Goal: Task Accomplishment & Management: Manage account settings

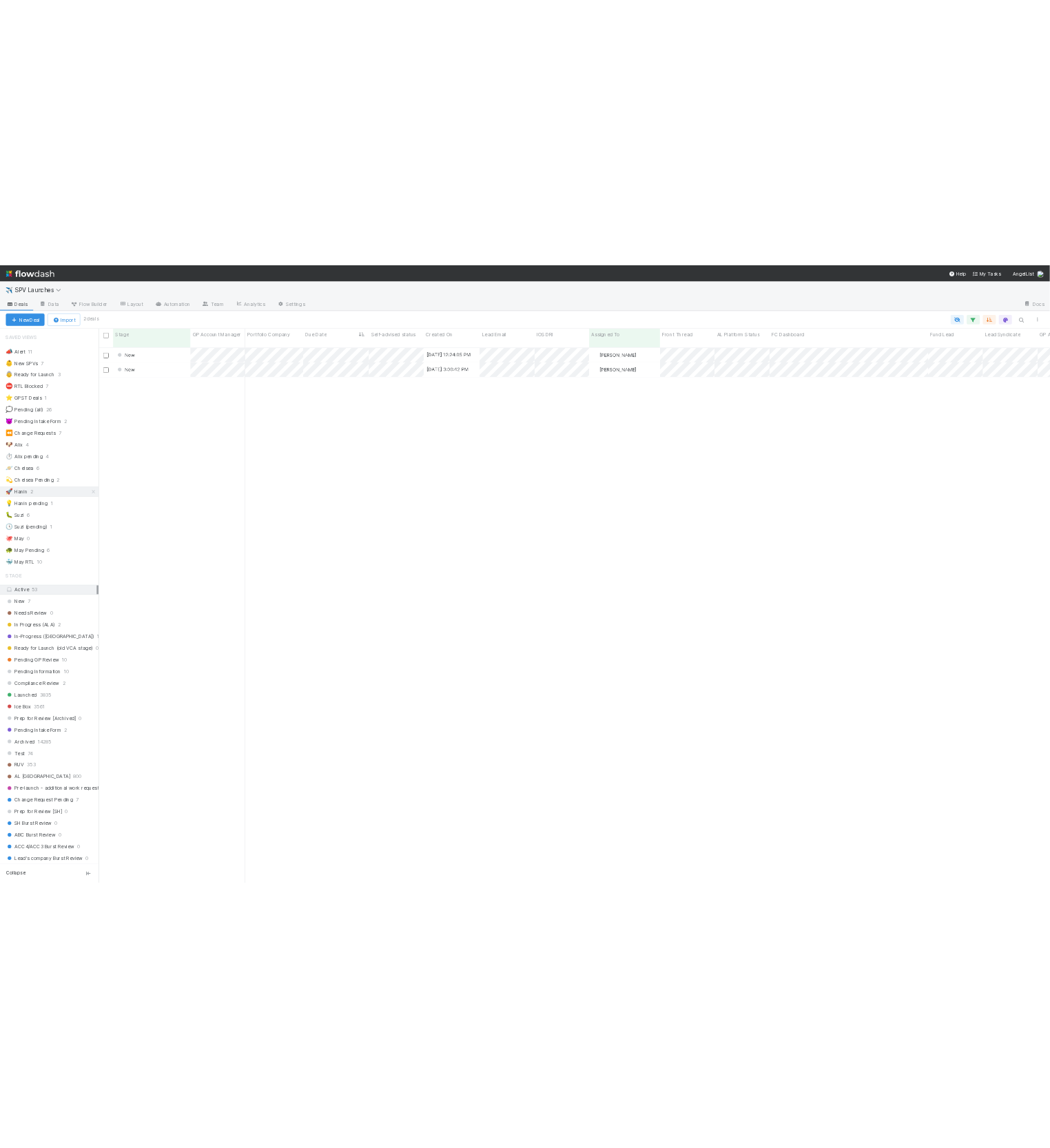
scroll to position [1022, 1797]
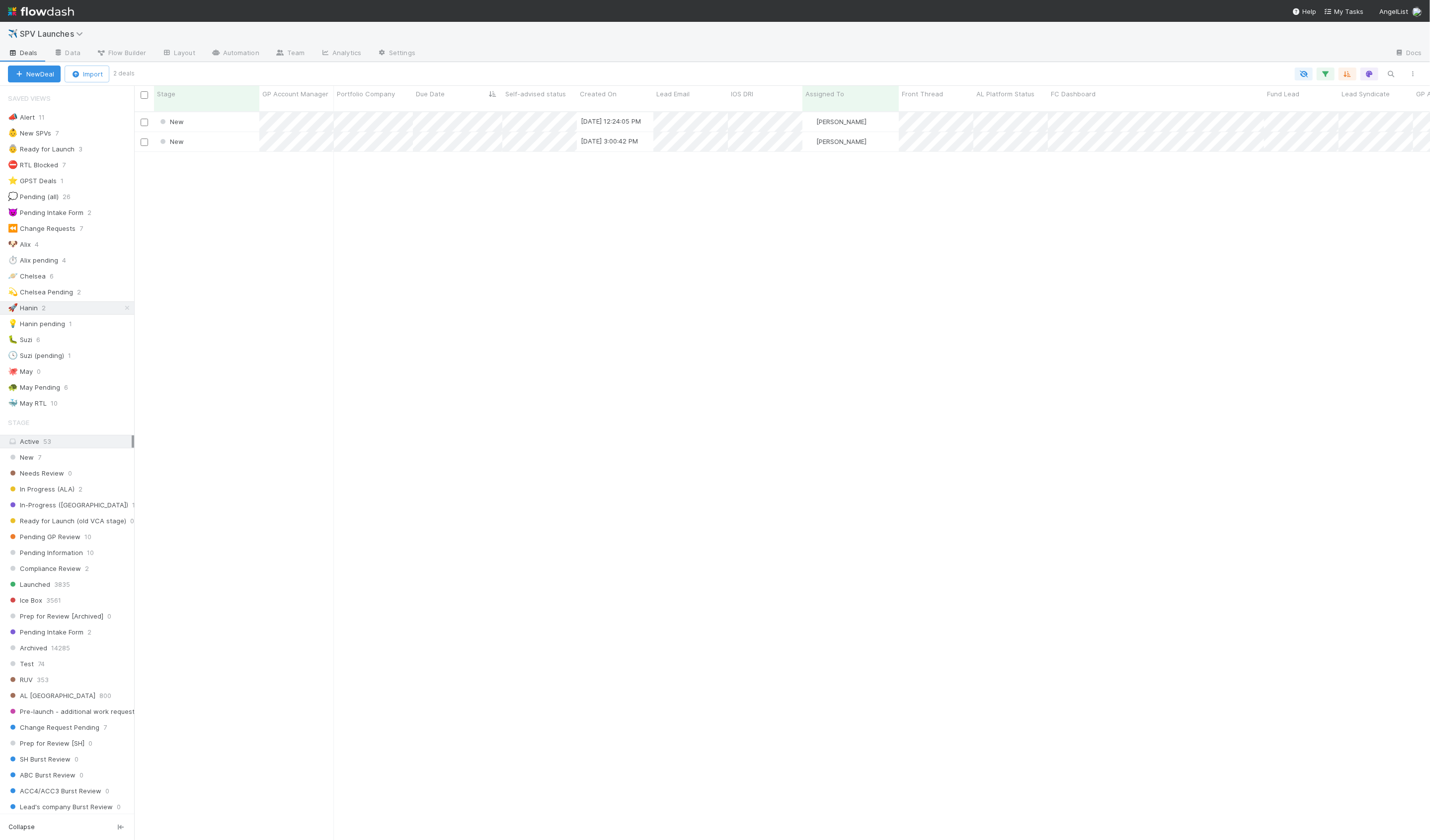
click at [252, 197] on div "New 8/27/25, 12:24:05 PM Hanin Almoallim 0 0 0 0 0 1 0 0 1 0 0 0 New 8/27/25, 3…" at bounding box center [782, 480] width 1296 height 736
click at [235, 115] on div "New" at bounding box center [207, 122] width 105 height 20
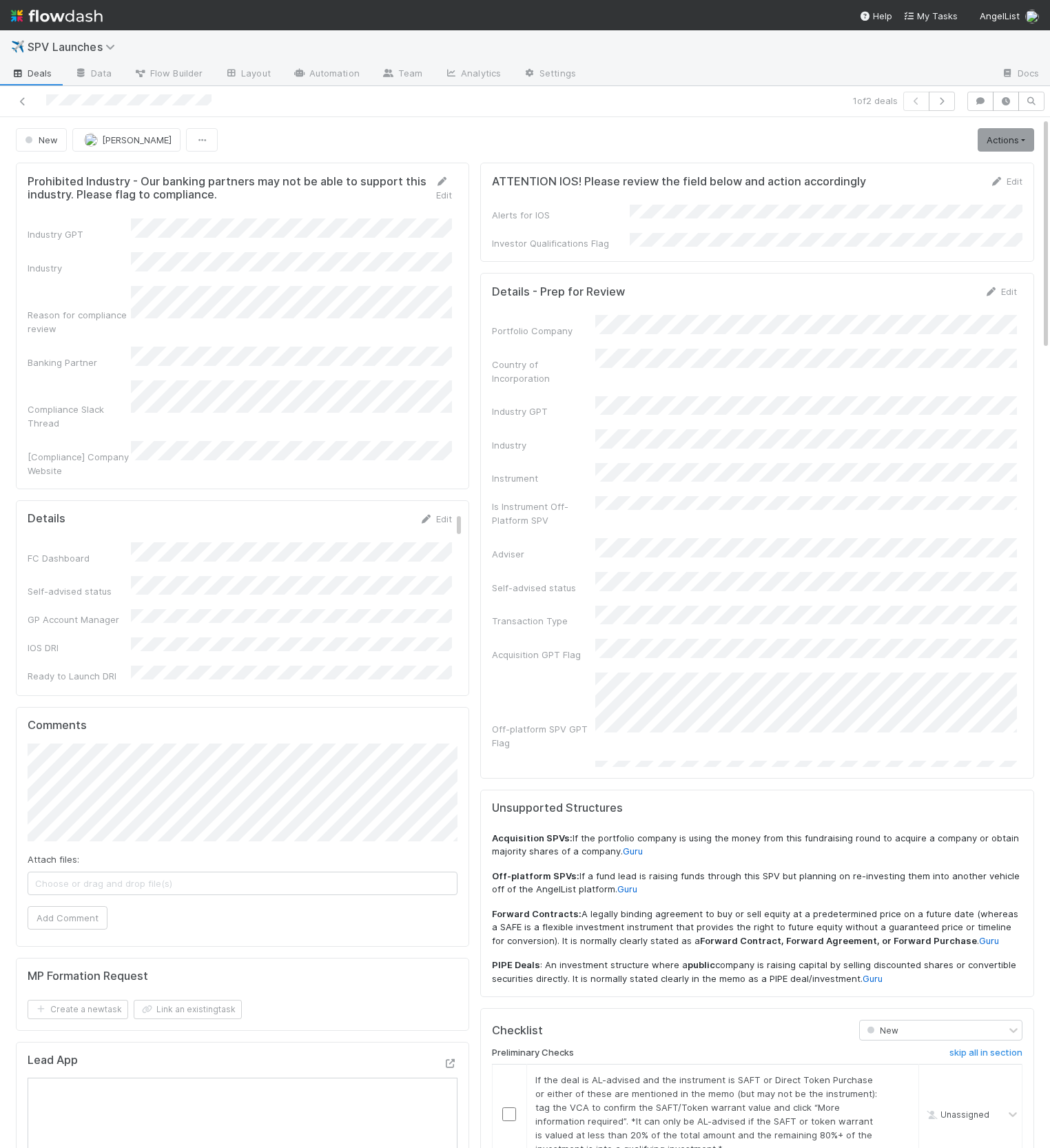
click at [612, 335] on div "Portfolio Company Country of Incorporation Industry GPT Industry Instrument Is …" at bounding box center [754, 548] width 525 height 468
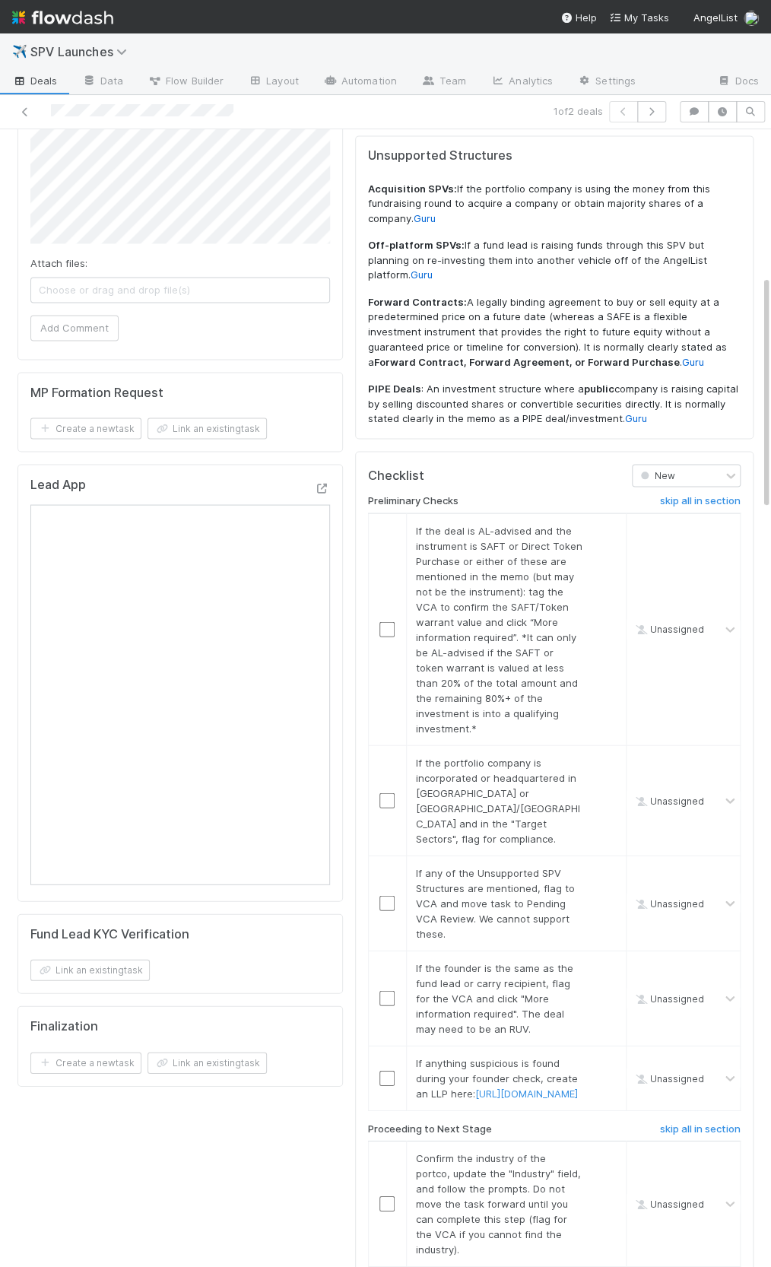
scroll to position [791, 0]
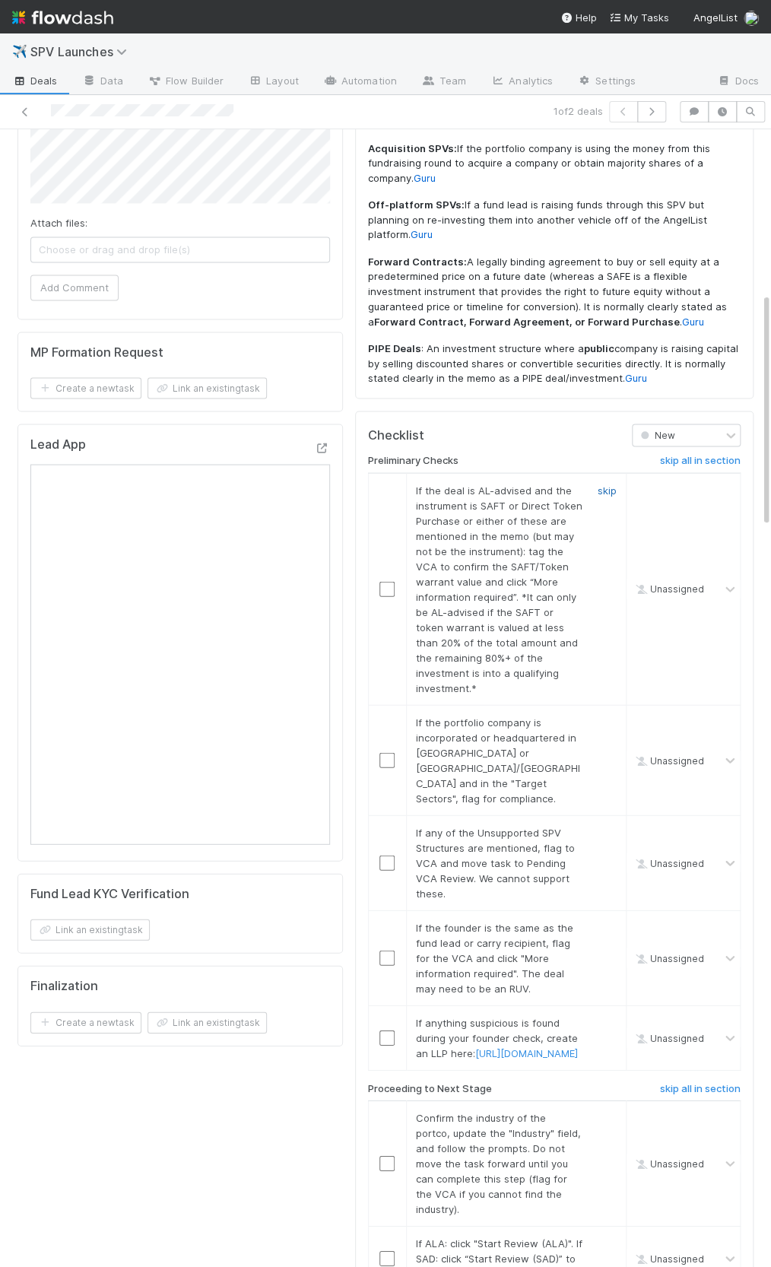
click at [606, 484] on link "skip" at bounding box center [607, 490] width 19 height 12
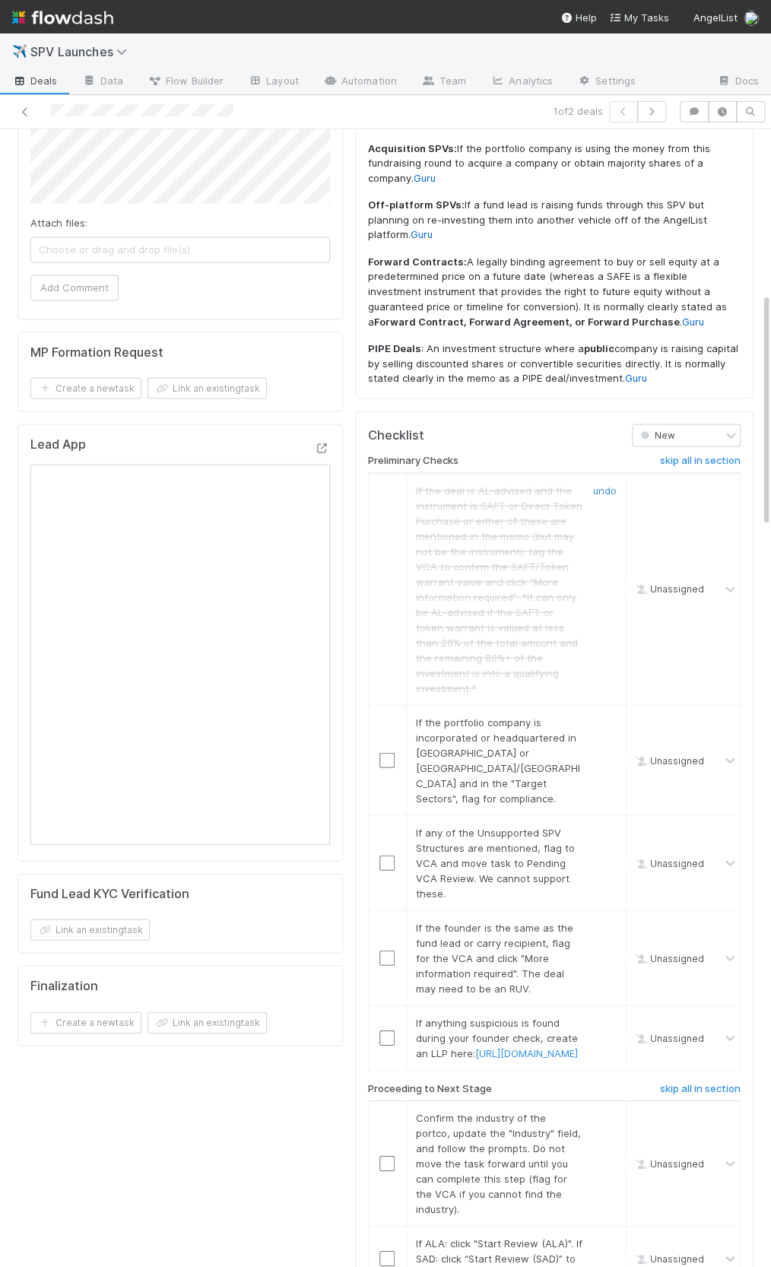
scroll to position [843, 0]
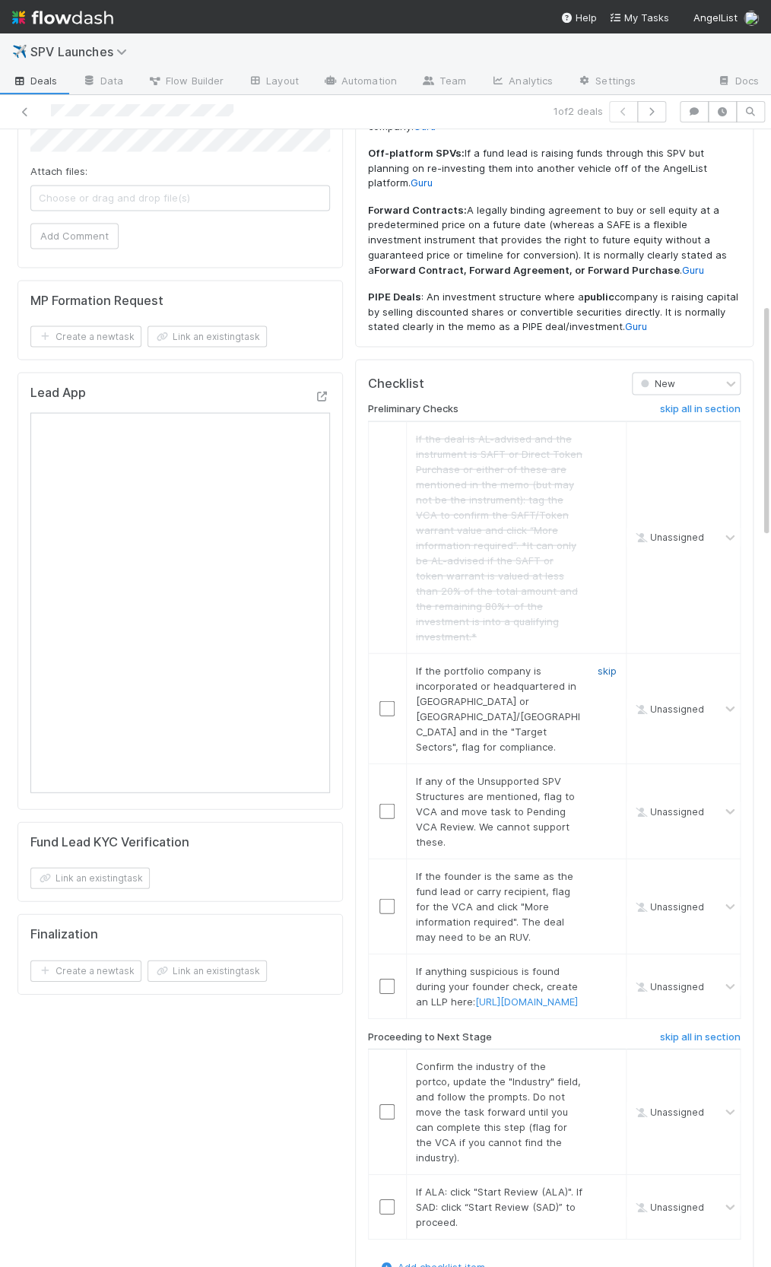
click at [598, 664] on link "skip" at bounding box center [607, 670] width 19 height 12
click at [605, 774] on link "skip" at bounding box center [607, 780] width 19 height 12
click at [604, 663] on link "skip" at bounding box center [607, 669] width 19 height 12
click at [603, 773] on link "skip" at bounding box center [607, 779] width 19 height 12
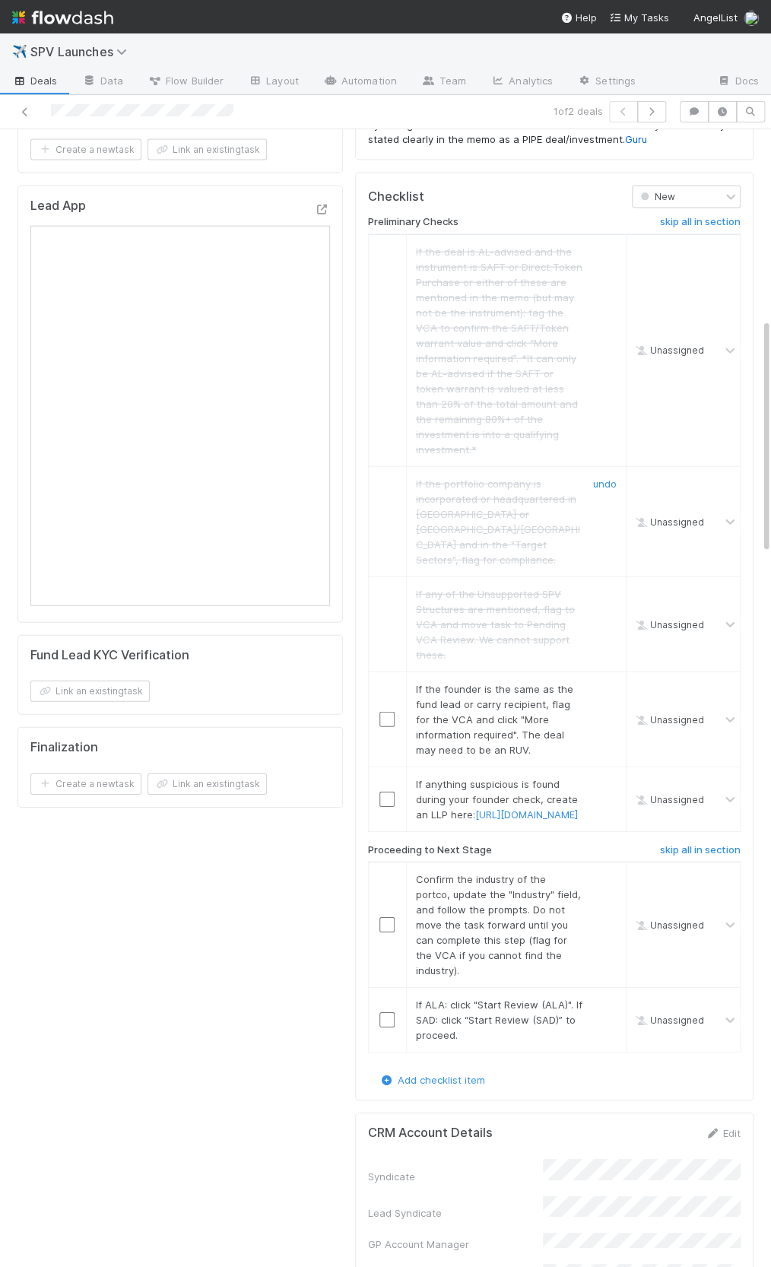
scroll to position [1075, 0]
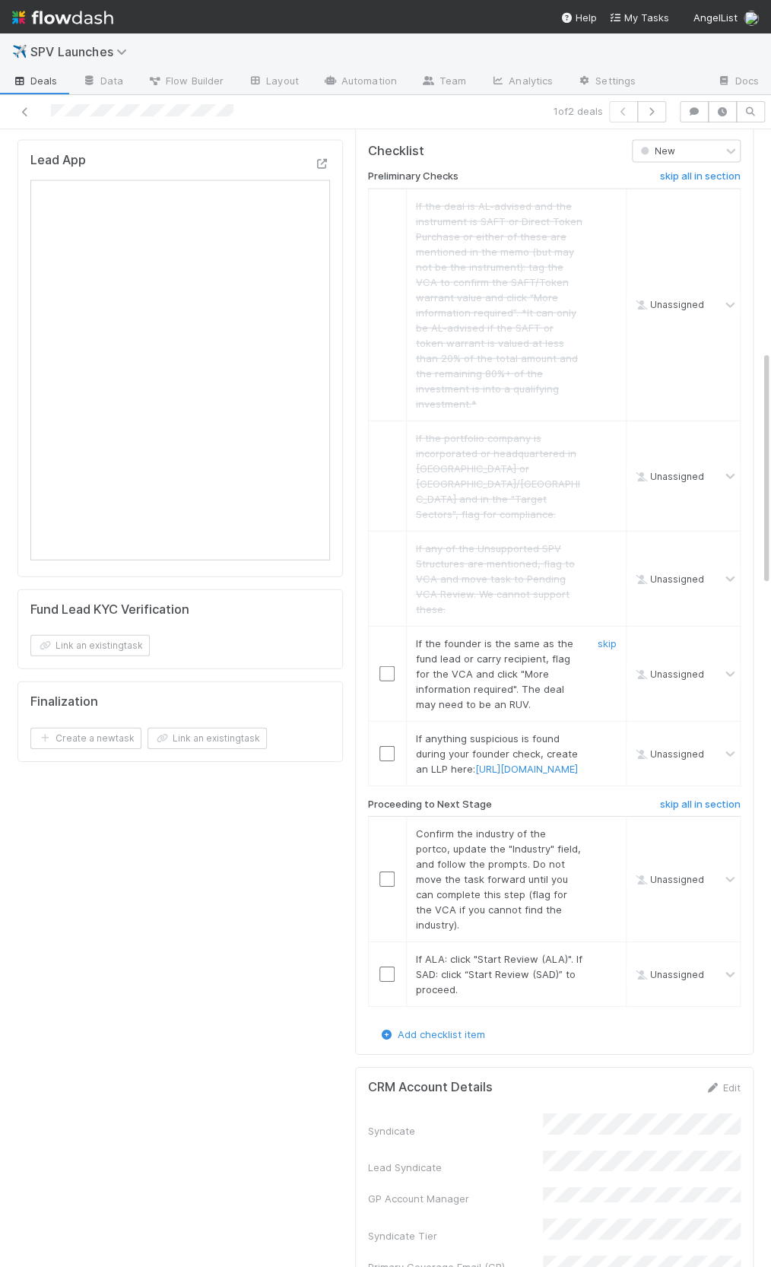
drag, startPoint x: 603, startPoint y: 569, endPoint x: 601, endPoint y: 660, distance: 91.2
click at [603, 637] on link "skip" at bounding box center [607, 643] width 19 height 12
click at [603, 731] on div "skip" at bounding box center [605, 754] width 46 height 46
click at [607, 732] on link "skip" at bounding box center [607, 738] width 19 height 12
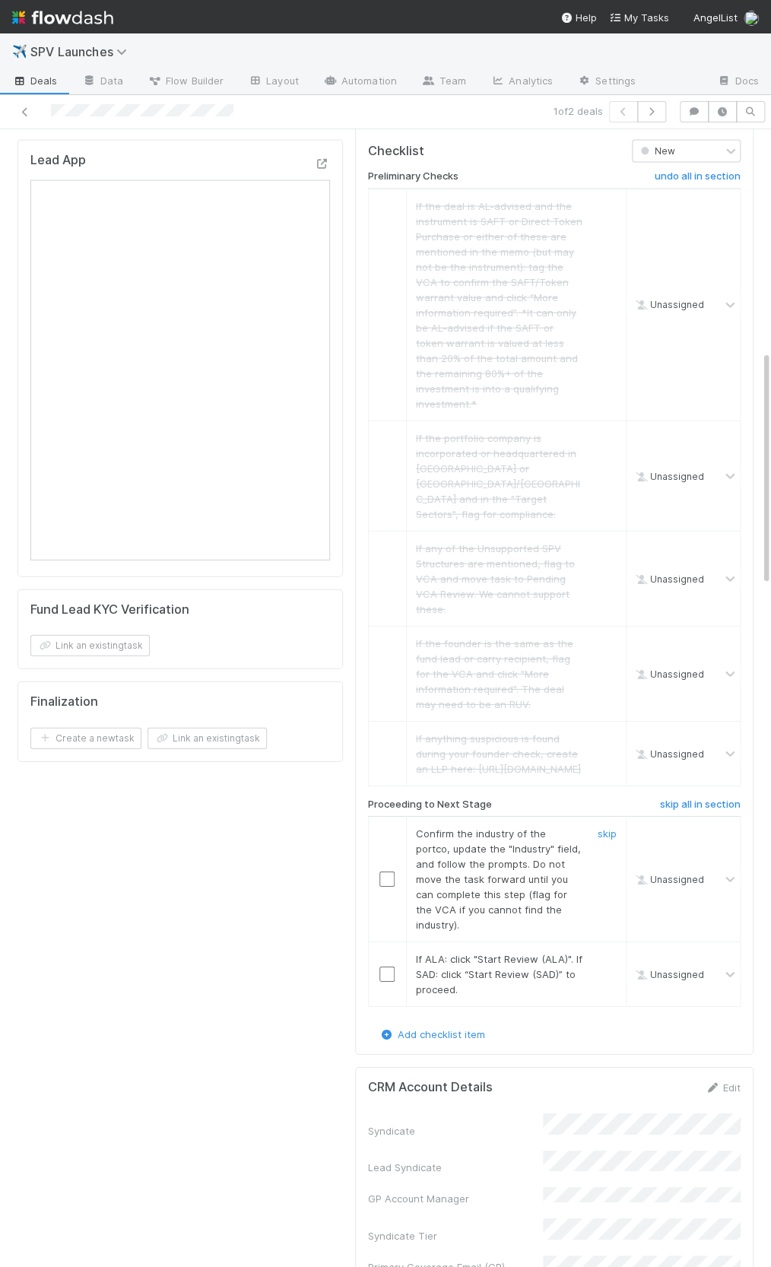
click at [390, 871] on input "checkbox" at bounding box center [386, 878] width 15 height 15
click at [385, 871] on input "checkbox" at bounding box center [386, 878] width 15 height 15
click at [391, 966] on input "checkbox" at bounding box center [386, 973] width 15 height 15
click at [391, 871] on input "checkbox" at bounding box center [386, 878] width 15 height 15
checkbox input "true"
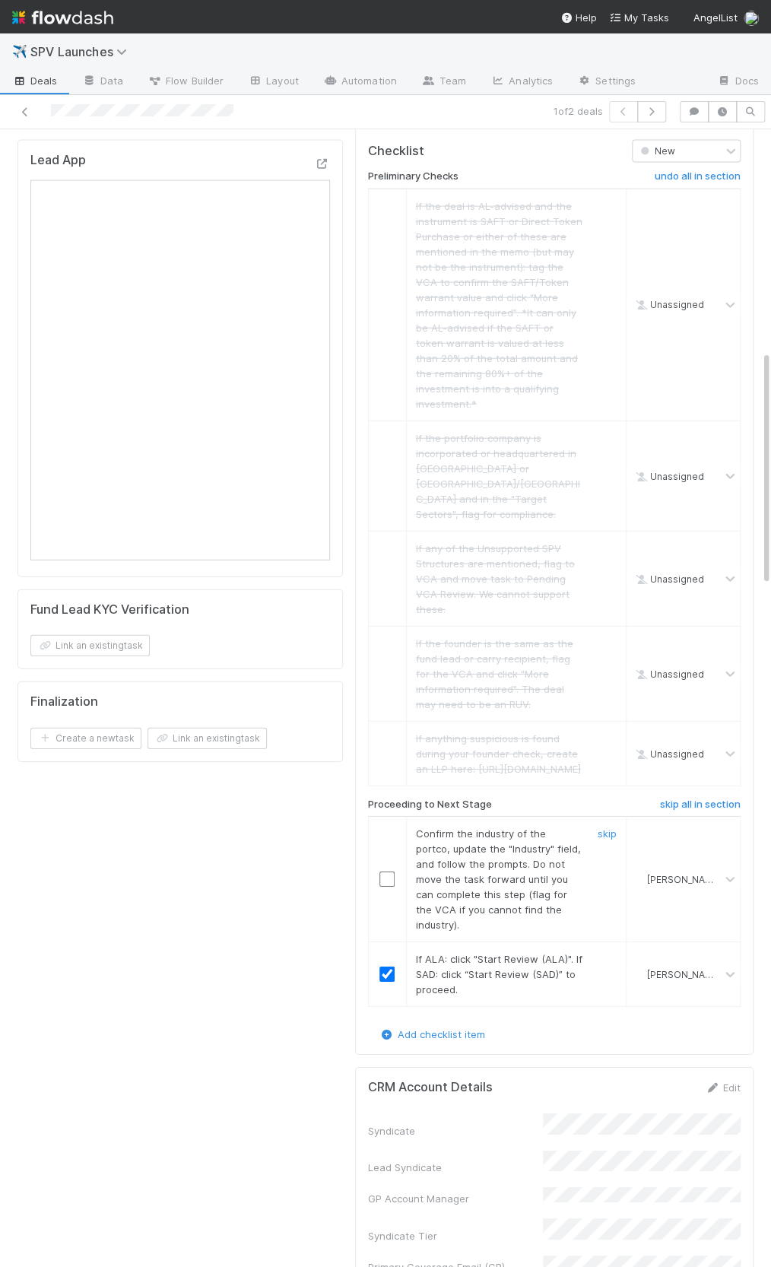
click at [390, 871] on input "checkbox" at bounding box center [386, 878] width 15 height 15
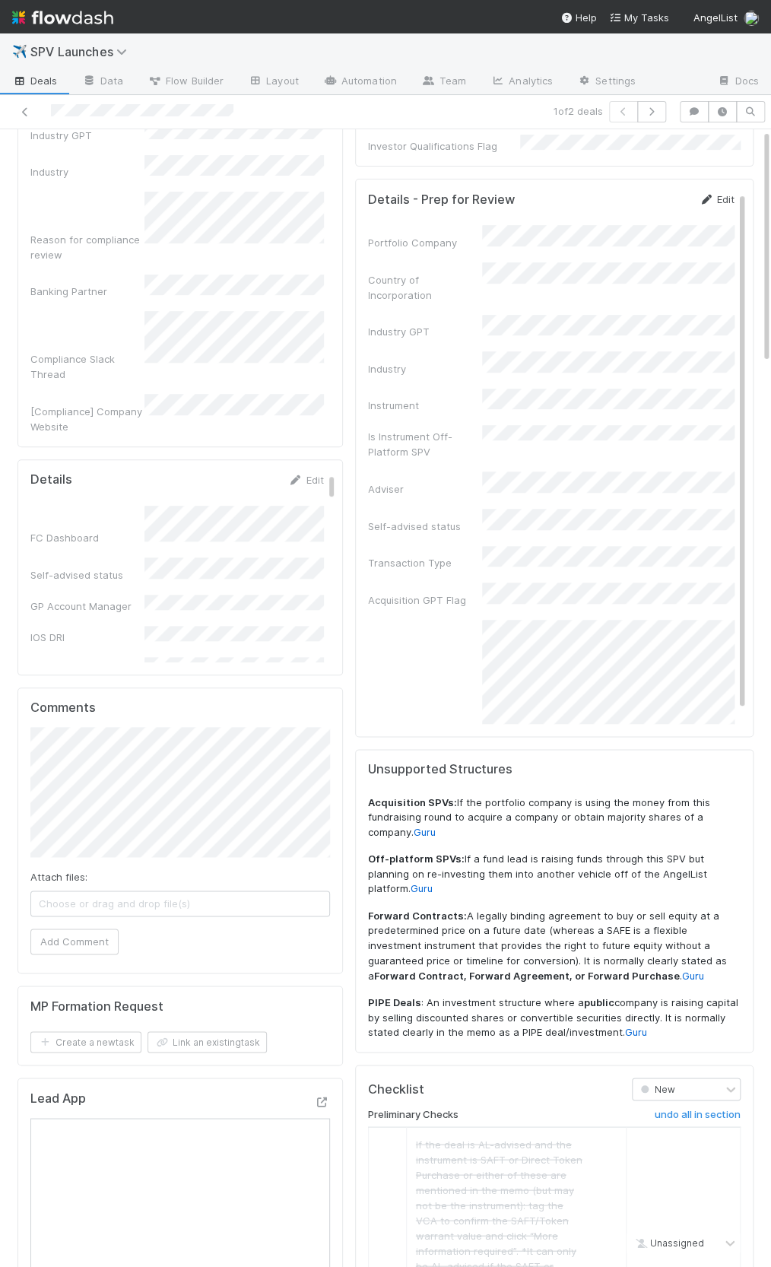
scroll to position [0, 0]
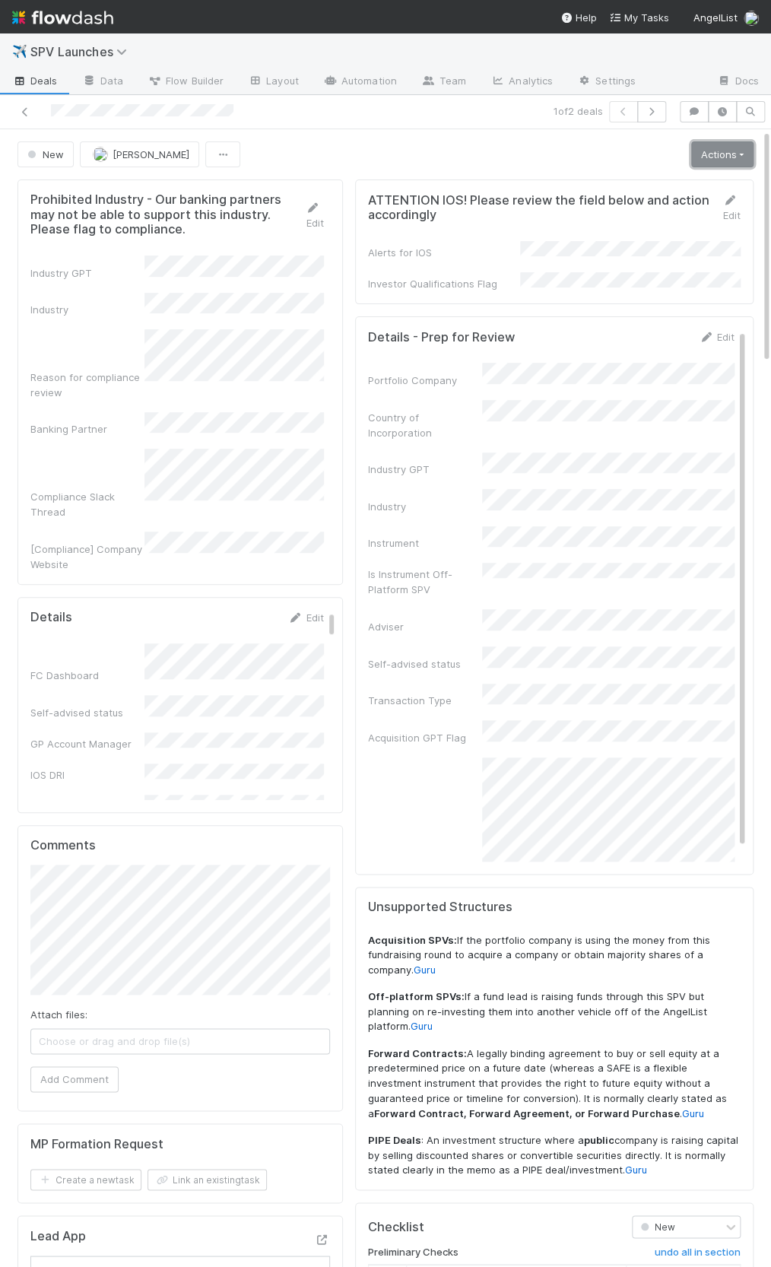
click at [716, 158] on link "Actions" at bounding box center [722, 154] width 62 height 26
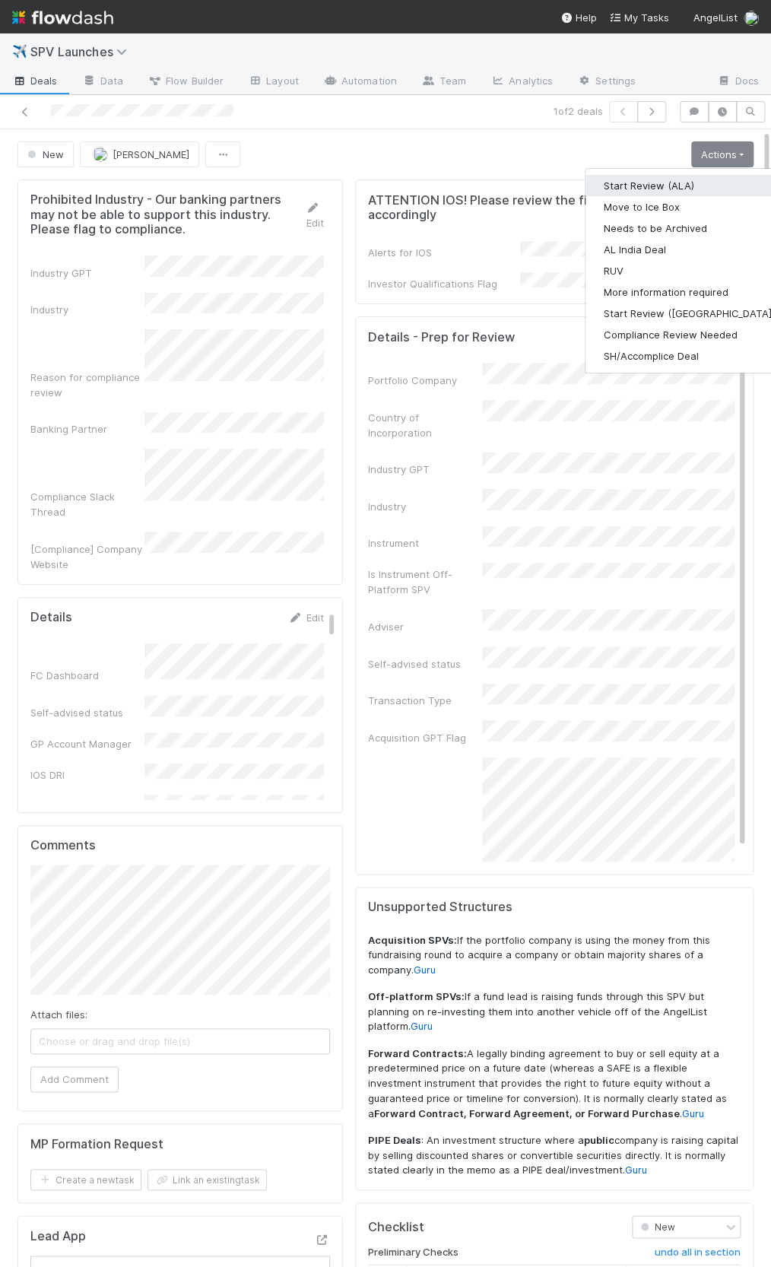
click at [670, 188] on button "Start Review (ALA)" at bounding box center [689, 185] width 208 height 21
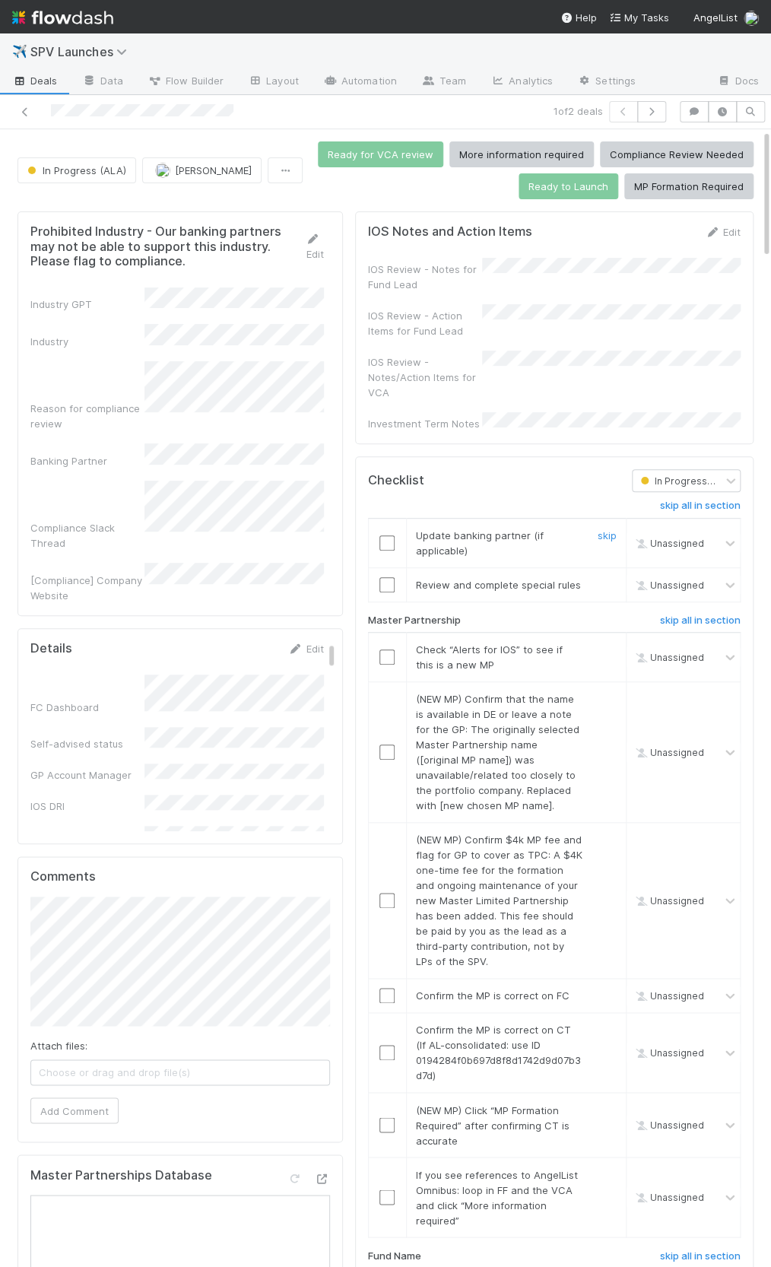
click at [385, 535] on input "checkbox" at bounding box center [386, 542] width 15 height 15
click at [607, 579] on link "skip" at bounding box center [607, 585] width 19 height 12
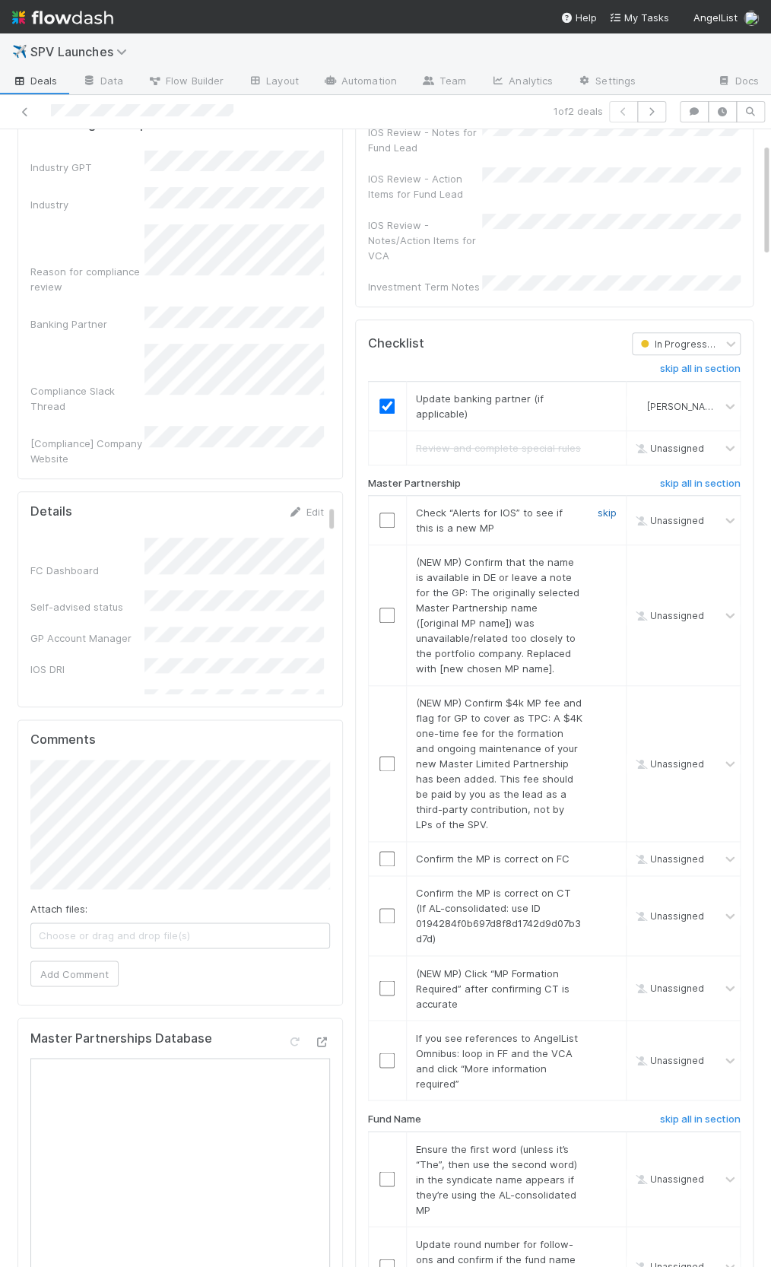
click at [607, 506] on link "skip" at bounding box center [607, 512] width 19 height 12
click at [614, 556] on link "skip" at bounding box center [607, 562] width 19 height 12
click at [601, 696] on link "skip" at bounding box center [607, 702] width 19 height 12
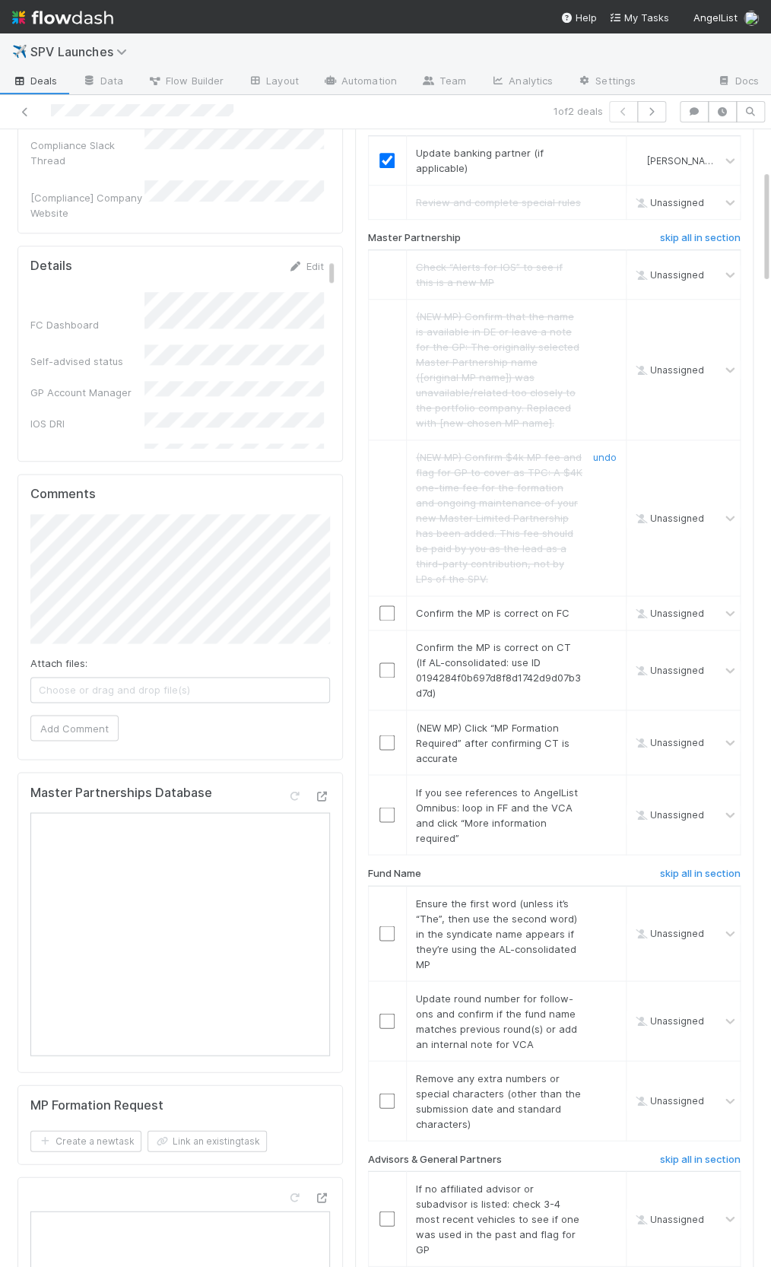
scroll to position [398, 0]
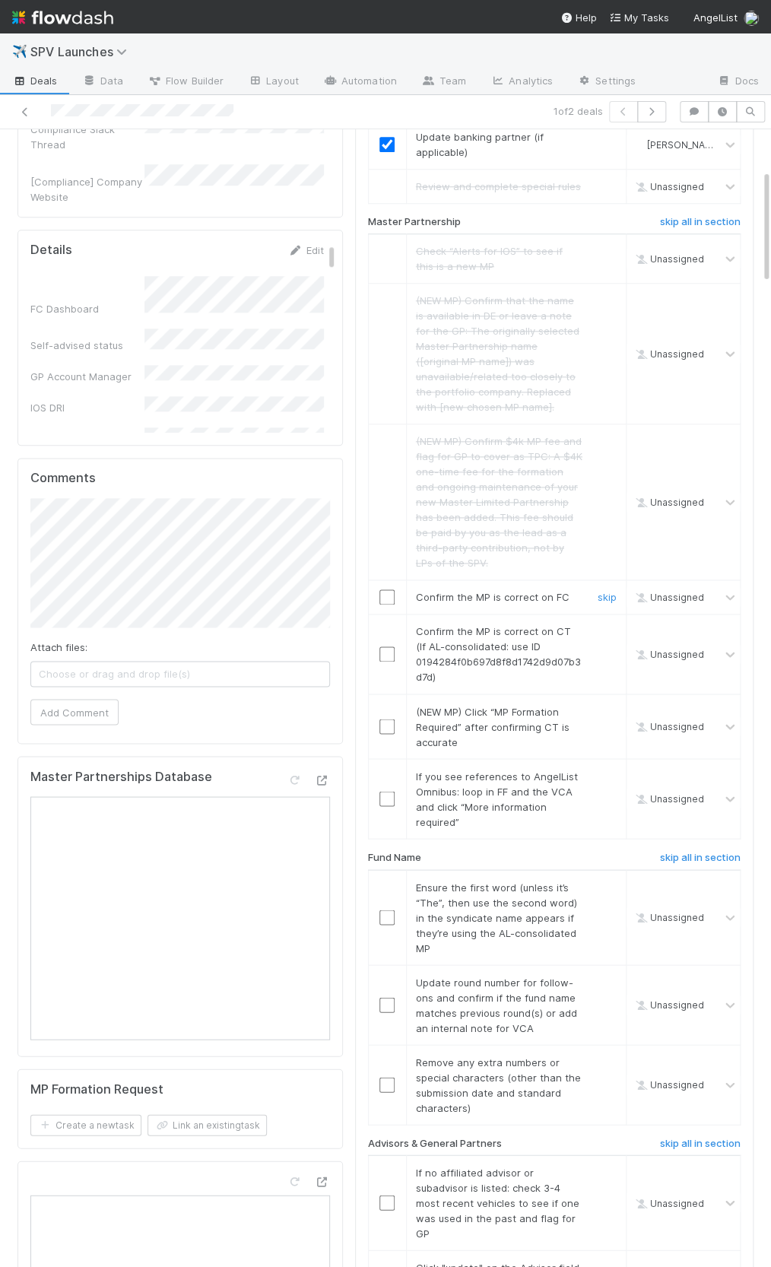
click at [387, 589] on input "checkbox" at bounding box center [386, 596] width 15 height 15
click at [388, 646] on input "checkbox" at bounding box center [386, 653] width 15 height 15
click at [601, 705] on link "skip" at bounding box center [607, 711] width 19 height 12
click at [615, 769] on link "skip" at bounding box center [607, 775] width 19 height 12
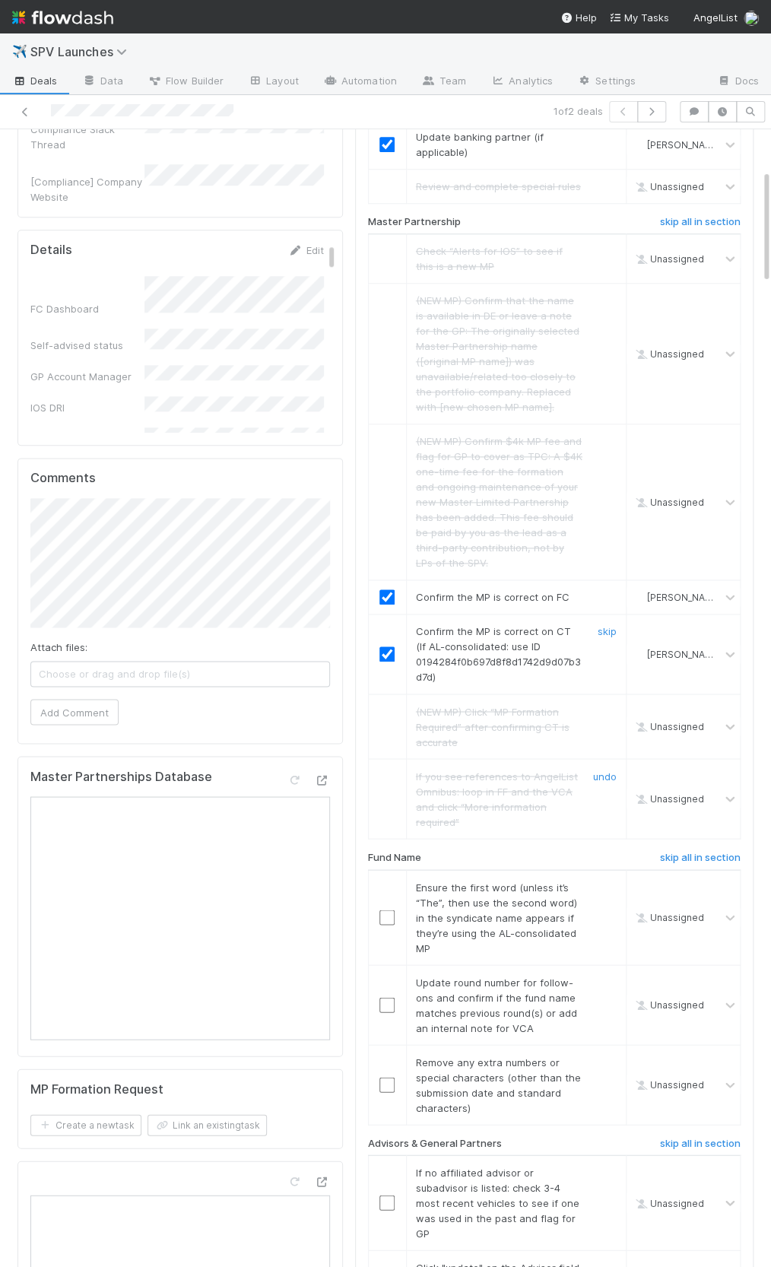
scroll to position [608, 0]
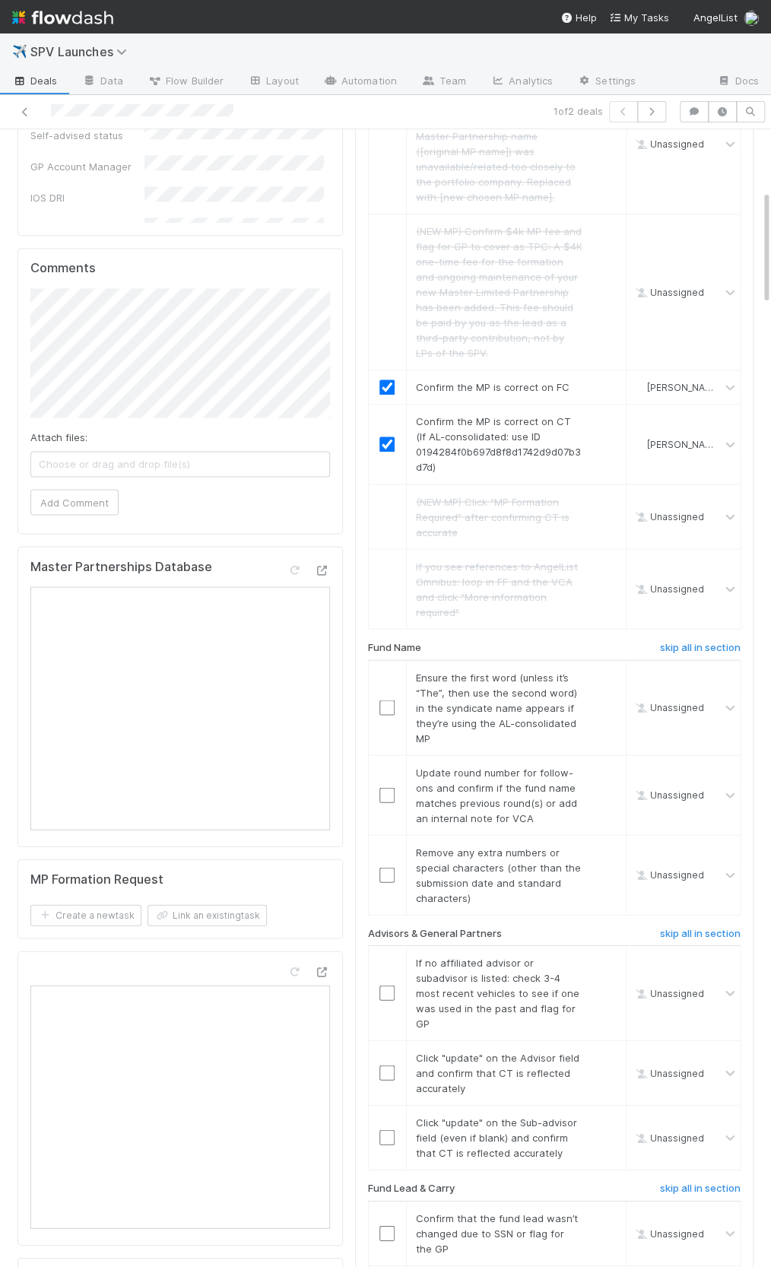
drag, startPoint x: 689, startPoint y: 630, endPoint x: 594, endPoint y: 632, distance: 95.0
click at [689, 641] on h6 "skip all in section" at bounding box center [700, 647] width 81 height 12
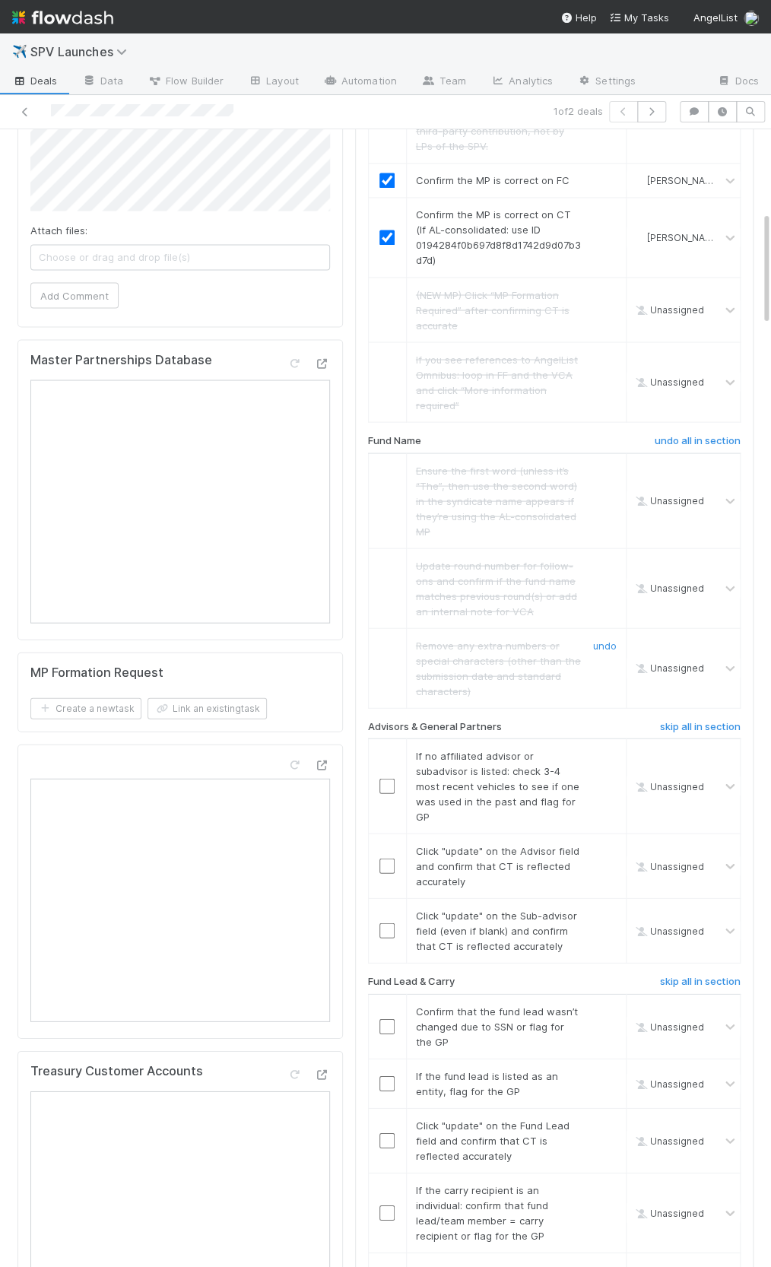
scroll to position [982, 0]
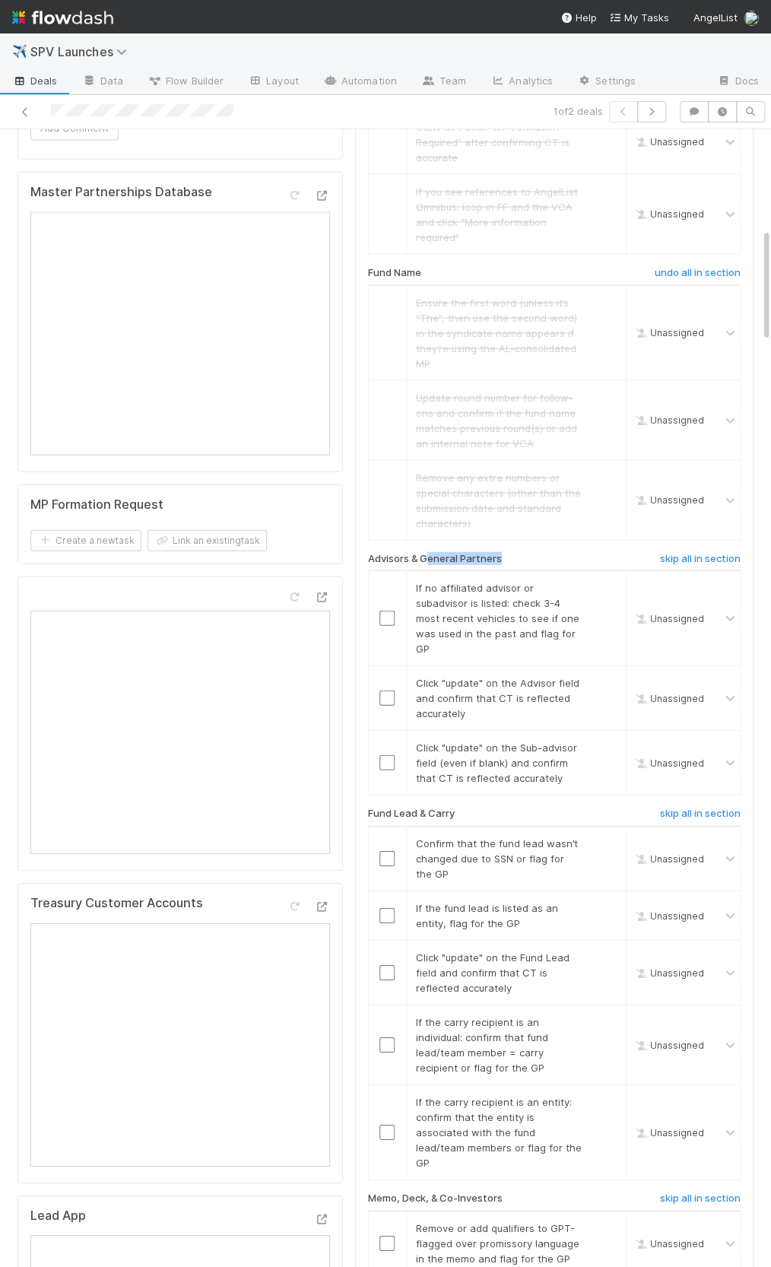
drag, startPoint x: 525, startPoint y: 544, endPoint x: 423, endPoint y: 535, distance: 102.2
click at [425, 553] on div "Advisors & General Partners" at bounding box center [489, 562] width 264 height 18
click at [422, 553] on h6 "Advisors & General Partners" at bounding box center [435, 559] width 134 height 12
click at [611, 582] on link "skip" at bounding box center [607, 588] width 19 height 12
click at [436, 553] on div "Advisors & General Partners" at bounding box center [489, 562] width 264 height 18
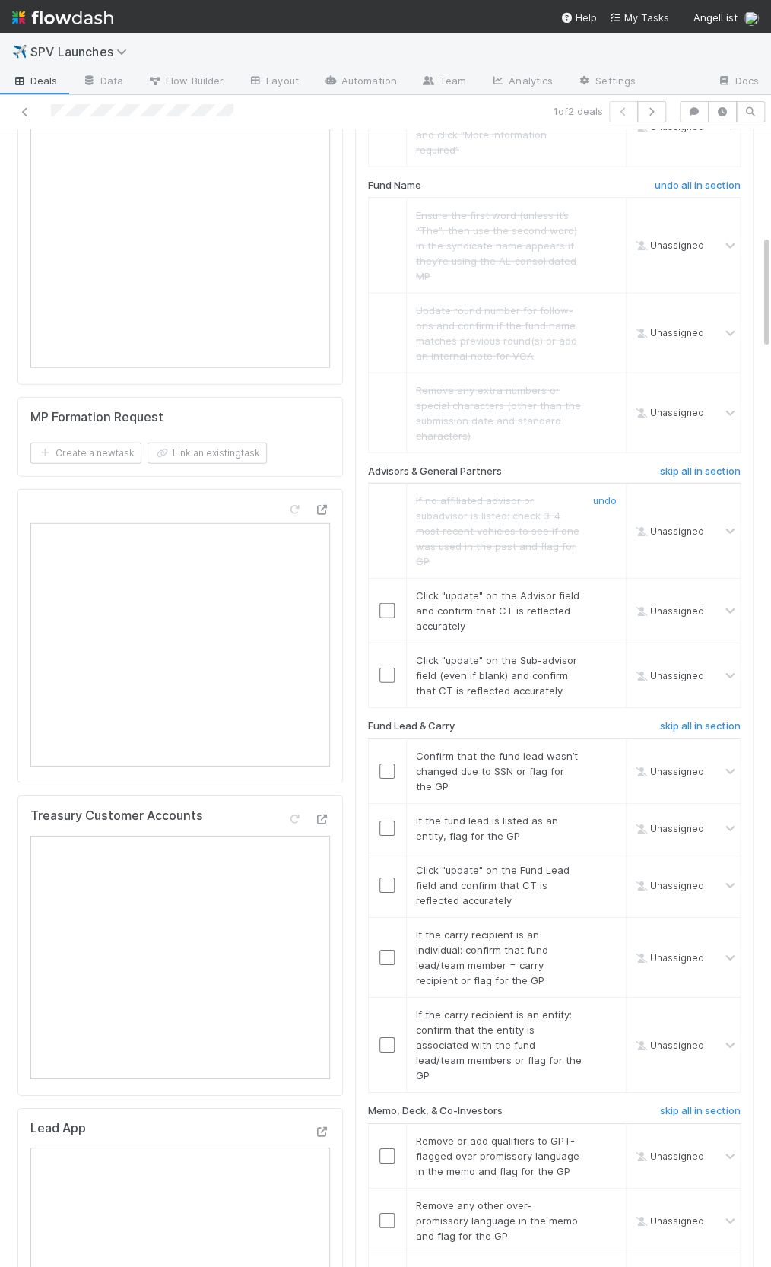
scroll to position [1082, 0]
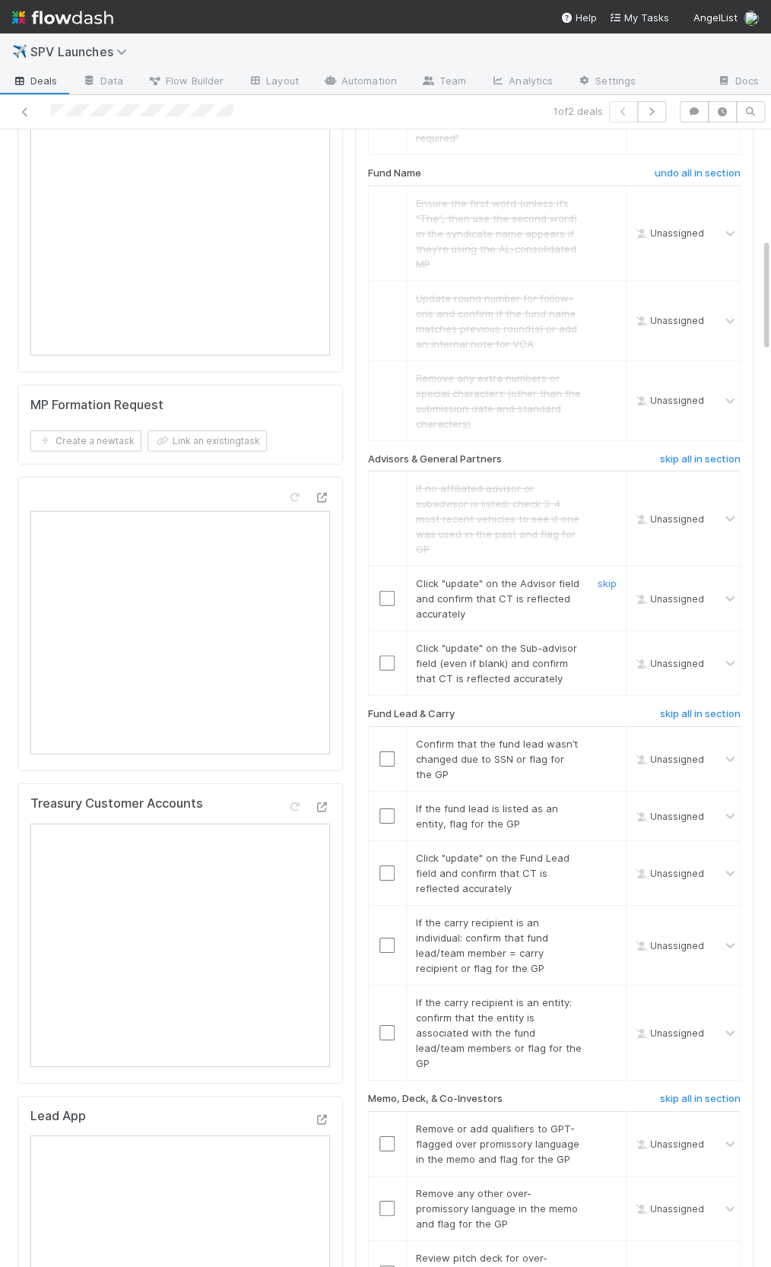
drag, startPoint x: 392, startPoint y: 574, endPoint x: 379, endPoint y: 626, distance: 53.8
click at [392, 591] on input "checkbox" at bounding box center [386, 598] width 15 height 15
click at [379, 655] on input "checkbox" at bounding box center [386, 662] width 15 height 15
click at [391, 865] on input "checkbox" at bounding box center [386, 872] width 15 height 15
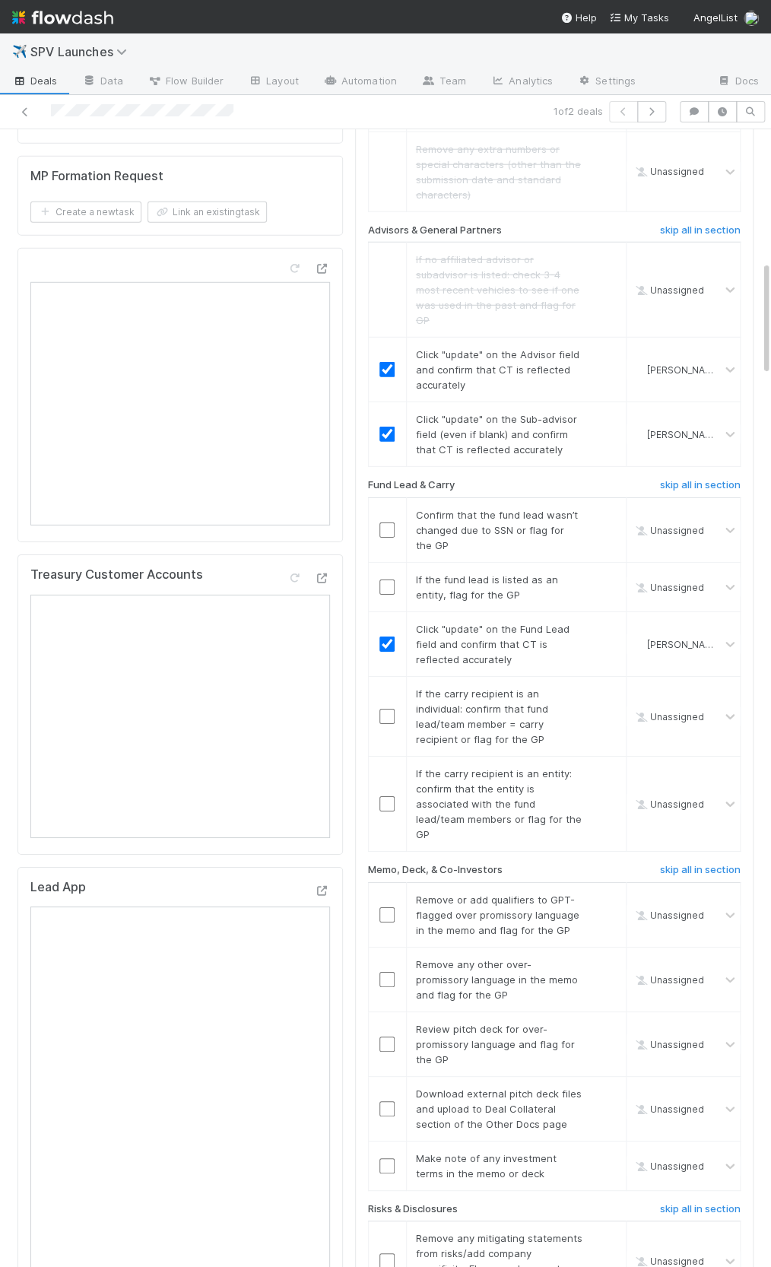
scroll to position [1319, 0]
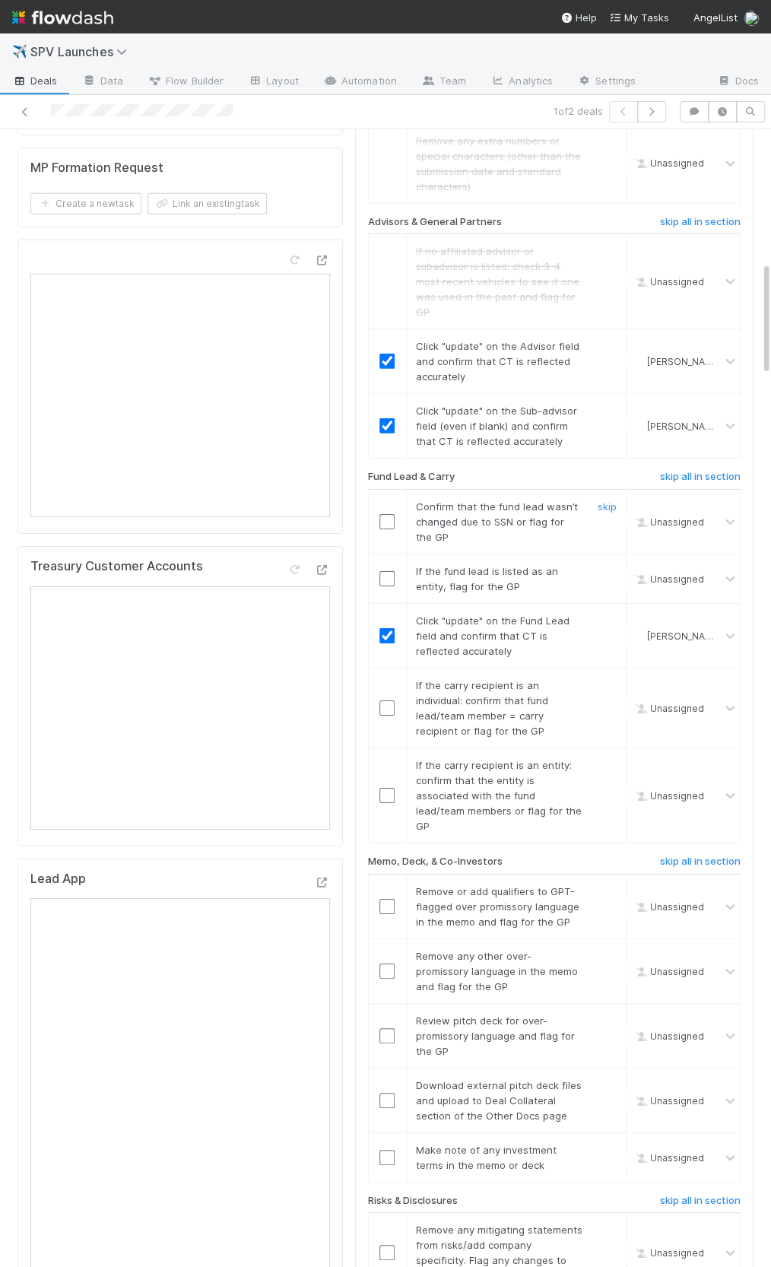
click at [382, 514] on input "checkbox" at bounding box center [386, 521] width 15 height 15
click at [382, 788] on input "checkbox" at bounding box center [386, 795] width 15 height 15
click at [611, 679] on link "skip" at bounding box center [607, 685] width 19 height 12
click at [598, 565] on link "skip" at bounding box center [607, 571] width 19 height 12
click at [390, 514] on input "checkbox" at bounding box center [386, 521] width 15 height 15
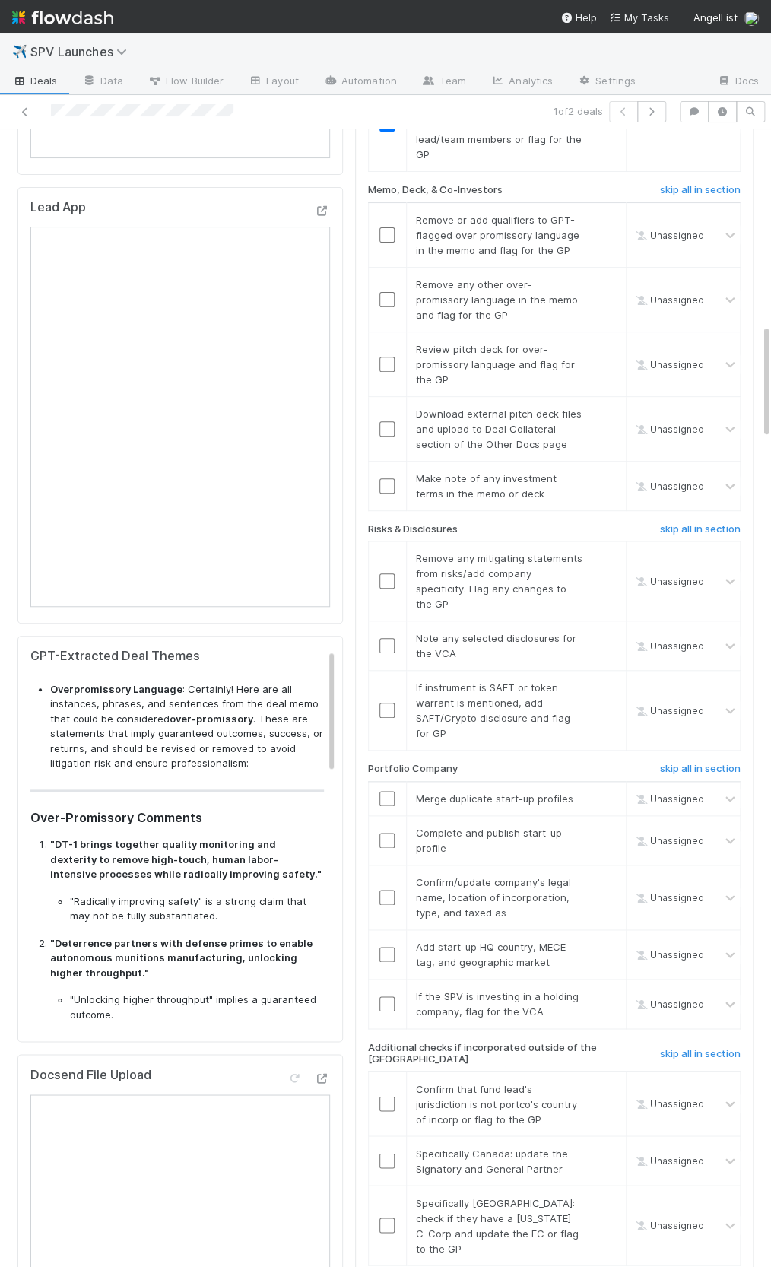
scroll to position [2068, 0]
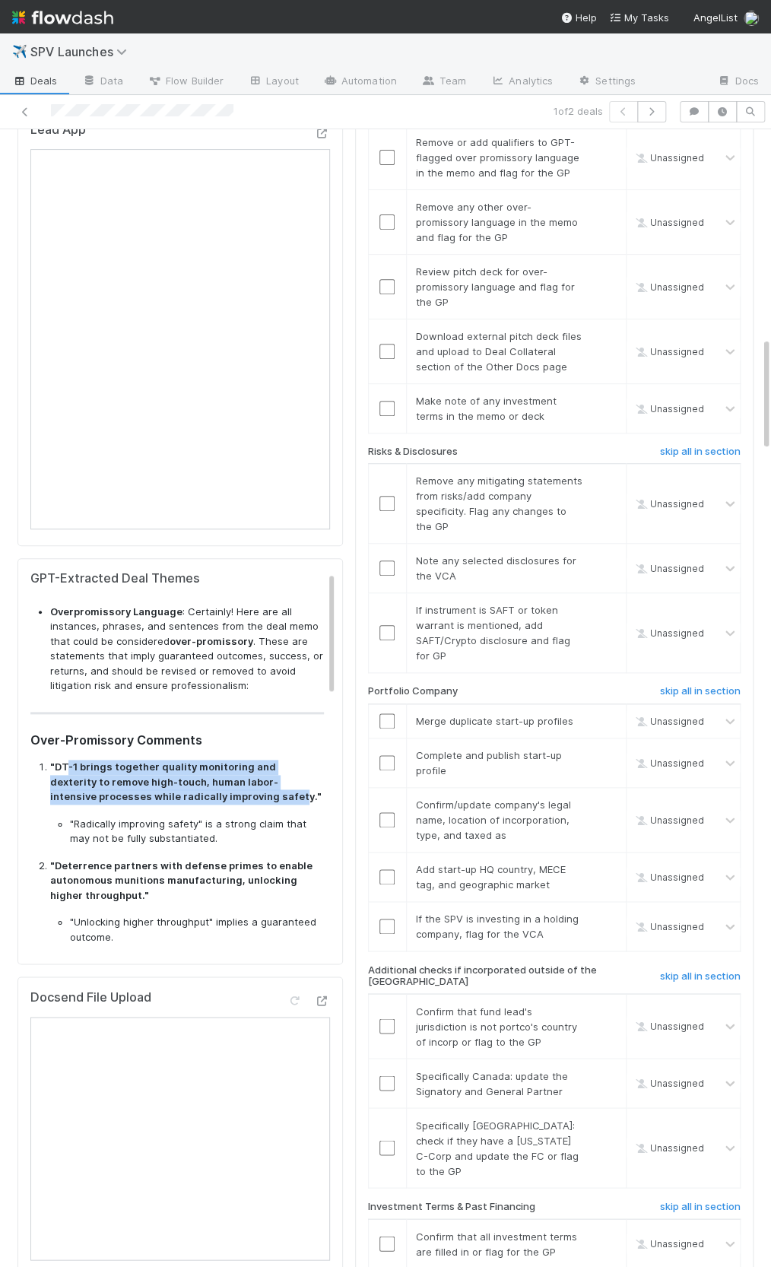
drag, startPoint x: 68, startPoint y: 706, endPoint x: 196, endPoint y: 739, distance: 132.0
click at [196, 760] on strong ""DT-1 brings together quality monitoring and dexterity to remove high-touch, hu…" at bounding box center [185, 781] width 271 height 42
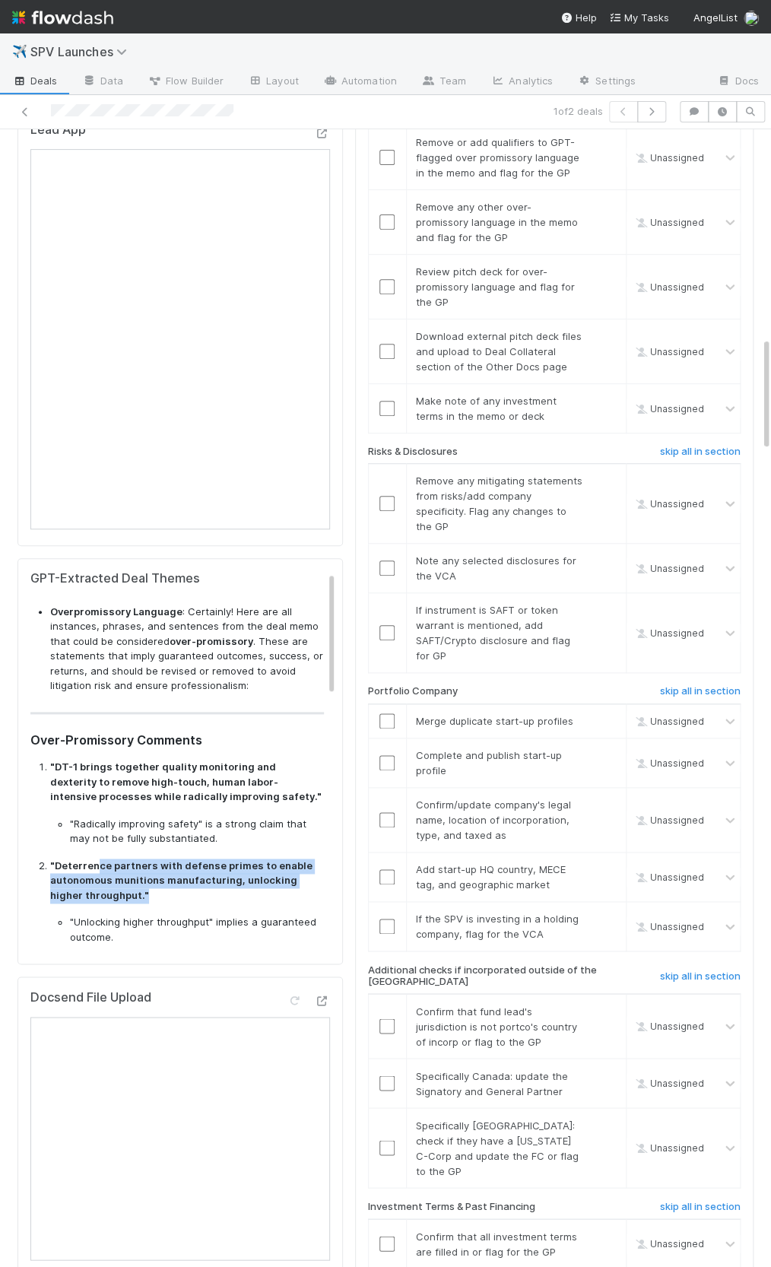
drag, startPoint x: 97, startPoint y: 805, endPoint x: 117, endPoint y: 837, distance: 37.6
click at [117, 858] on p ""Deterrence partners with defense primes to enable autonomous munitions manufac…" at bounding box center [187, 880] width 274 height 45
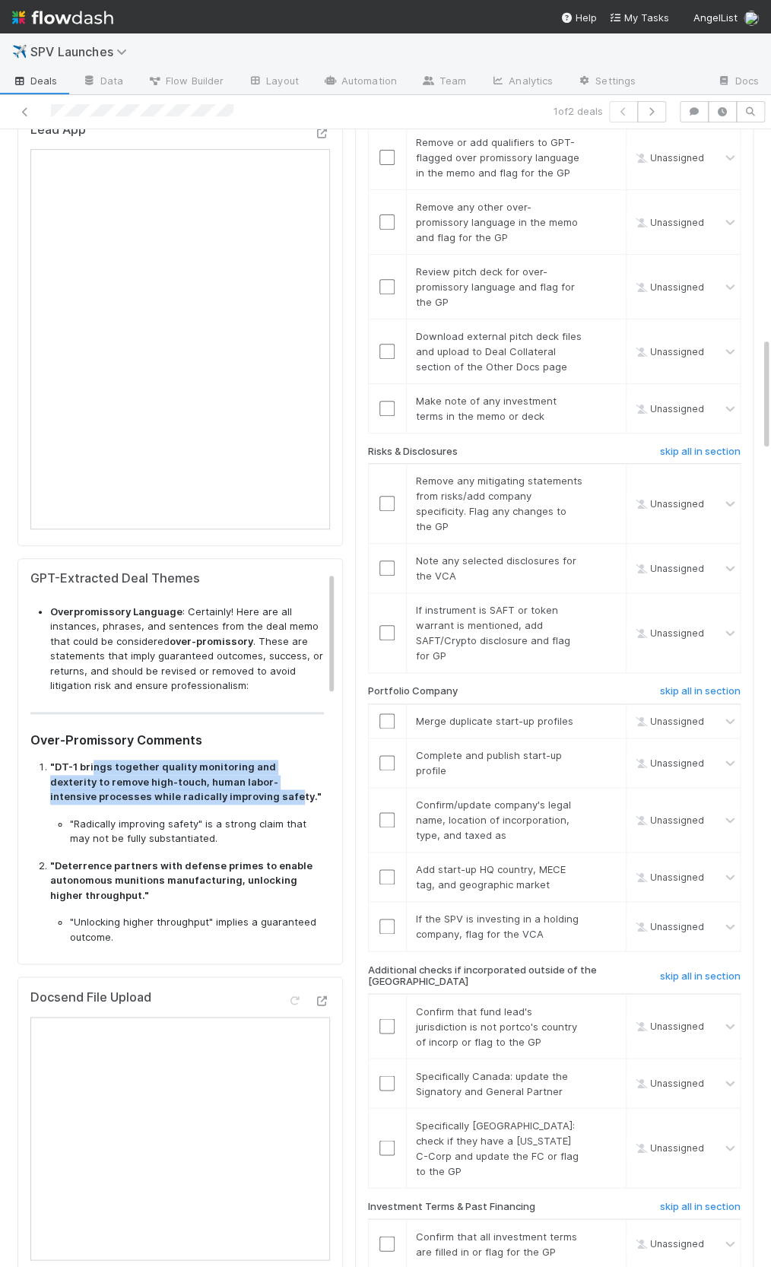
drag, startPoint x: 90, startPoint y: 712, endPoint x: 189, endPoint y: 742, distance: 103.4
click at [189, 760] on strong ""DT-1 brings together quality monitoring and dexterity to remove high-touch, hu…" at bounding box center [185, 781] width 271 height 42
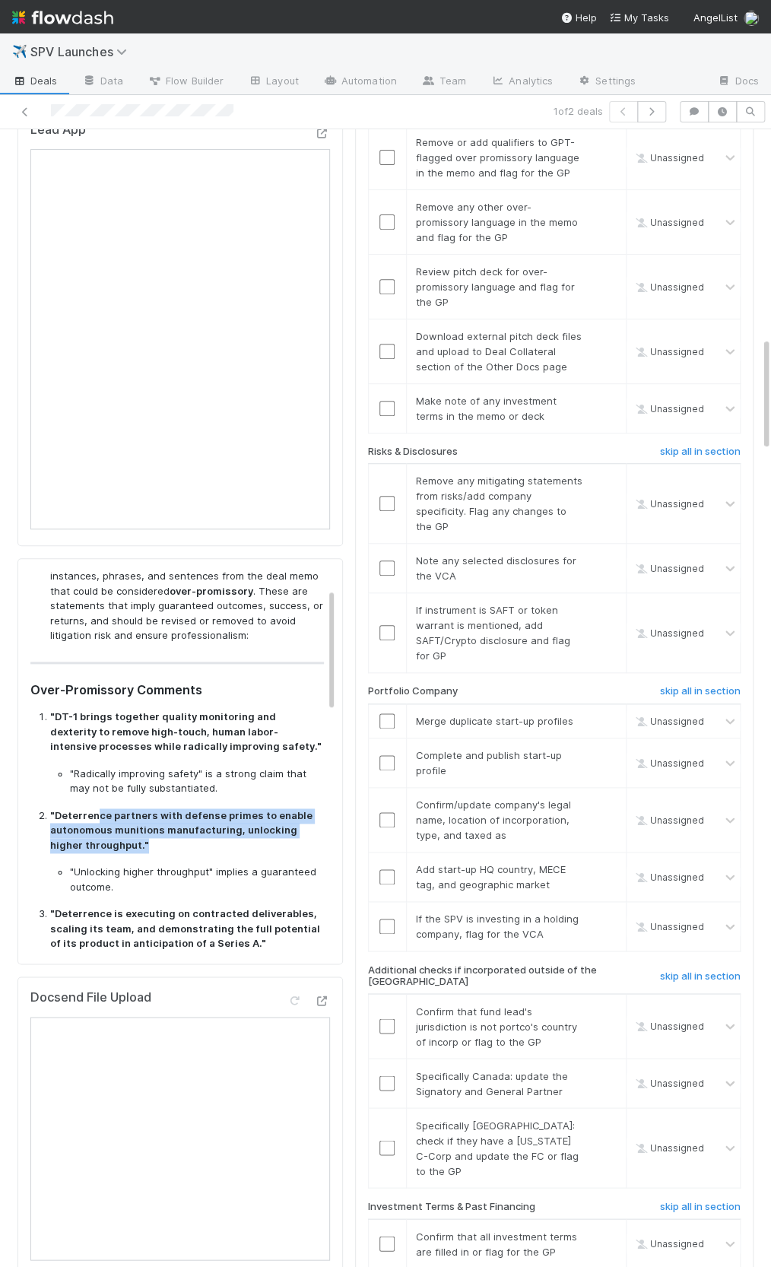
drag, startPoint x: 97, startPoint y: 754, endPoint x: 125, endPoint y: 779, distance: 37.1
click at [125, 808] on p ""Deterrence partners with defense primes to enable autonomous munitions manufac…" at bounding box center [187, 830] width 274 height 45
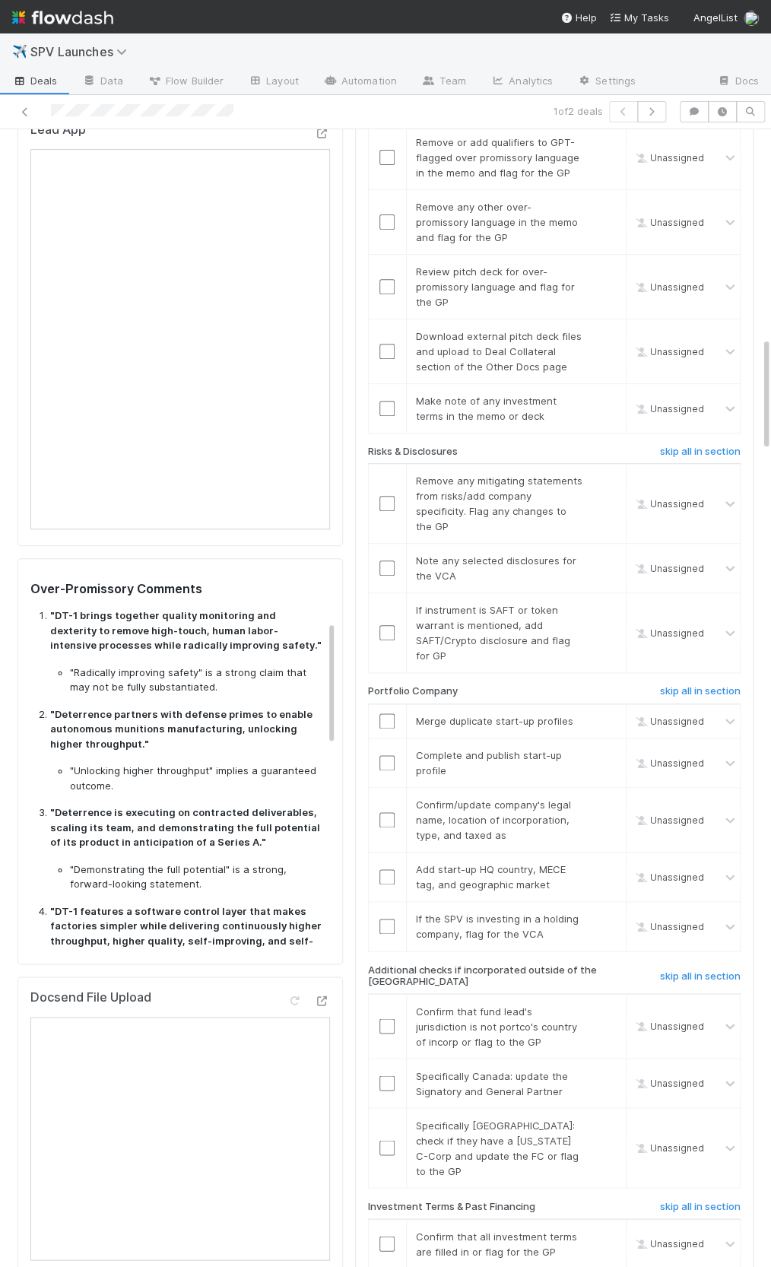
scroll to position [160, 0]
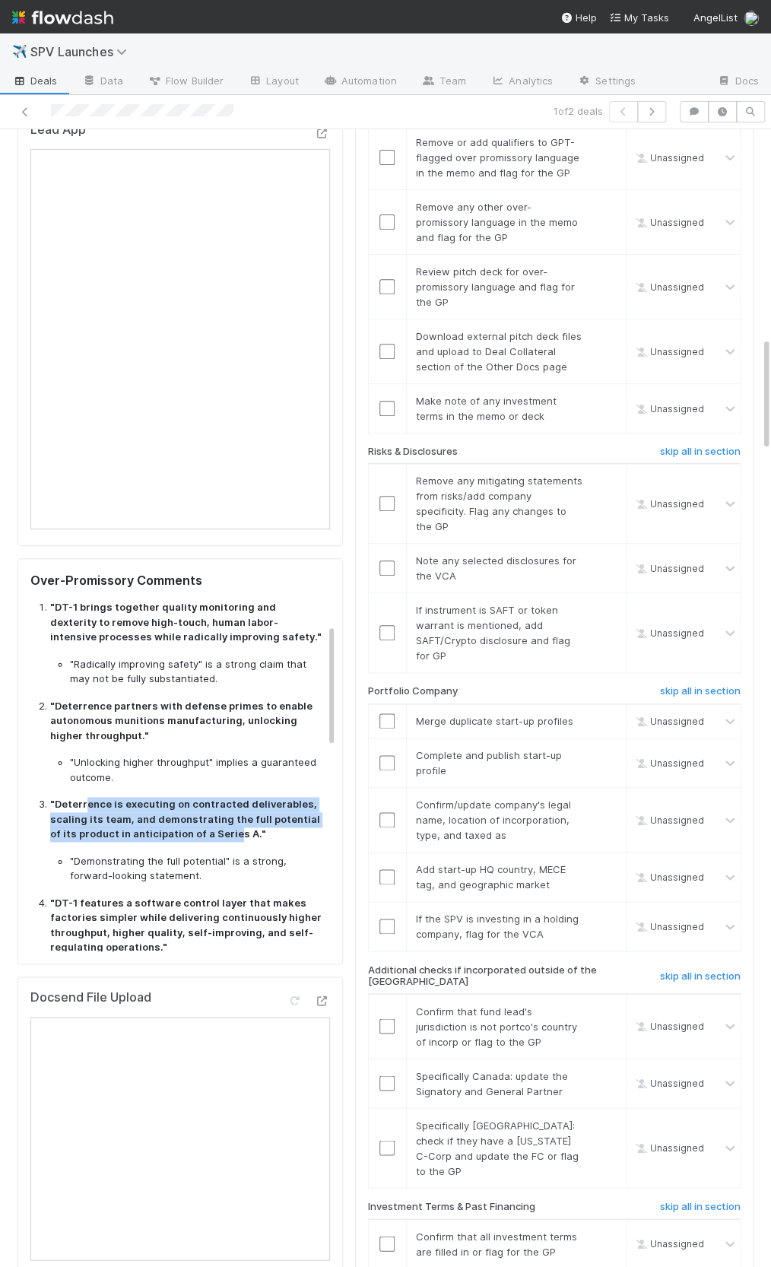
drag, startPoint x: 85, startPoint y: 744, endPoint x: 217, endPoint y: 768, distance: 134.5
click at [217, 798] on strong ""Deterrence is executing on contracted deliverables, scaling its team, and demo…" at bounding box center [185, 819] width 270 height 42
click at [228, 799] on strong ""Deterrence is executing on contracted deliverables, scaling its team, and demo…" at bounding box center [185, 820] width 270 height 42
drag, startPoint x: 194, startPoint y: 770, endPoint x: 58, endPoint y: 748, distance: 137.9
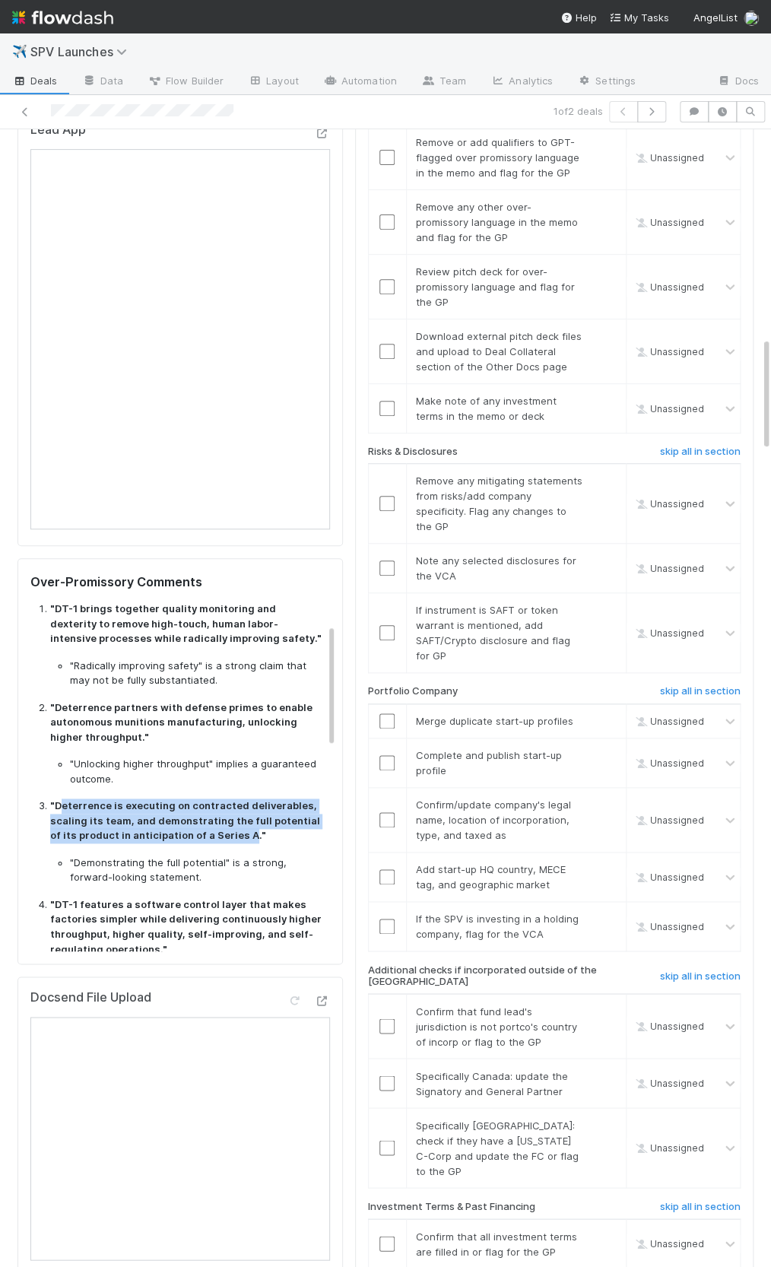
click at [58, 799] on strong ""Deterrence is executing on contracted deliverables, scaling its team, and demo…" at bounding box center [185, 820] width 270 height 42
copy strong "eterrence is executing on contracted deliverables, scaling its team, and demons…"
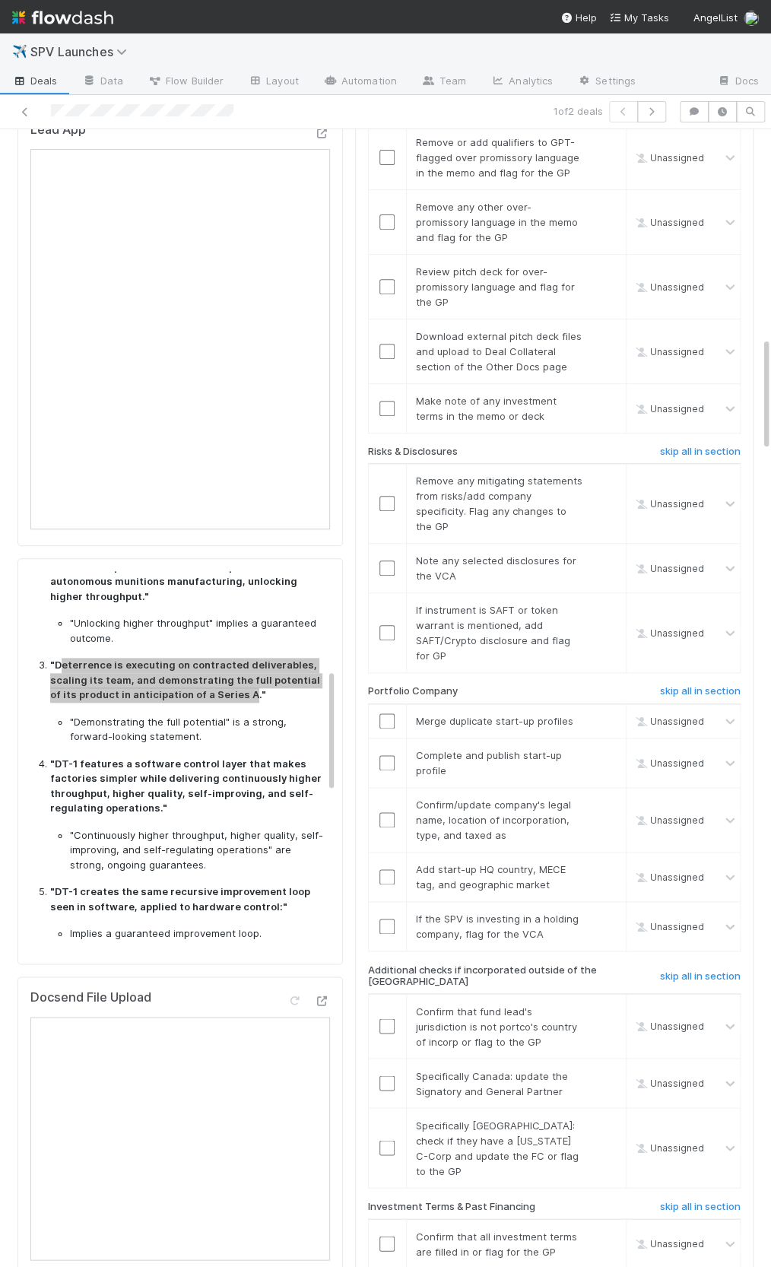
scroll to position [300, 0]
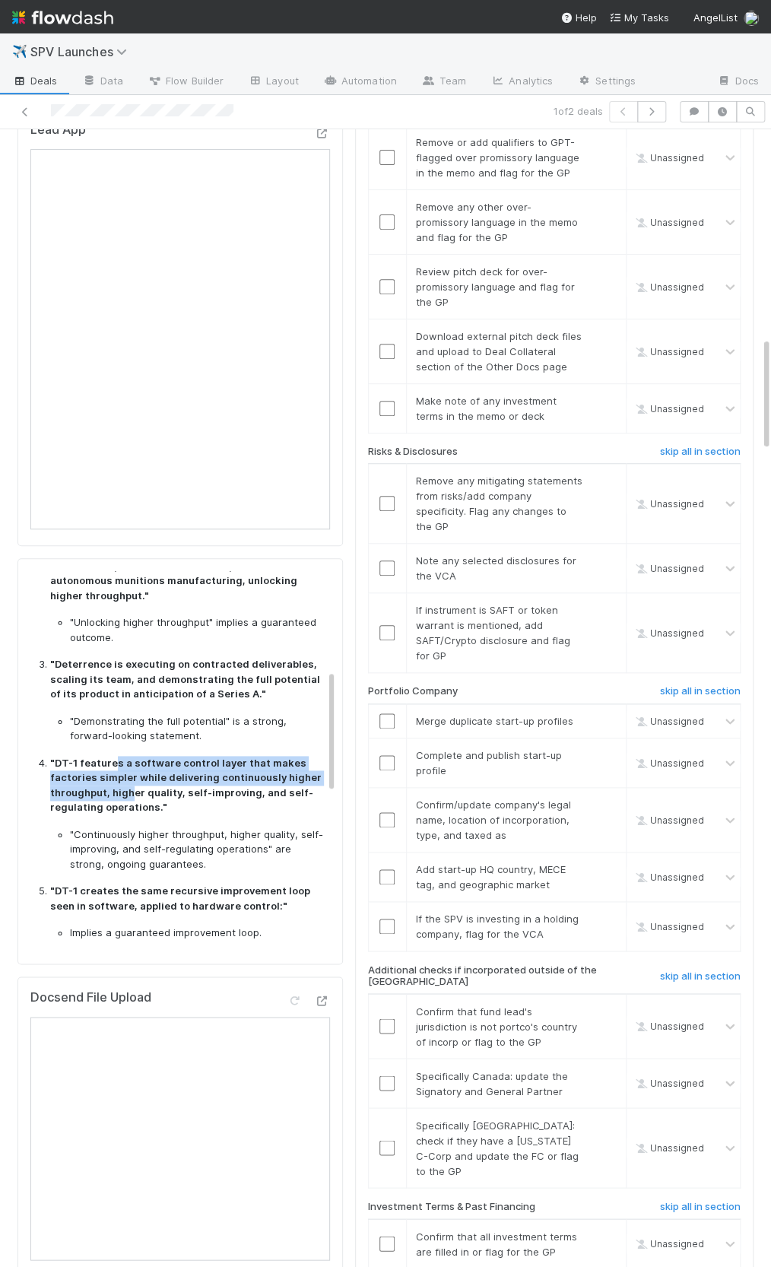
drag, startPoint x: 114, startPoint y: 706, endPoint x: 153, endPoint y: 725, distance: 43.2
click at [130, 756] on strong ""DT-1 features a software control layer that makes factories simpler while deli…" at bounding box center [185, 784] width 271 height 57
click at [154, 756] on strong ""DT-1 features a software control layer that makes factories simpler while deli…" at bounding box center [185, 784] width 271 height 57
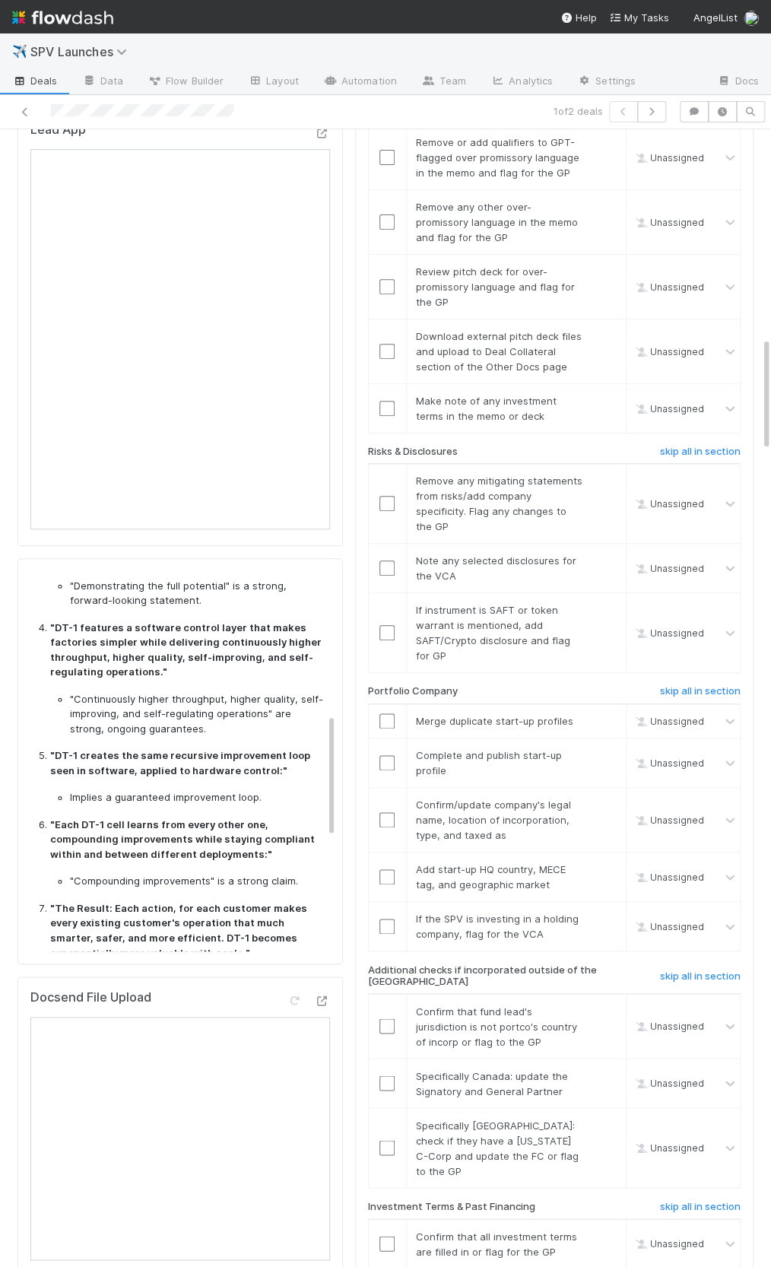
scroll to position [435, 0]
drag, startPoint x: 86, startPoint y: 691, endPoint x: 224, endPoint y: 709, distance: 139.6
click at [224, 749] on strong ""DT-1 creates the same recursive improvement loop seen in software, applied to …" at bounding box center [180, 762] width 260 height 27
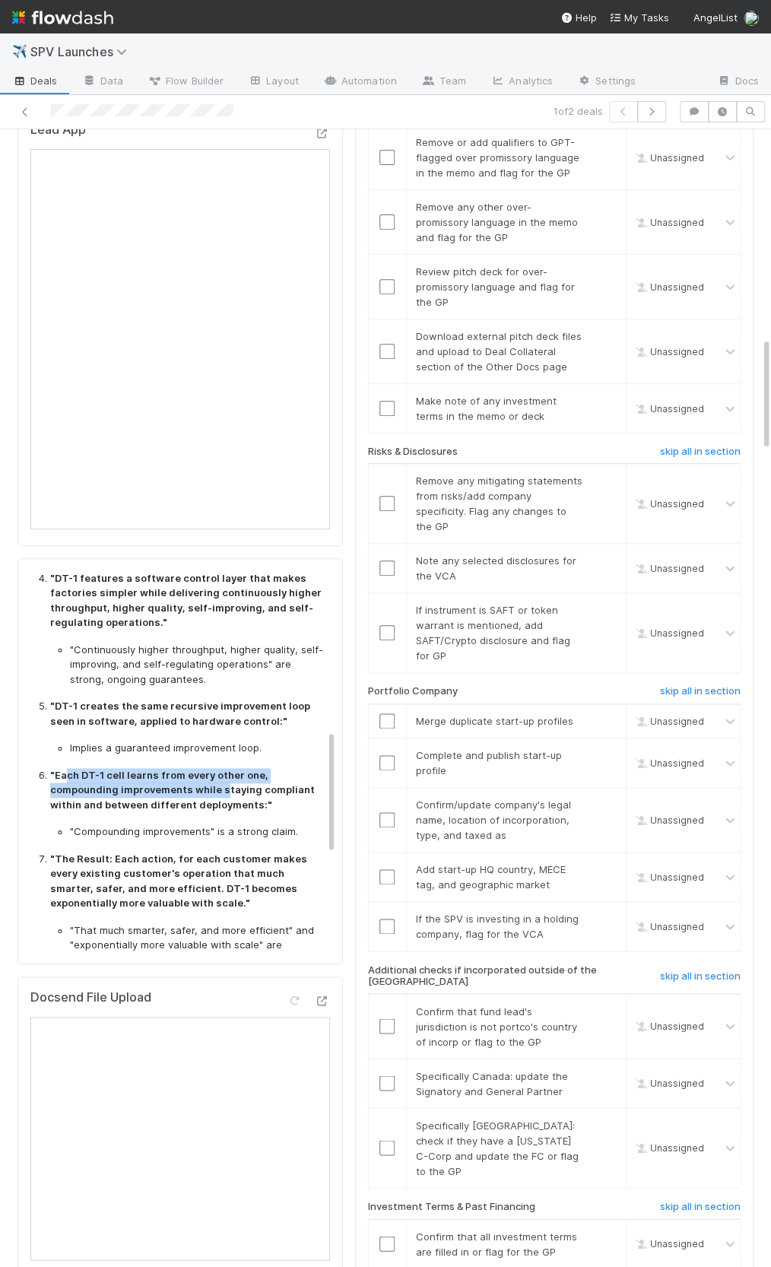
drag, startPoint x: 66, startPoint y: 717, endPoint x: 212, endPoint y: 727, distance: 146.3
click at [223, 768] on p ""Each DT-1 cell learns from every other one, compounding improvements while sta…" at bounding box center [187, 790] width 274 height 45
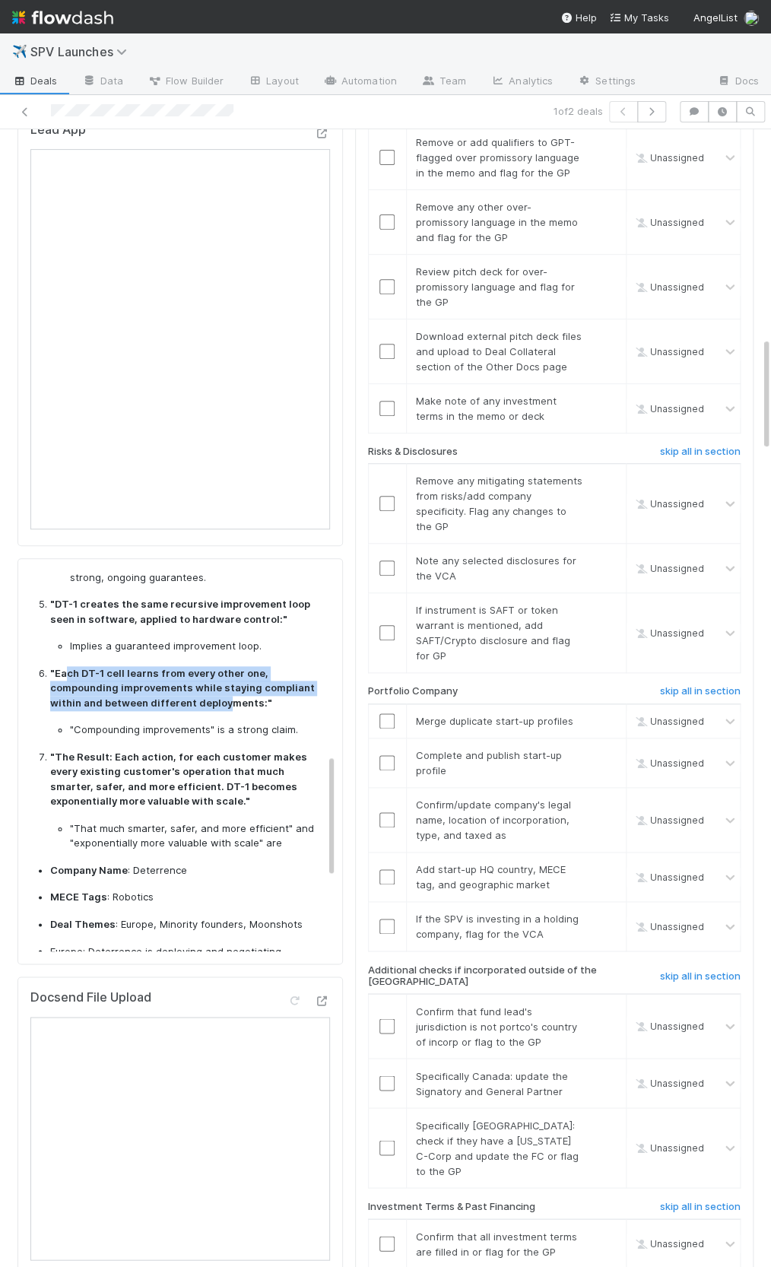
scroll to position [595, 0]
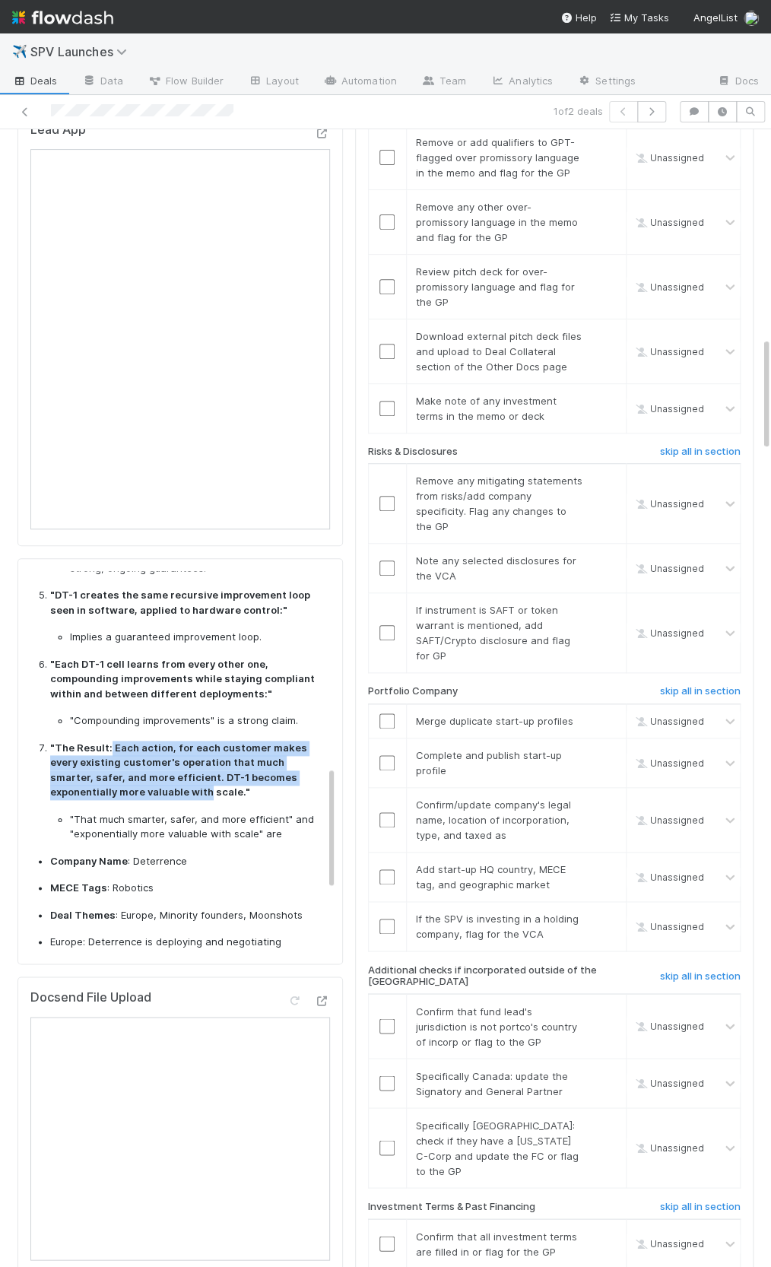
drag, startPoint x: 107, startPoint y: 684, endPoint x: 114, endPoint y: 729, distance: 45.4
click at [114, 741] on strong ""The Result: Each action, for each customer makes every existing customer's ope…" at bounding box center [178, 769] width 257 height 57
click at [119, 741] on strong ""The Result: Each action, for each customer makes every existing customer's ope…" at bounding box center [178, 769] width 257 height 57
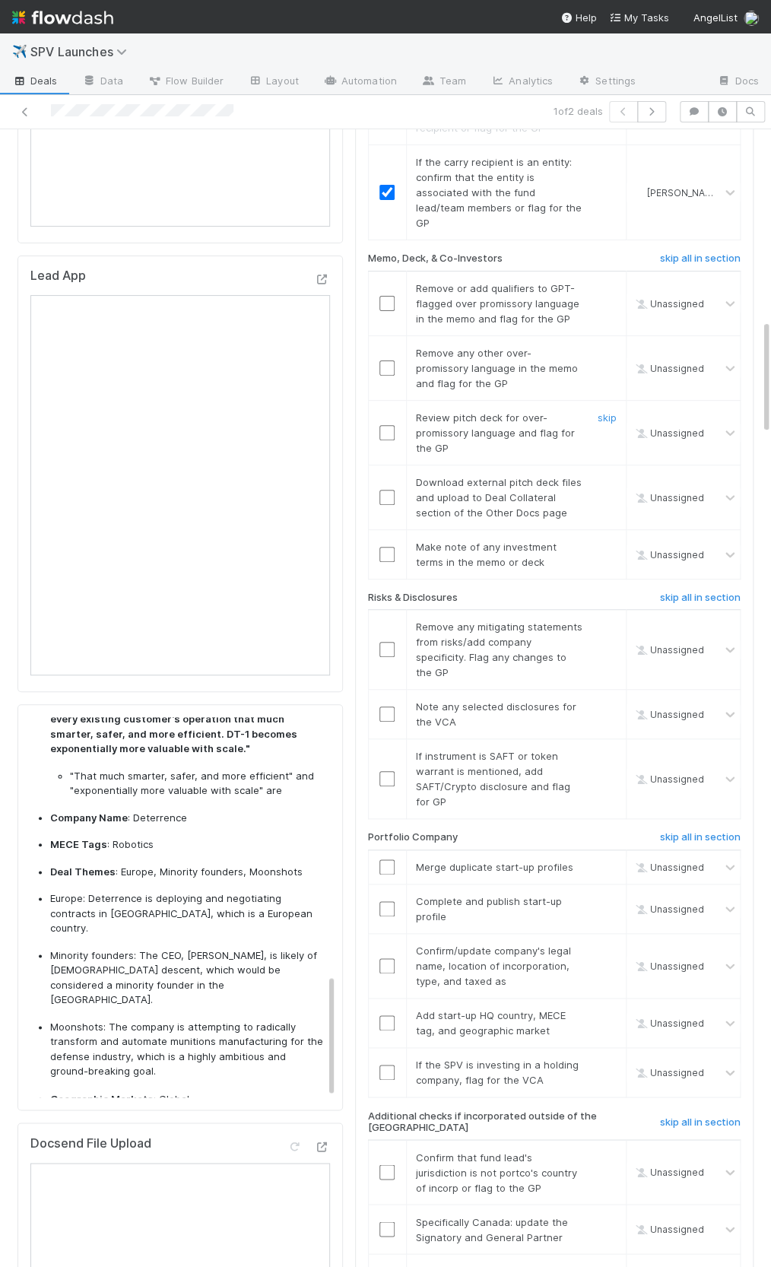
scroll to position [1695, 0]
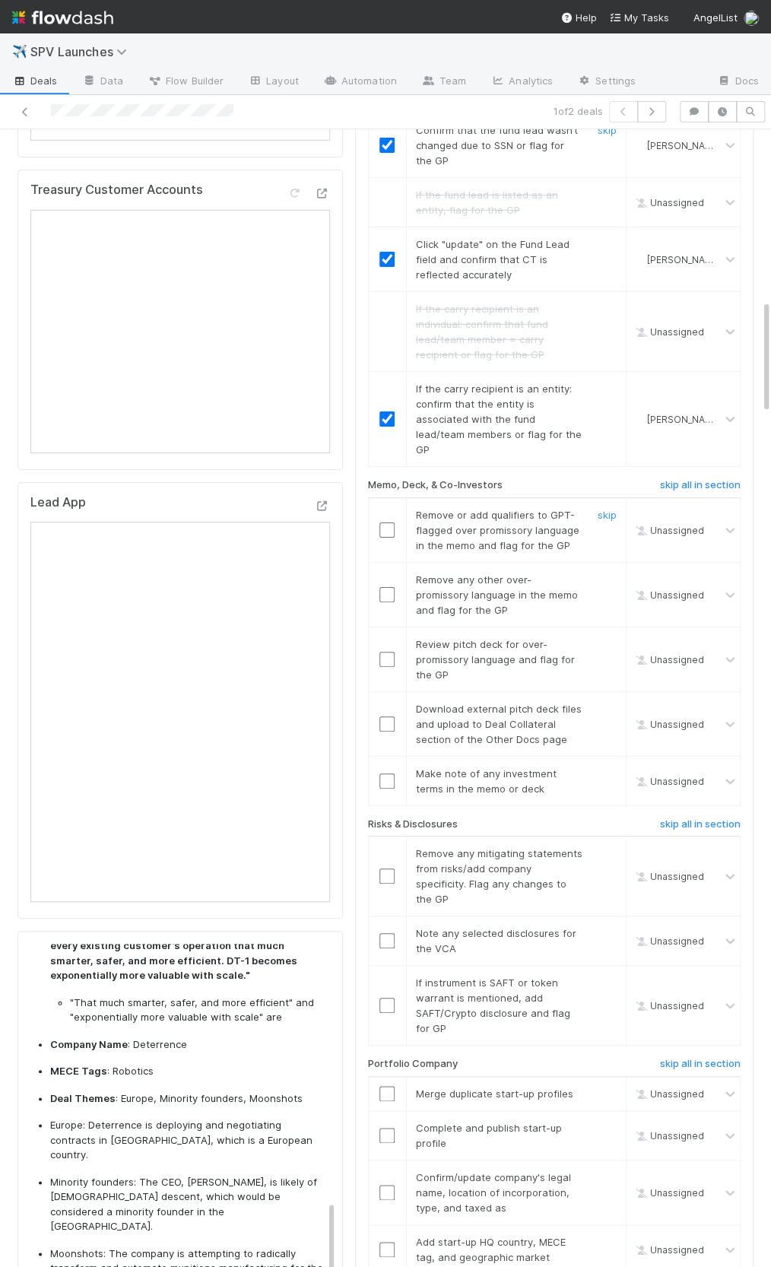
click at [388, 522] on input "checkbox" at bounding box center [386, 529] width 15 height 15
click at [604, 573] on link "skip" at bounding box center [607, 579] width 19 height 12
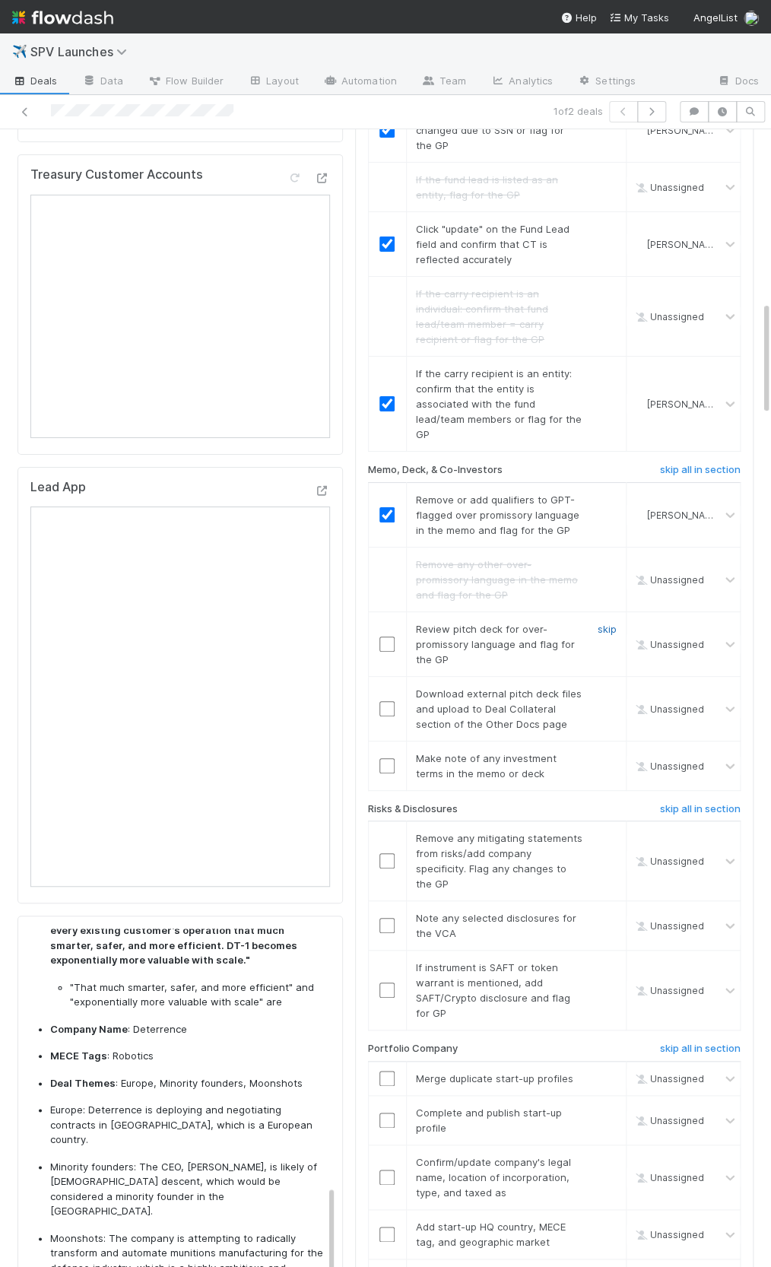
click at [607, 623] on link "skip" at bounding box center [607, 629] width 19 height 12
click at [615, 687] on link "skip" at bounding box center [607, 693] width 19 height 12
drag, startPoint x: 385, startPoint y: 728, endPoint x: 408, endPoint y: 683, distance: 50.3
click at [385, 758] on input "checkbox" at bounding box center [386, 765] width 15 height 15
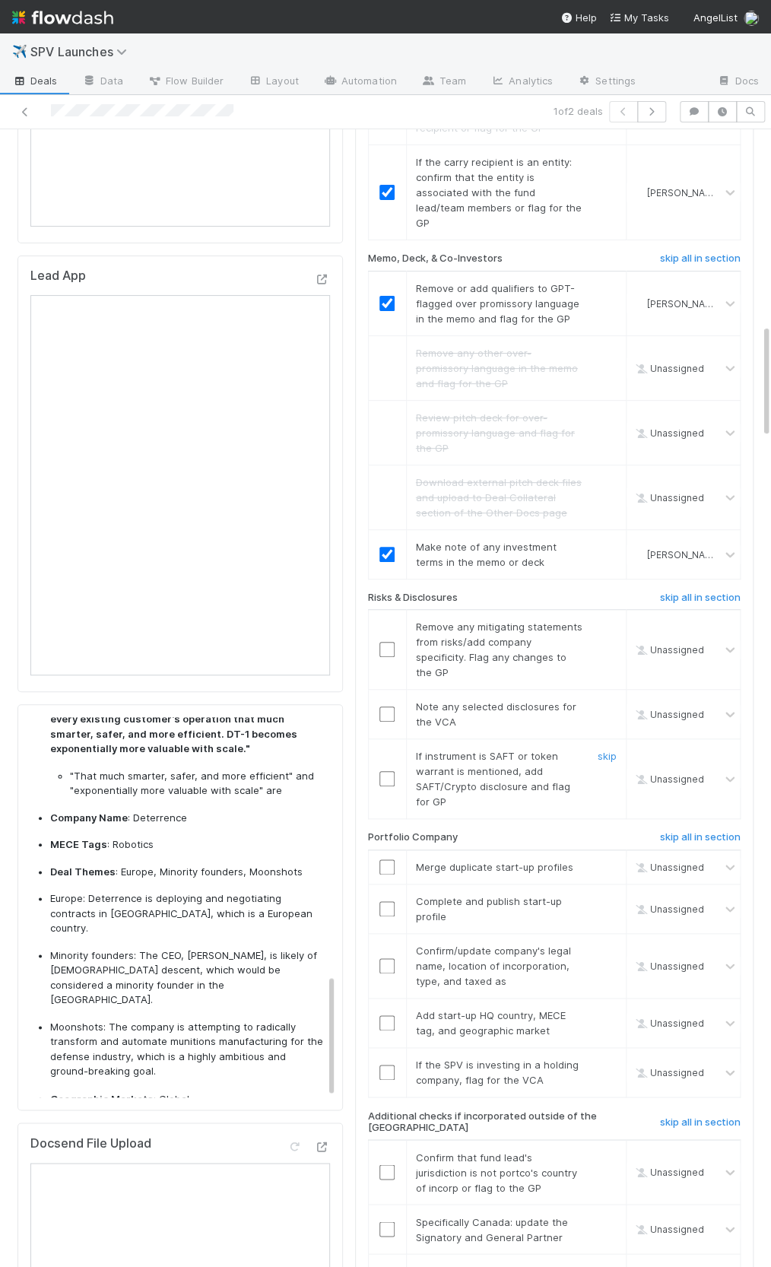
scroll to position [1939, 0]
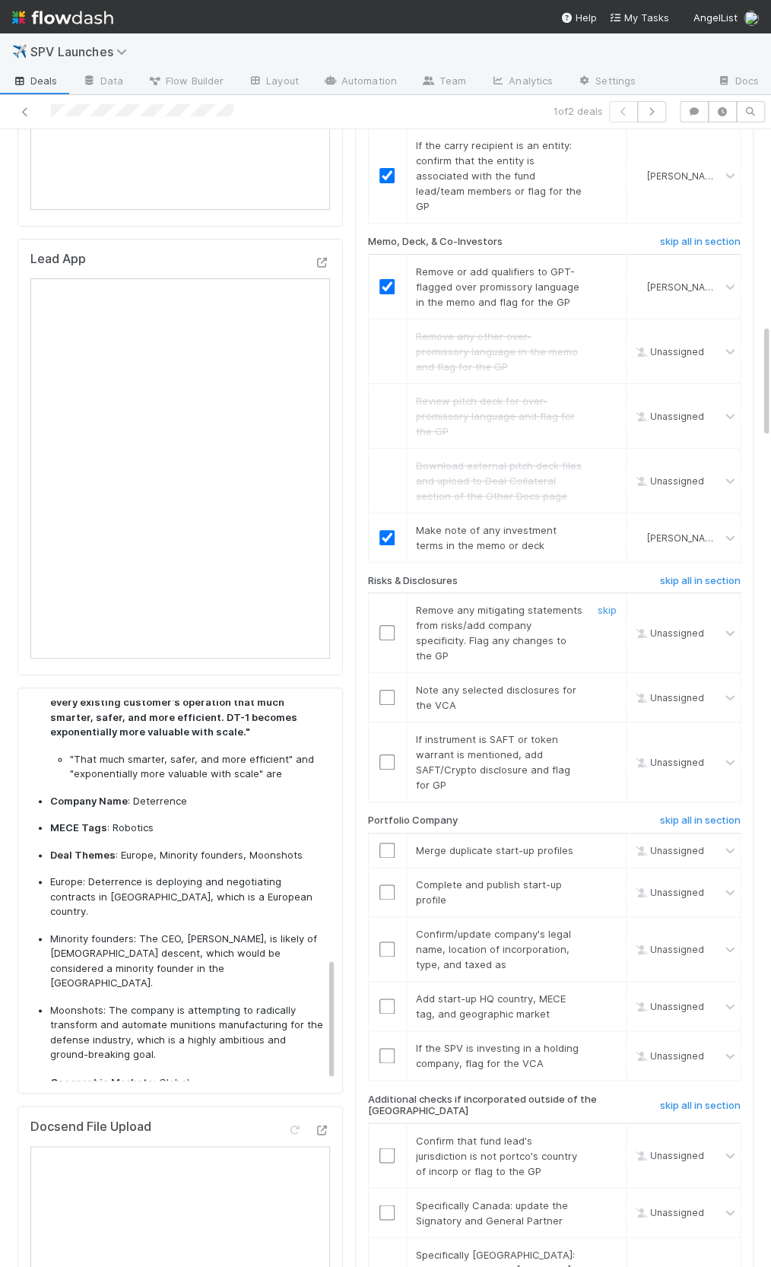
click at [381, 625] on input "checkbox" at bounding box center [386, 632] width 15 height 15
click at [401, 690] on div at bounding box center [387, 697] width 37 height 15
click at [386, 690] on input "checkbox" at bounding box center [386, 697] width 15 height 15
click at [601, 733] on link "skip" at bounding box center [607, 739] width 19 height 12
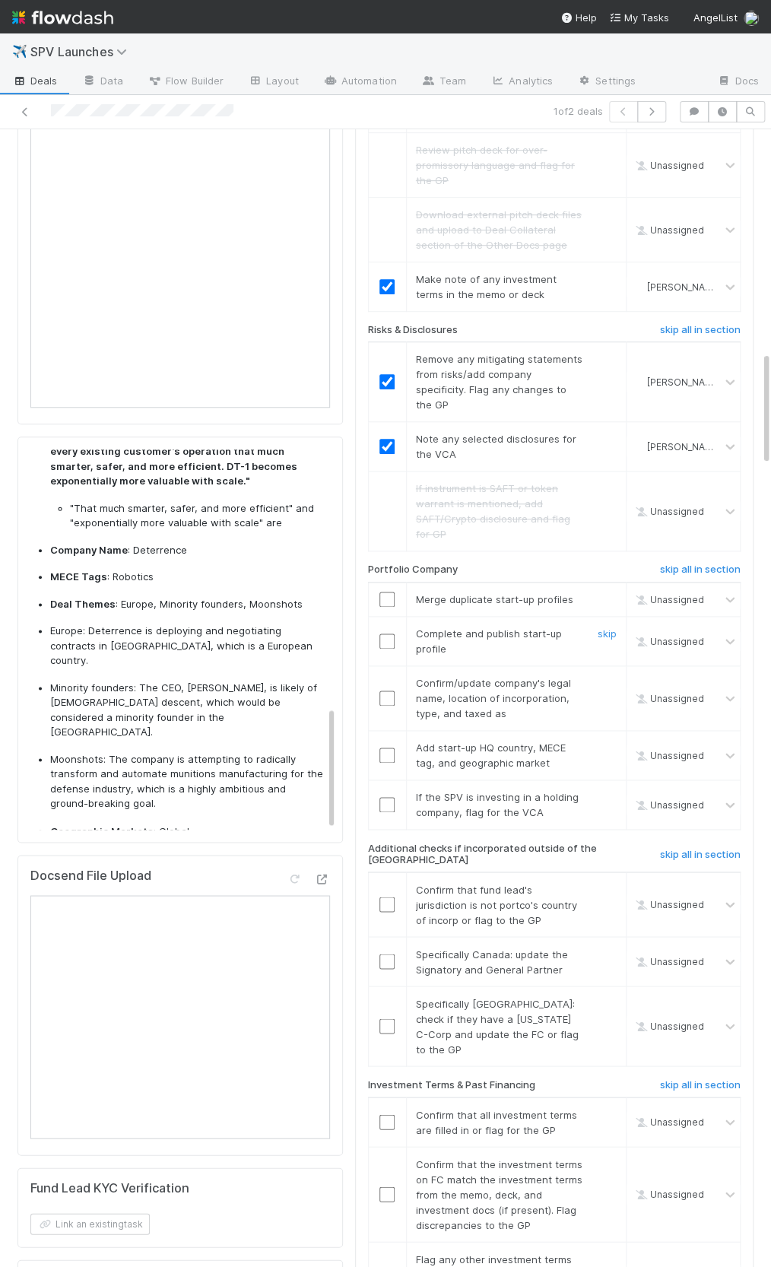
scroll to position [2211, 0]
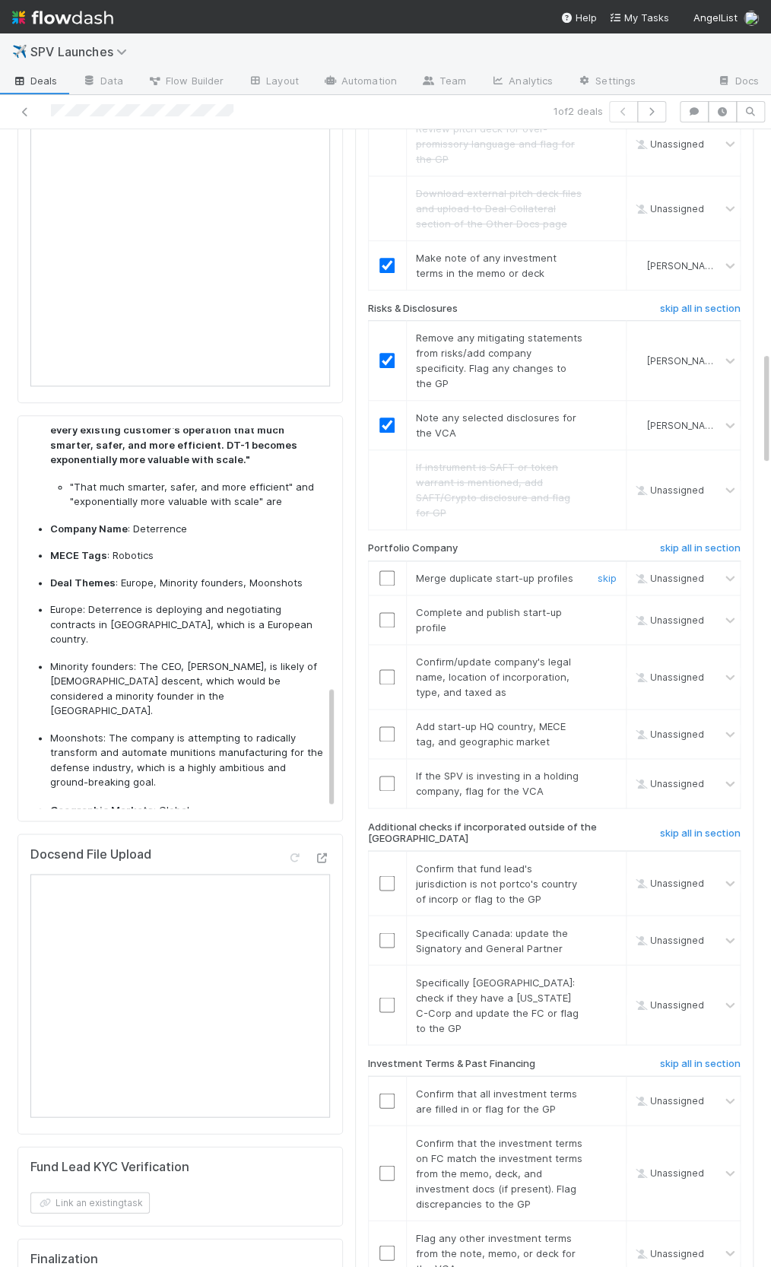
click at [385, 570] on input "checkbox" at bounding box center [386, 577] width 15 height 15
click at [388, 612] on input "checkbox" at bounding box center [386, 619] width 15 height 15
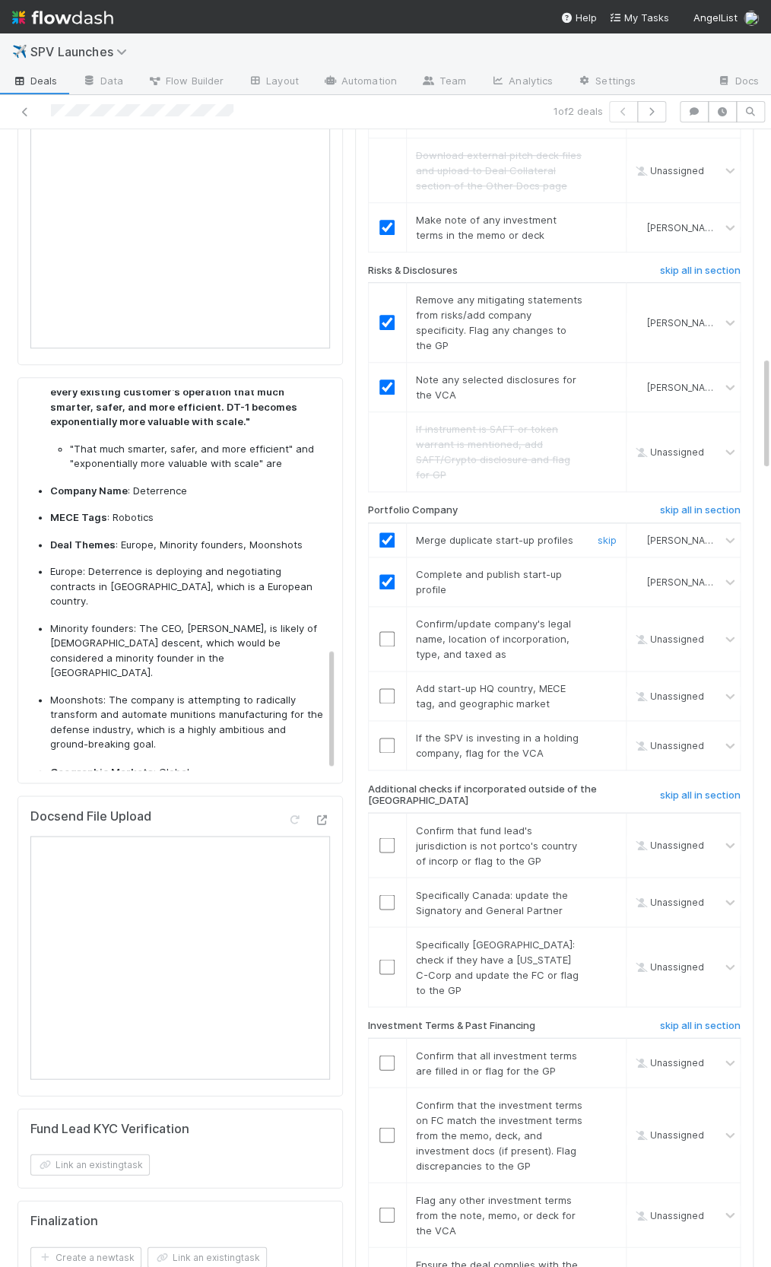
scroll to position [2259, 0]
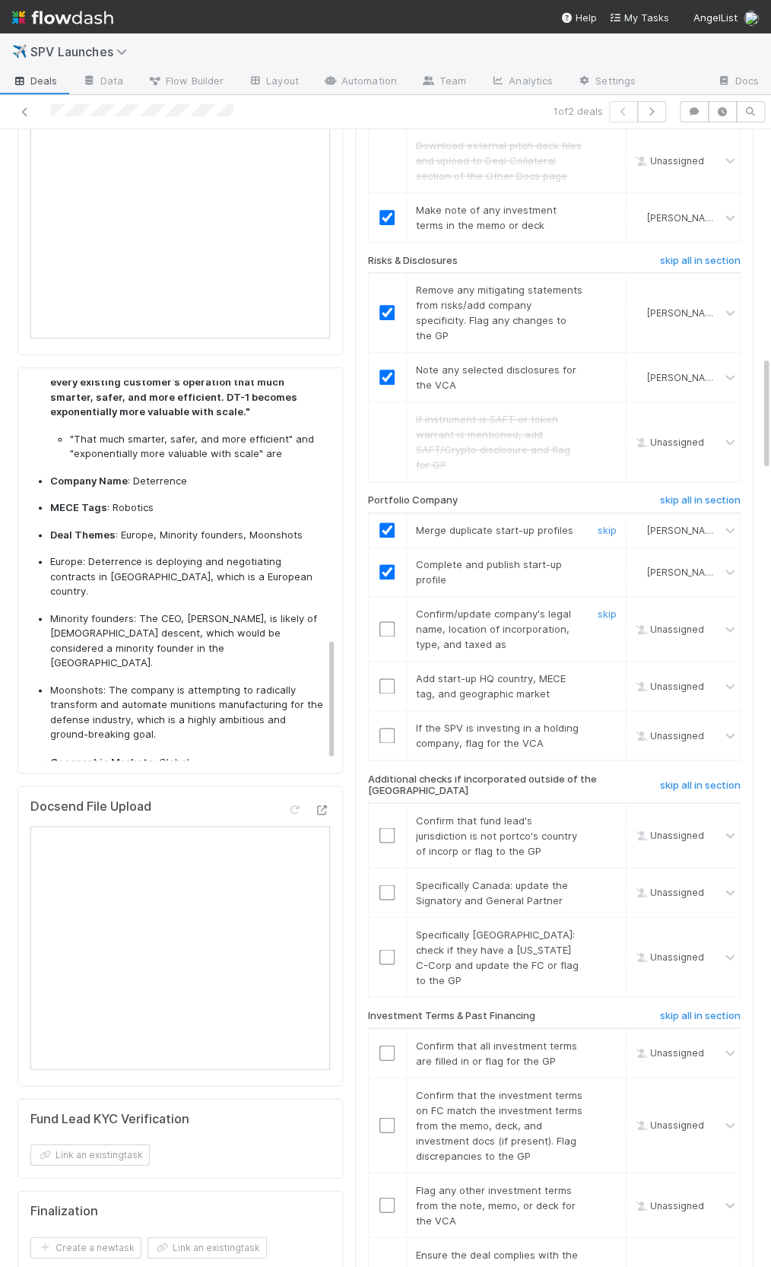
click at [379, 621] on input "checkbox" at bounding box center [386, 628] width 15 height 15
click at [388, 678] on input "checkbox" at bounding box center [386, 685] width 15 height 15
click at [614, 721] on link "skip" at bounding box center [607, 727] width 19 height 12
click at [389, 621] on input "checkbox" at bounding box center [386, 628] width 15 height 15
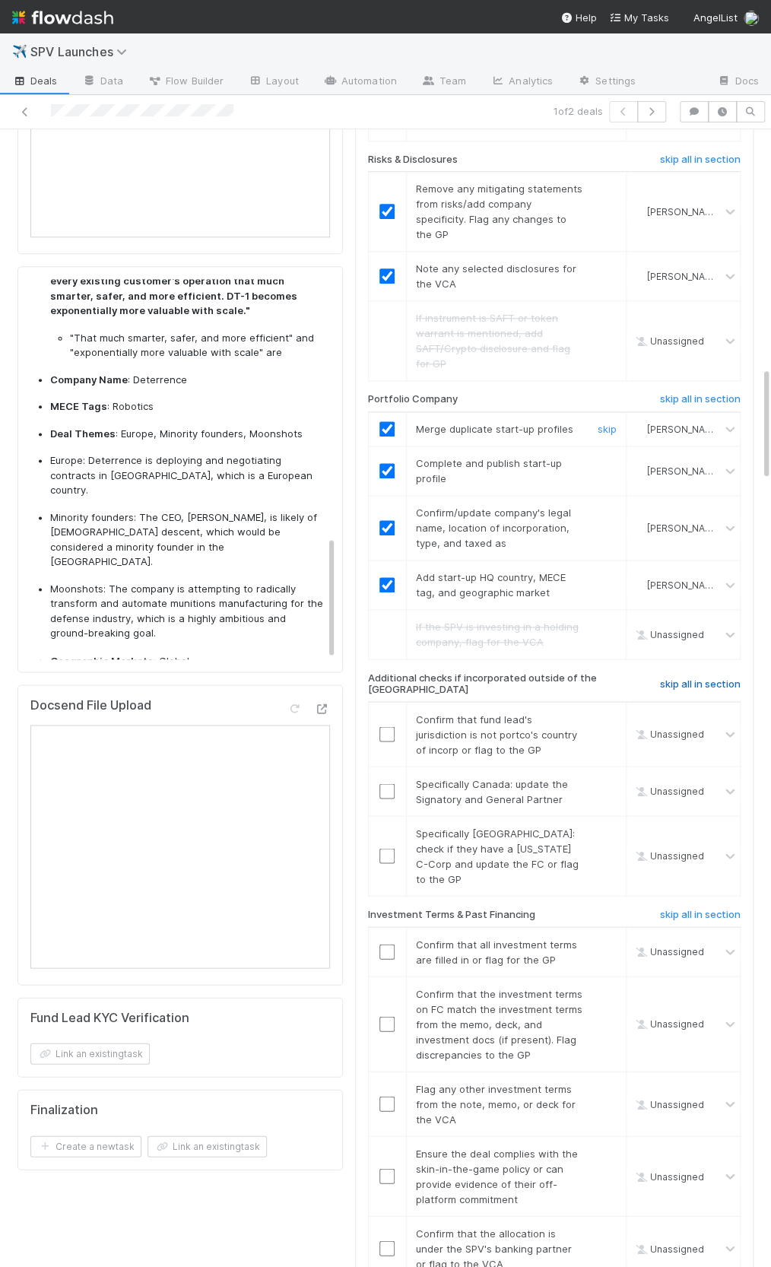
drag, startPoint x: 693, startPoint y: 634, endPoint x: 684, endPoint y: 634, distance: 9.1
click at [693, 677] on link "skip all in section" at bounding box center [700, 686] width 81 height 18
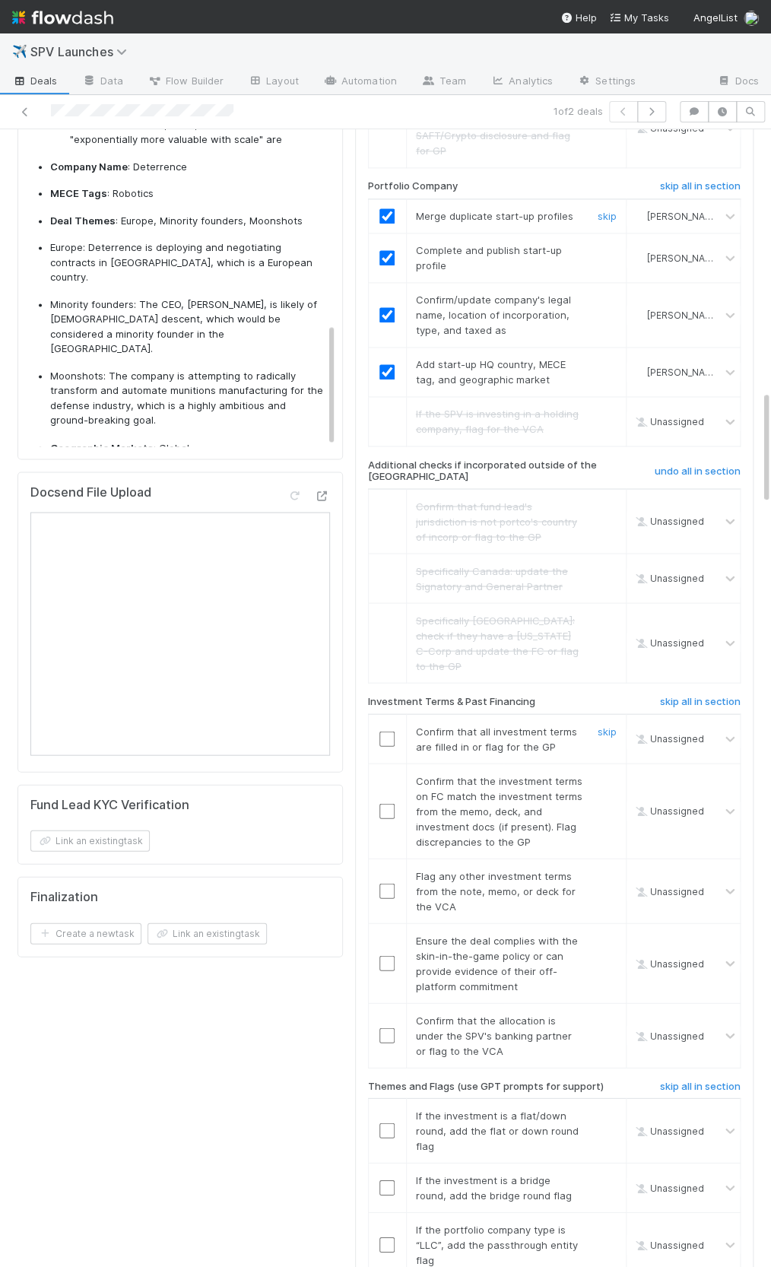
scroll to position [2635, 0]
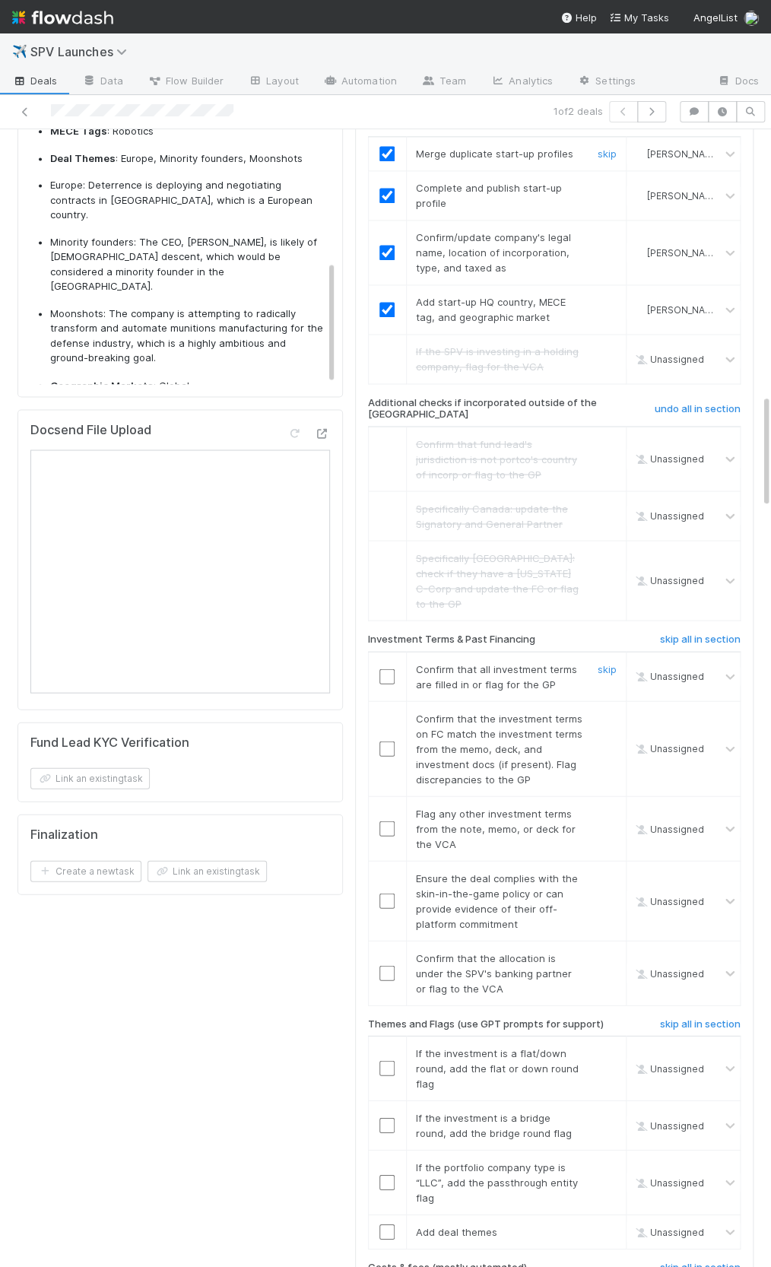
click at [385, 668] on input "checkbox" at bounding box center [386, 675] width 15 height 15
click at [610, 710] on div "skip" at bounding box center [605, 748] width 46 height 76
click at [605, 807] on link "skip" at bounding box center [607, 813] width 19 height 12
click at [608, 712] on link "skip" at bounding box center [607, 718] width 19 height 12
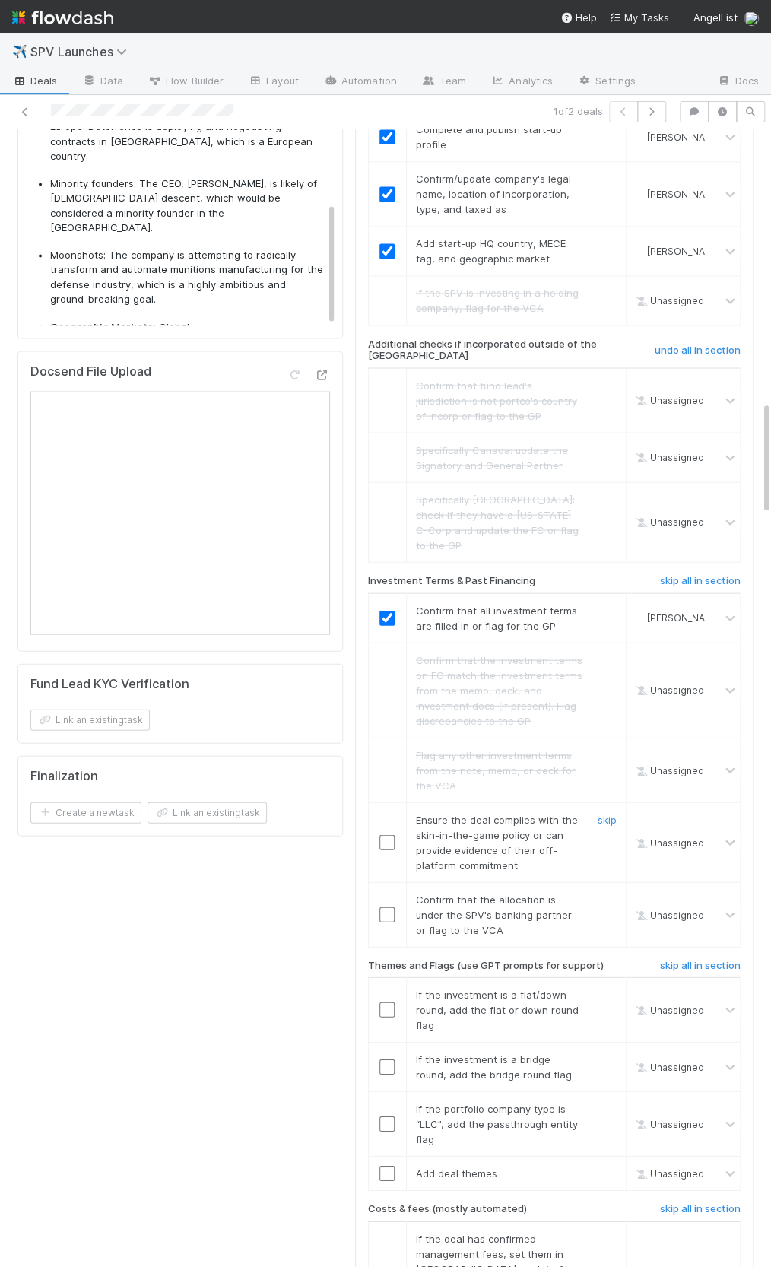
scroll to position [2725, 0]
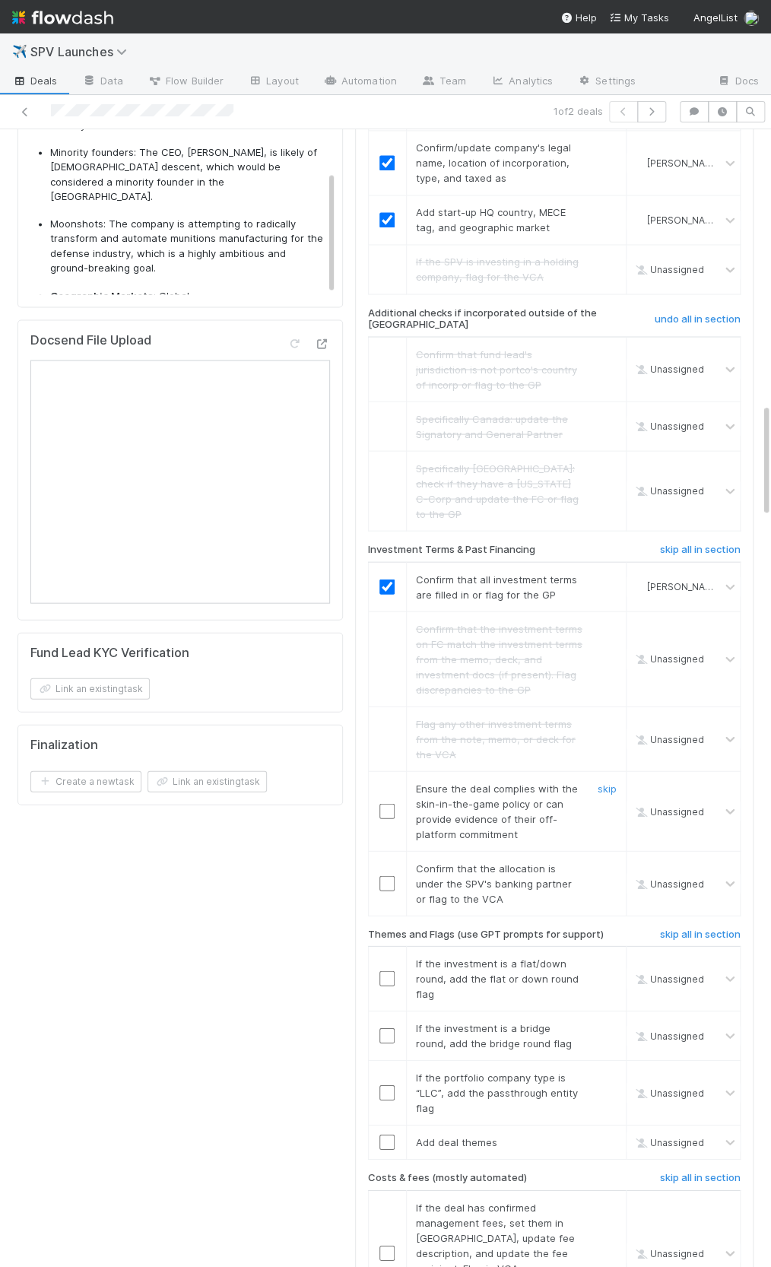
click at [550, 782] on span "Ensure the deal complies with the skin-in-the-game policy or can provide eviden…" at bounding box center [497, 811] width 162 height 58
click at [383, 803] on input "checkbox" at bounding box center [386, 810] width 15 height 15
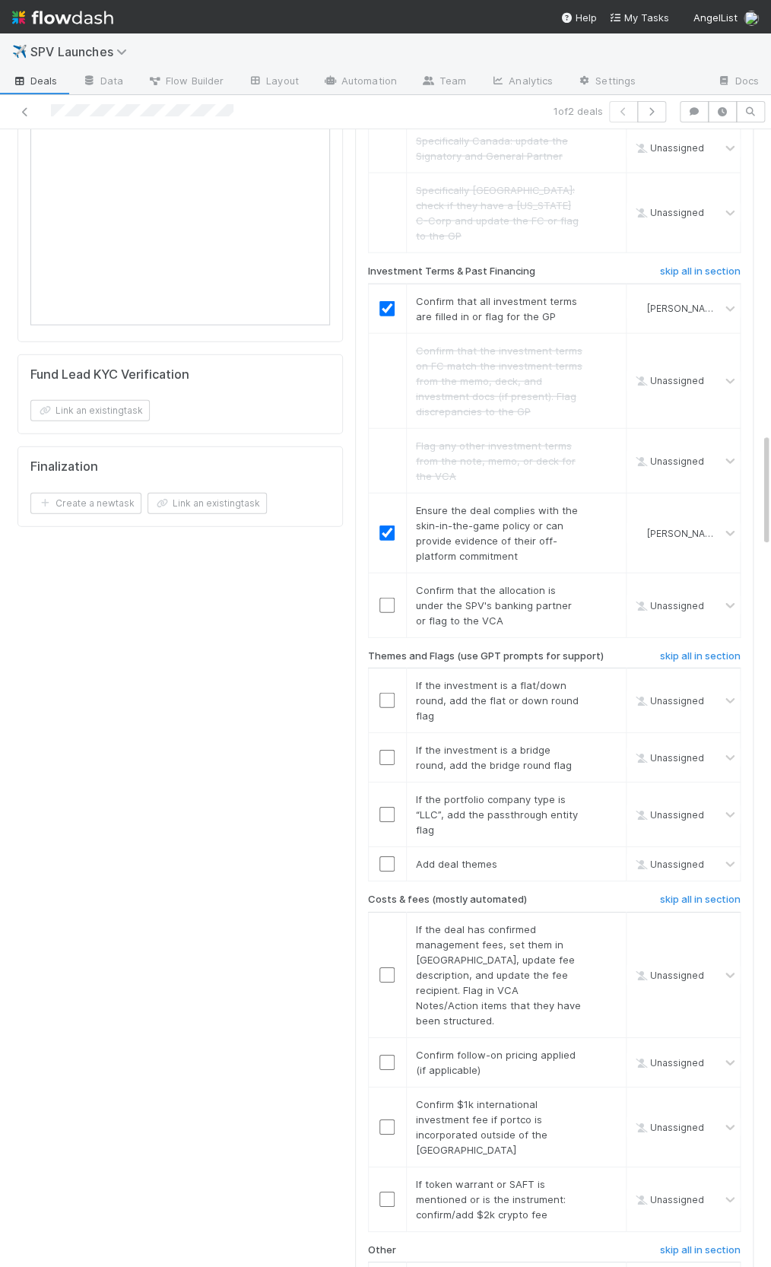
scroll to position [3020, 0]
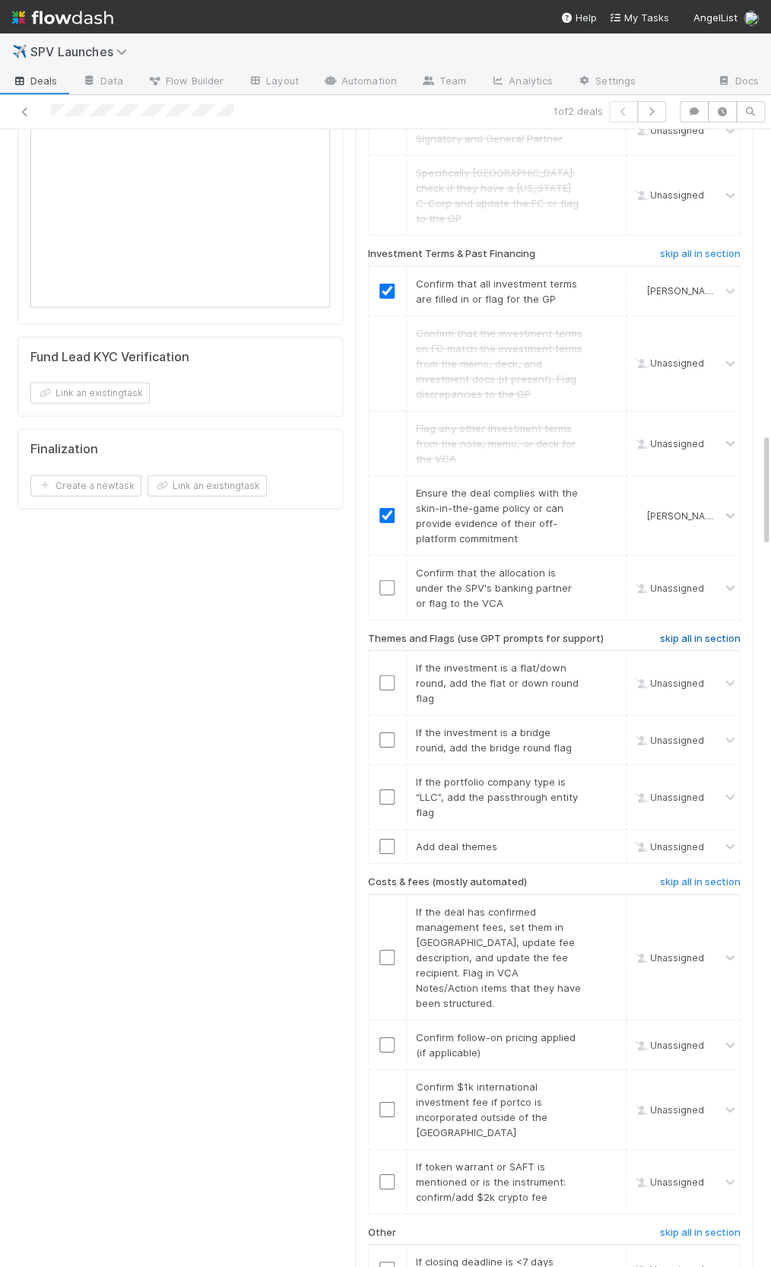
click at [685, 633] on h6 "skip all in section" at bounding box center [700, 639] width 81 height 12
click at [615, 840] on link "undo" at bounding box center [605, 846] width 24 height 12
click at [387, 839] on input "checkbox" at bounding box center [386, 846] width 15 height 15
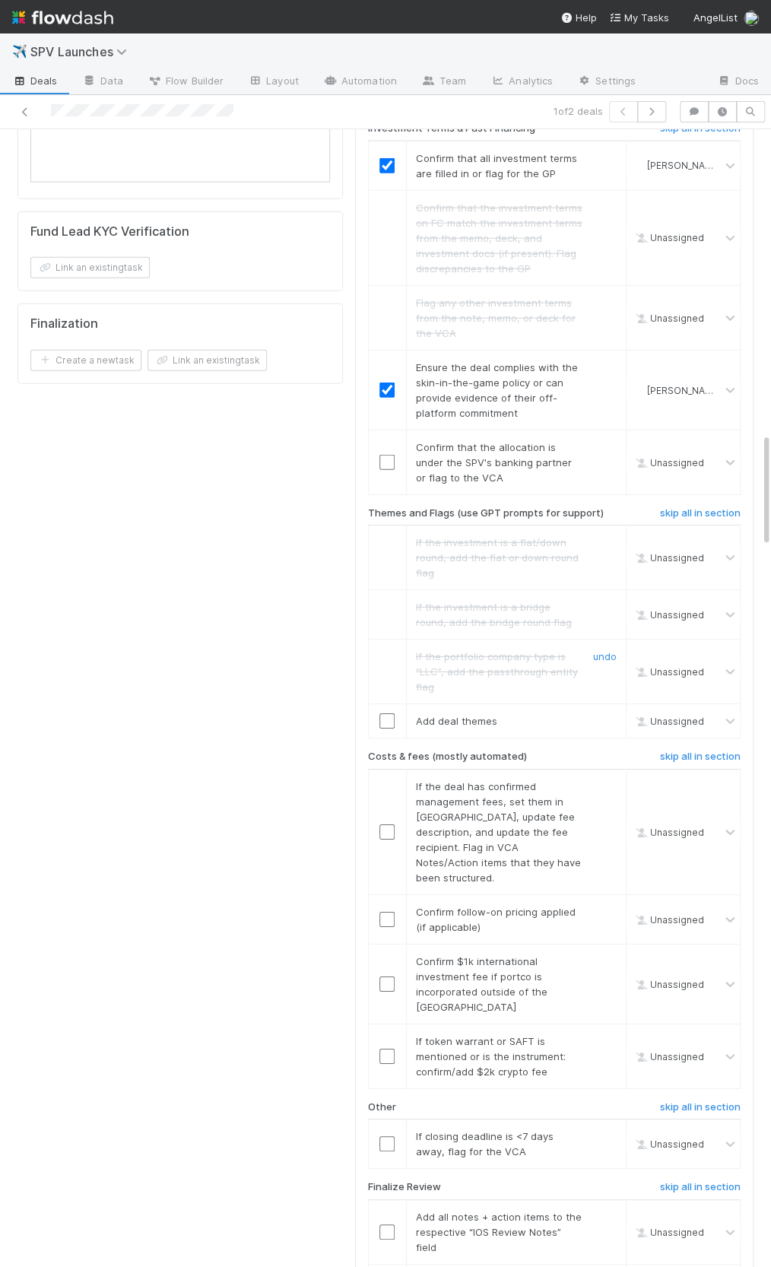
scroll to position [3198, 0]
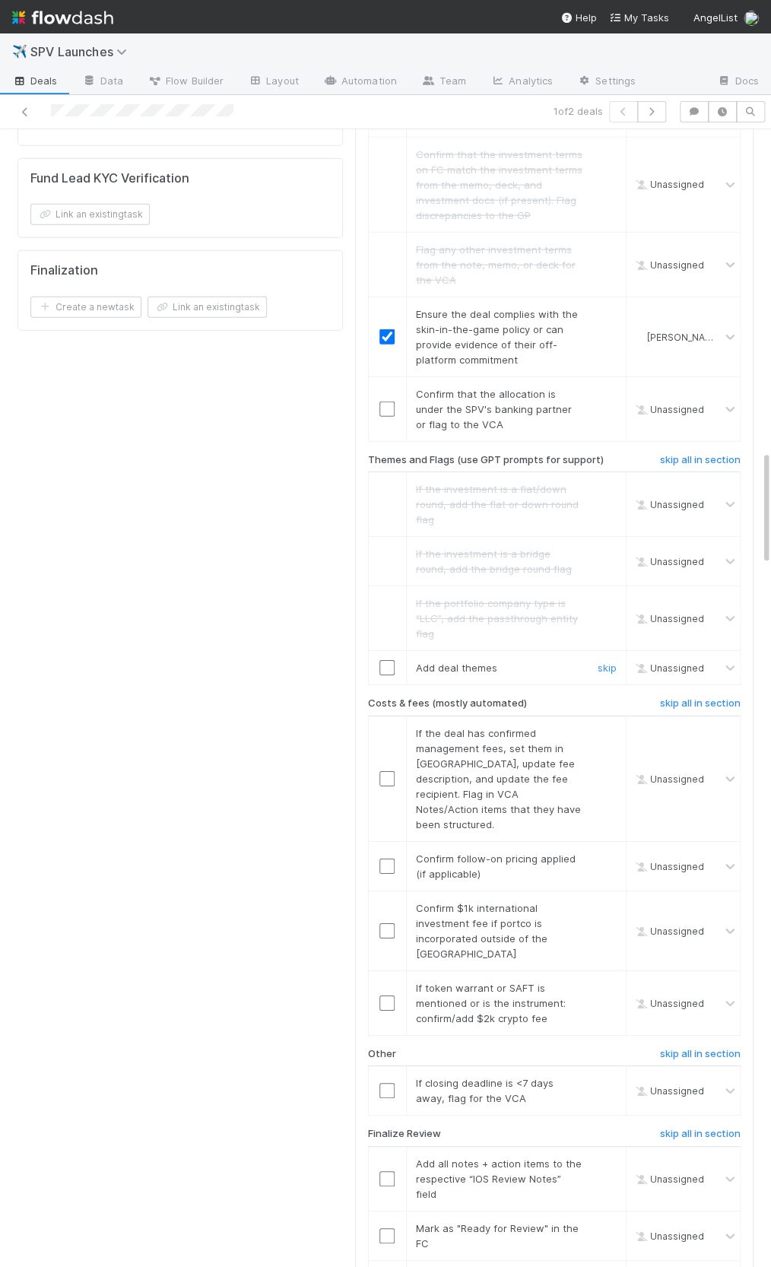
click at [386, 660] on input "checkbox" at bounding box center [386, 667] width 15 height 15
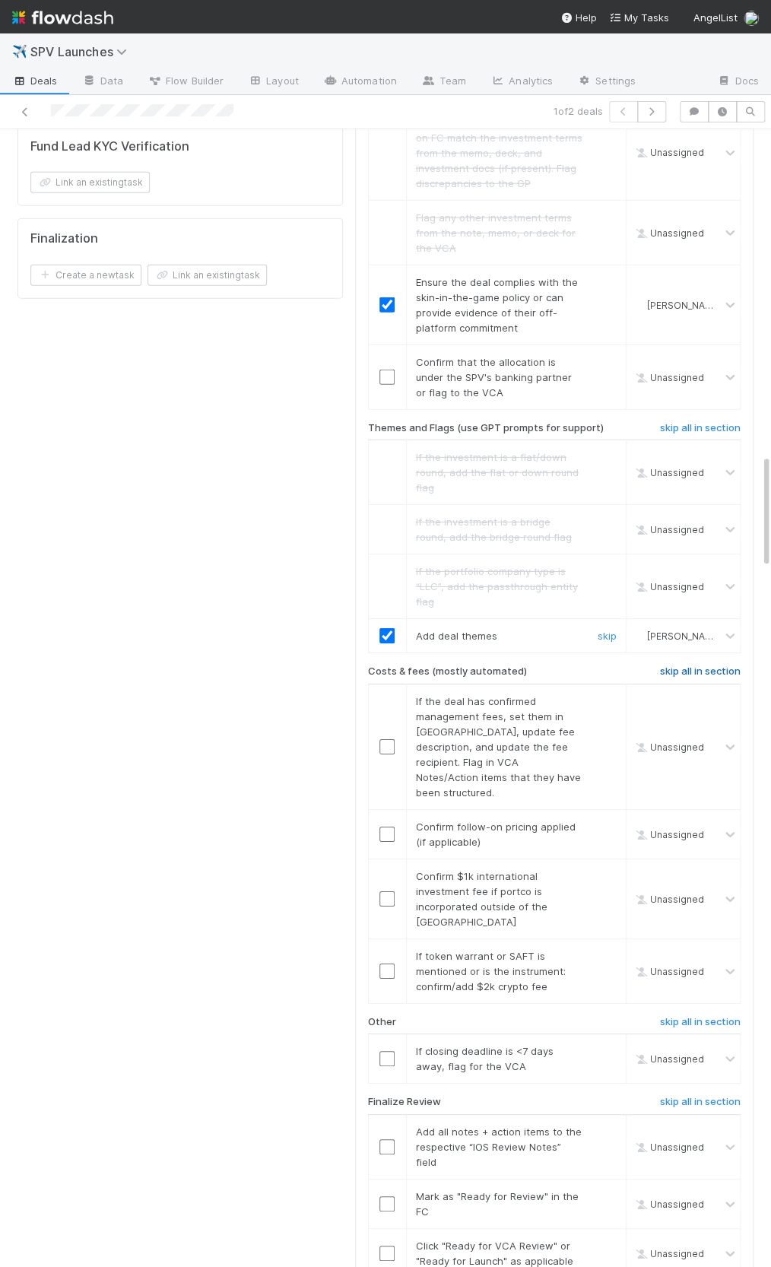
click at [709, 665] on h6 "skip all in section" at bounding box center [700, 671] width 81 height 12
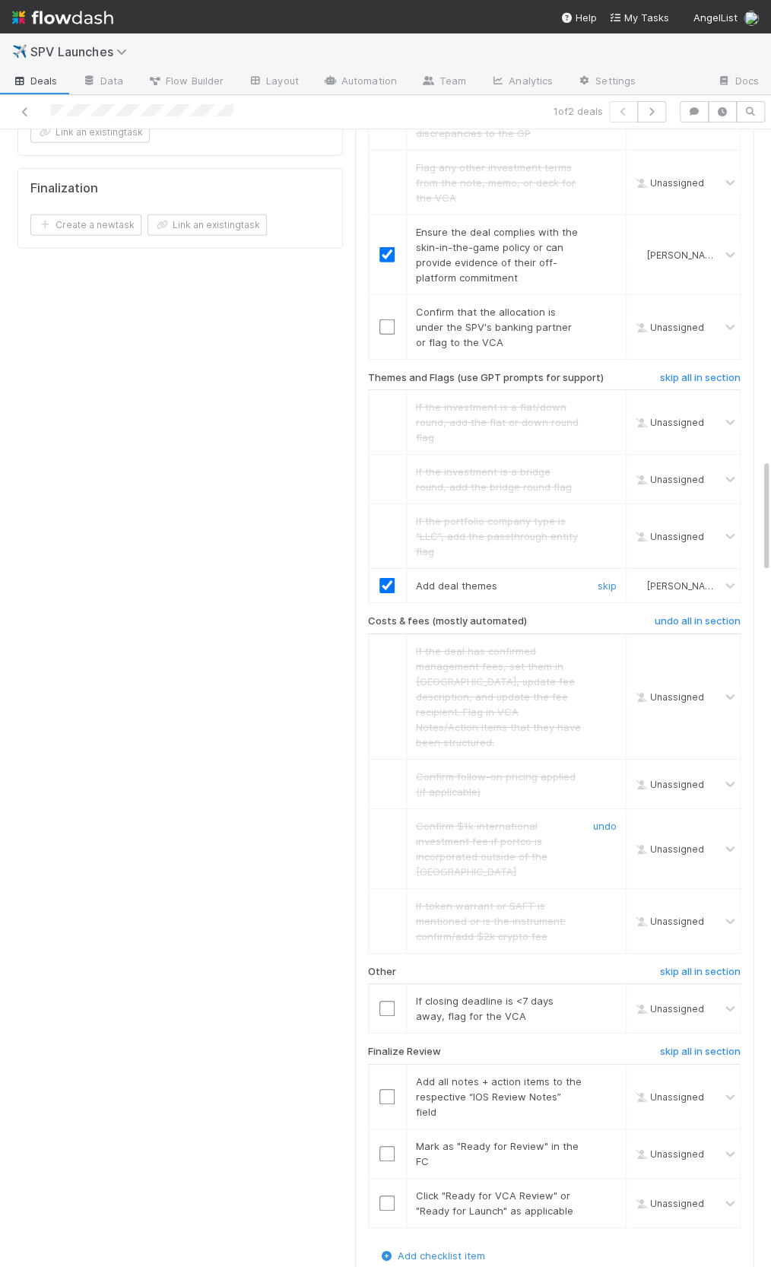
scroll to position [3403, 0]
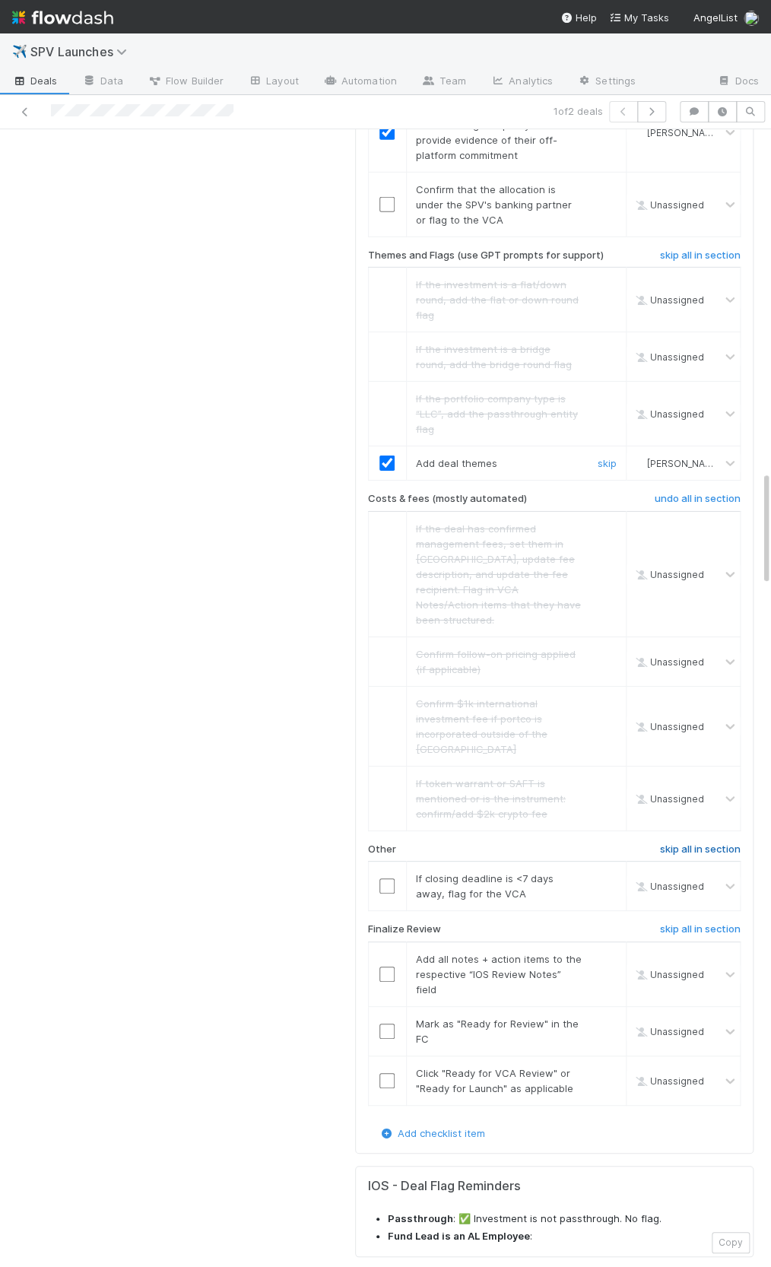
click at [671, 843] on h6 "skip all in section" at bounding box center [700, 849] width 81 height 12
click at [385, 966] on input "checkbox" at bounding box center [386, 973] width 15 height 15
drag, startPoint x: 386, startPoint y: 912, endPoint x: 382, endPoint y: 942, distance: 29.9
click at [386, 1023] on input "checkbox" at bounding box center [386, 1030] width 15 height 15
click at [387, 1073] on input "checkbox" at bounding box center [386, 1080] width 15 height 15
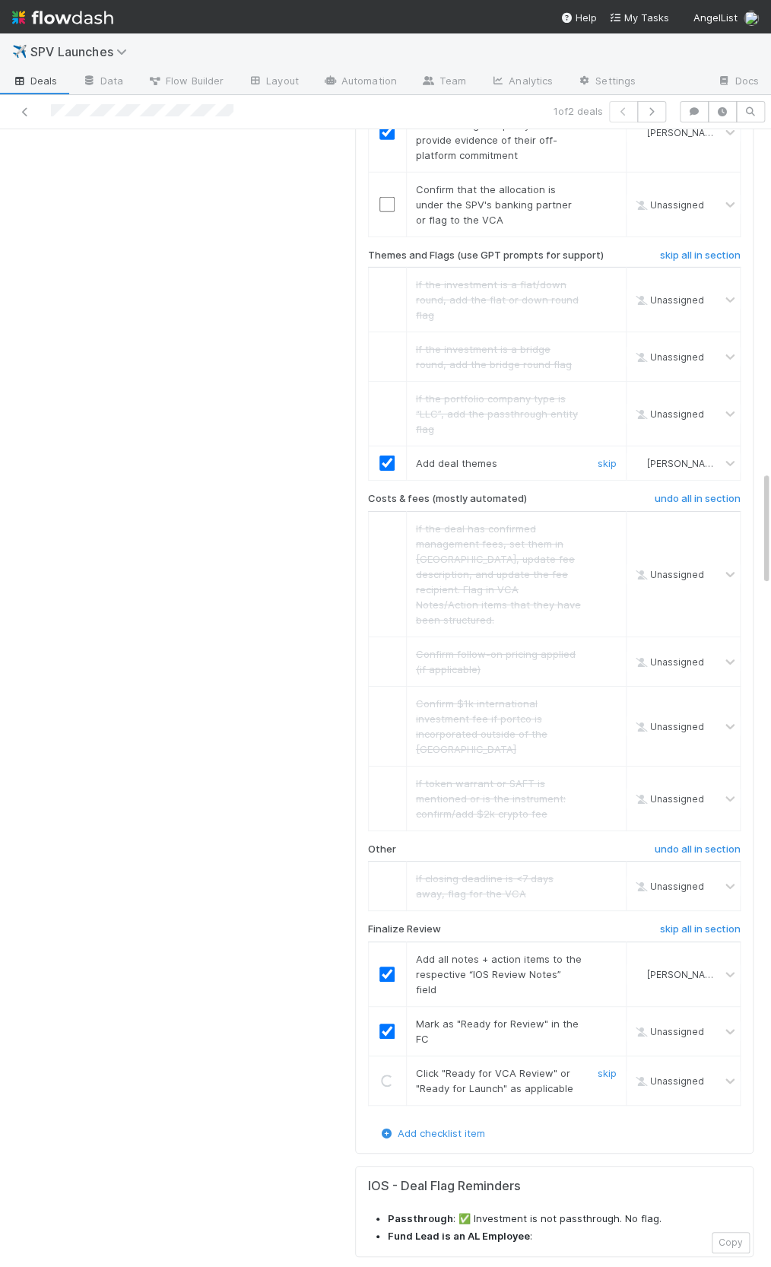
checkbox input "true"
click at [379, 1023] on input "checkbox" at bounding box center [386, 1030] width 15 height 15
click at [388, 1073] on input "checkbox" at bounding box center [386, 1080] width 15 height 15
click at [392, 1023] on input "checkbox" at bounding box center [386, 1030] width 15 height 15
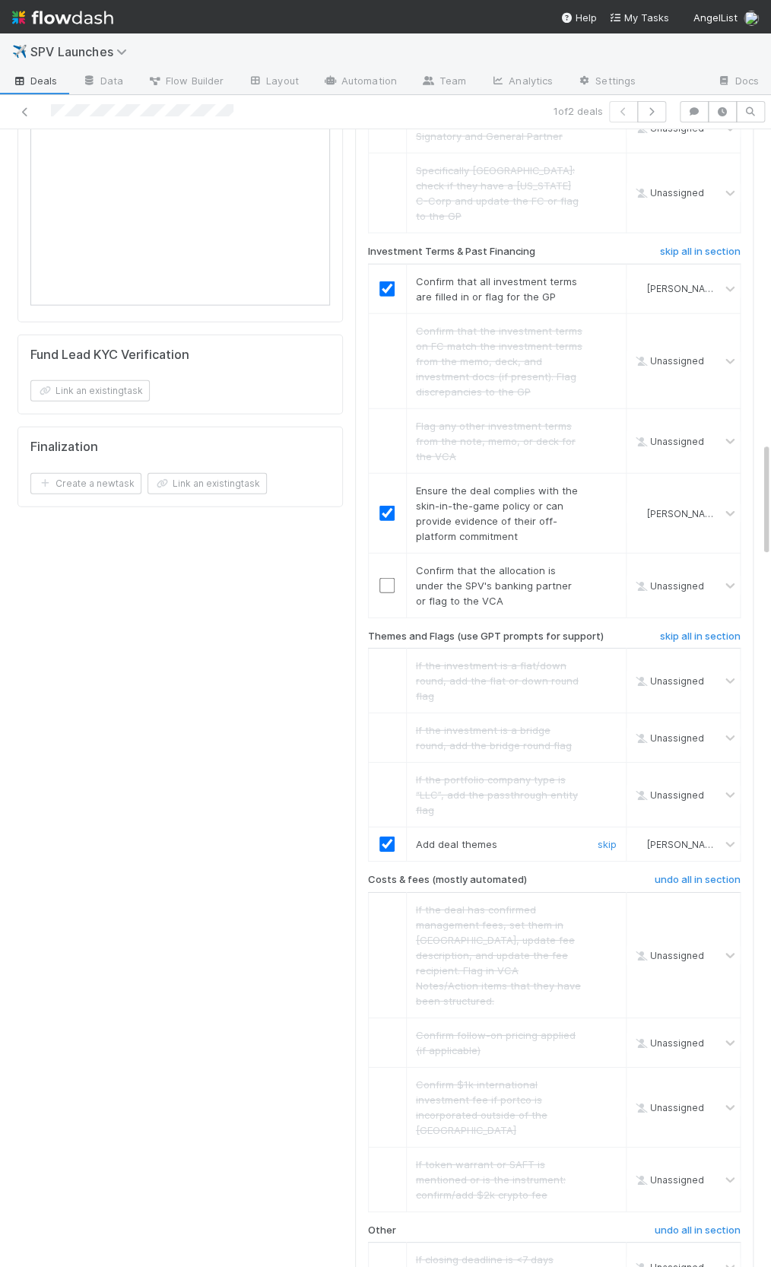
scroll to position [2970, 0]
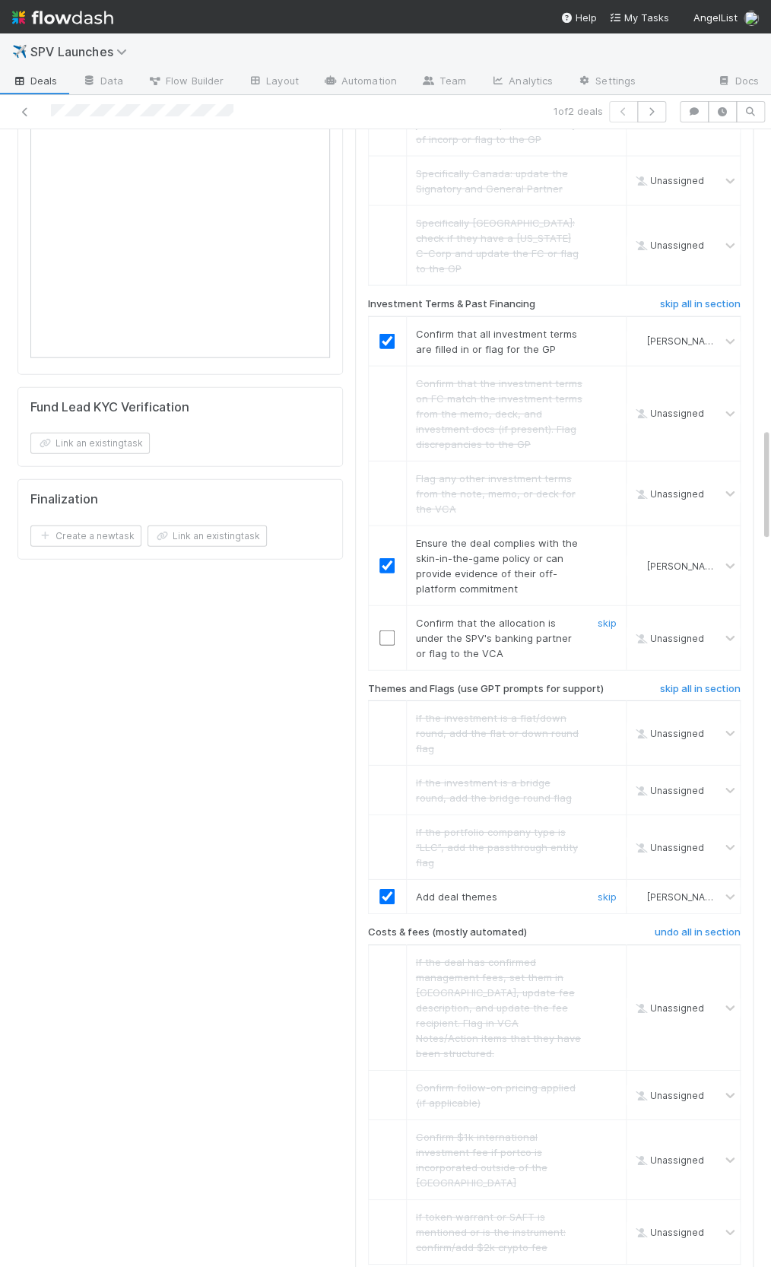
click at [383, 630] on input "checkbox" at bounding box center [386, 637] width 15 height 15
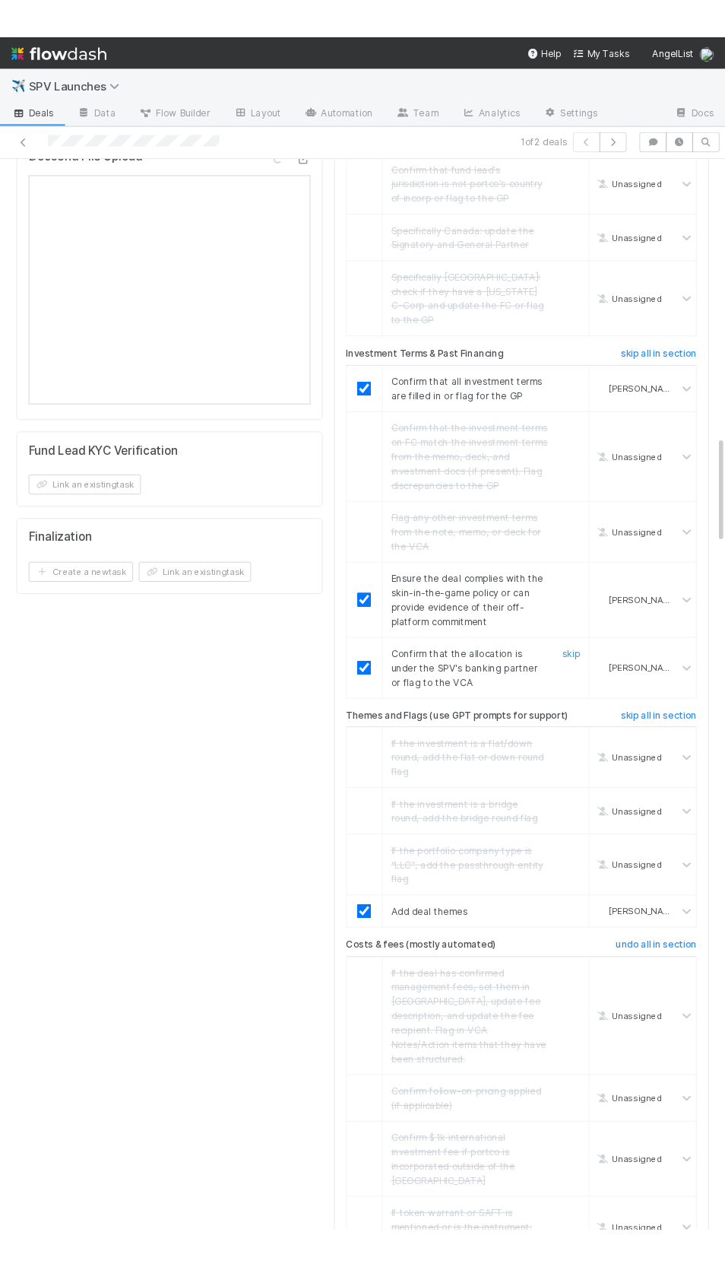
scroll to position [2927, 0]
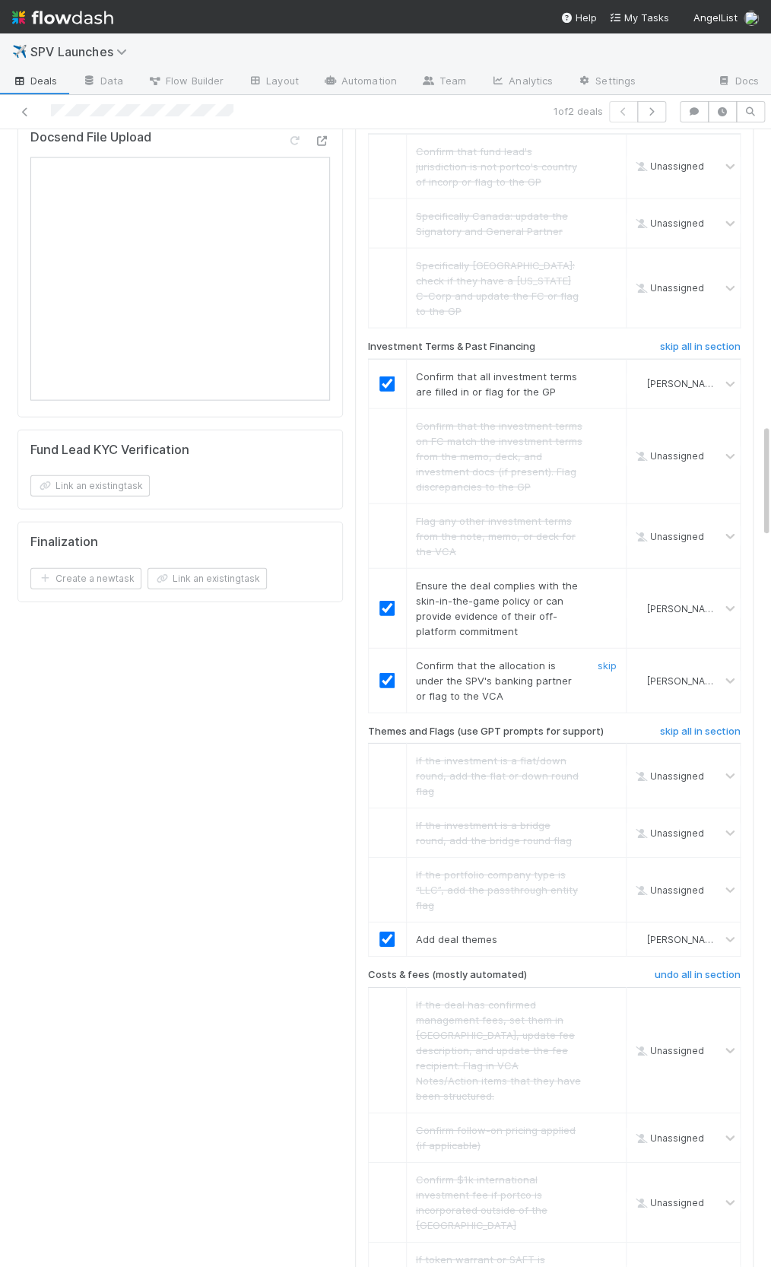
click at [383, 673] on input "checkbox" at bounding box center [386, 680] width 15 height 15
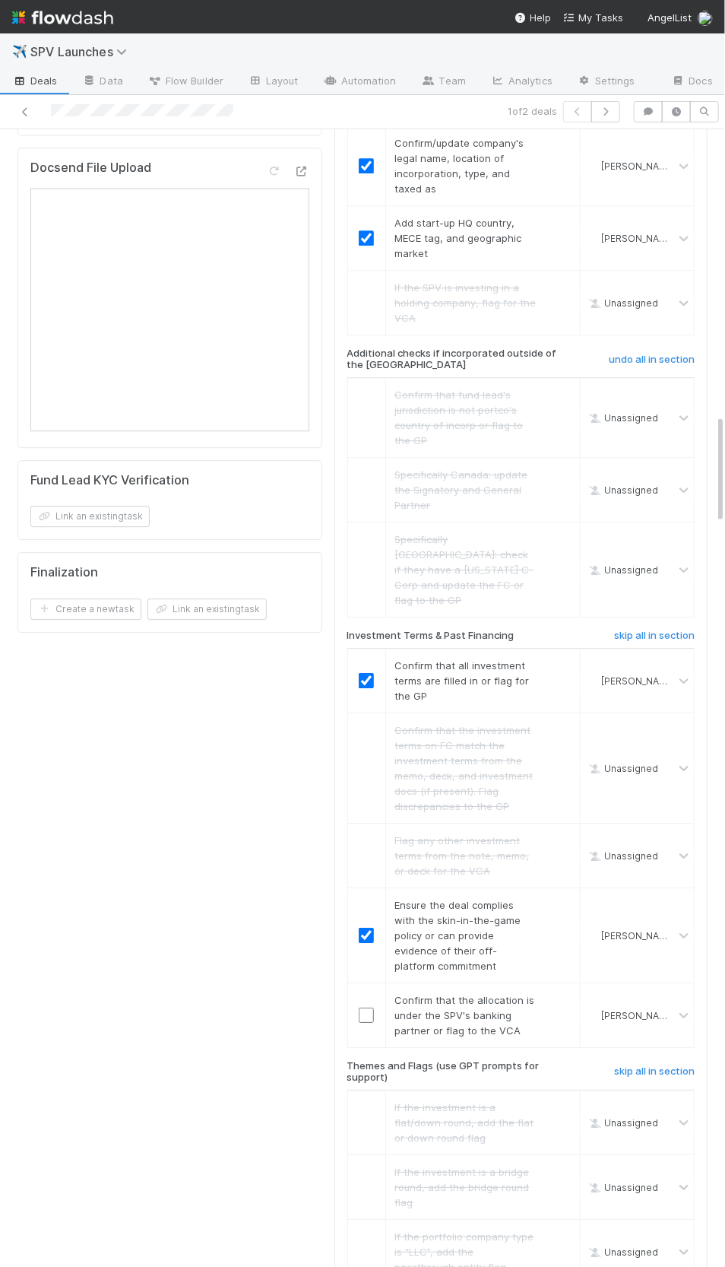
scroll to position [814, 0]
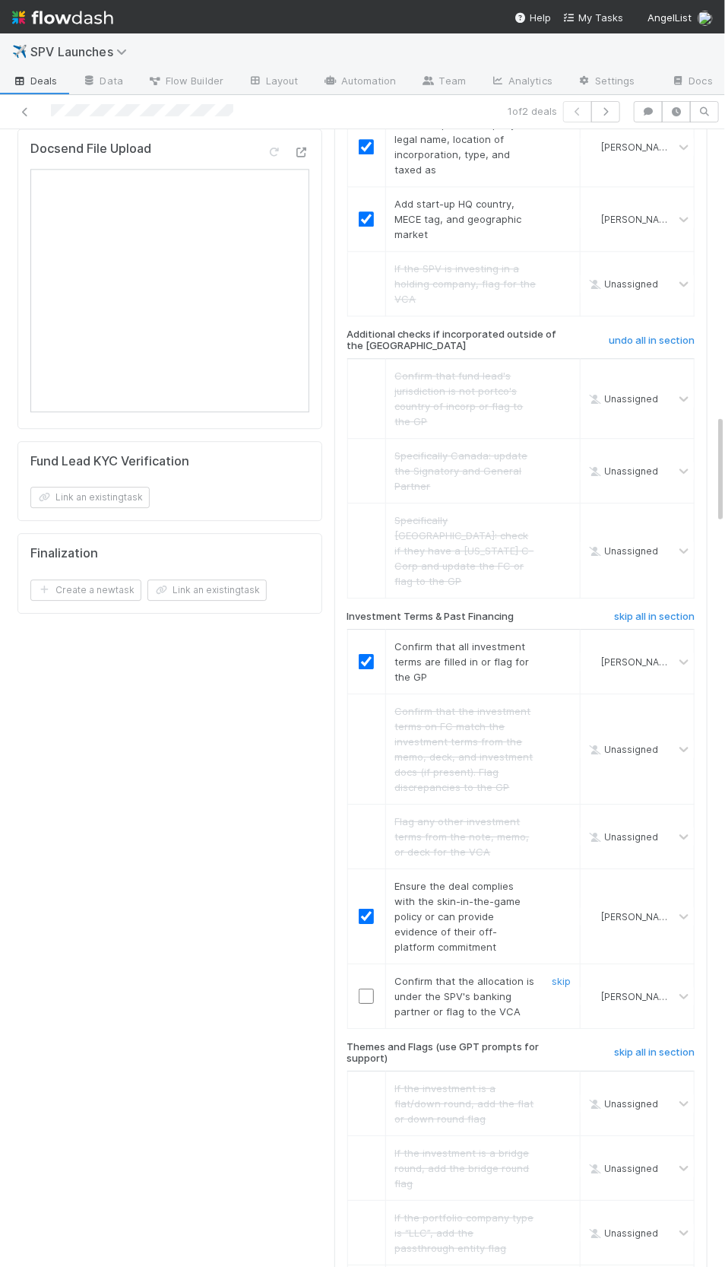
click at [368, 988] on input "checkbox" at bounding box center [366, 995] width 15 height 15
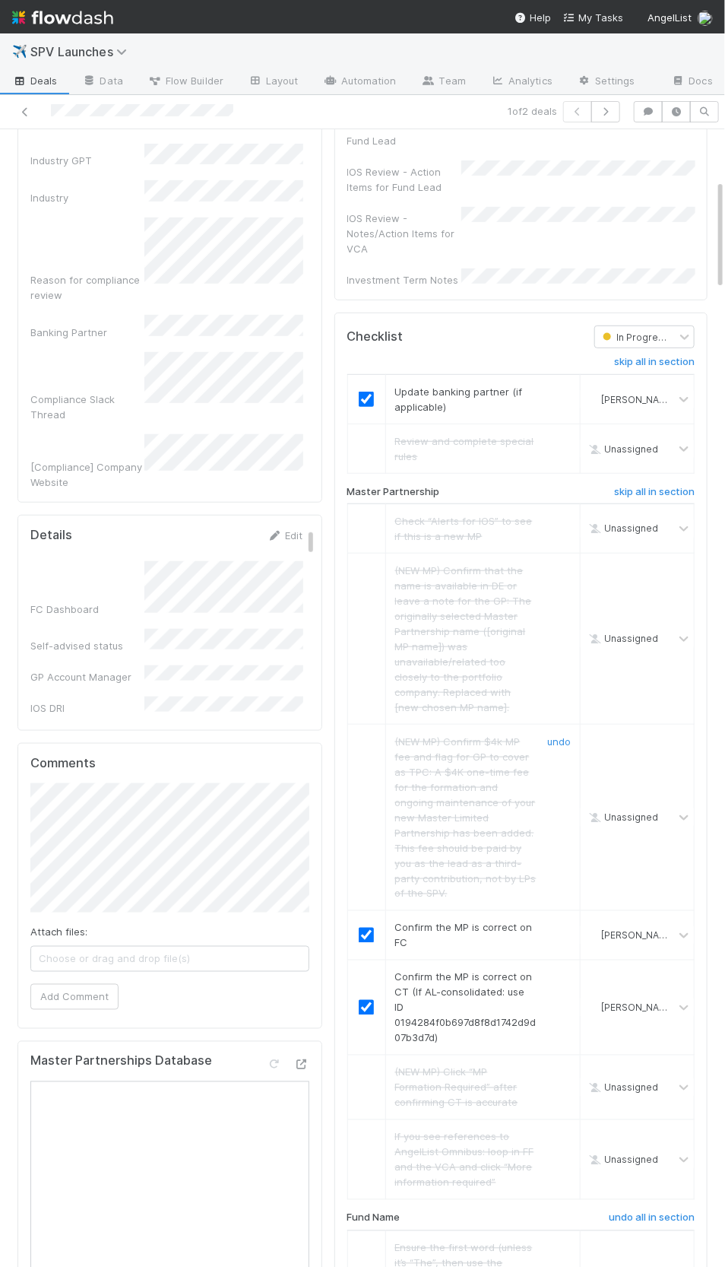
scroll to position [0, 0]
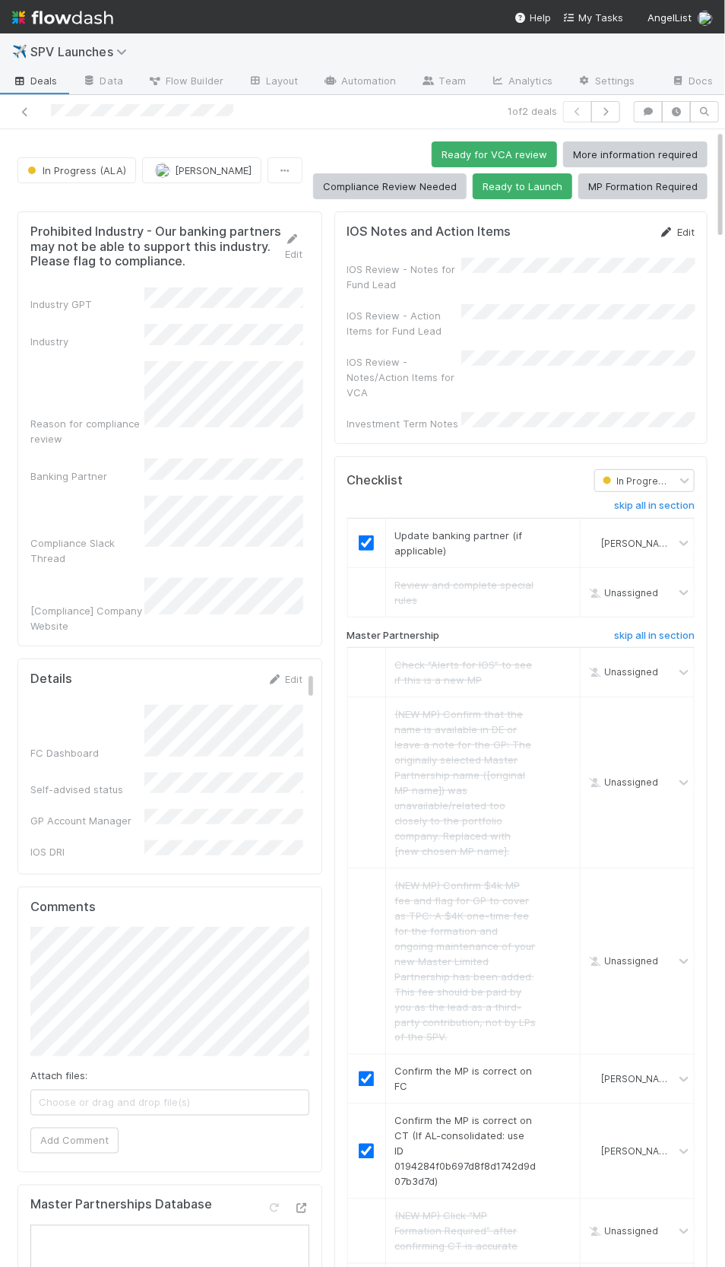
click at [675, 230] on link "Edit" at bounding box center [677, 232] width 36 height 12
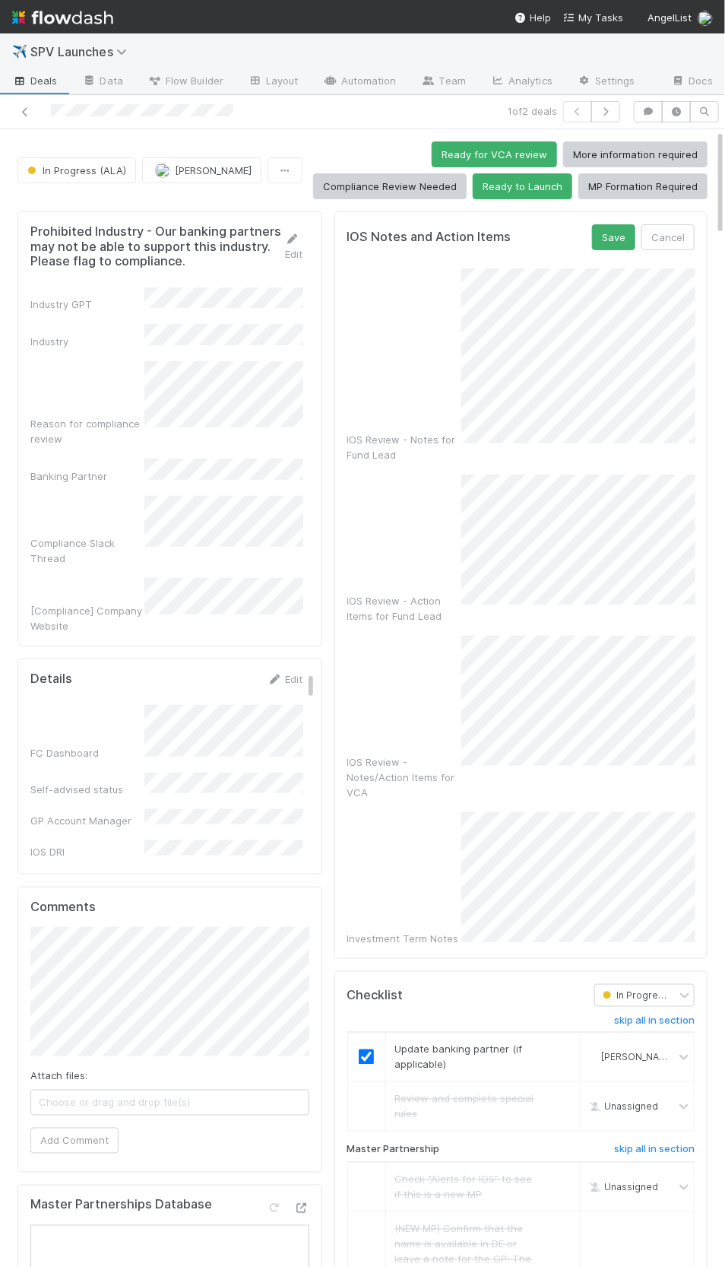
click at [458, 385] on div "IOS Review - Notes for Fund Lead" at bounding box center [520, 365] width 347 height 194
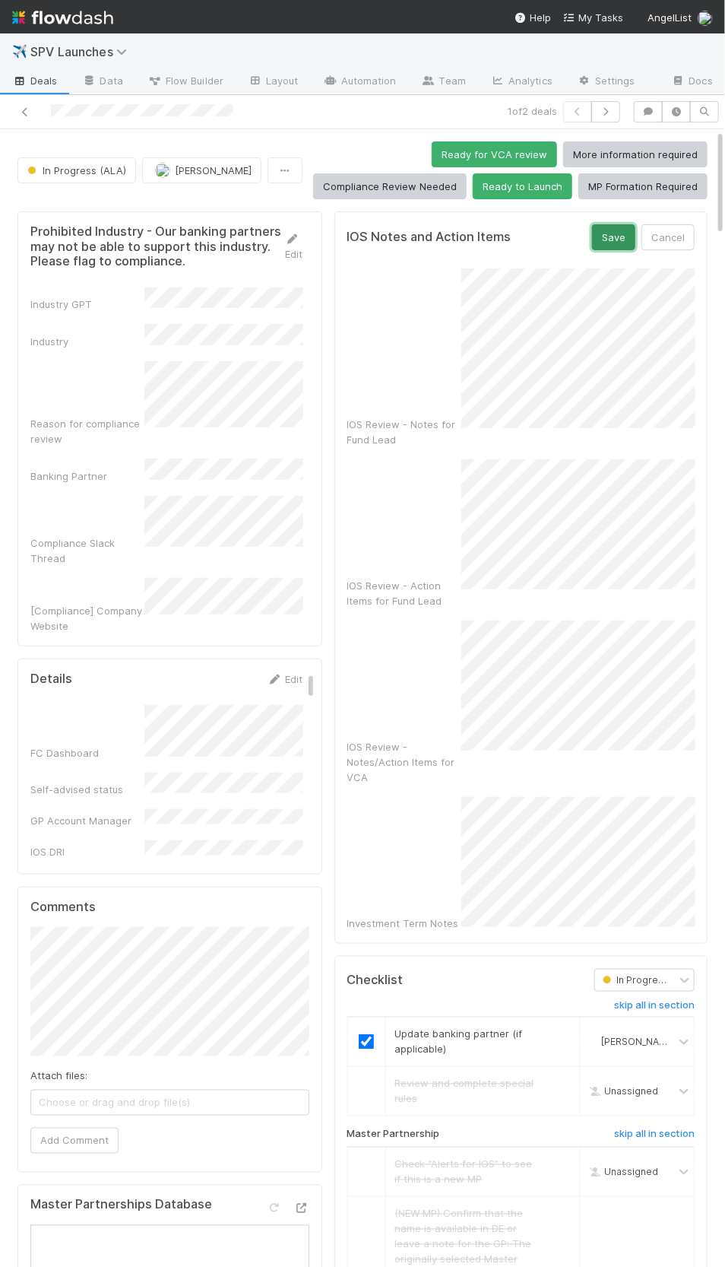
click at [612, 229] on button "Save" at bounding box center [613, 237] width 43 height 26
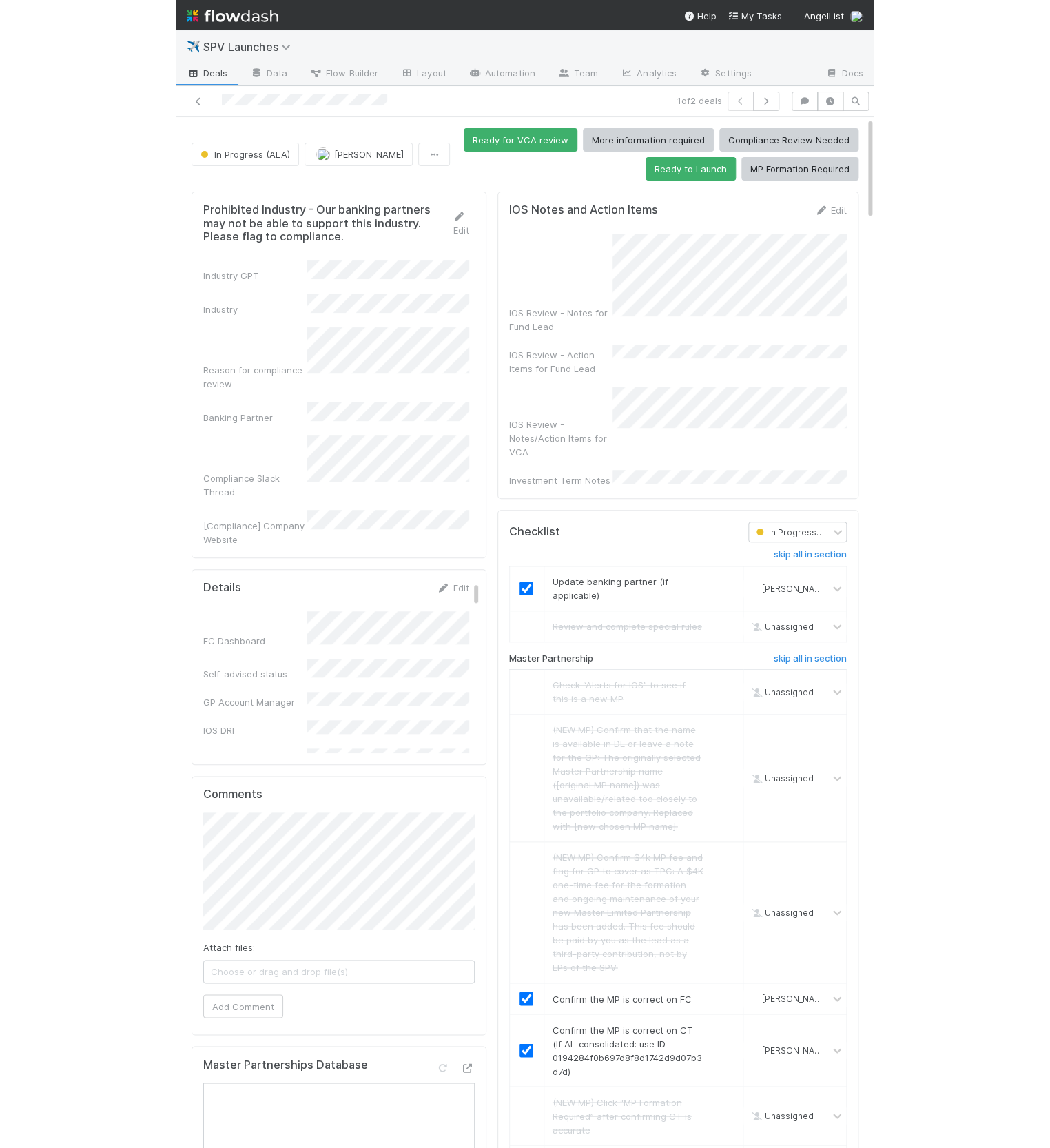
scroll to position [711, 0]
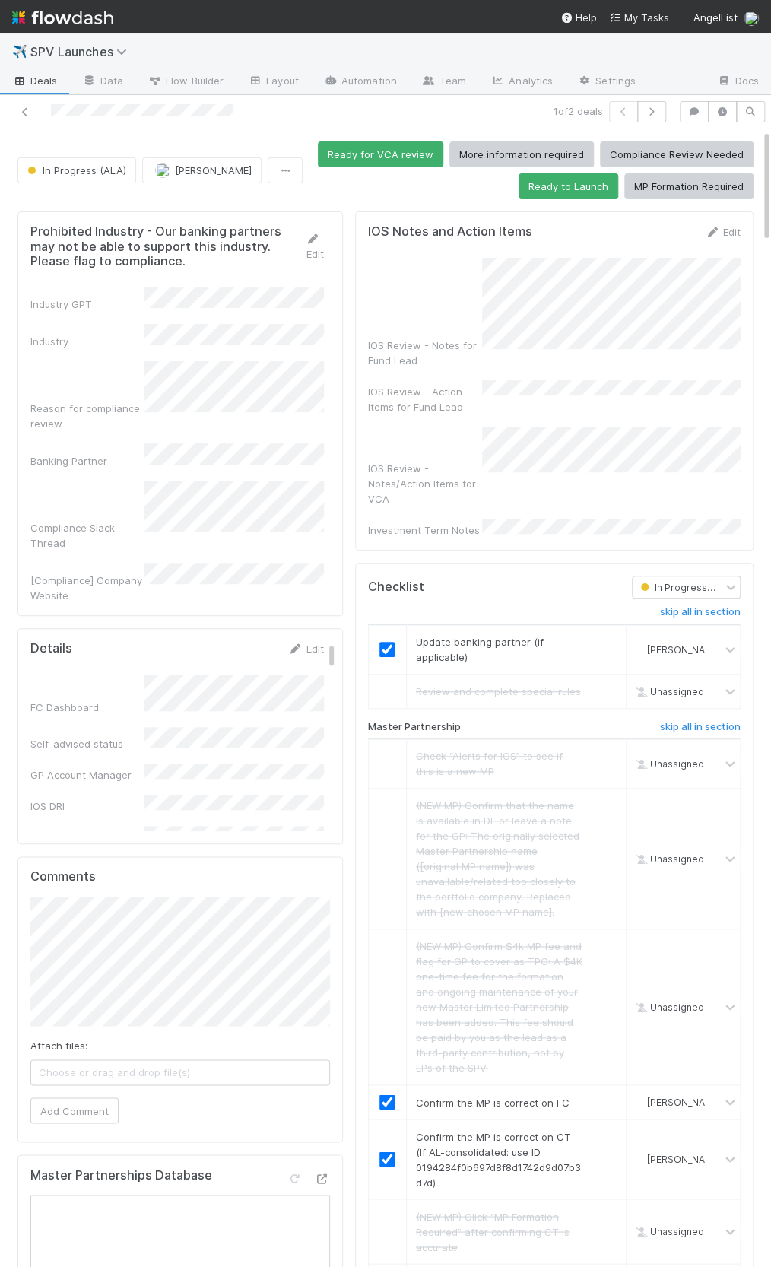
click at [470, 354] on div "IOS Review - Notes for Fund Lead IOS Review - Action Items for Fund Lead IOS Re…" at bounding box center [554, 398] width 373 height 280
click at [555, 195] on button "Ready to Launch" at bounding box center [568, 186] width 100 height 26
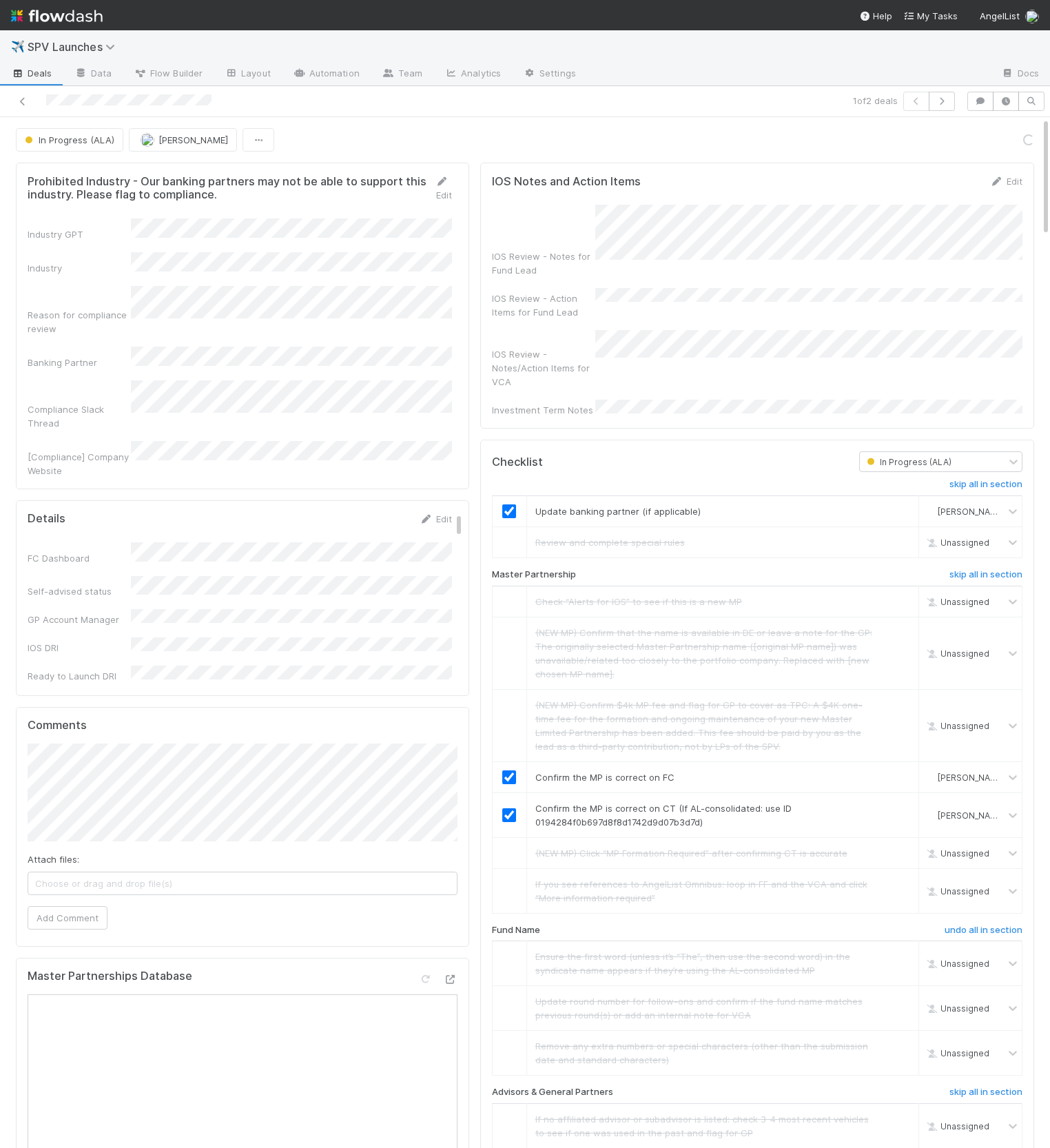
scroll to position [509, 0]
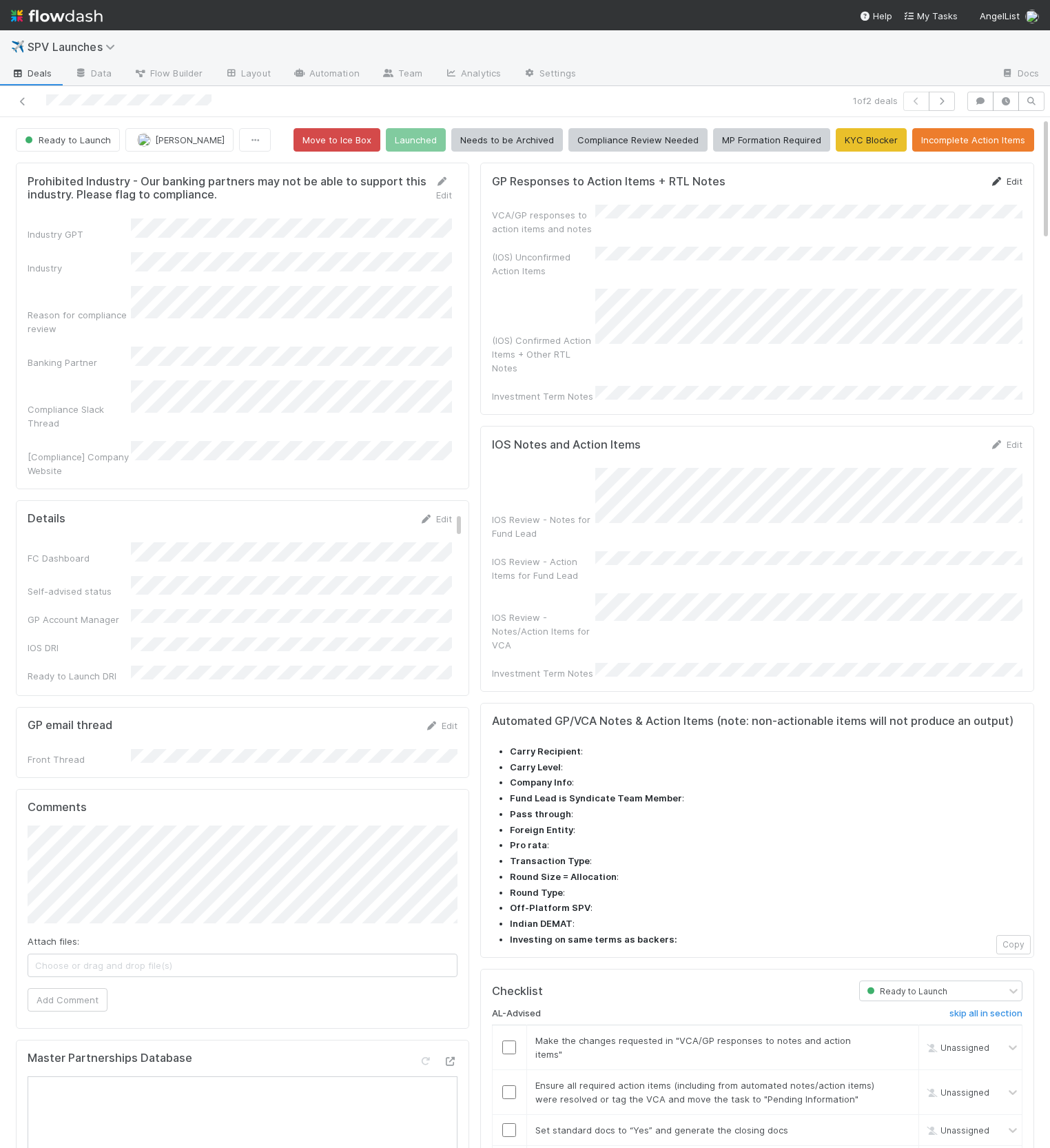
click at [1016, 177] on link "Edit" at bounding box center [1006, 181] width 33 height 11
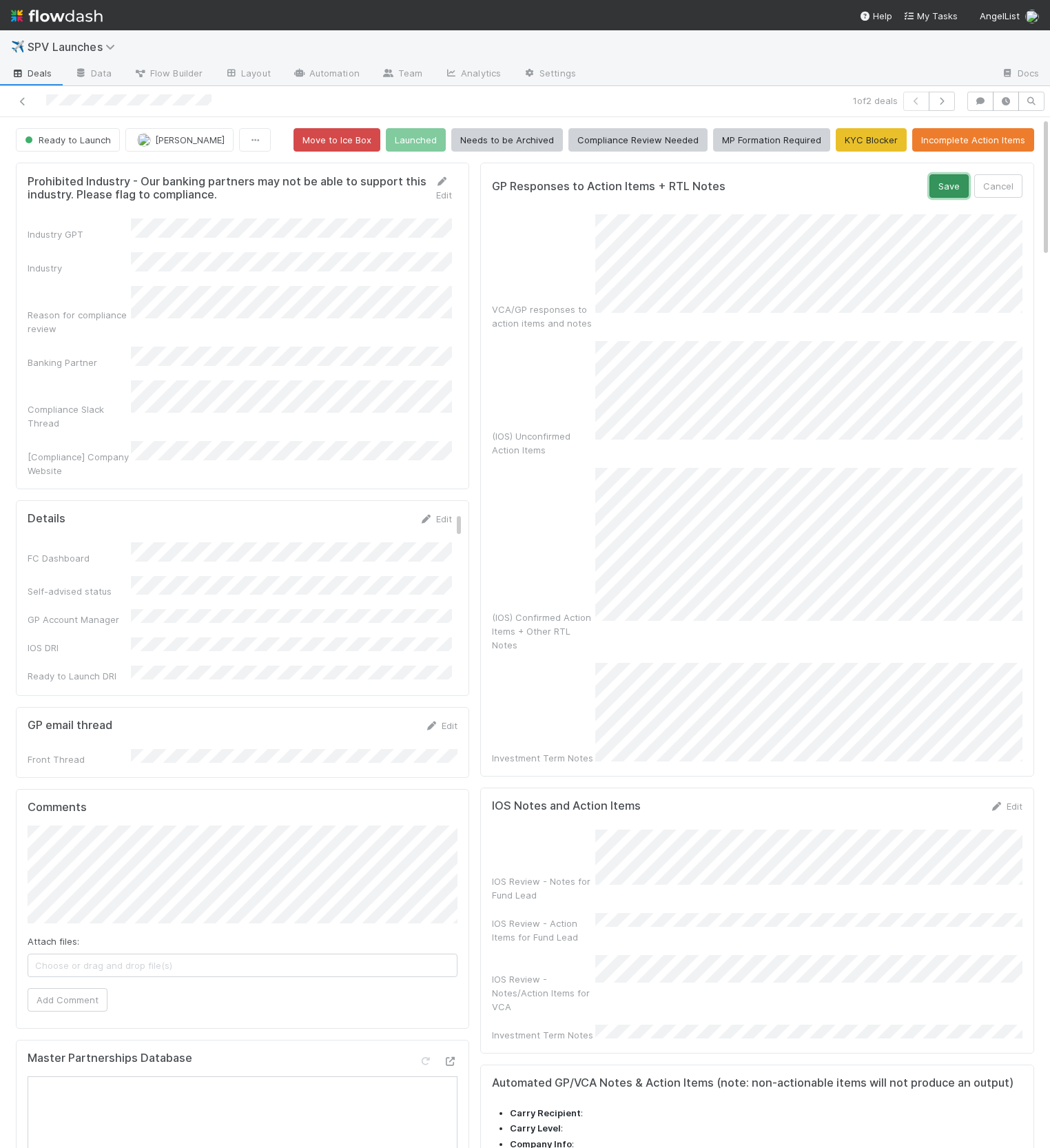
click at [967, 191] on button "Save" at bounding box center [949, 186] width 39 height 24
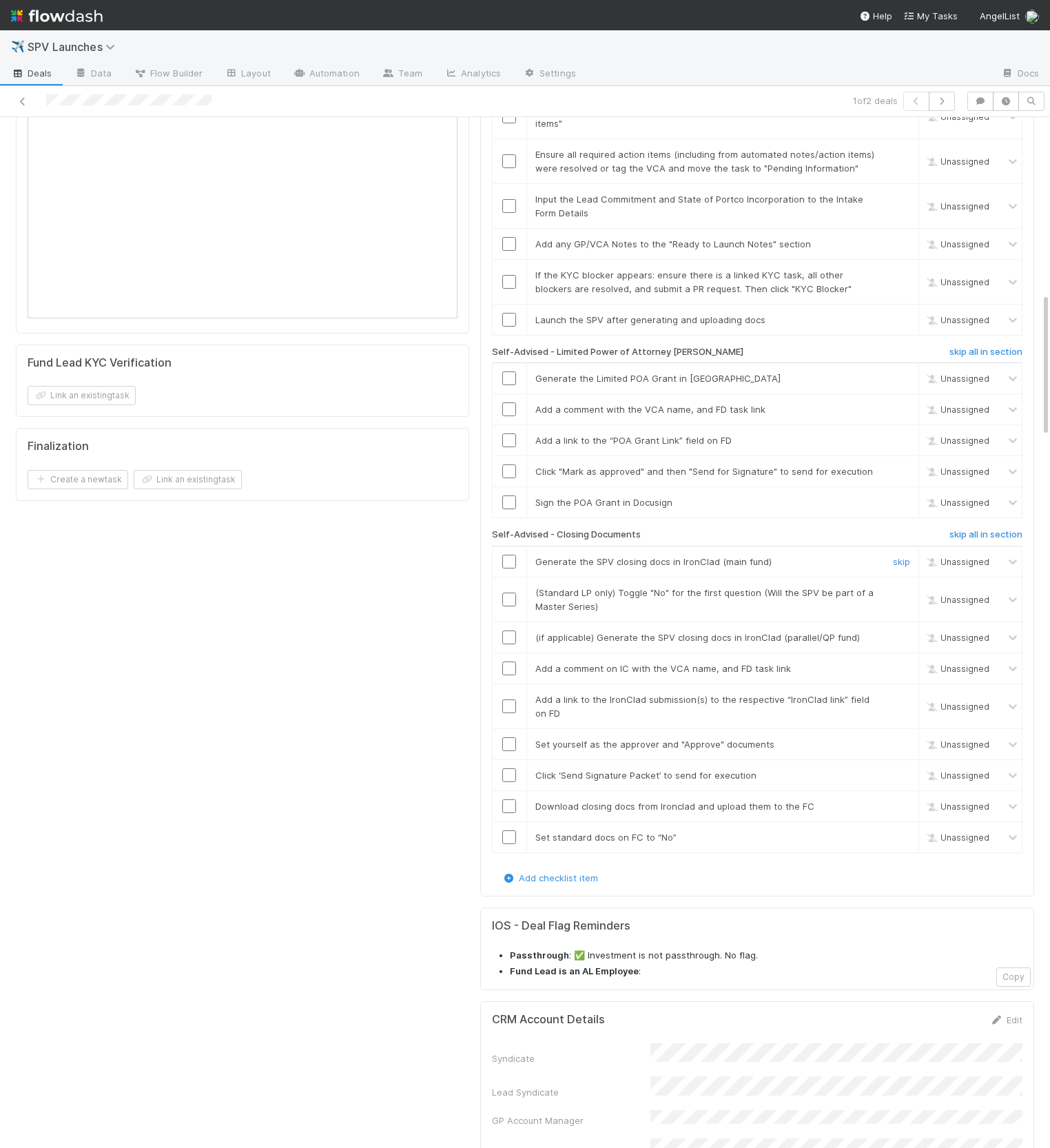
scroll to position [1345, 0]
click at [965, 529] on h6 "skip all in section" at bounding box center [986, 535] width 73 height 11
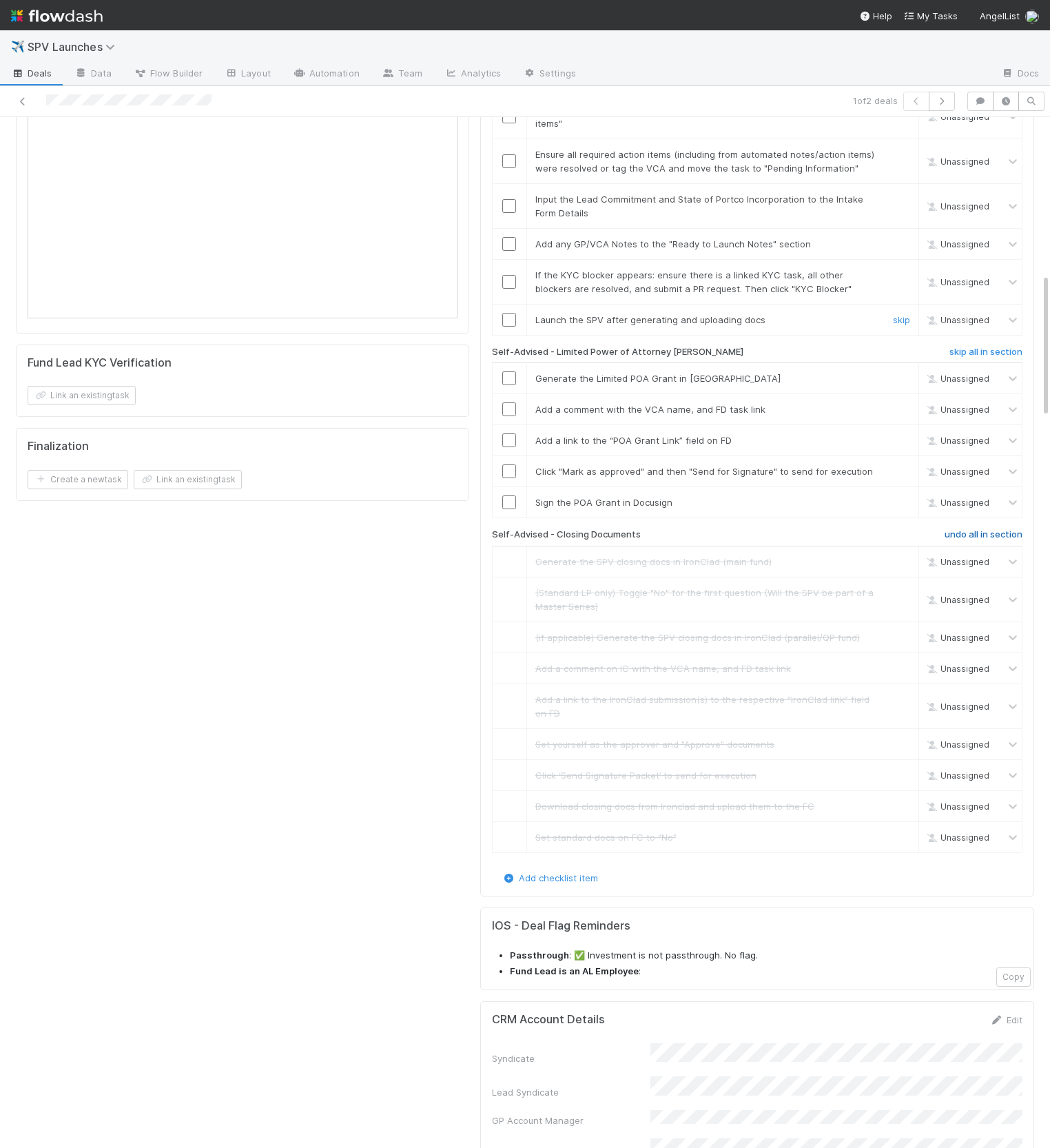
scroll to position [1124, 0]
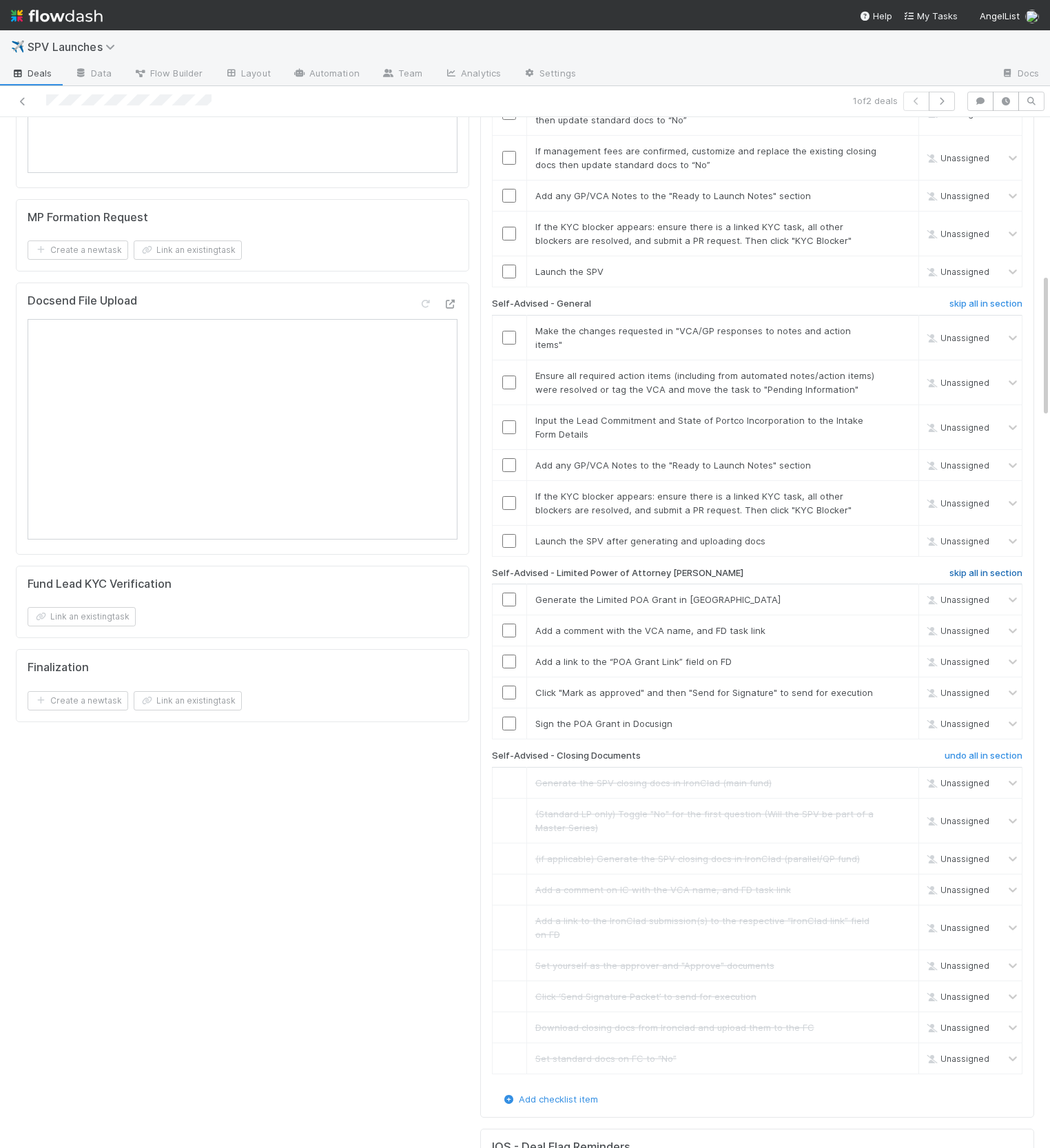
click at [978, 567] on h6 "skip all in section" at bounding box center [986, 573] width 73 height 11
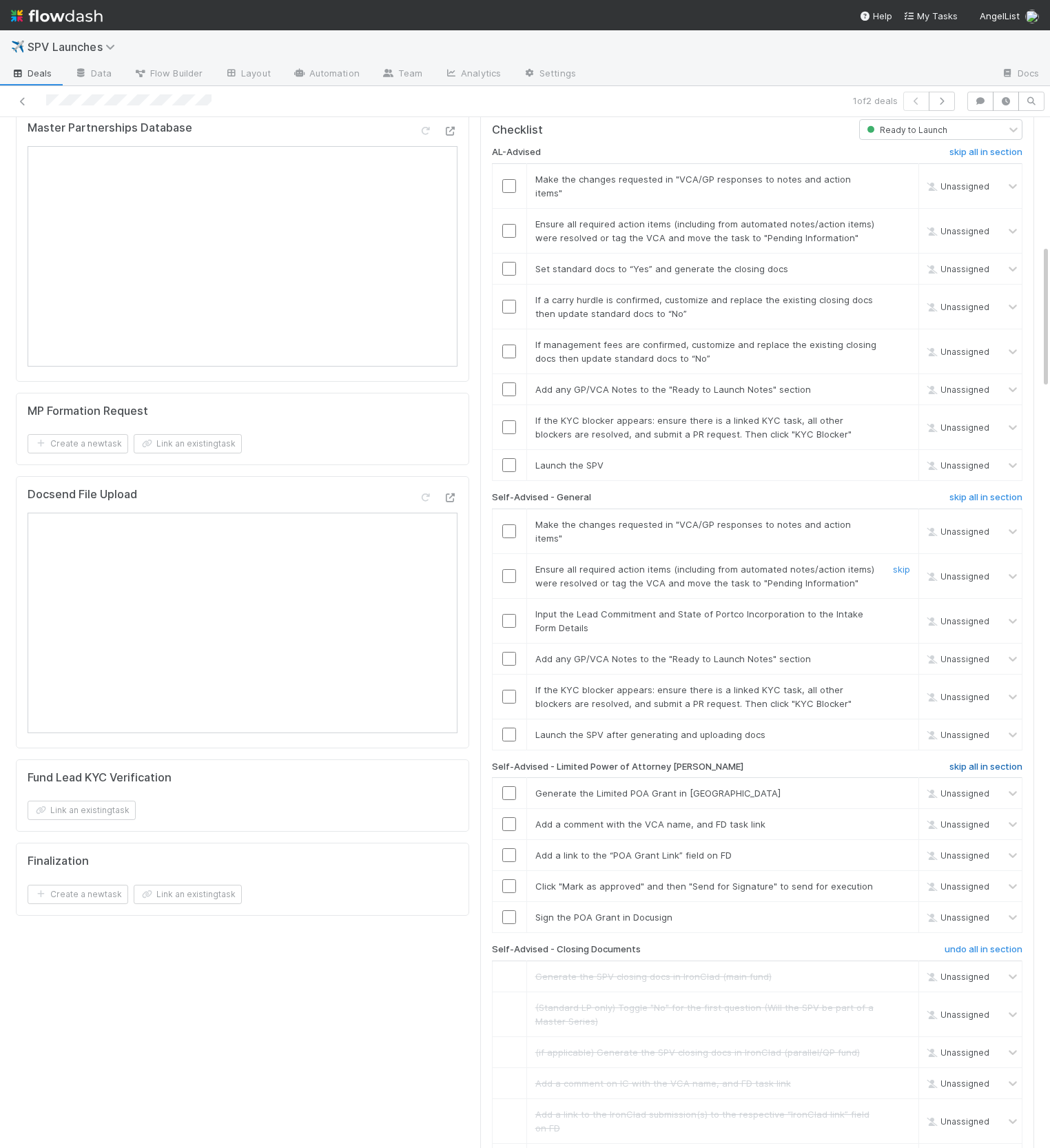
scroll to position [915, 0]
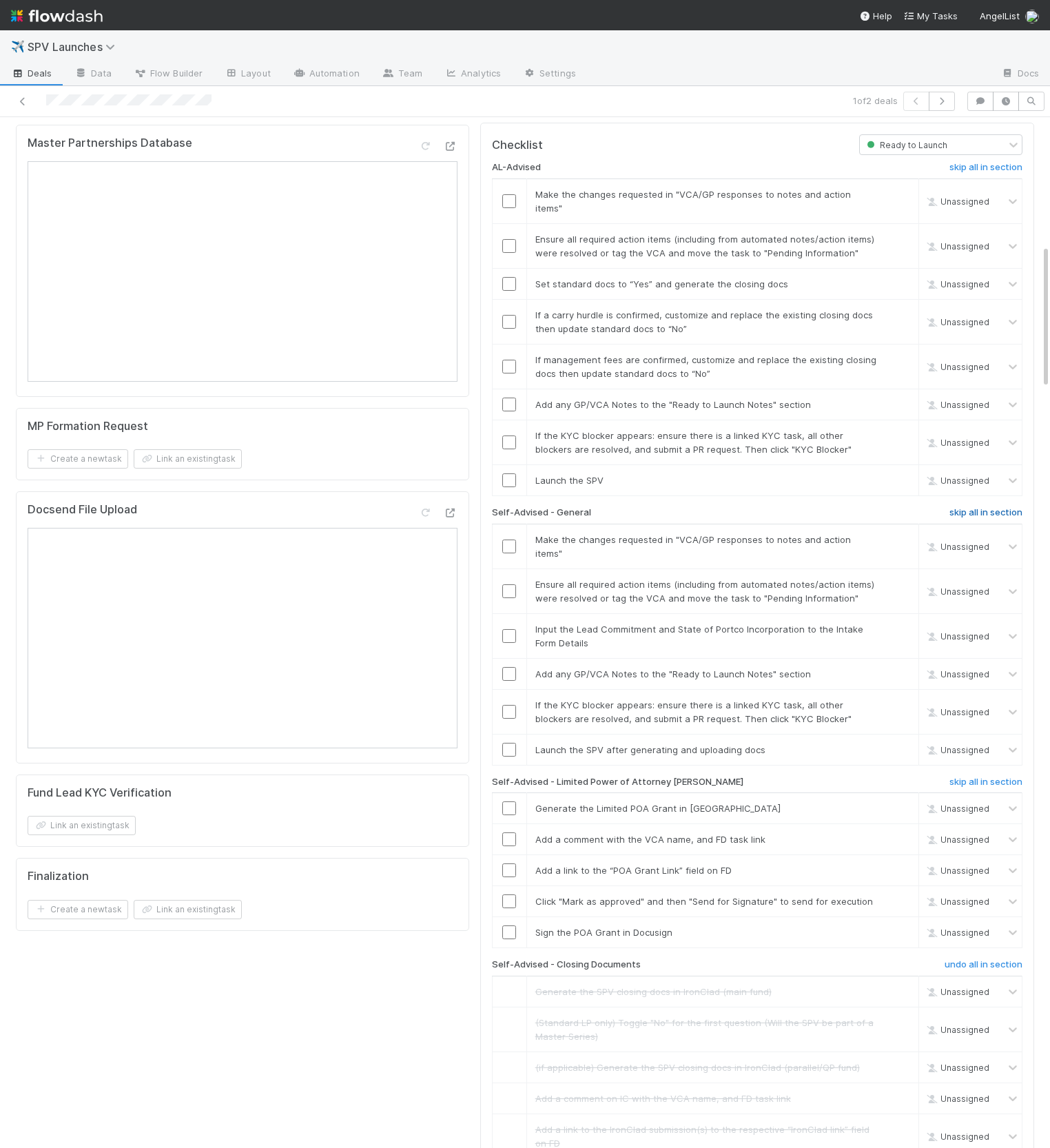
click at [972, 507] on h6 "skip all in section" at bounding box center [986, 513] width 73 height 11
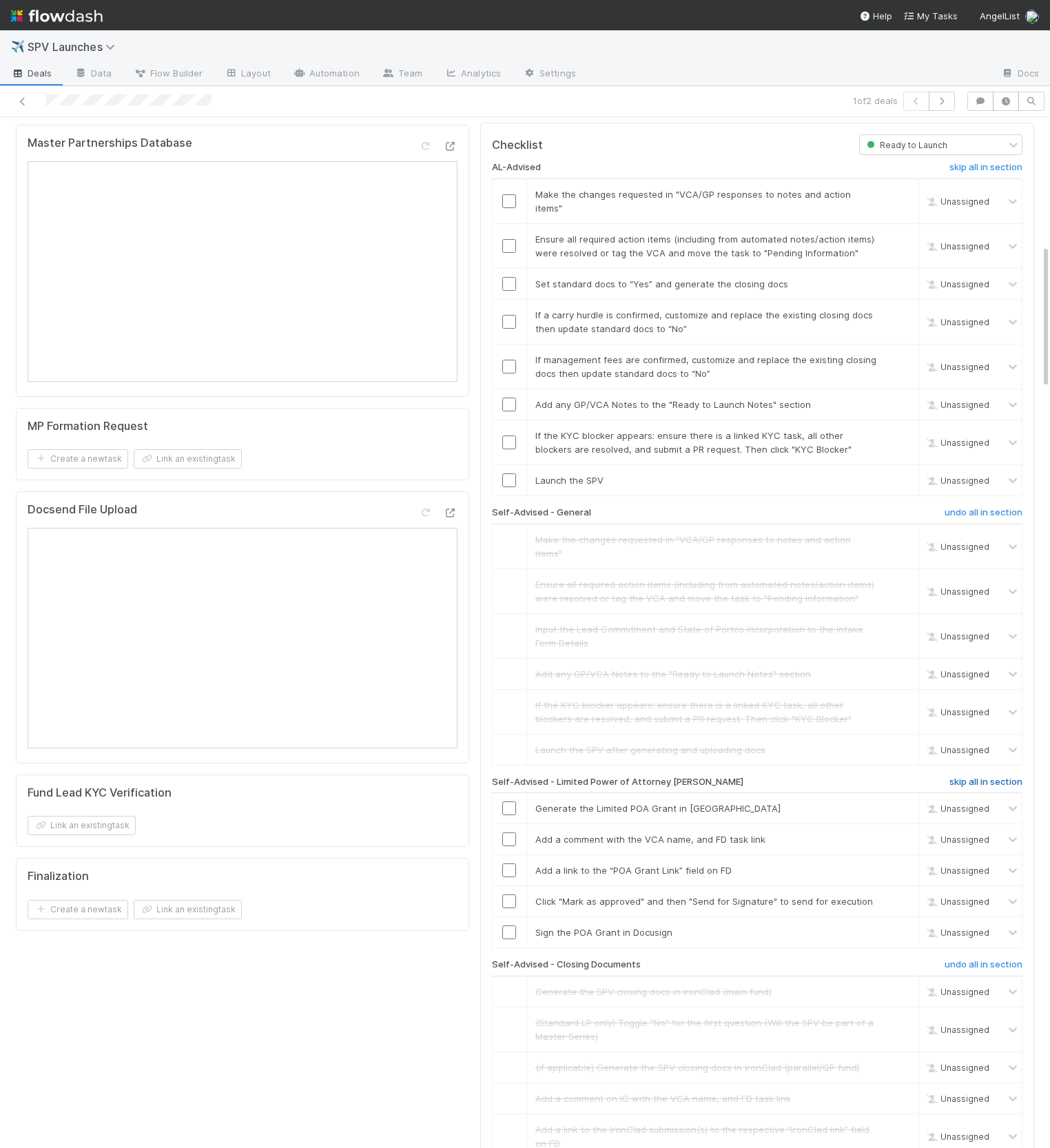
click at [1009, 777] on h6 "skip all in section" at bounding box center [986, 782] width 73 height 11
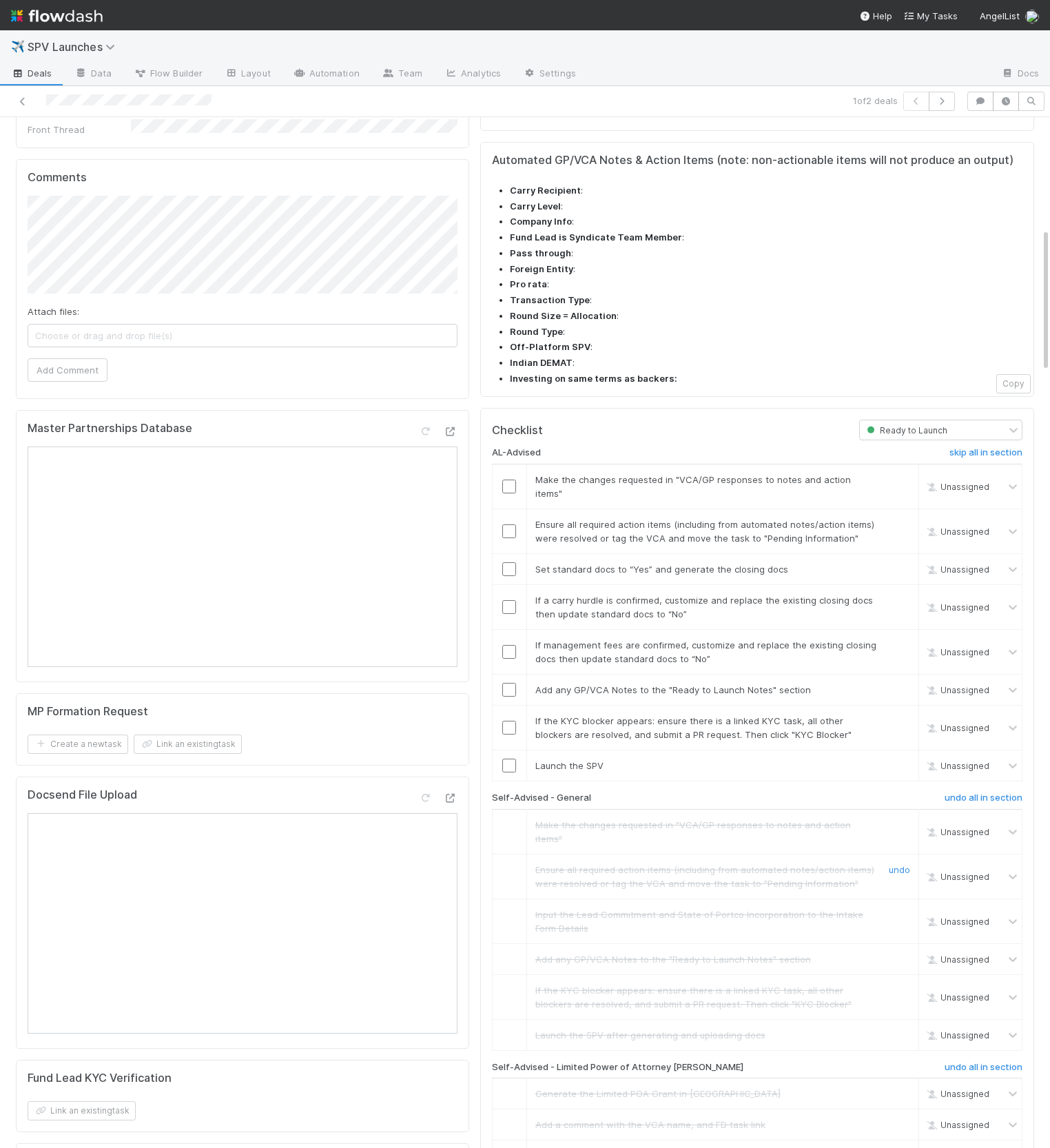
scroll to position [578, 0]
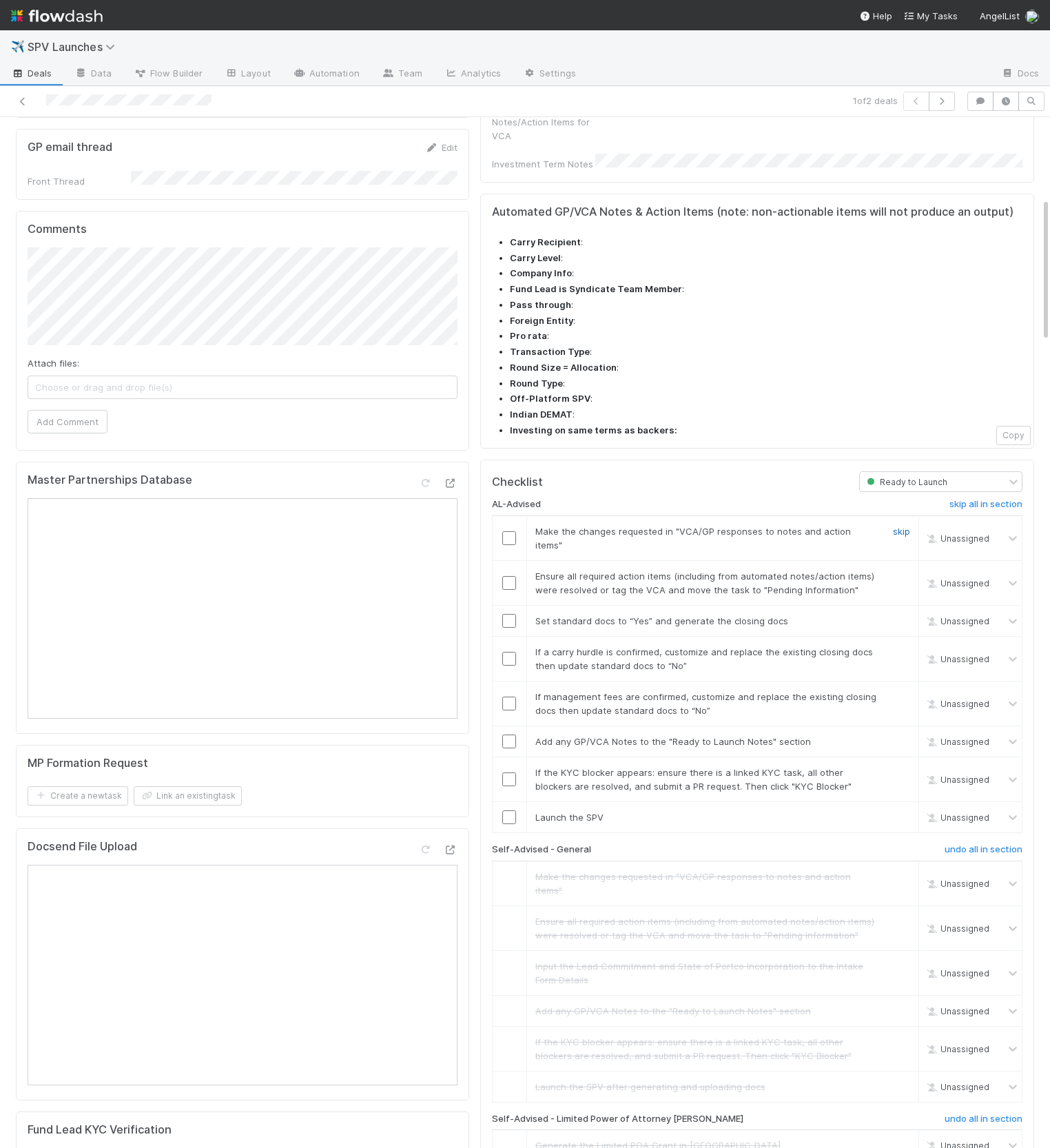
click at [903, 526] on link "skip" at bounding box center [901, 531] width 17 height 11
click at [901, 570] on link "skip" at bounding box center [901, 575] width 17 height 11
click at [501, 616] on div at bounding box center [509, 622] width 34 height 14
click at [899, 648] on link "skip" at bounding box center [901, 653] width 17 height 11
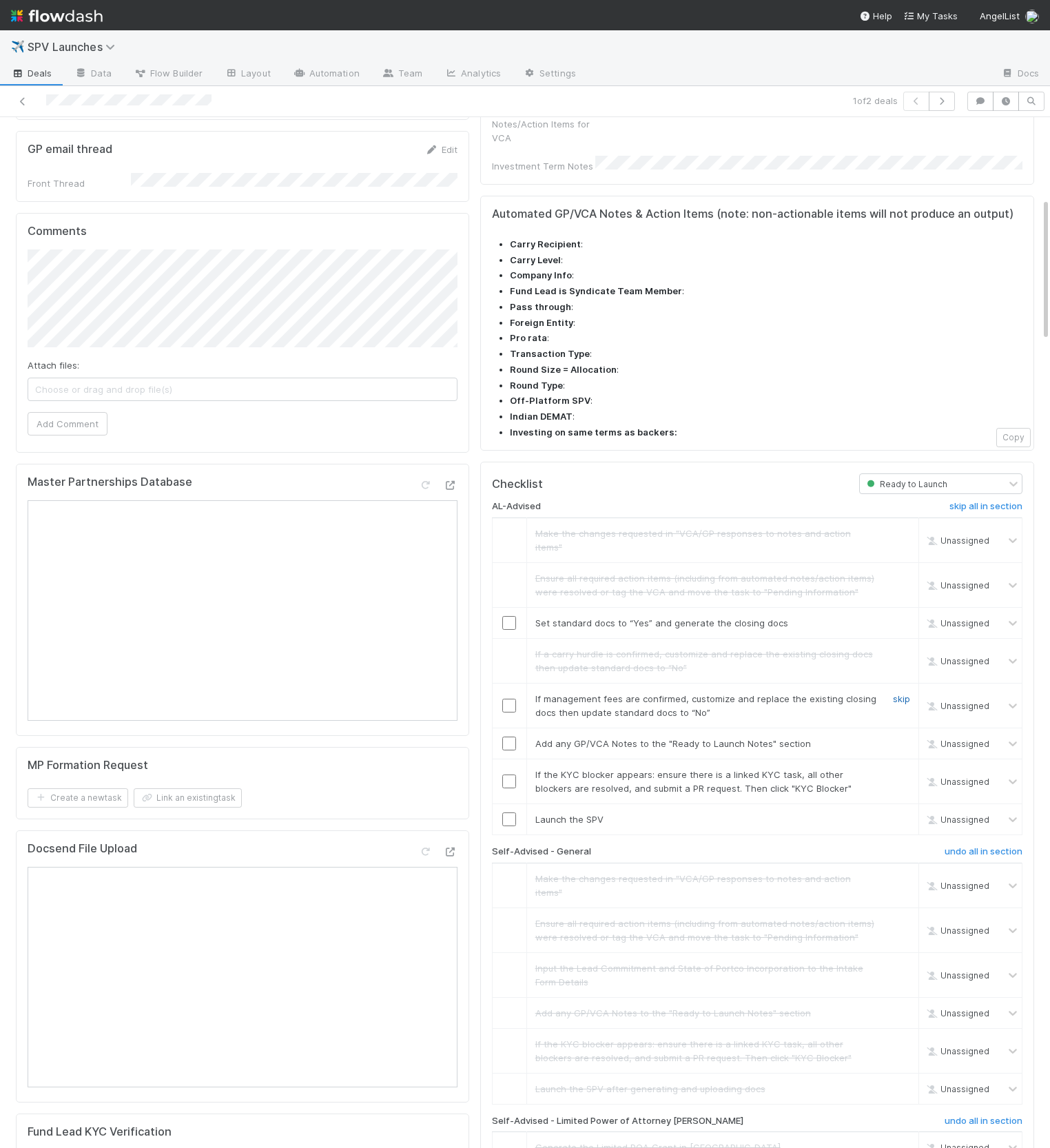
click at [903, 693] on link "skip" at bounding box center [901, 699] width 17 height 11
click at [512, 616] on input "checkbox" at bounding box center [508, 622] width 14 height 14
click at [507, 737] on input "checkbox" at bounding box center [508, 743] width 14 height 14
click at [896, 768] on link "skip" at bounding box center [901, 774] width 17 height 11
click at [510, 812] on input "checkbox" at bounding box center [508, 818] width 14 height 14
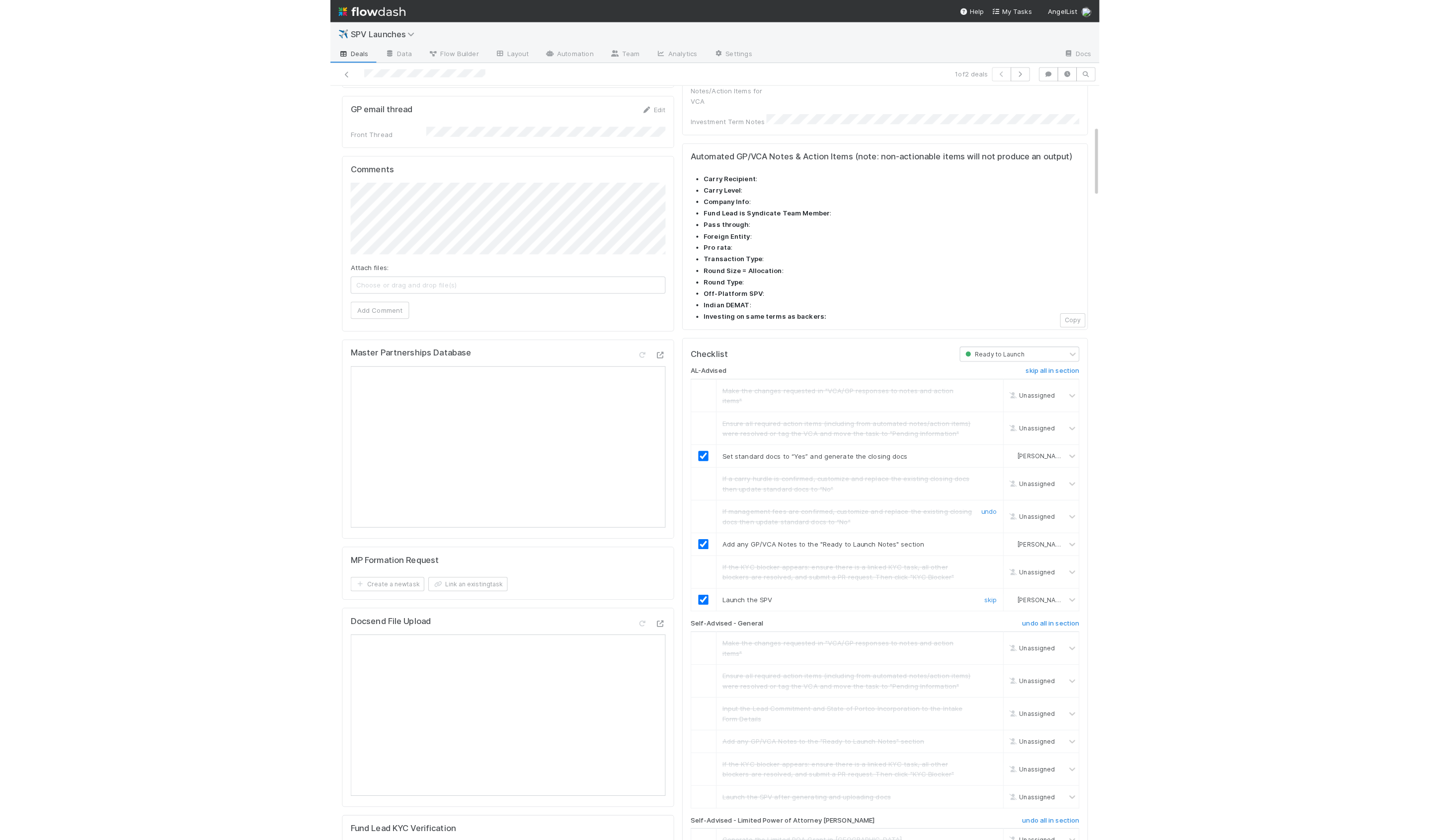
scroll to position [0, 0]
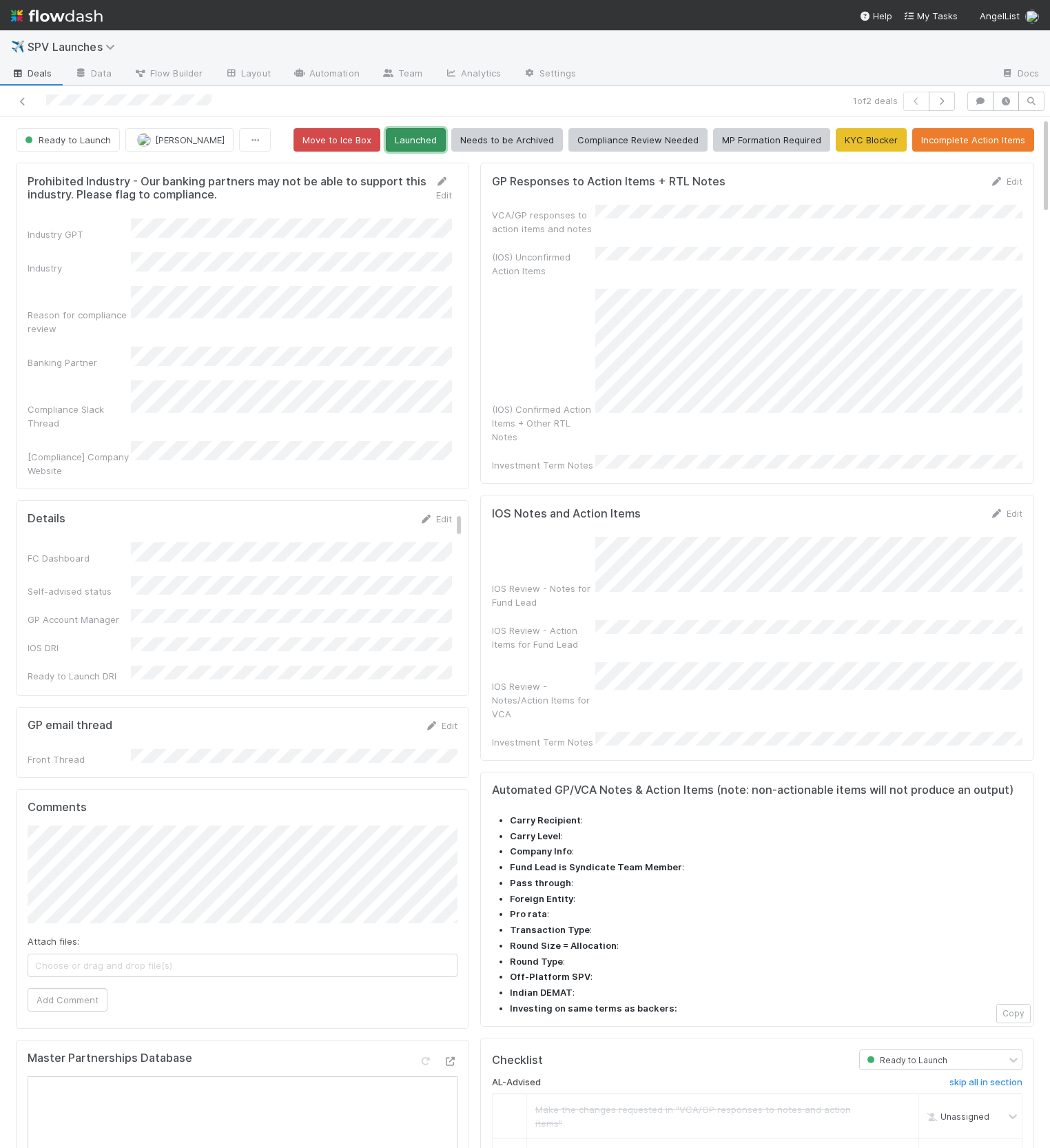
click at [419, 142] on button "Launched" at bounding box center [416, 140] width 60 height 24
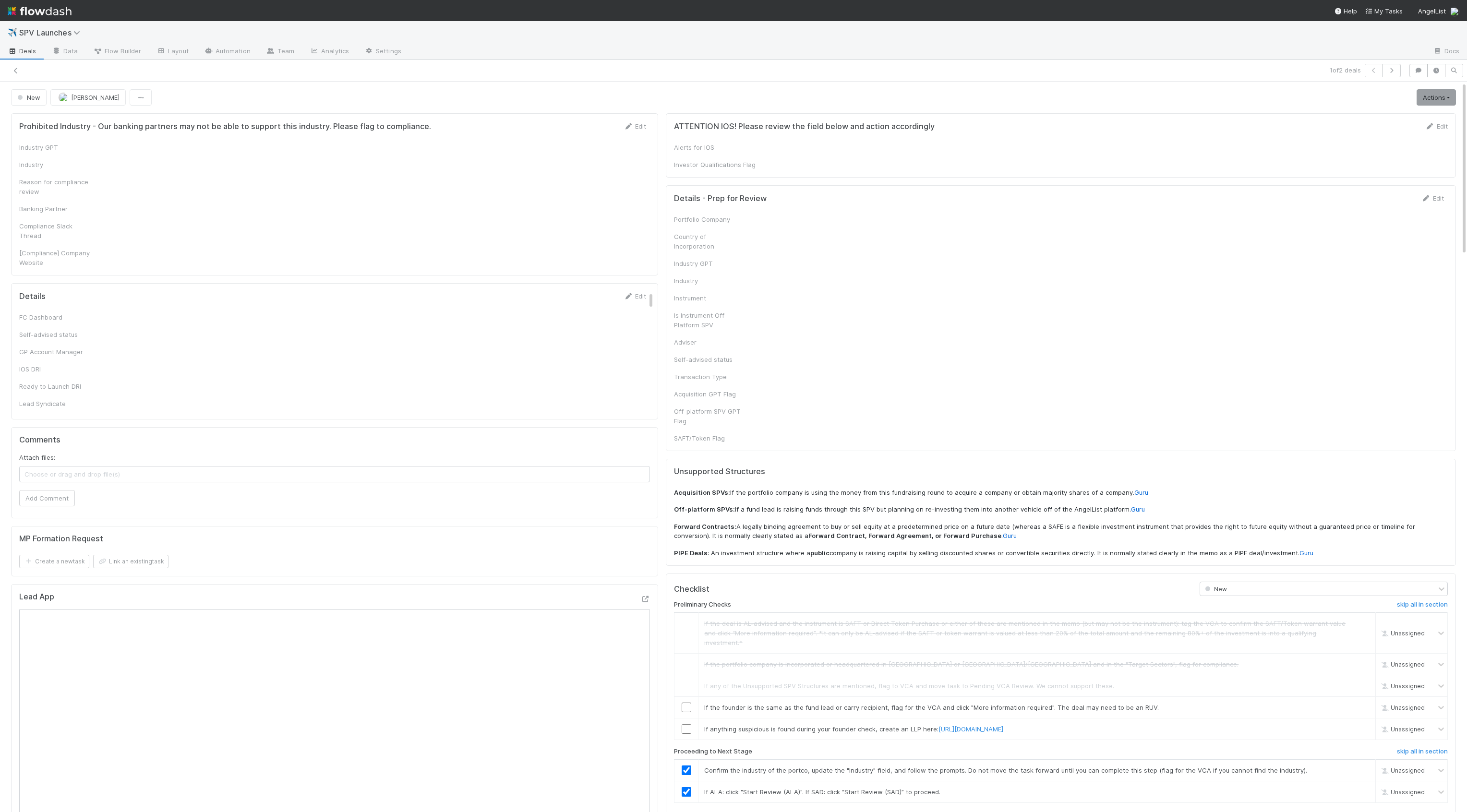
checkbox input "true"
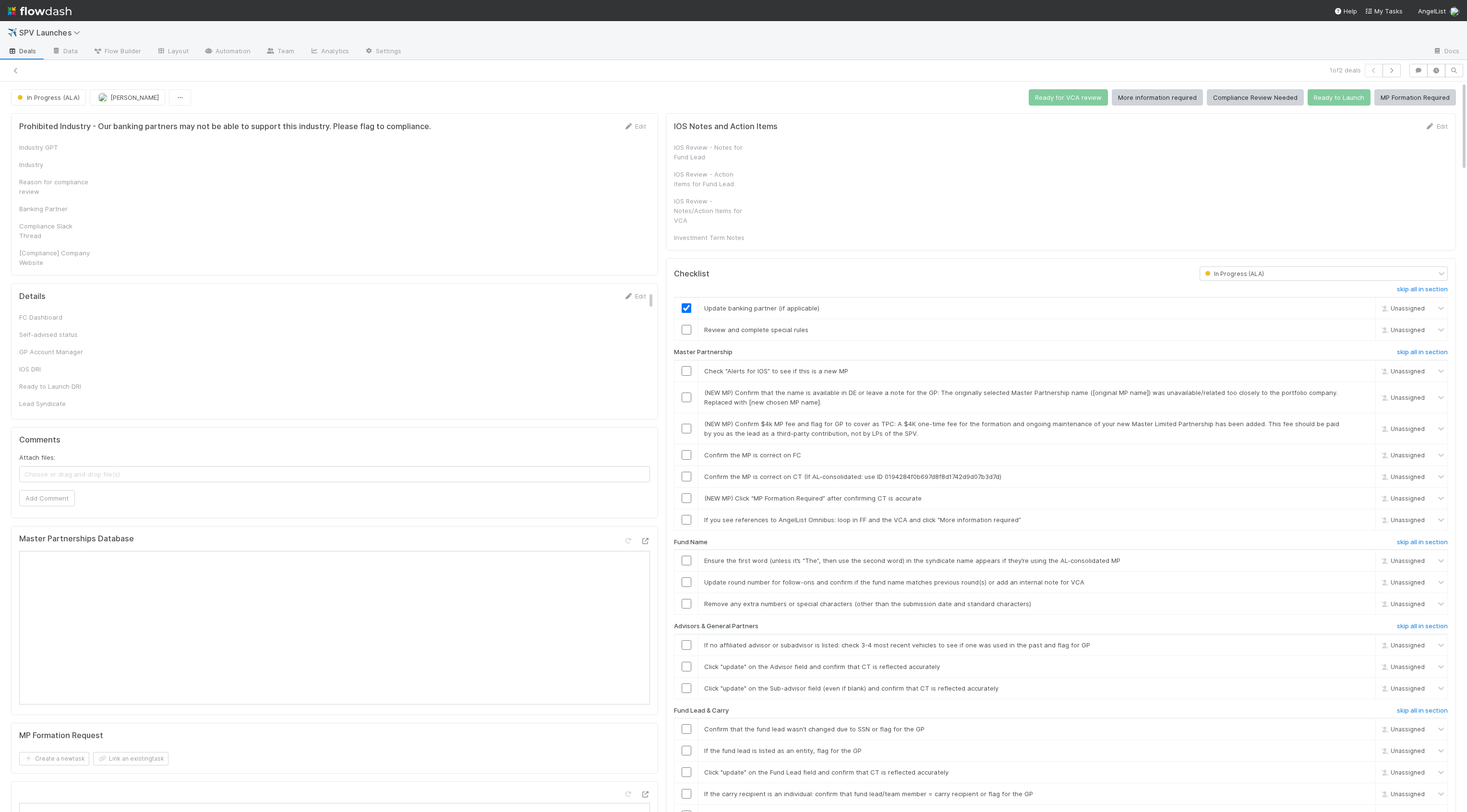
checkbox input "true"
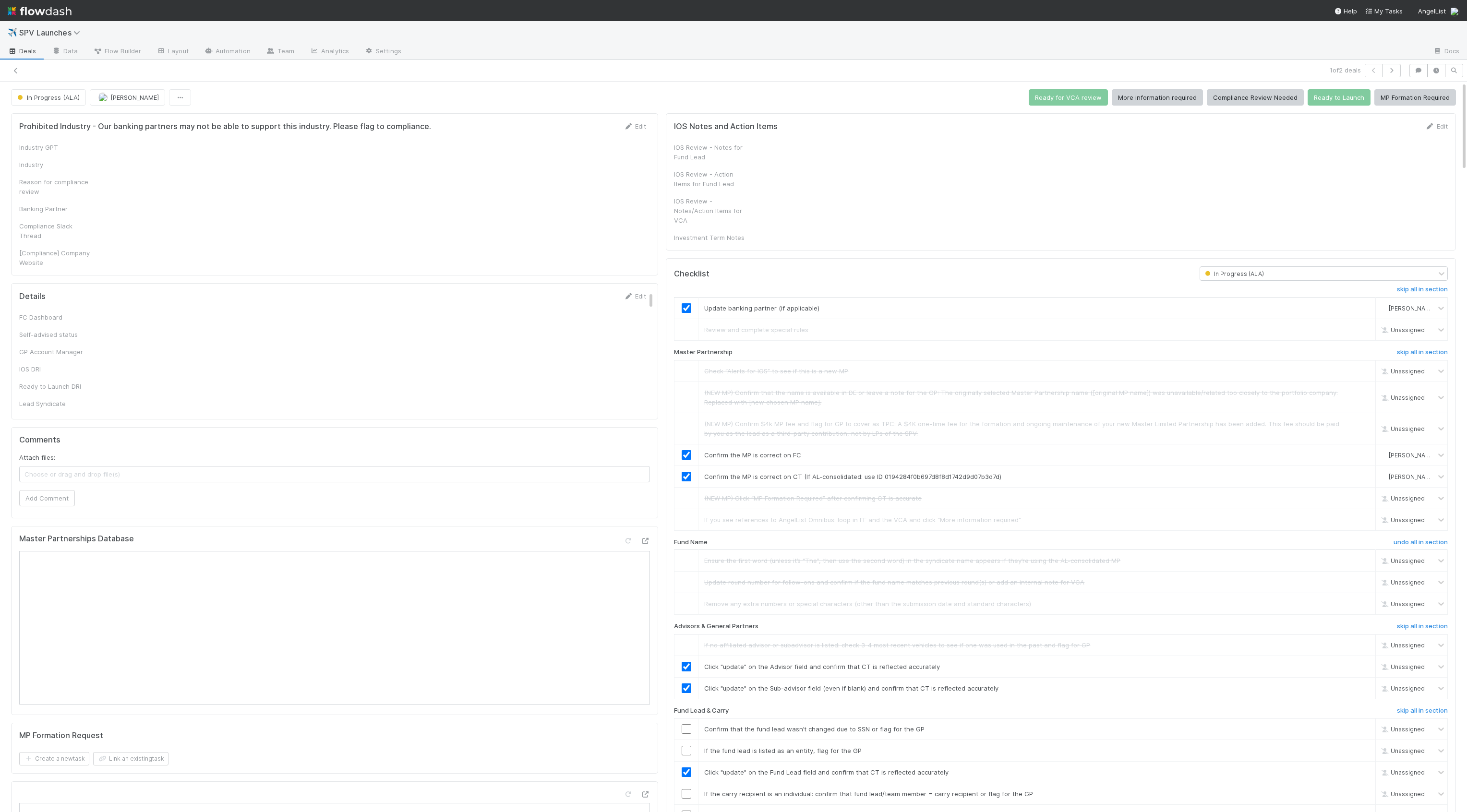
checkbox input "true"
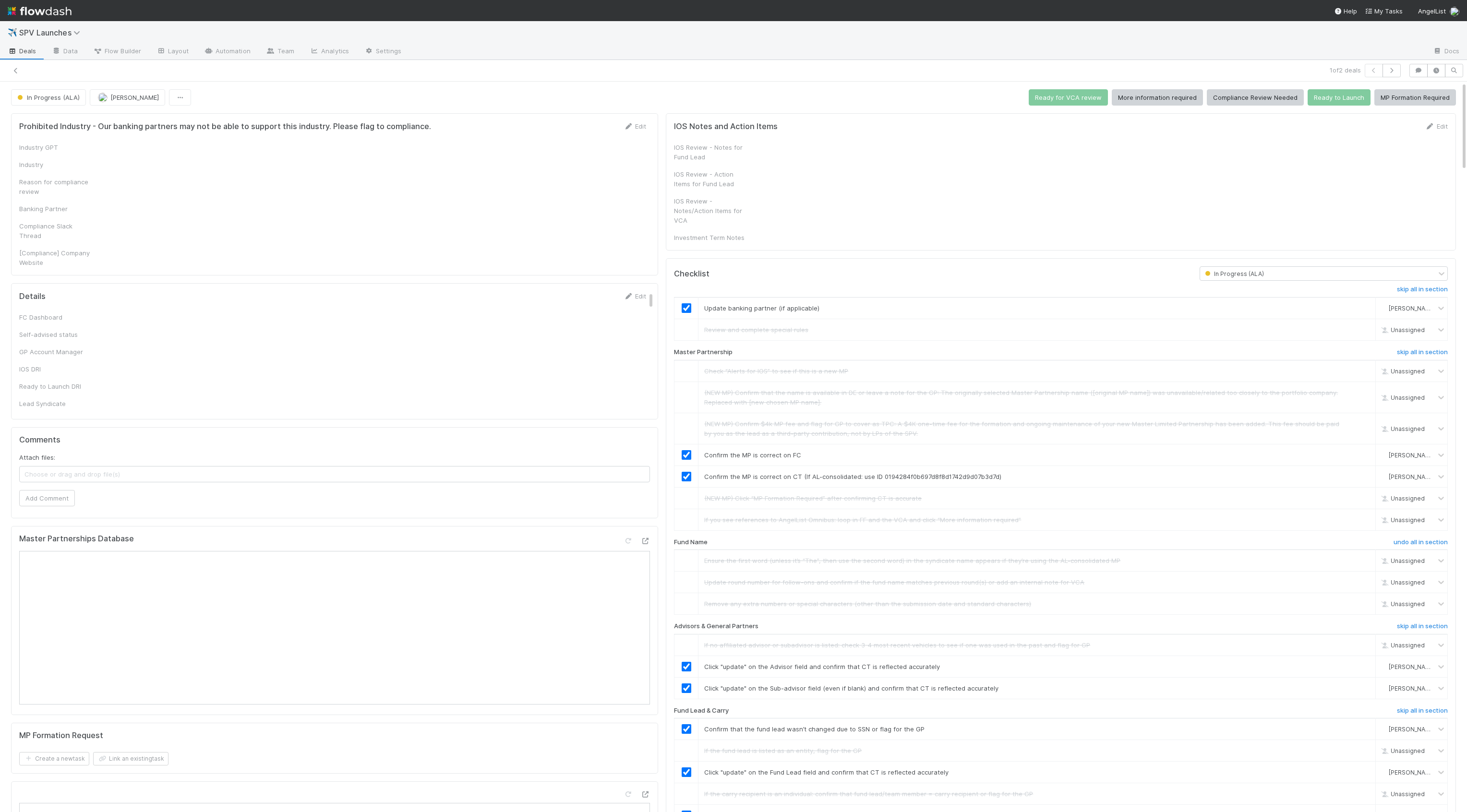
checkbox input "true"
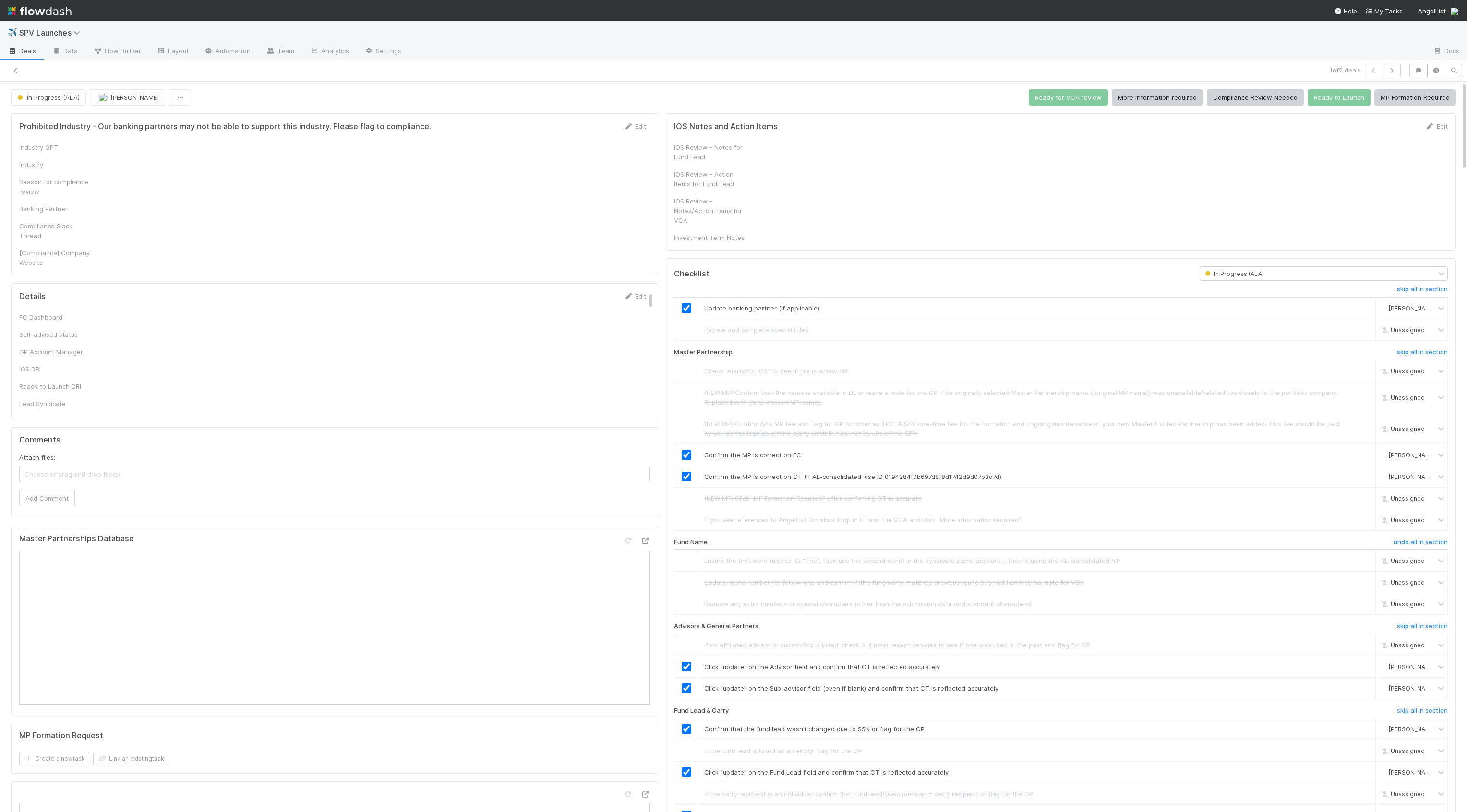
checkbox input "true"
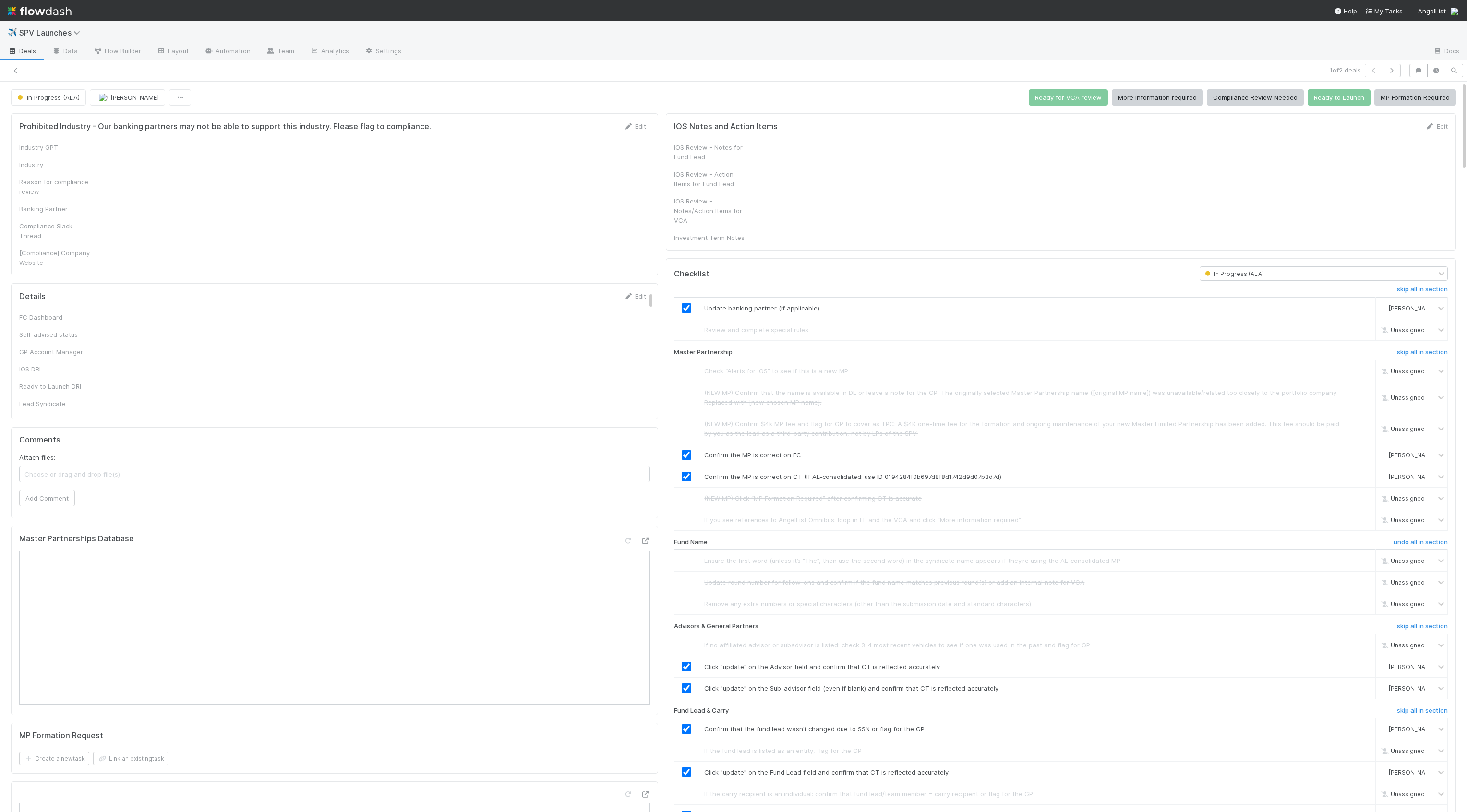
checkbox input "true"
checkbox input "false"
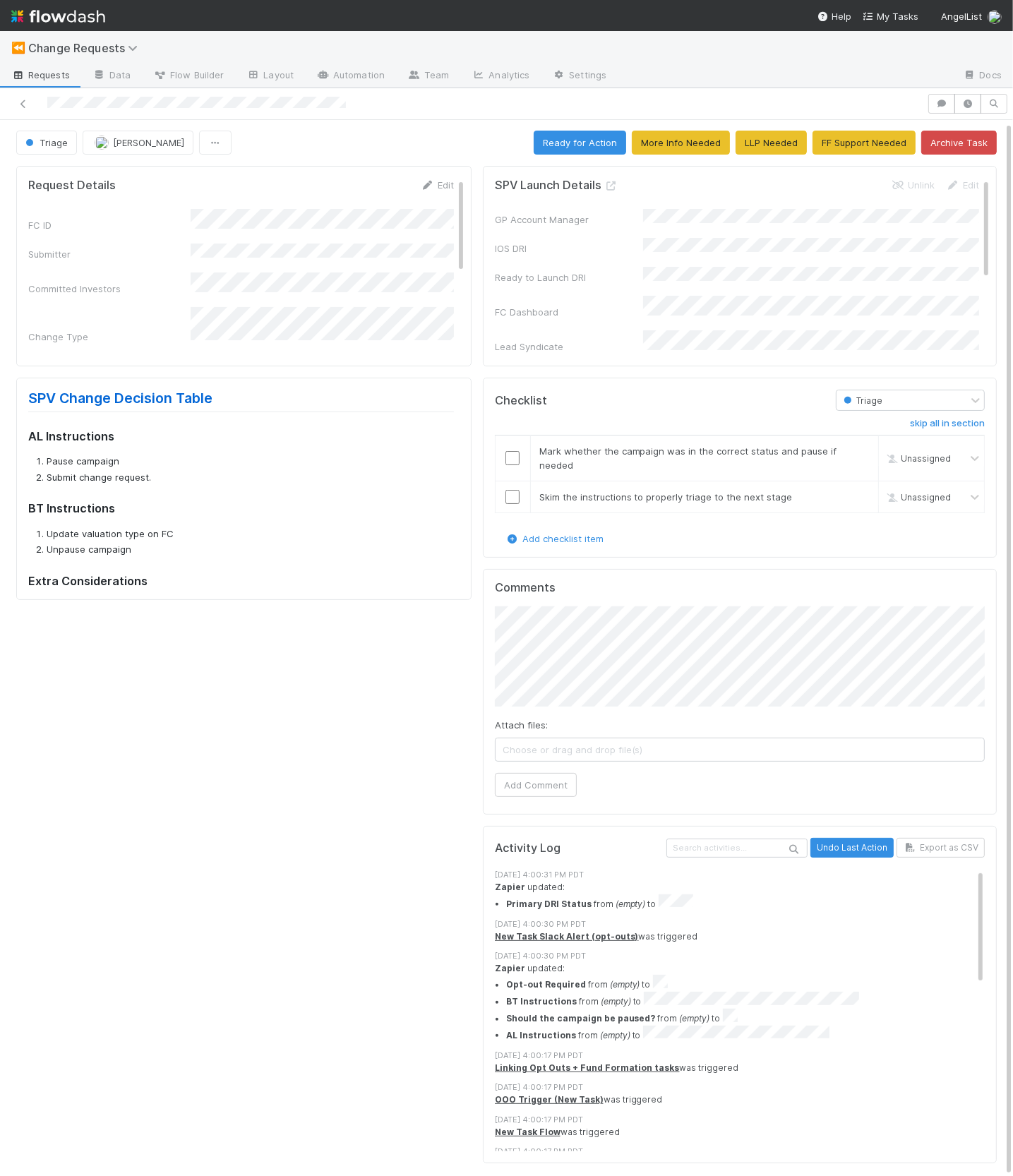
click at [449, 175] on div "Request Details Edit FC ID Submitter Committed Investors Change Type Request De…" at bounding box center [243, 266] width 455 height 200
click at [439, 186] on link "Edit" at bounding box center [437, 185] width 33 height 11
click at [367, 193] on button "Save" at bounding box center [378, 190] width 40 height 24
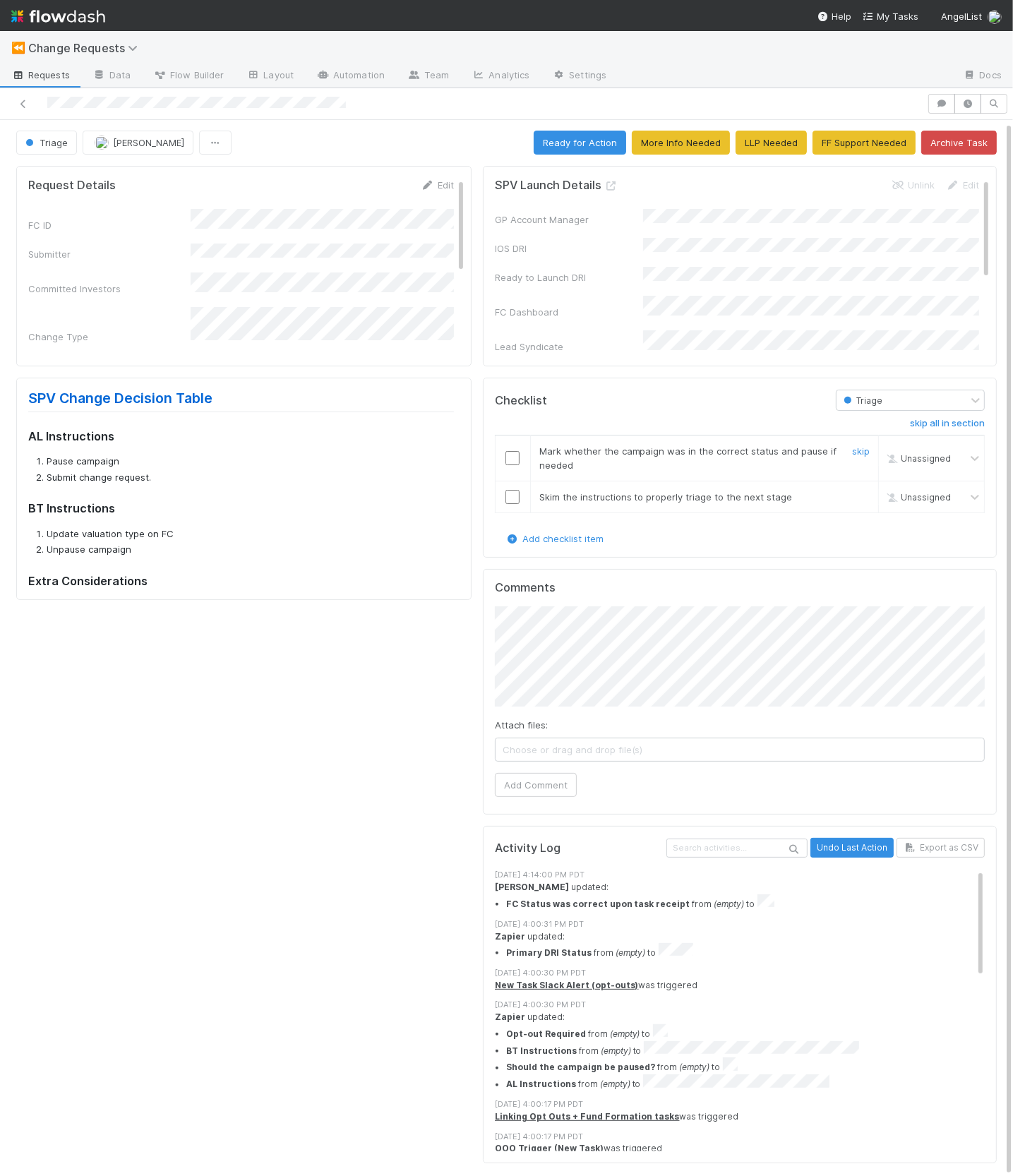
click at [513, 457] on input "checkbox" at bounding box center [512, 458] width 14 height 14
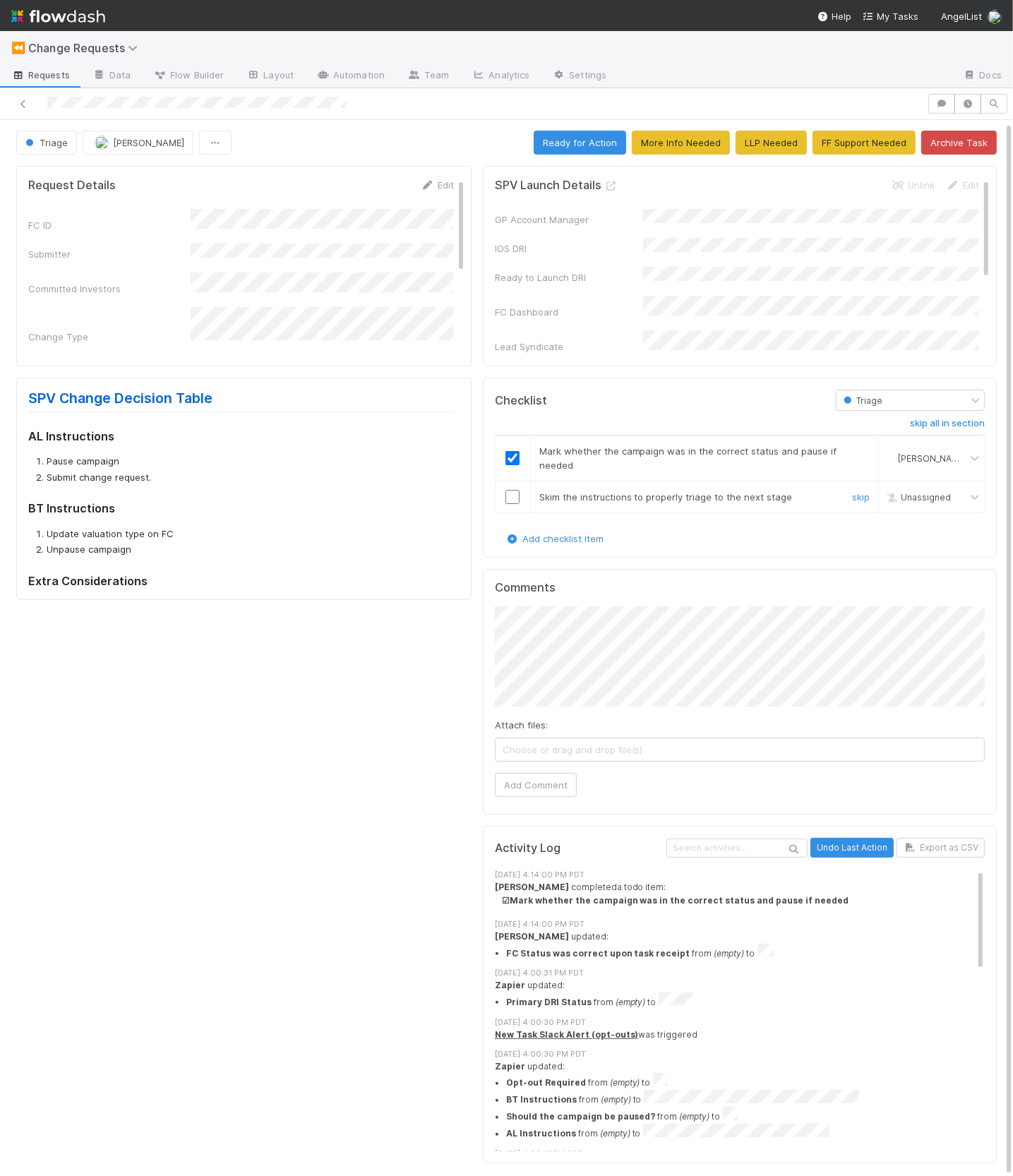
click at [512, 494] on input "checkbox" at bounding box center [512, 497] width 14 height 14
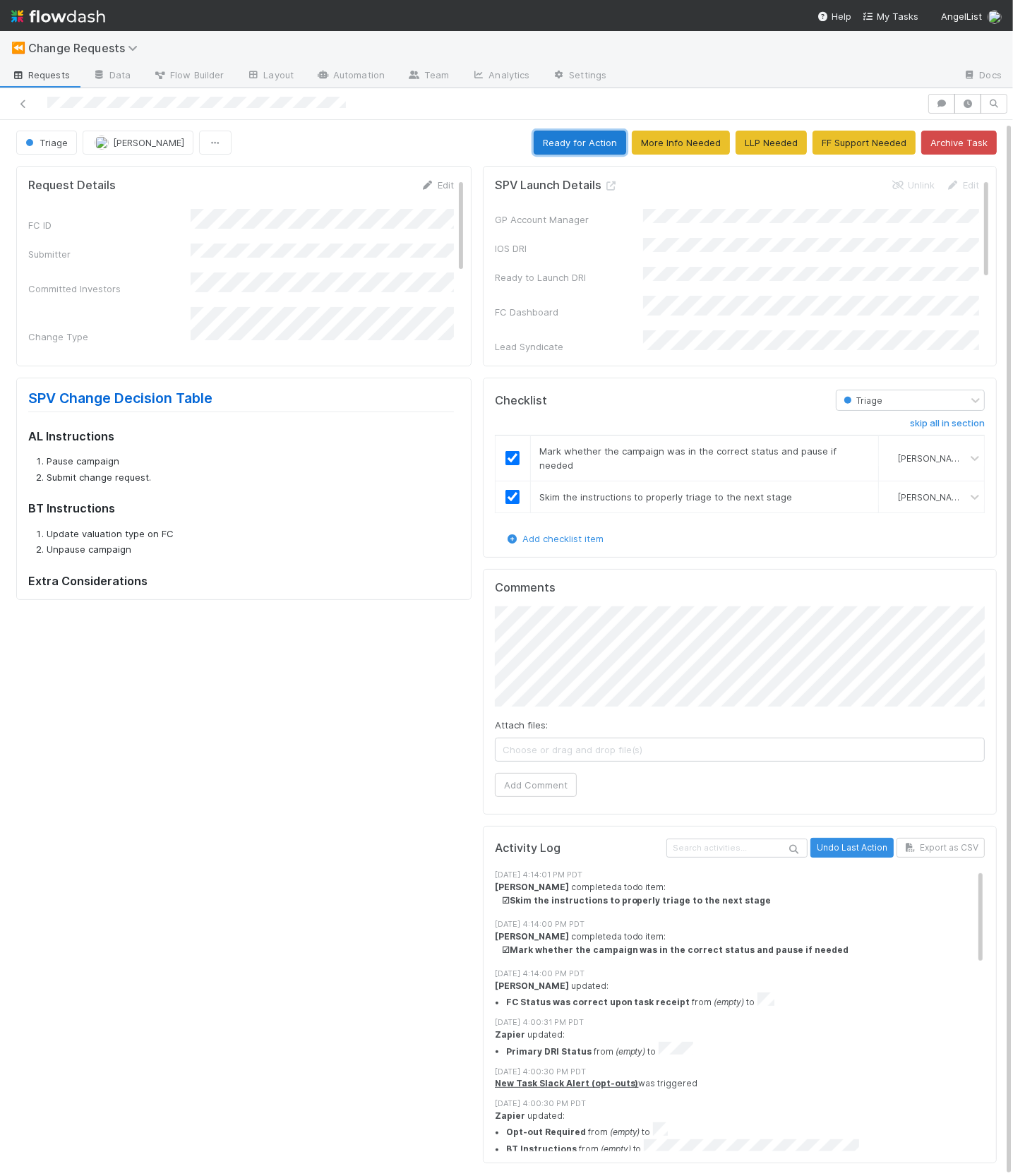
click at [584, 148] on button "Ready for Action" at bounding box center [580, 143] width 93 height 24
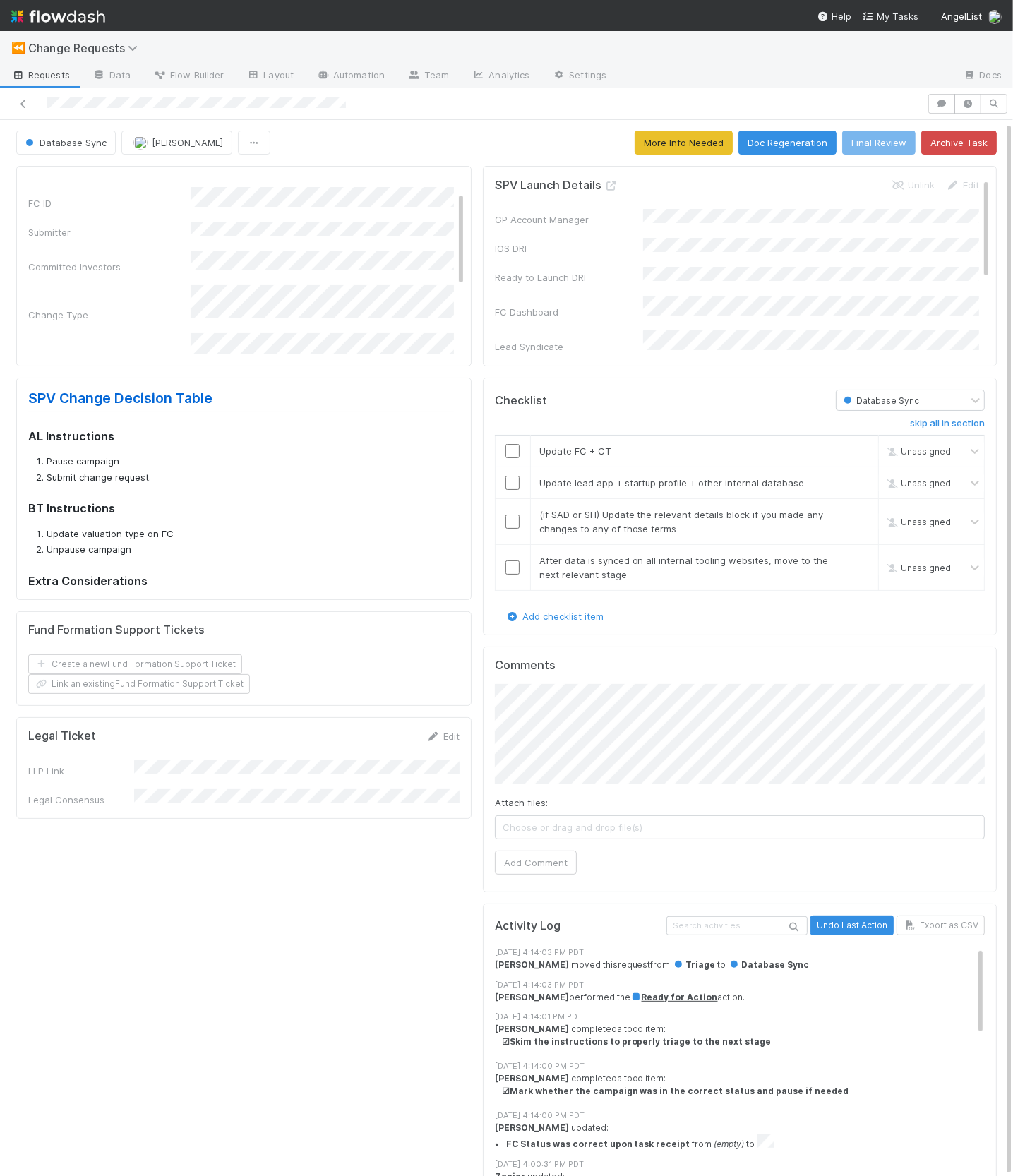
scroll to position [40, 0]
click at [513, 450] on input "checkbox" at bounding box center [512, 450] width 14 height 14
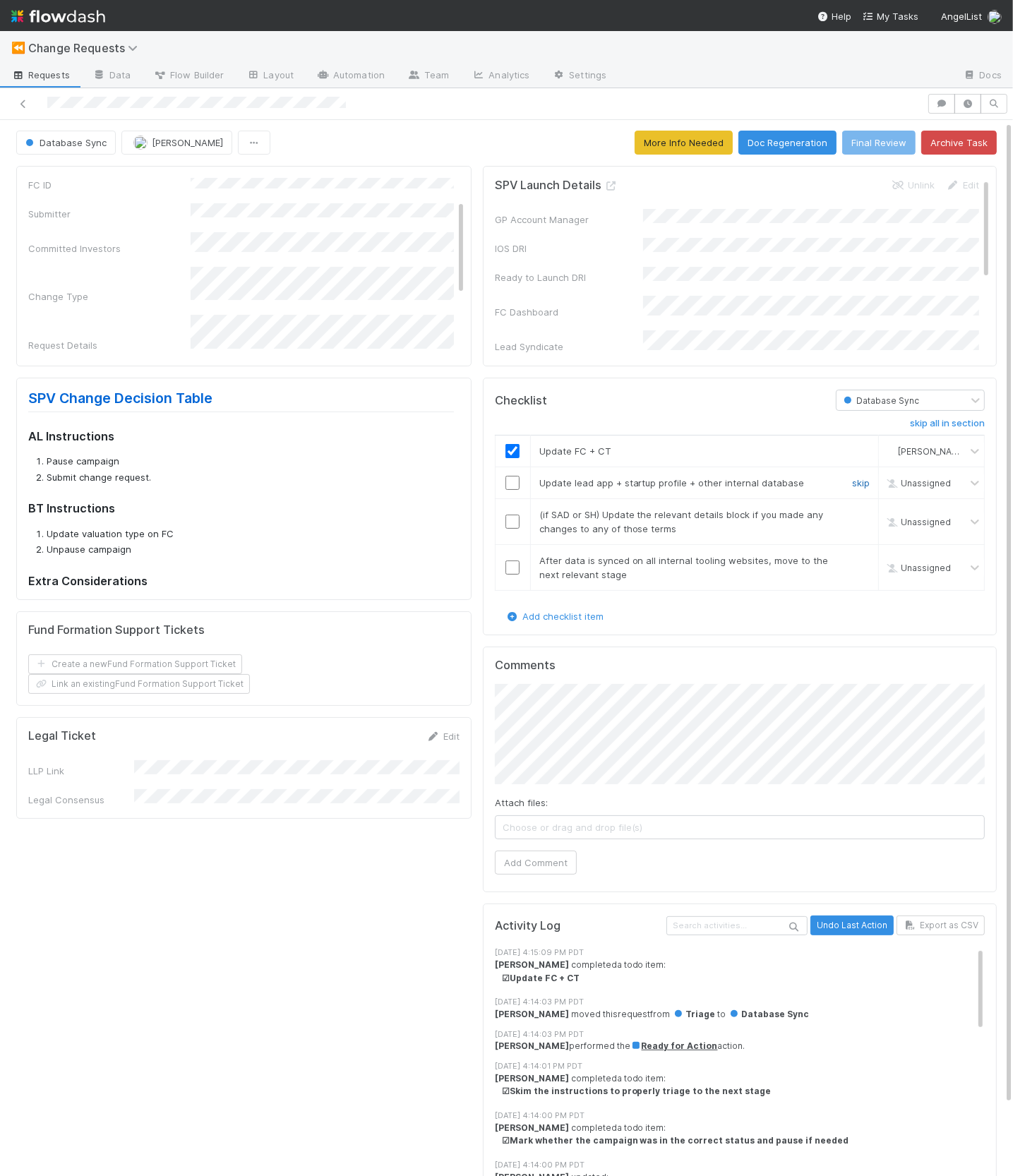
click at [859, 480] on link "skip" at bounding box center [861, 483] width 18 height 11
click at [859, 520] on div "skip" at bounding box center [859, 522] width 43 height 28
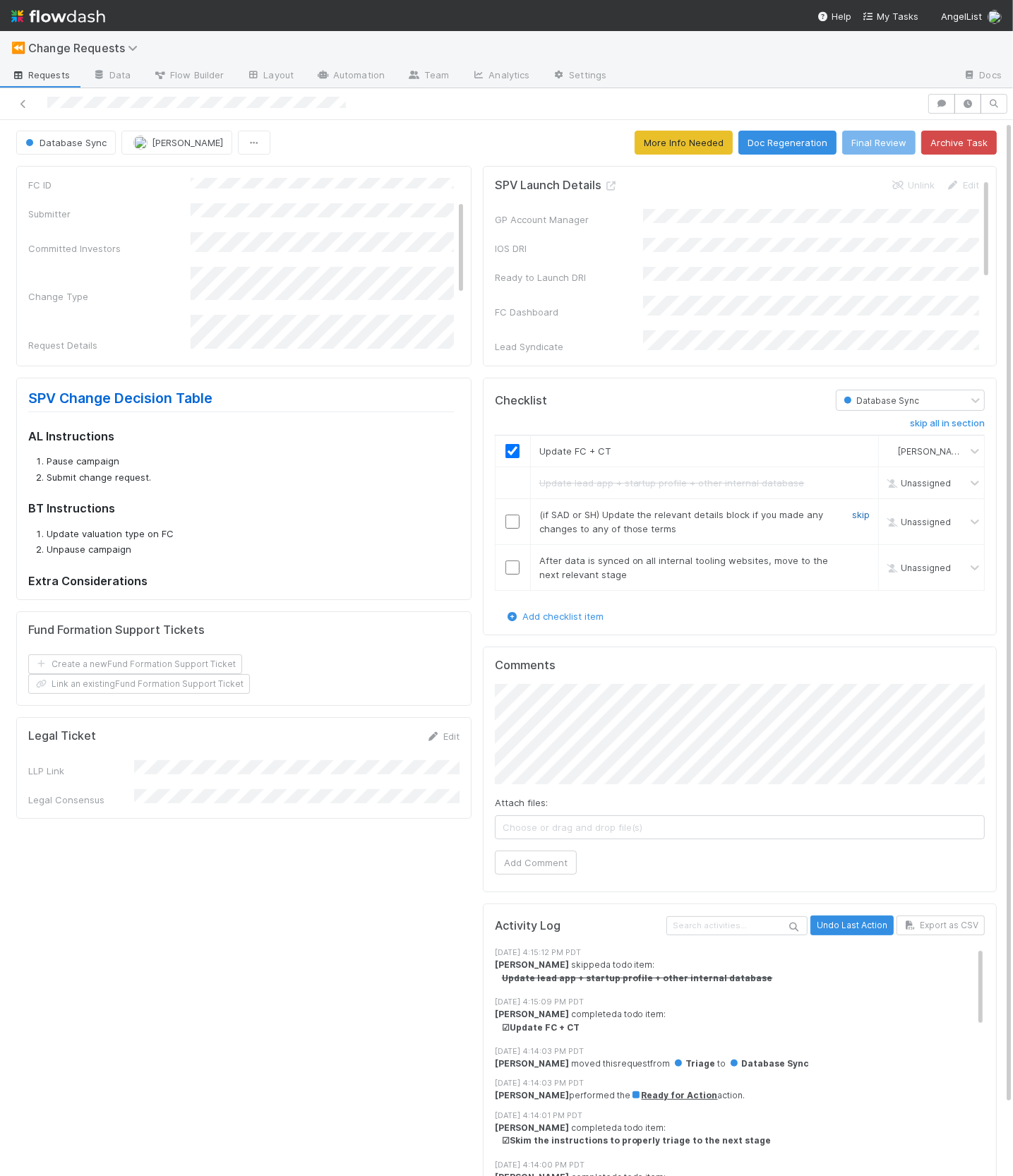
click at [859, 513] on link "skip" at bounding box center [861, 514] width 18 height 11
click at [862, 555] on link "skip" at bounding box center [861, 561] width 18 height 11
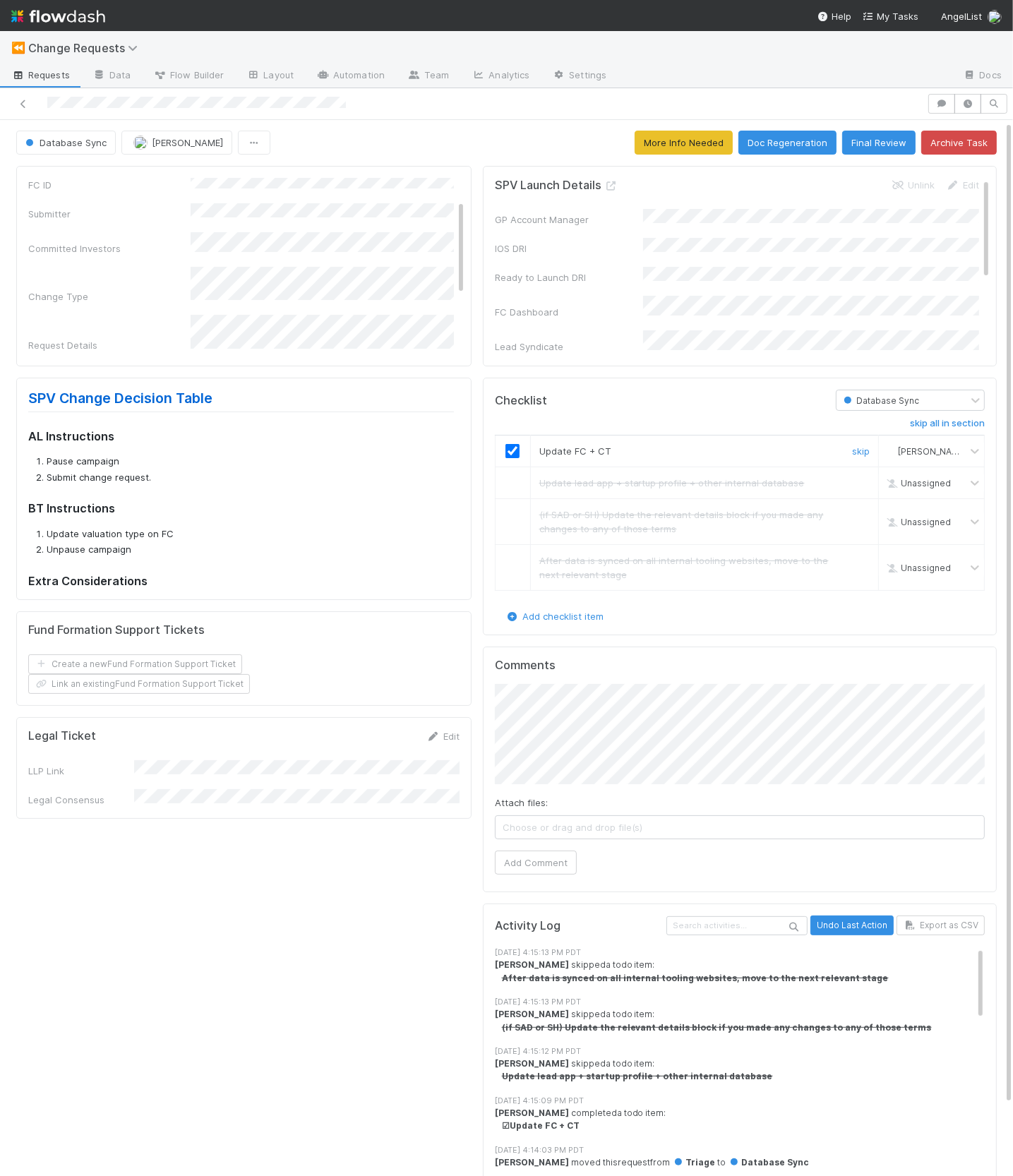
scroll to position [0, 0]
click at [864, 146] on button "Final Review" at bounding box center [878, 143] width 73 height 24
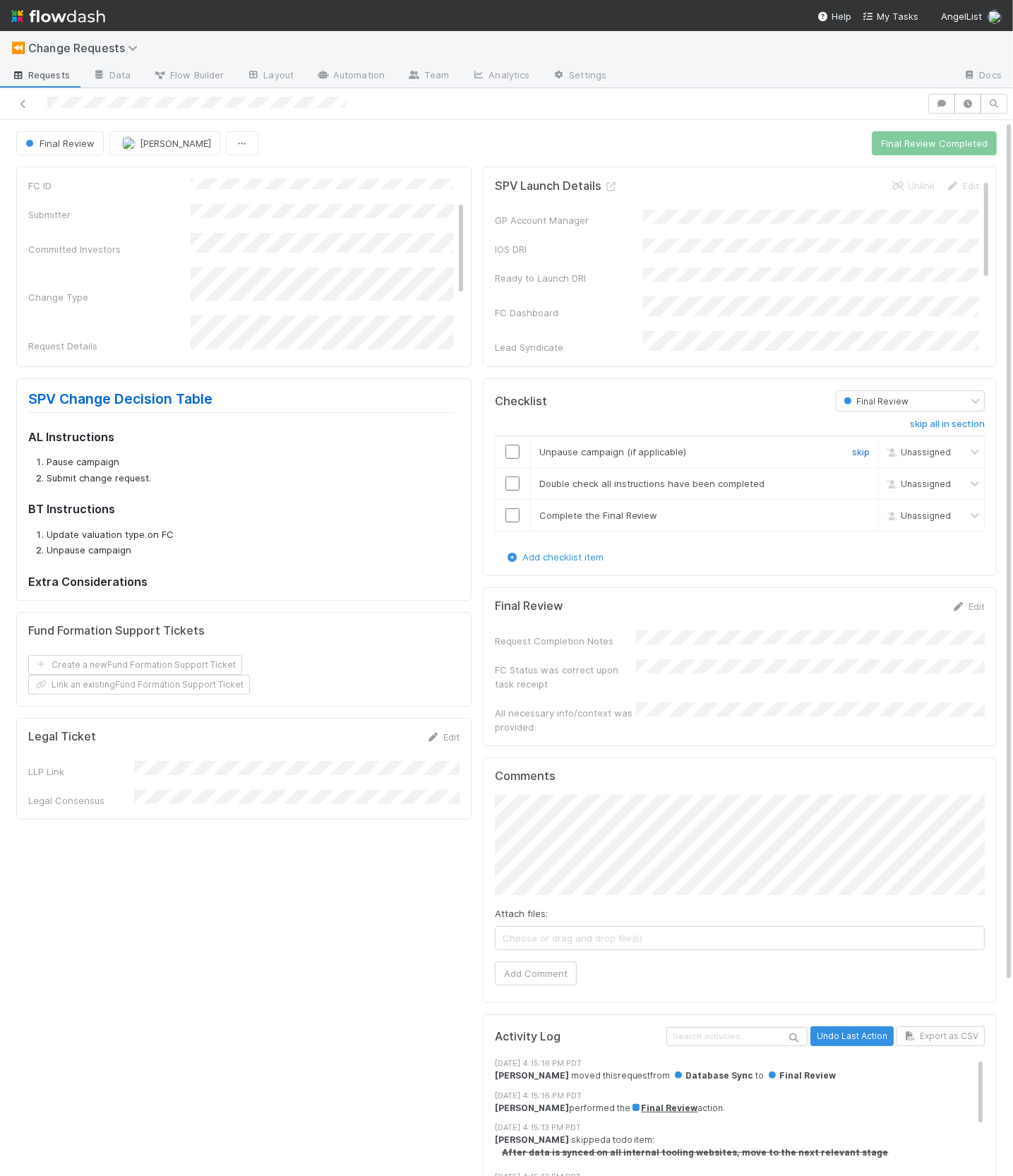
click at [866, 446] on link "skip" at bounding box center [861, 451] width 18 height 11
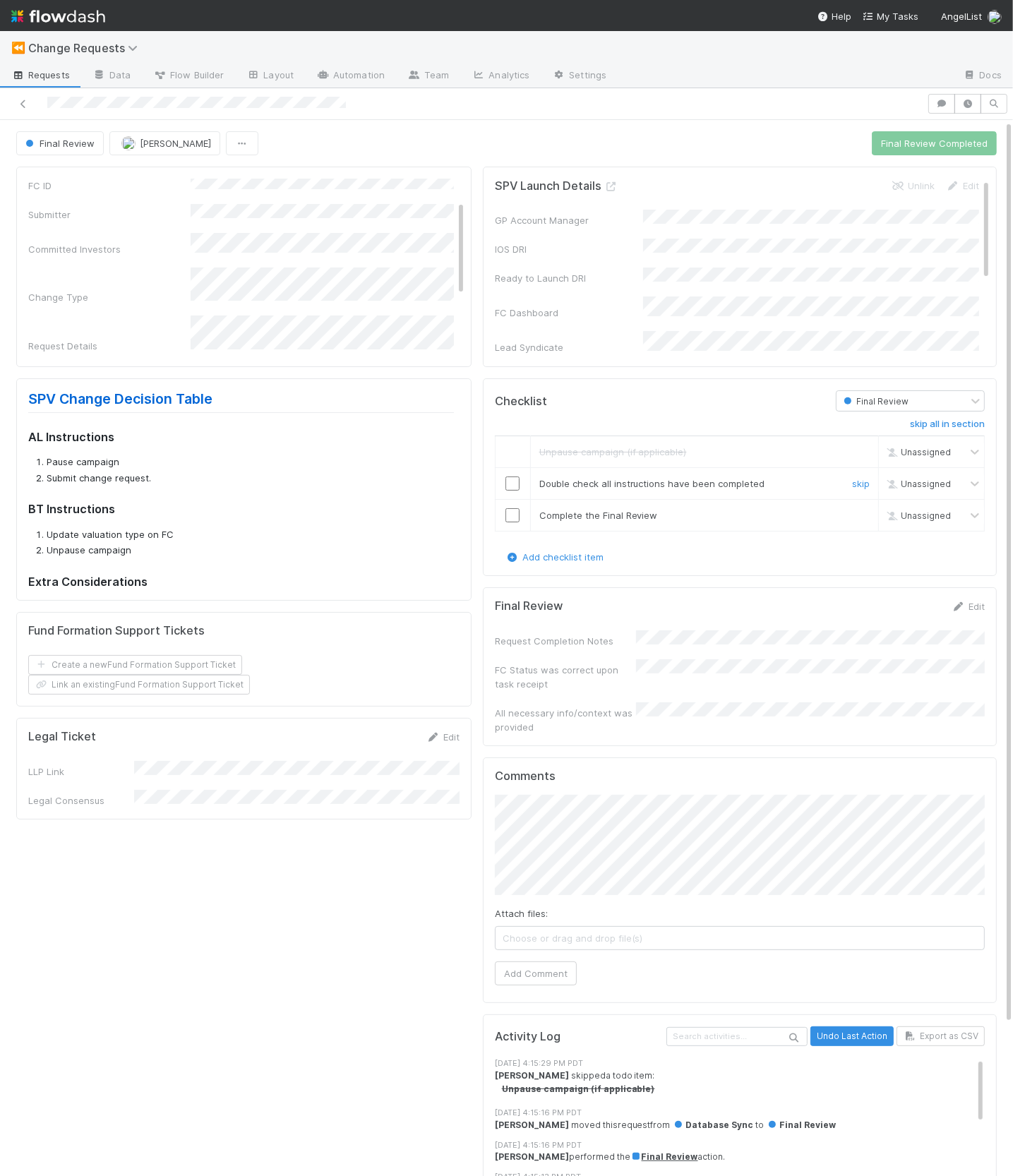
click at [498, 485] on div at bounding box center [513, 483] width 34 height 14
click at [511, 479] on input "checkbox" at bounding box center [512, 483] width 14 height 14
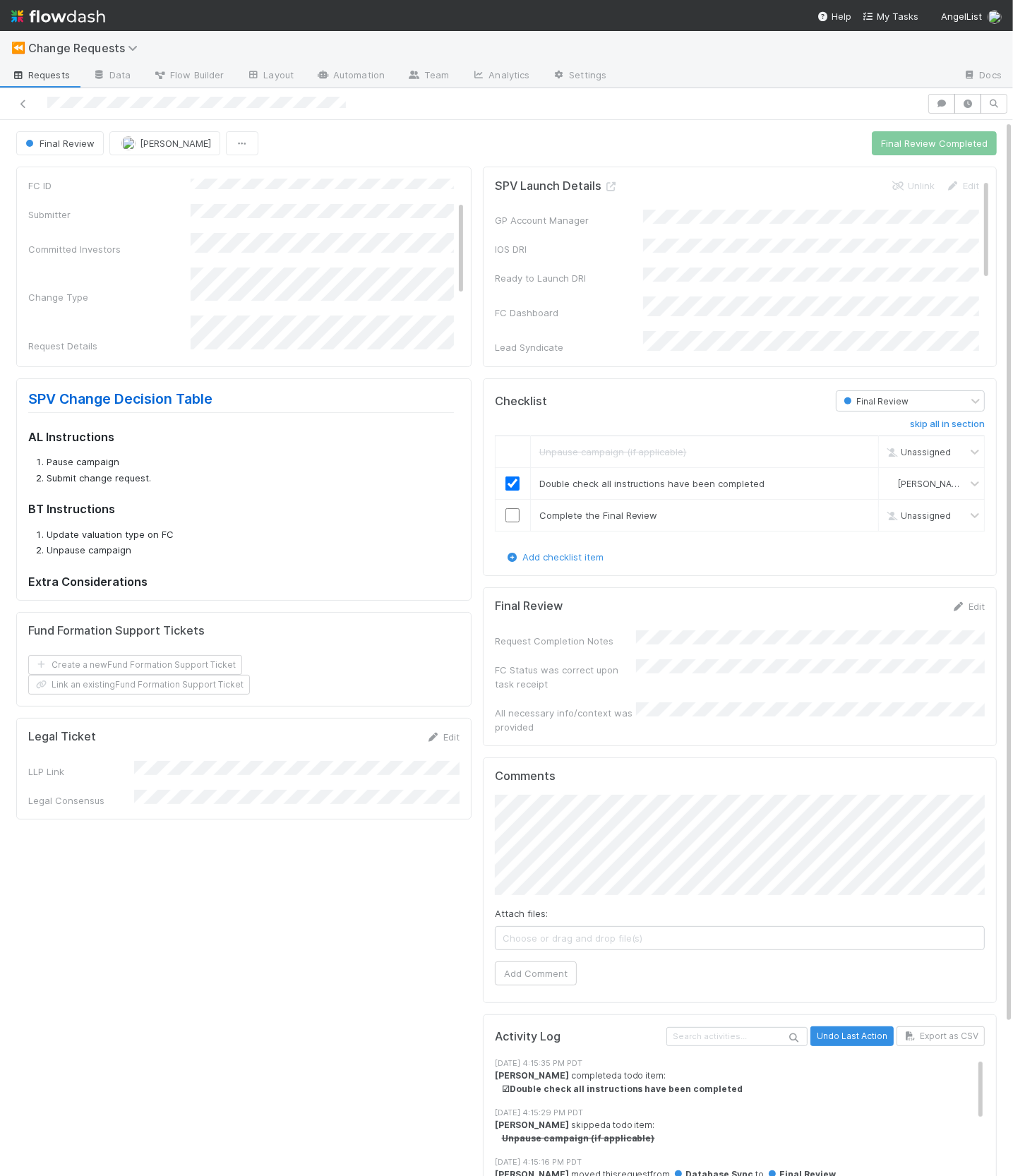
click at [958, 601] on link "Edit" at bounding box center [968, 606] width 33 height 11
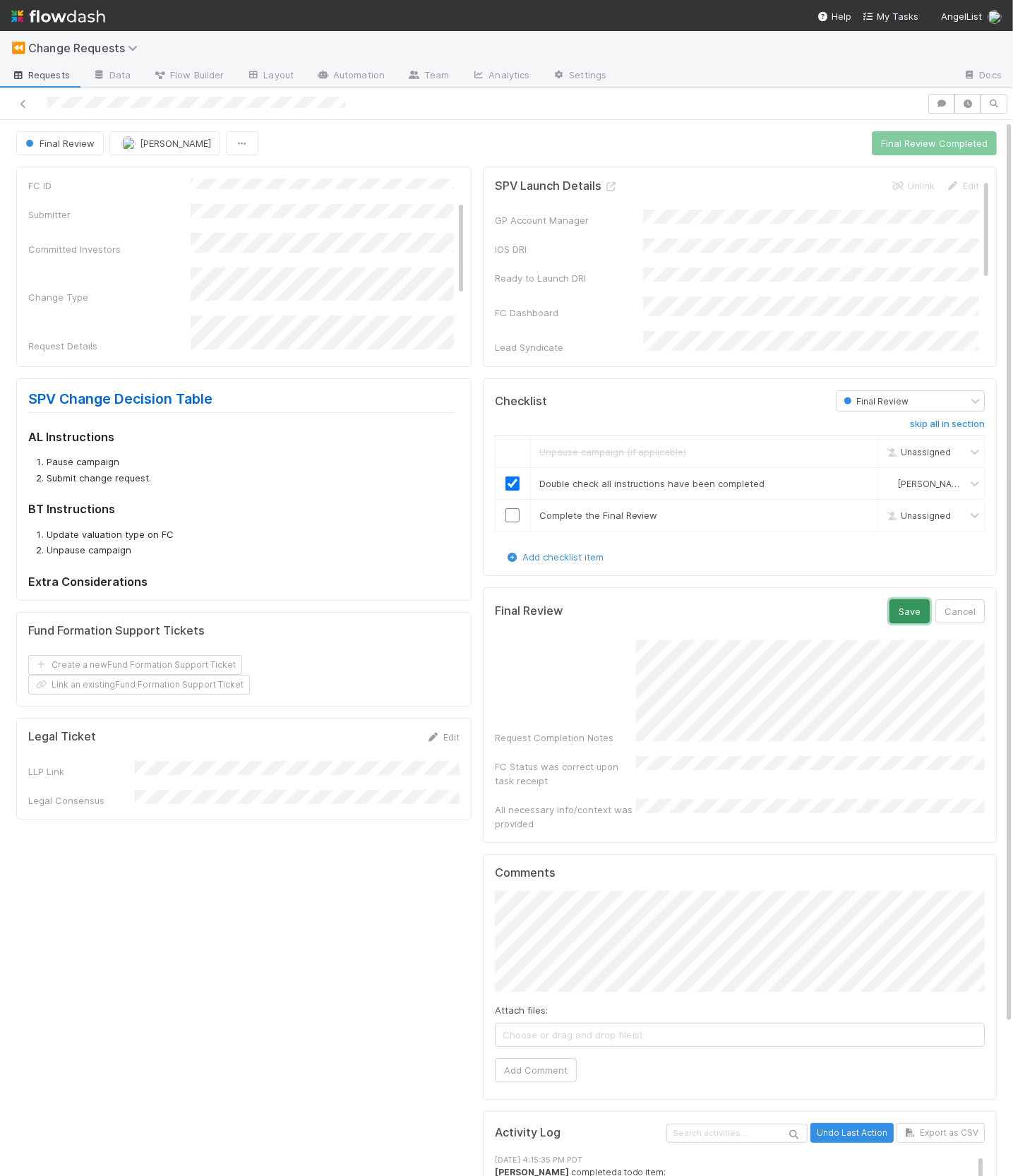
click at [900, 609] on button "Save" at bounding box center [909, 611] width 40 height 24
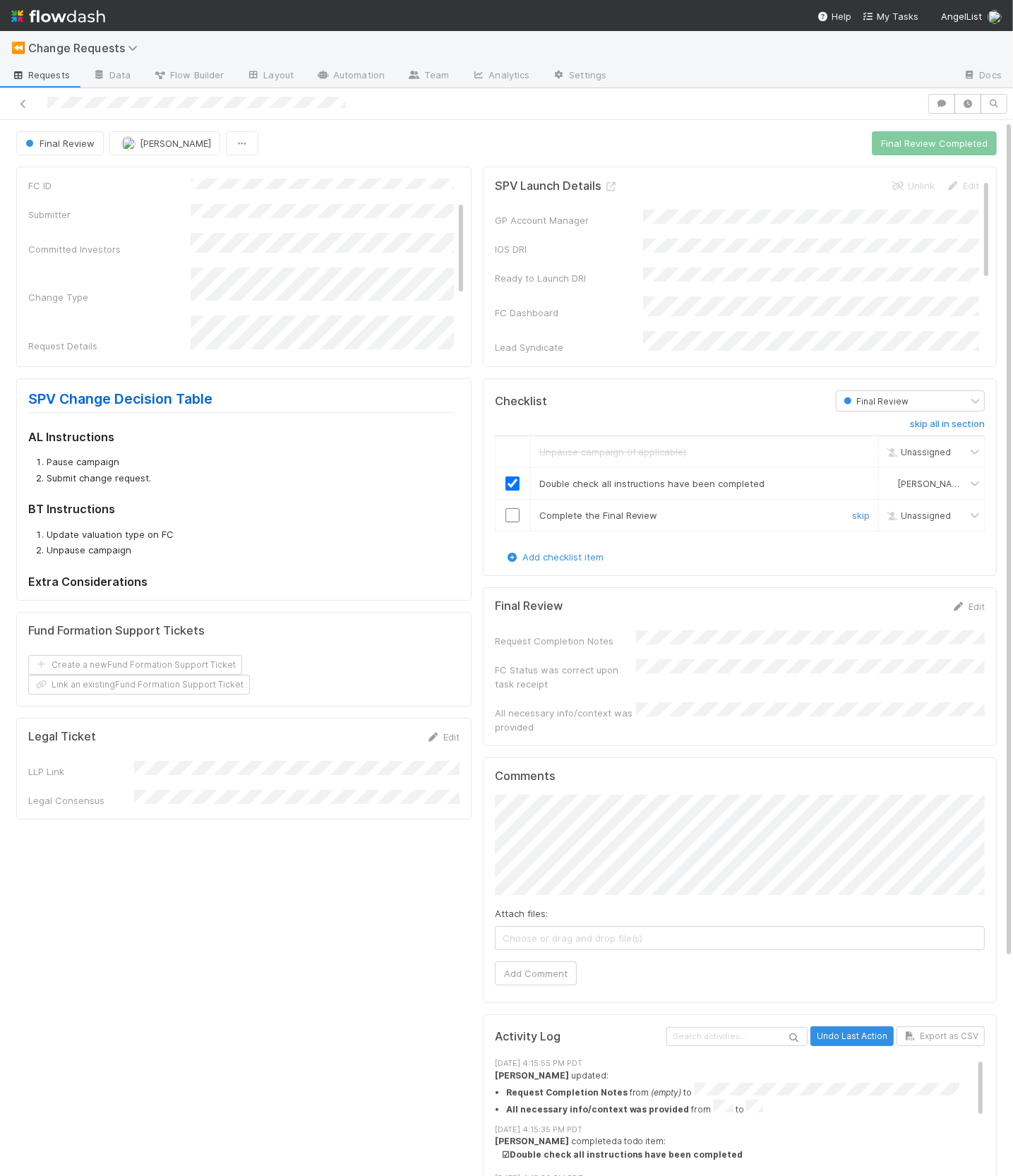
click at [516, 515] on input "checkbox" at bounding box center [512, 514] width 14 height 14
click at [904, 140] on button "Final Review Completed" at bounding box center [934, 143] width 125 height 24
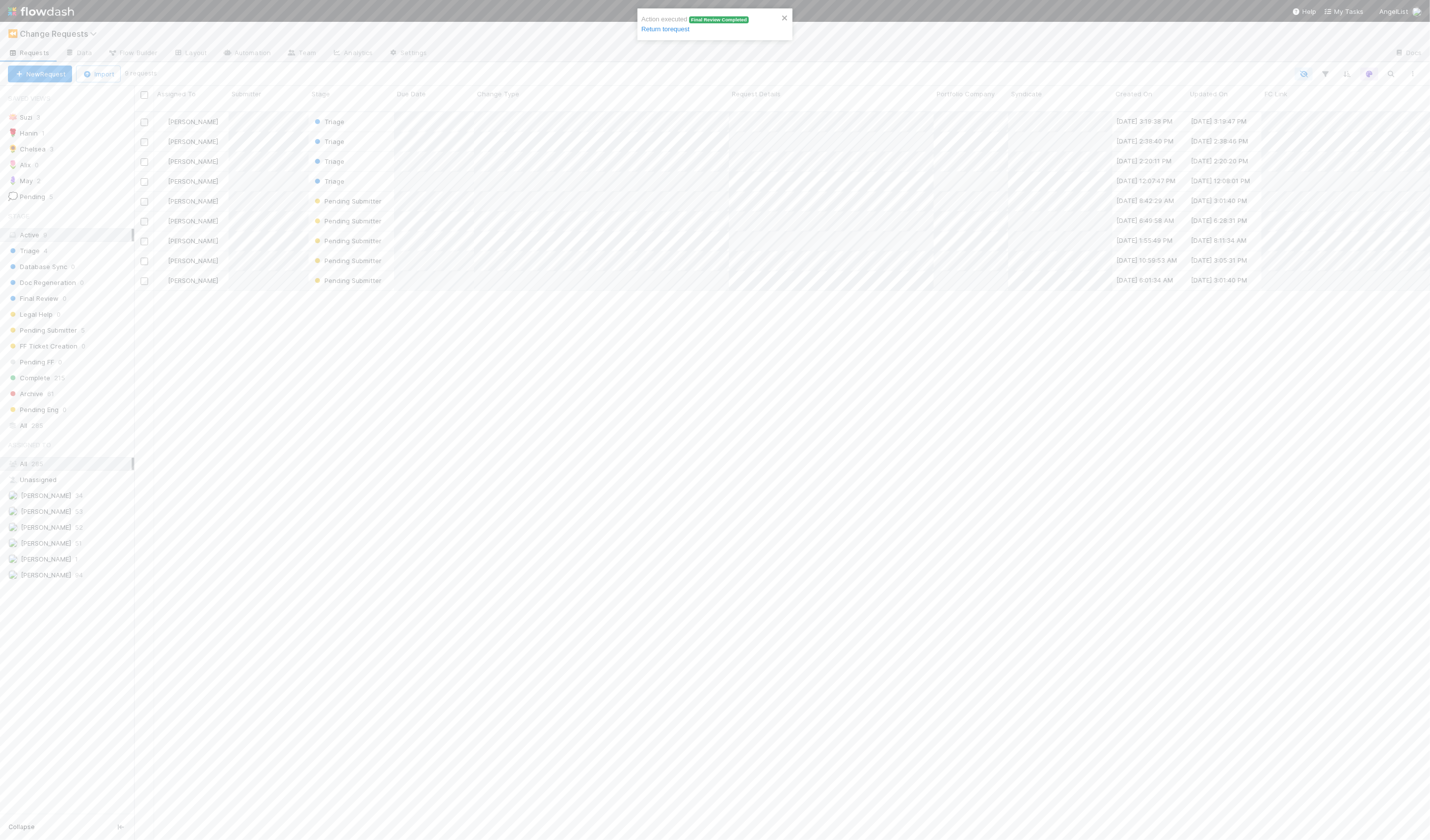
scroll to position [737, 1296]
click at [84, 137] on div "🌹 Hanin 1" at bounding box center [71, 133] width 126 height 12
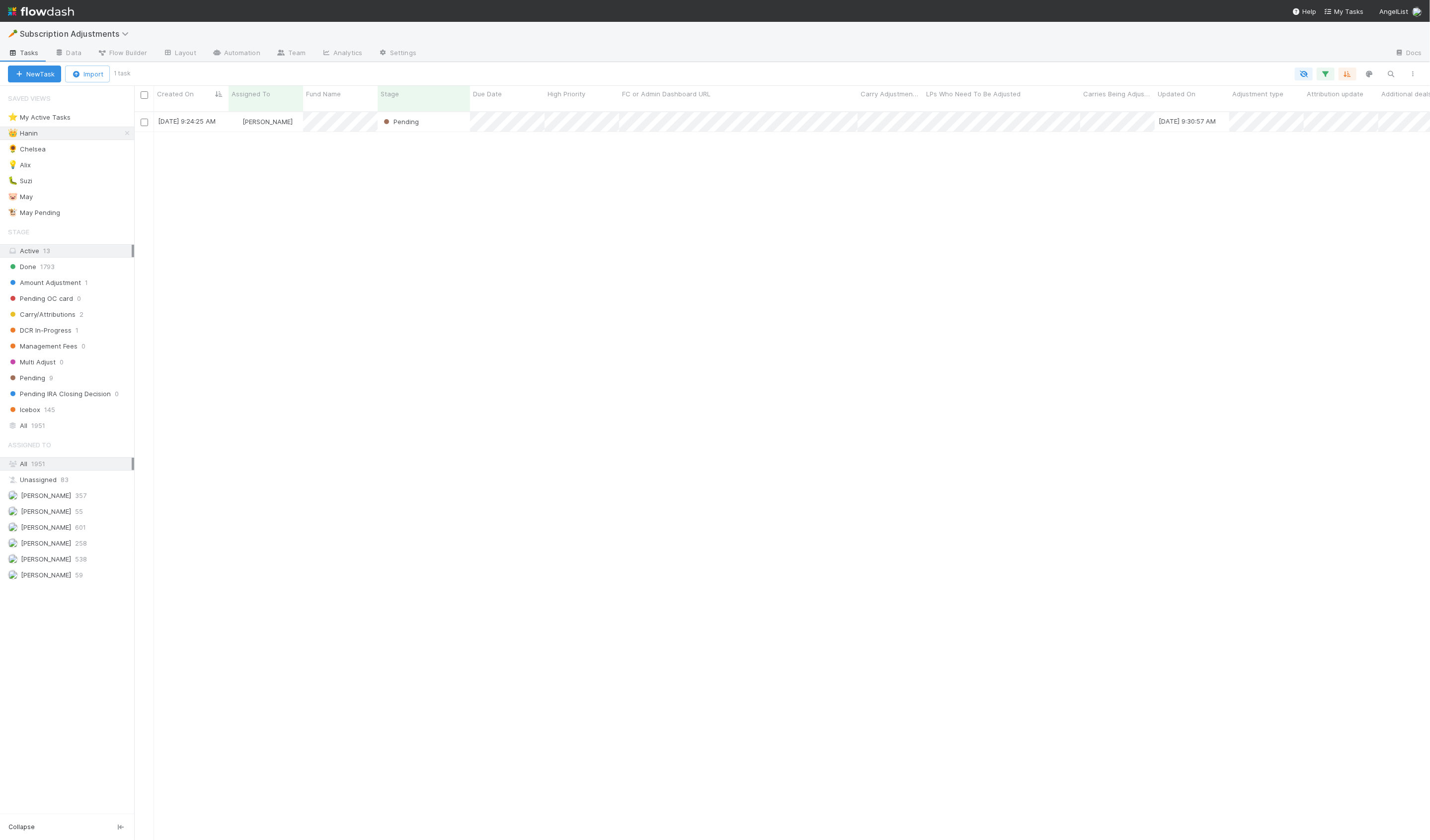
scroll to position [737, 1296]
click at [244, 54] on link "Automation" at bounding box center [236, 54] width 64 height 16
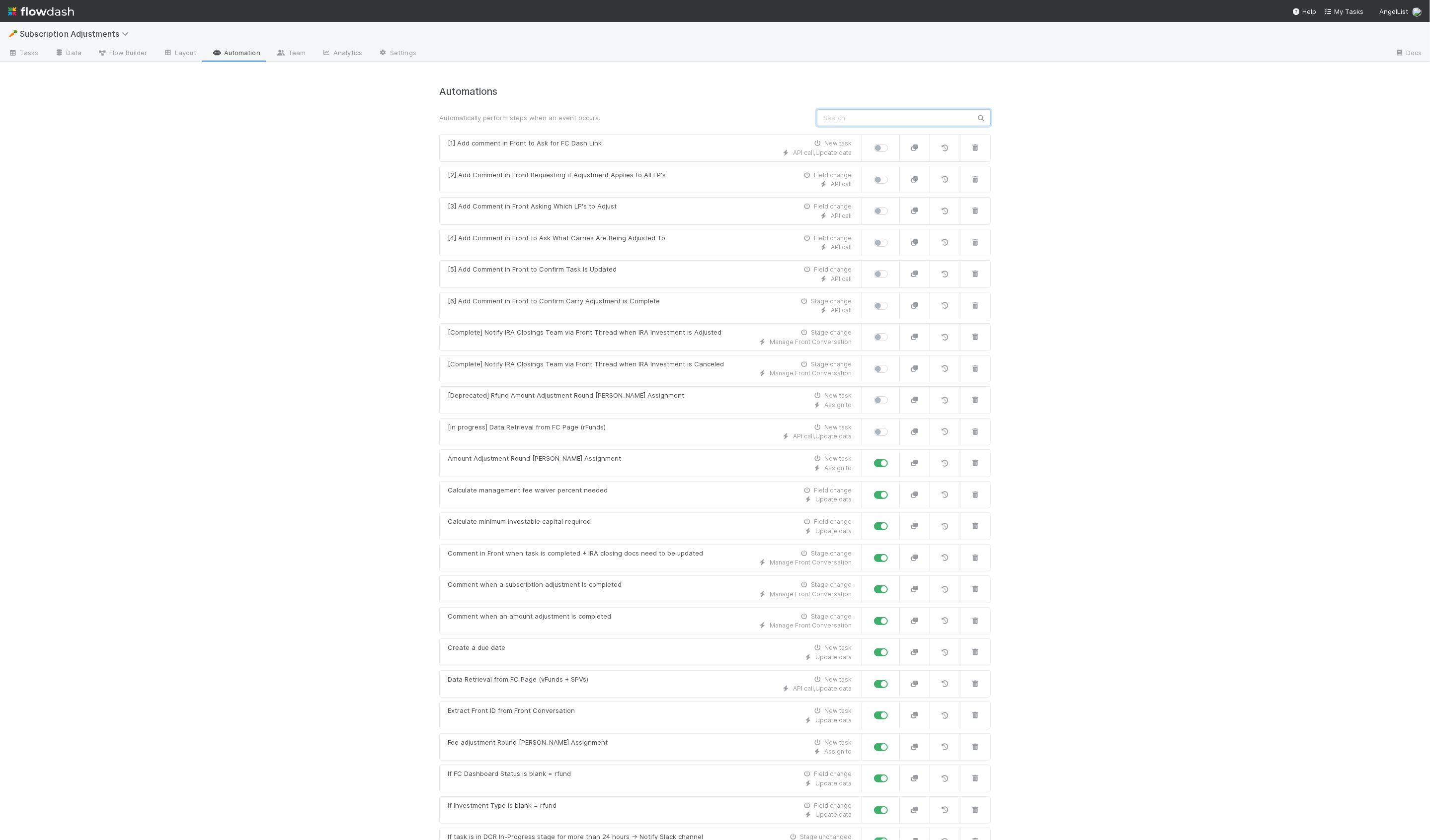
click at [846, 117] on input "text" at bounding box center [904, 118] width 174 height 17
type input "sub"
type input "s"
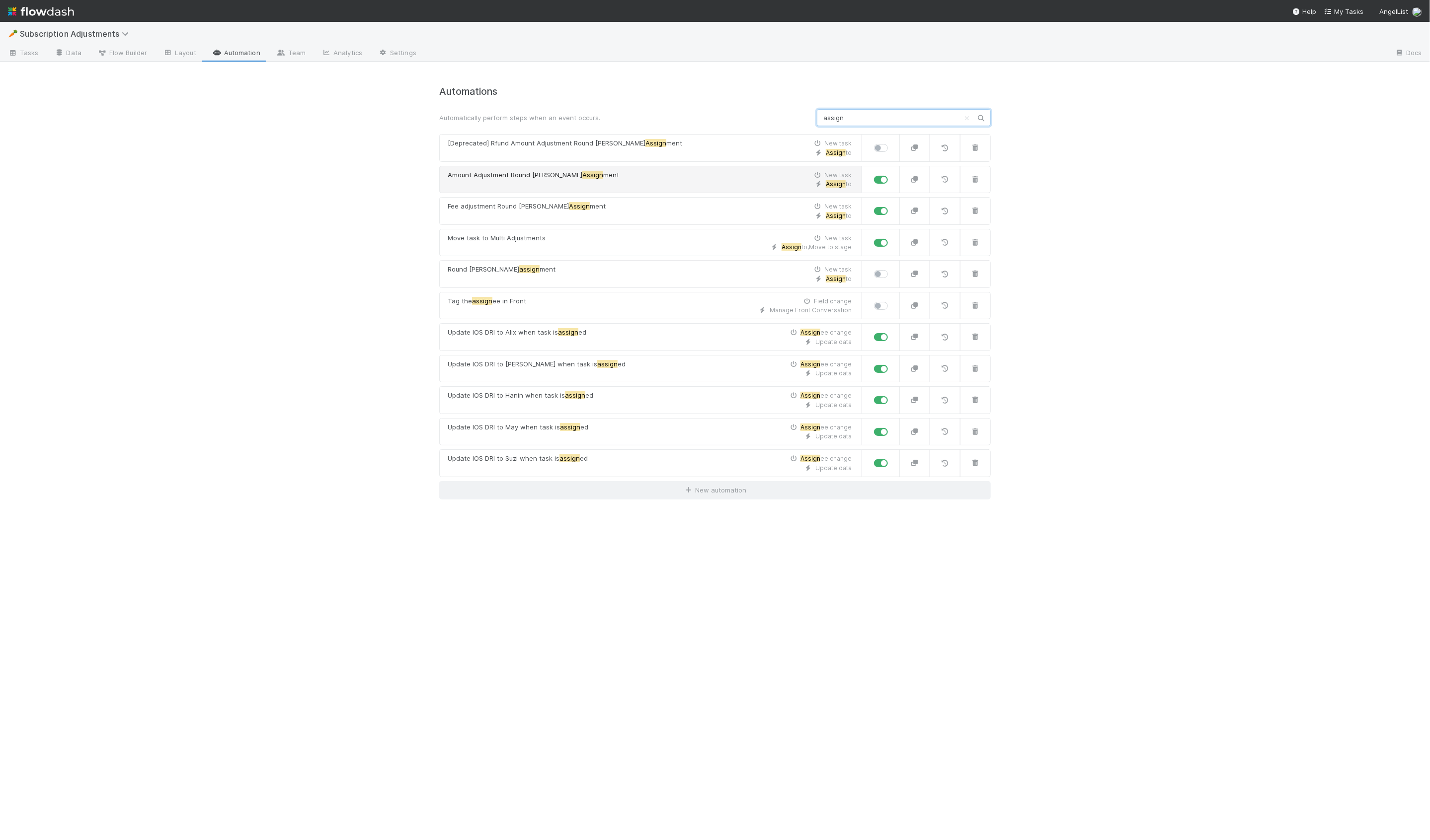
type input "assign"
click at [507, 185] on div "Assign to" at bounding box center [650, 184] width 404 height 9
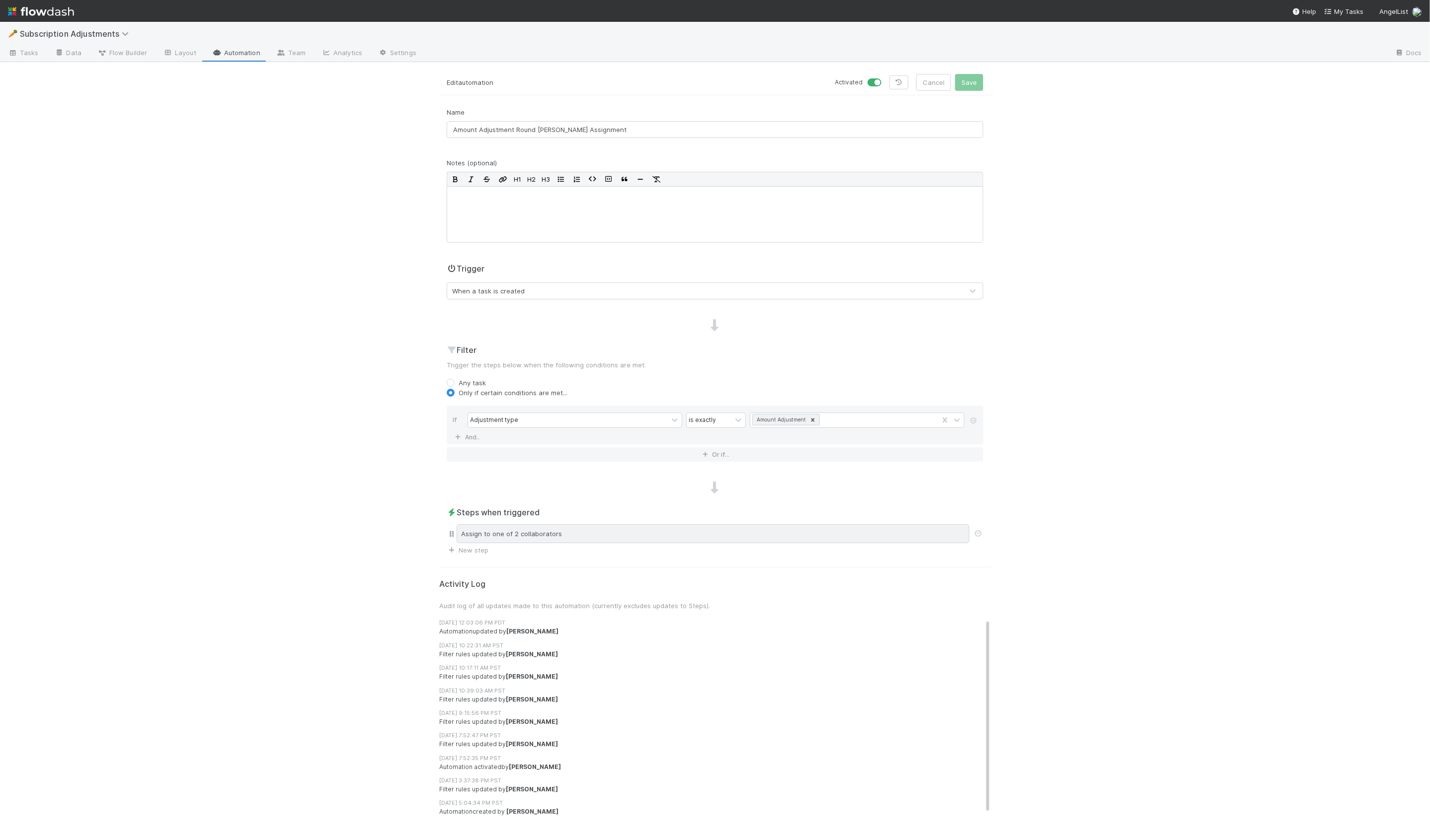
click at [544, 540] on div "Assign to one of 2 collaborators" at bounding box center [713, 534] width 513 height 19
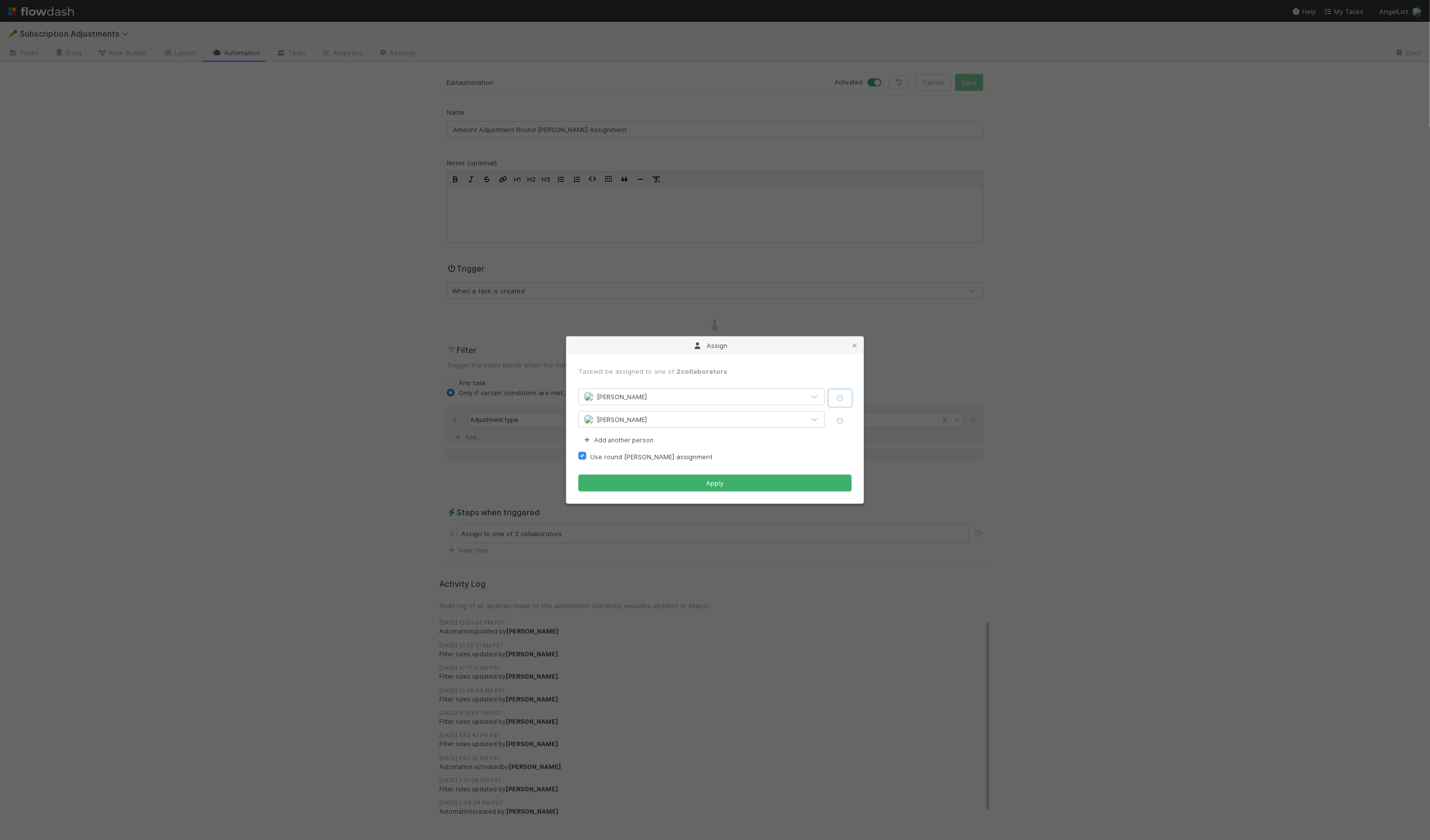
click at [839, 396] on icon "button" at bounding box center [840, 398] width 10 height 7
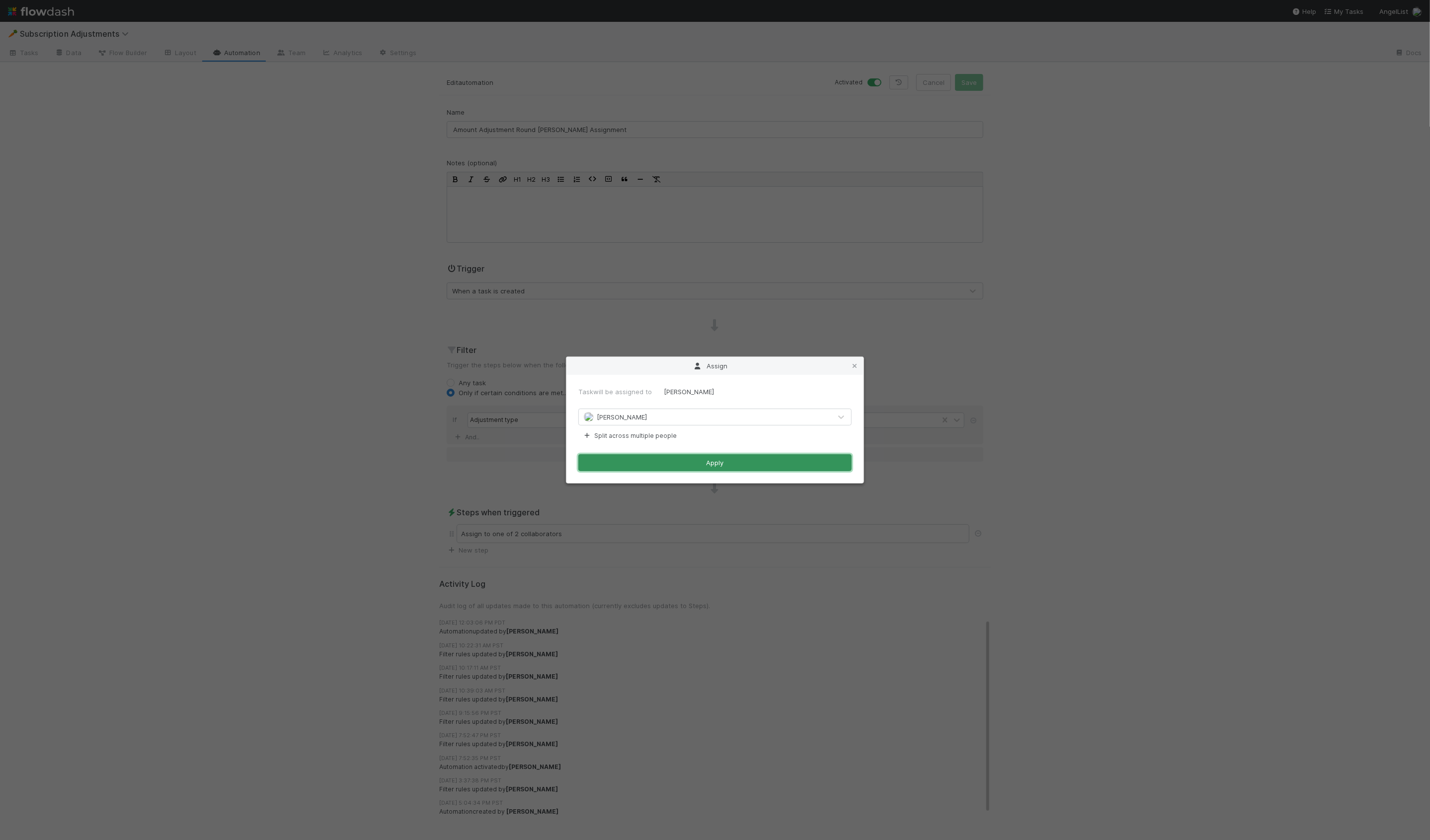
click at [727, 464] on button "Apply" at bounding box center [715, 463] width 273 height 17
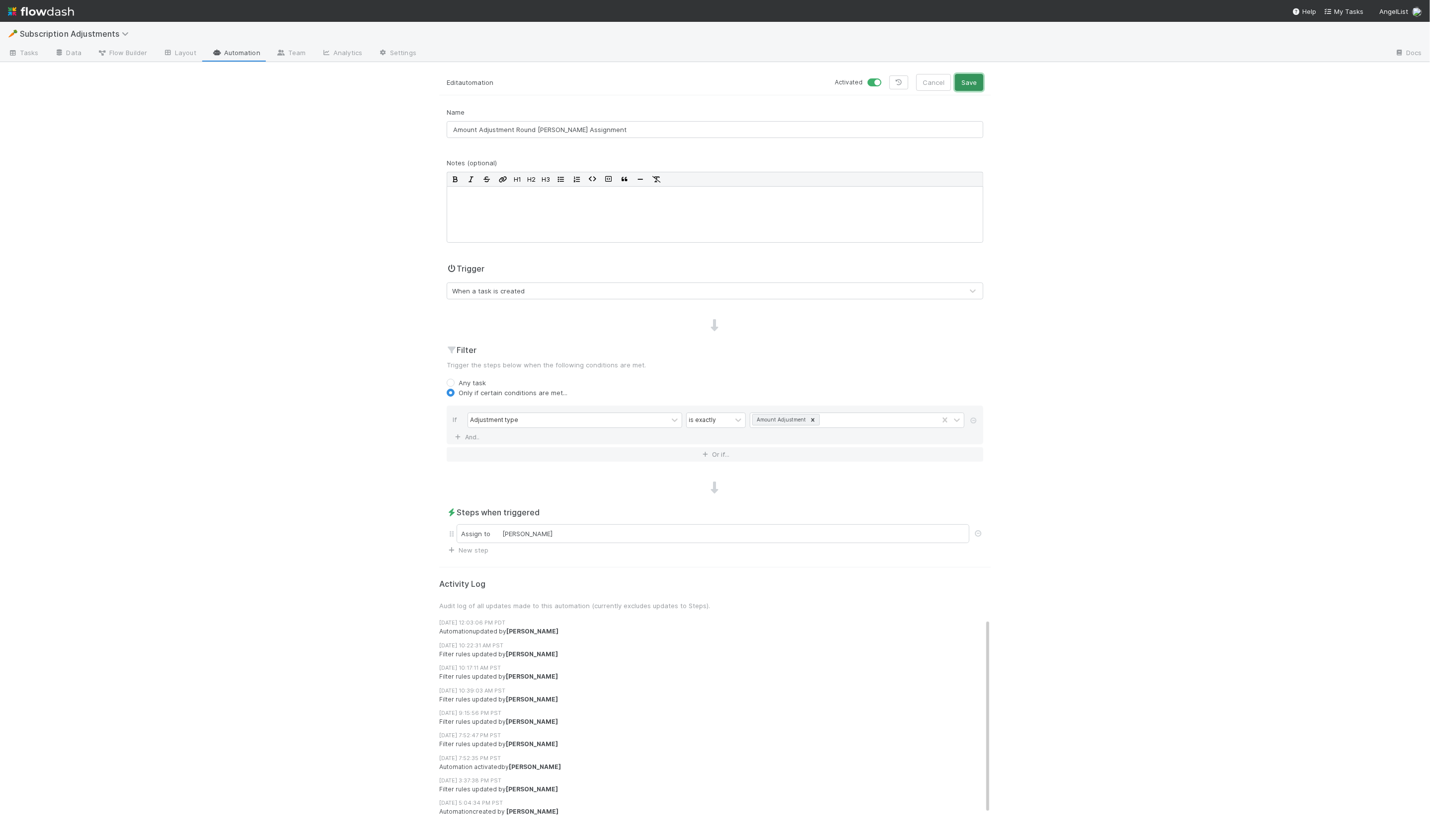
click at [969, 86] on button "Save" at bounding box center [969, 82] width 28 height 17
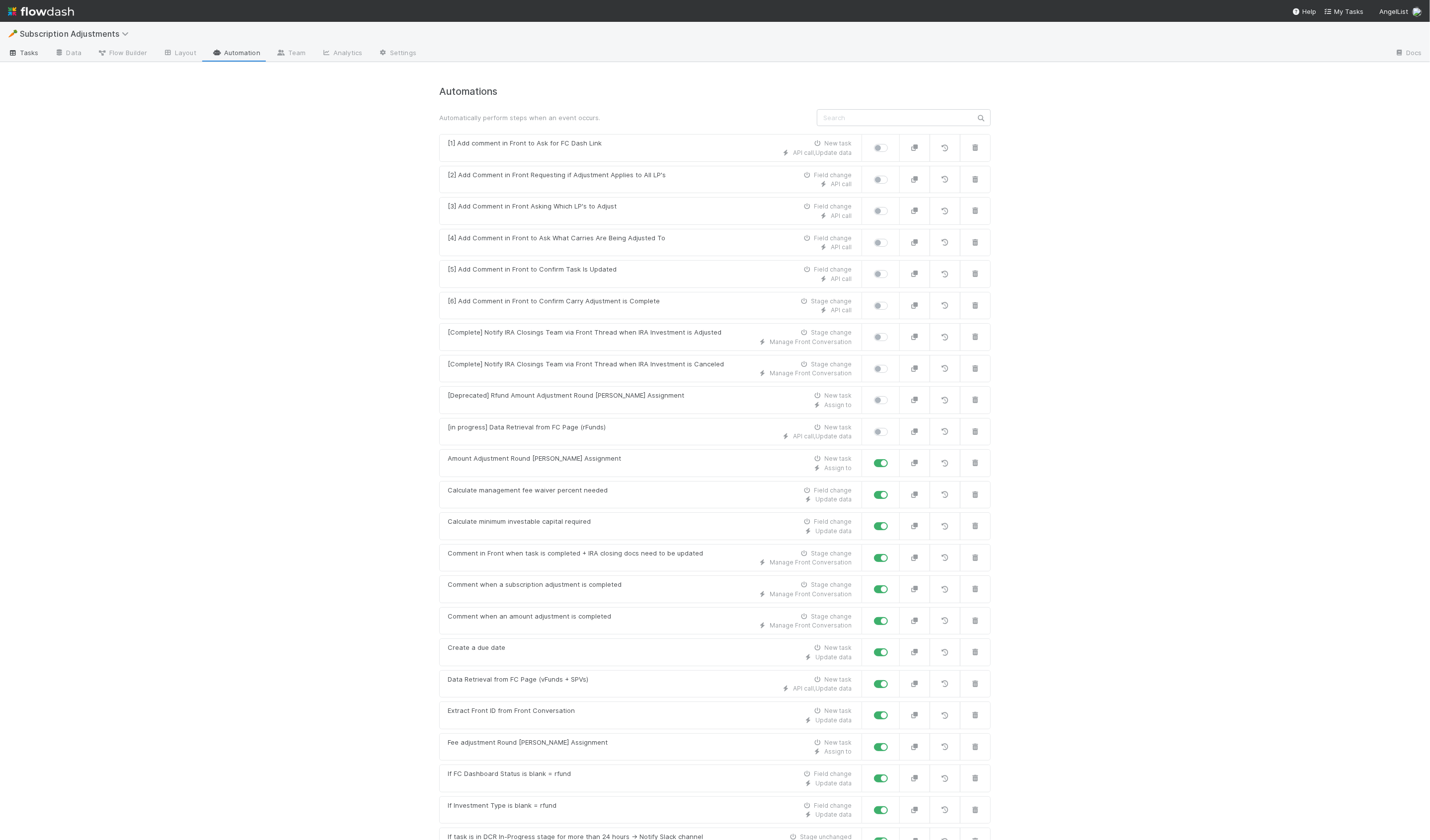
click at [28, 49] on span "Tasks" at bounding box center [23, 52] width 31 height 10
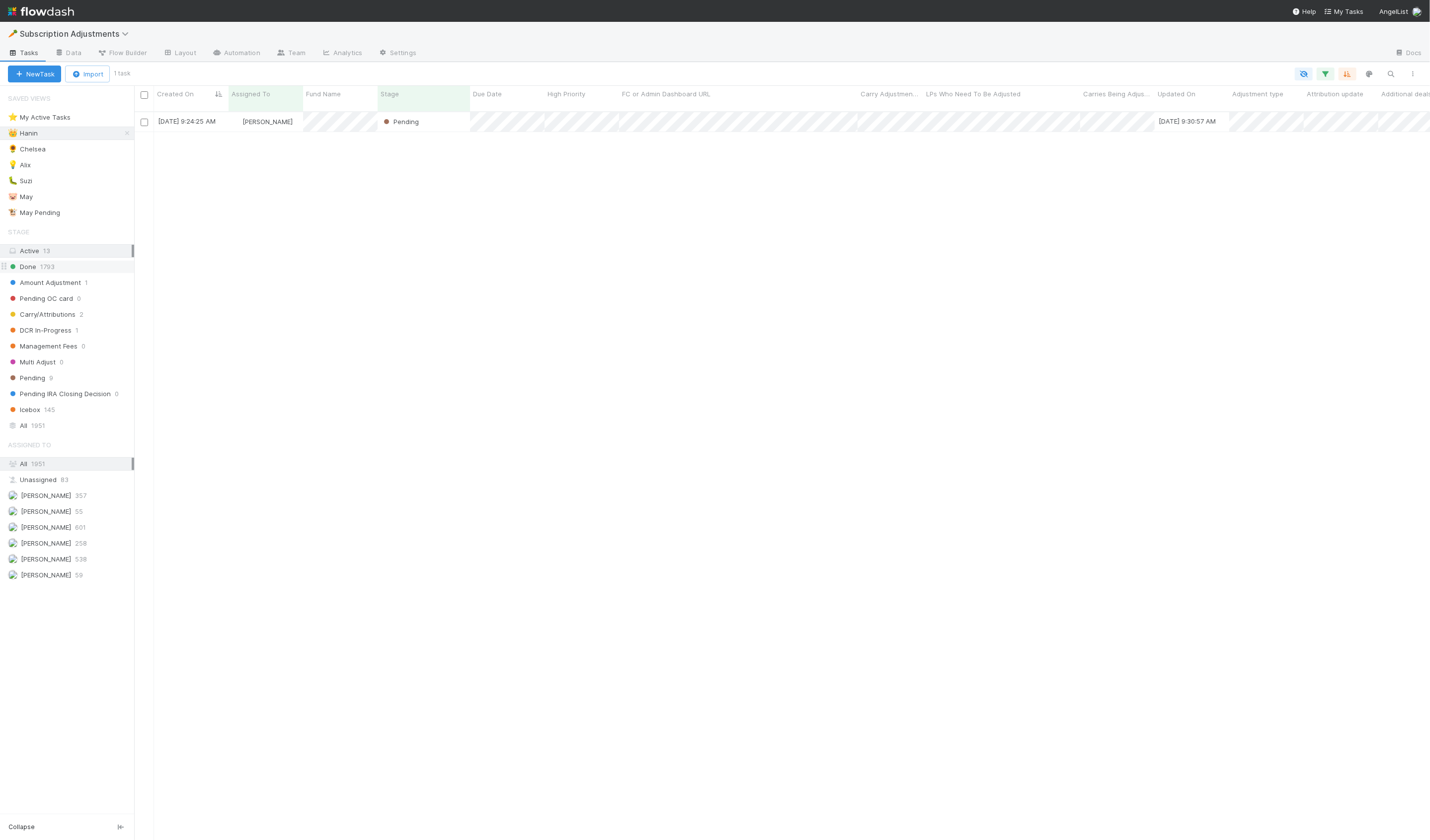
scroll to position [737, 1296]
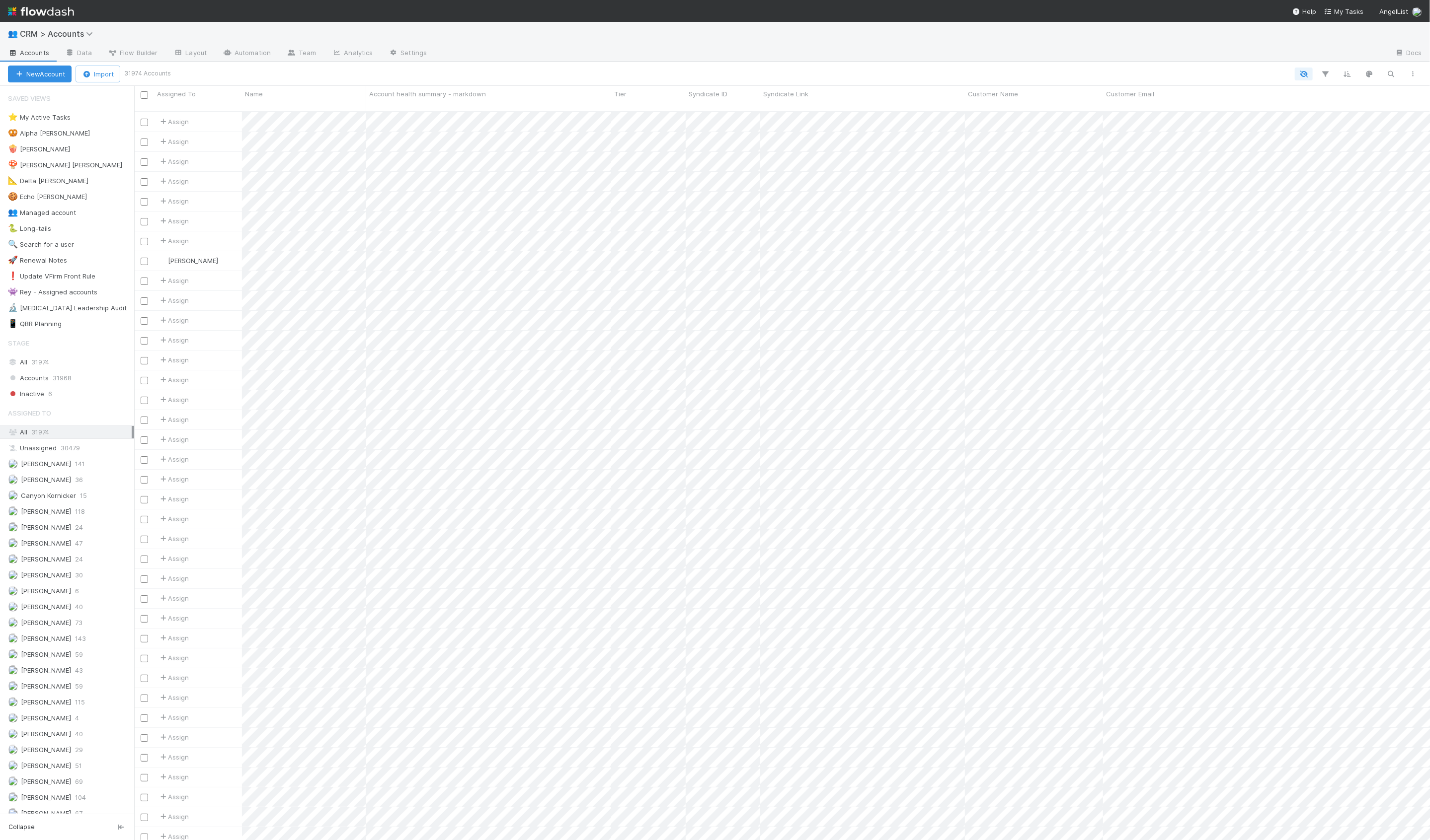
scroll to position [737, 1296]
click at [1389, 75] on icon "button" at bounding box center [1391, 74] width 10 height 9
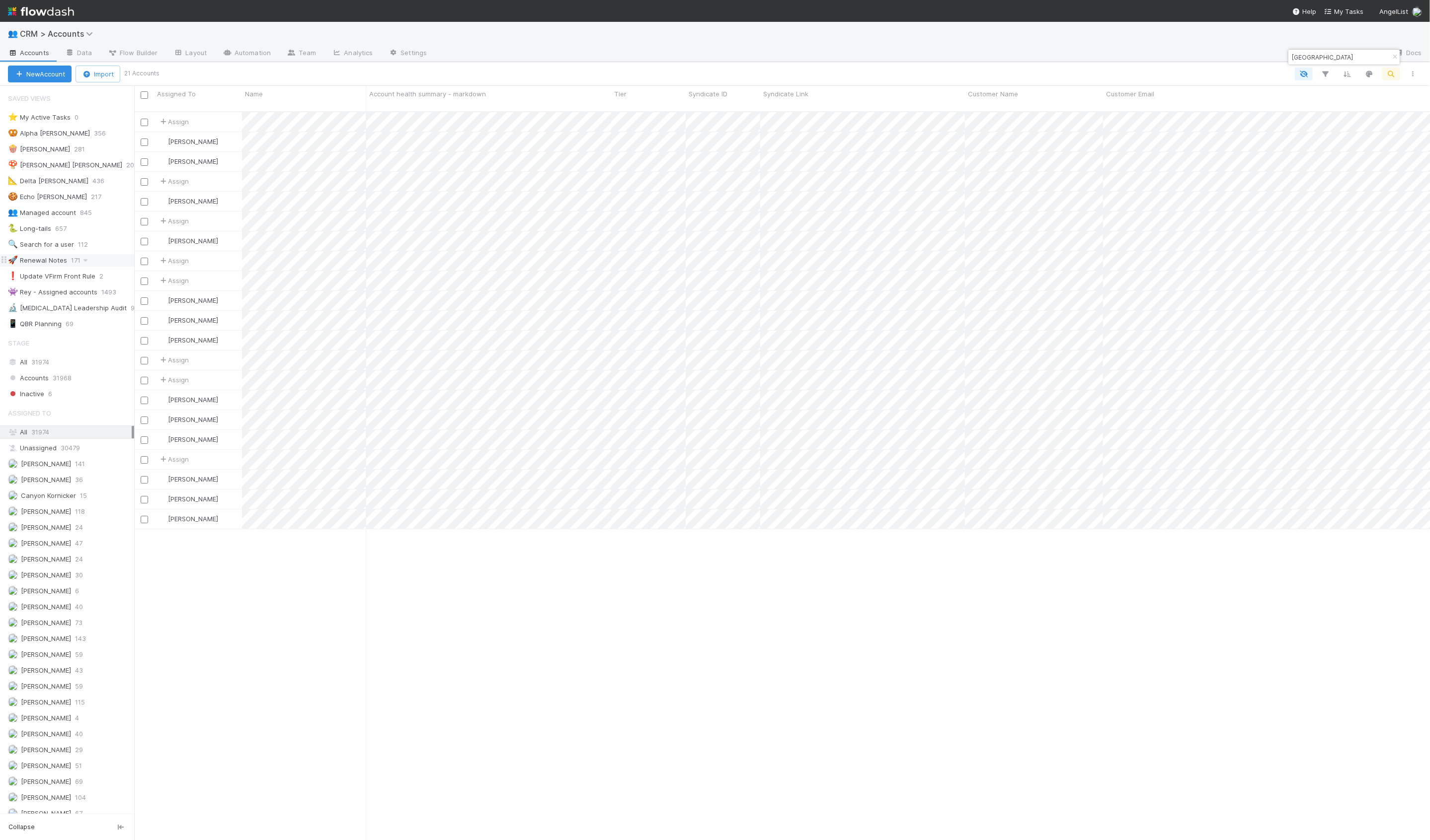
type input "ginsburg"
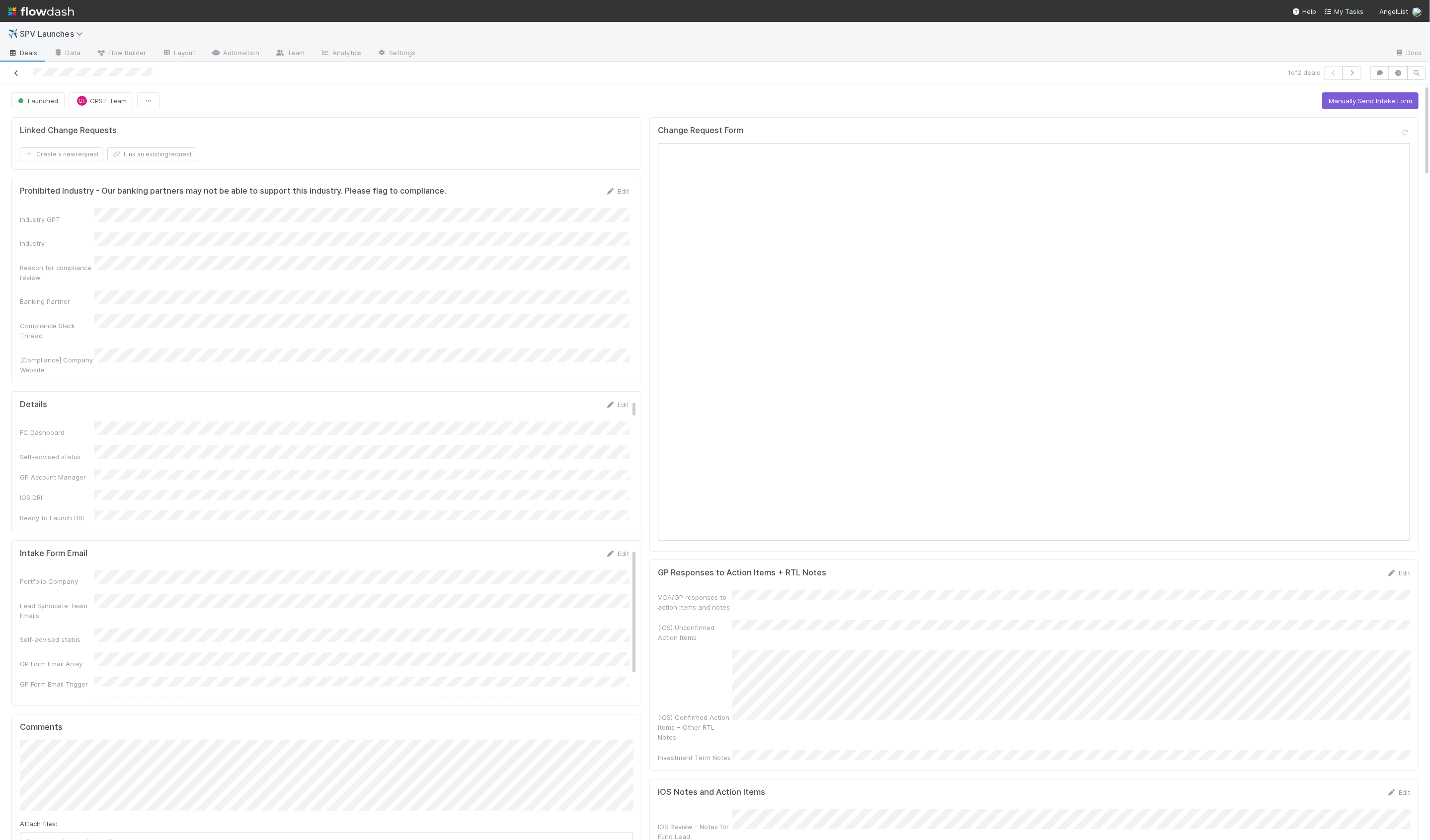
click at [19, 74] on icon at bounding box center [16, 73] width 10 height 7
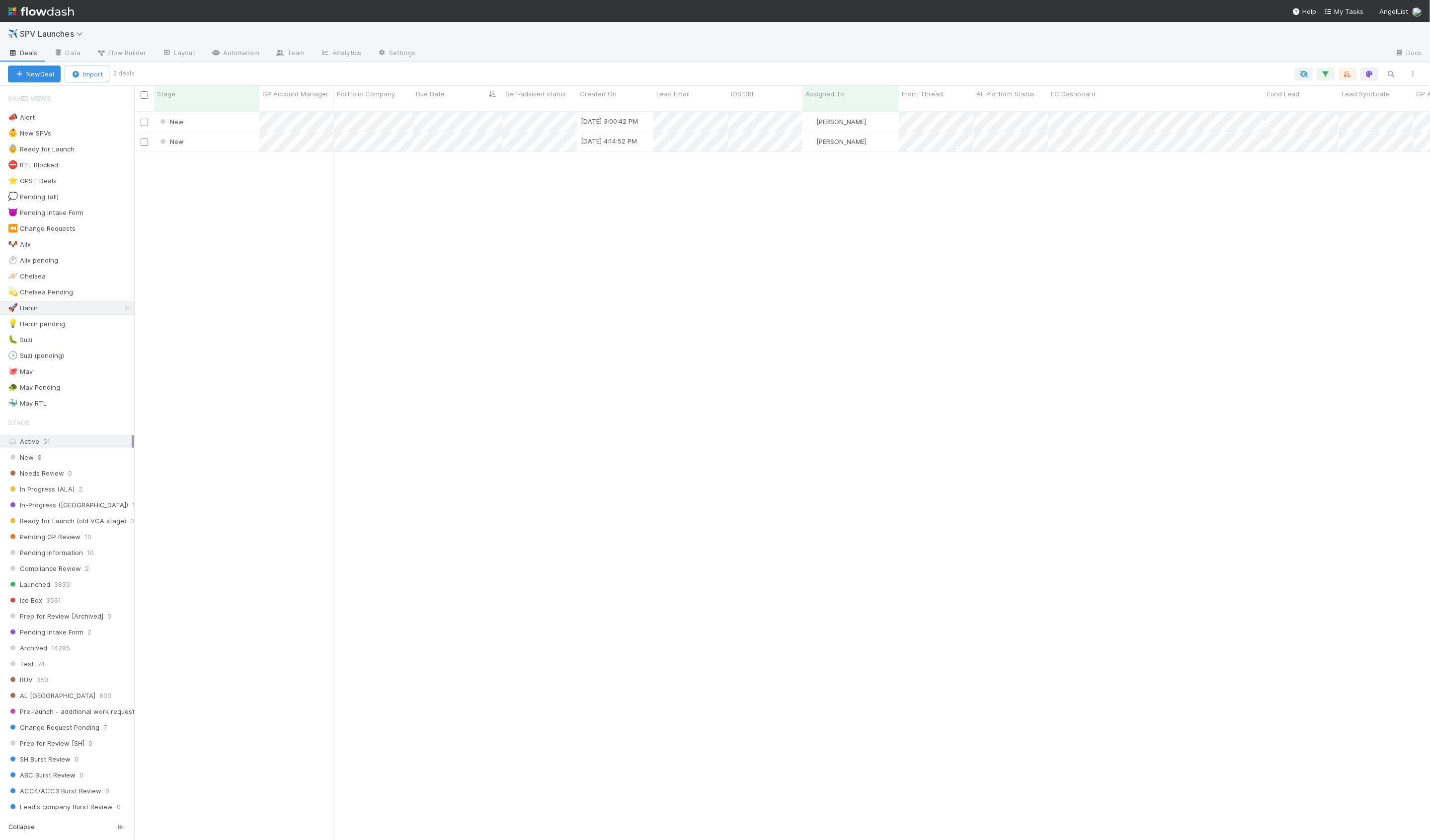
scroll to position [737, 1296]
click at [109, 134] on div "👶 New SPVs 8" at bounding box center [71, 133] width 126 height 12
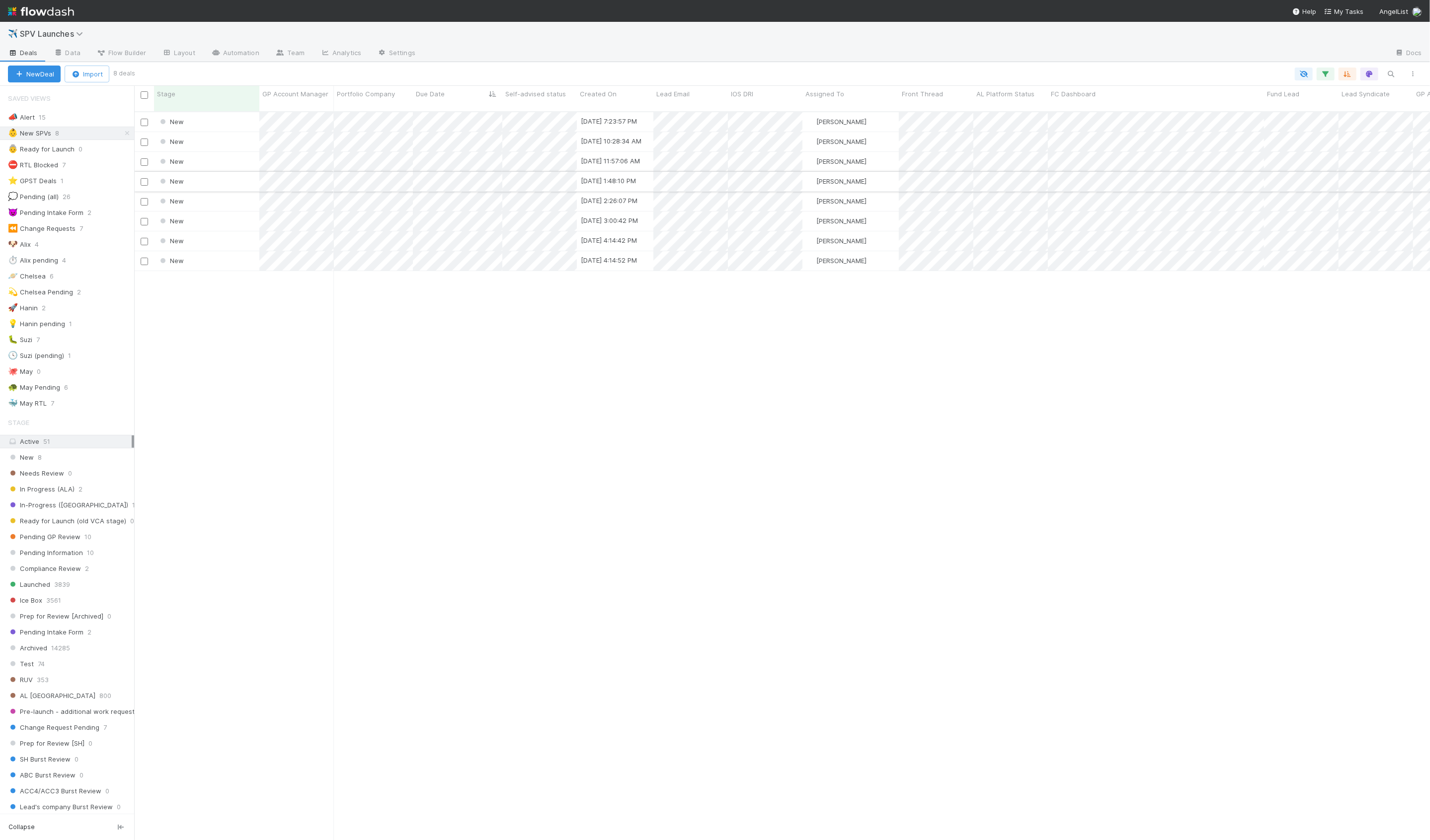
click at [244, 174] on div "New" at bounding box center [207, 182] width 105 height 20
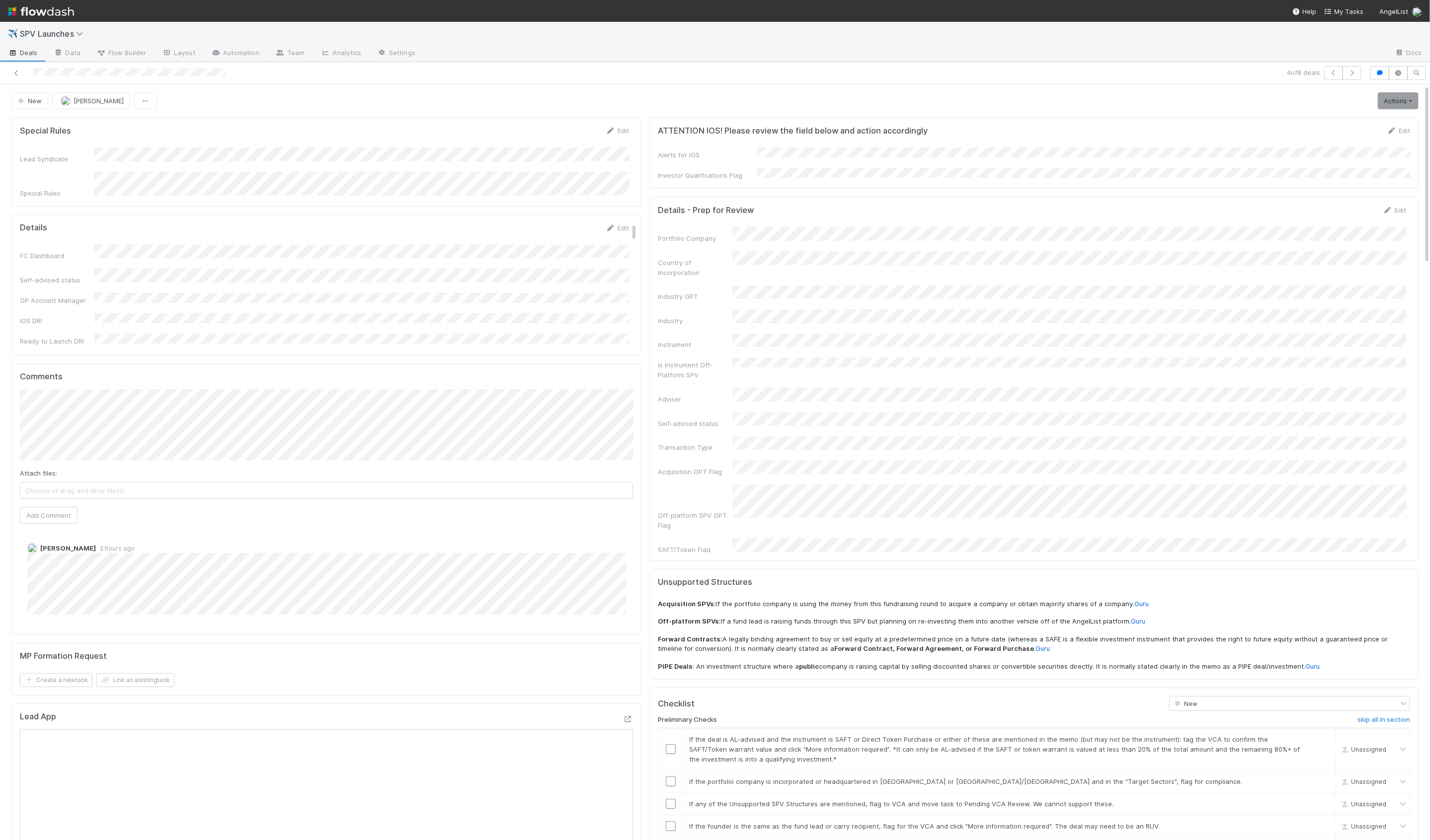
click at [63, 377] on div "Comments Attach files: Choose or drag and drop file(s) Add Comment [PERSON_NAME…" at bounding box center [326, 499] width 613 height 255
click at [18, 71] on icon at bounding box center [16, 73] width 10 height 7
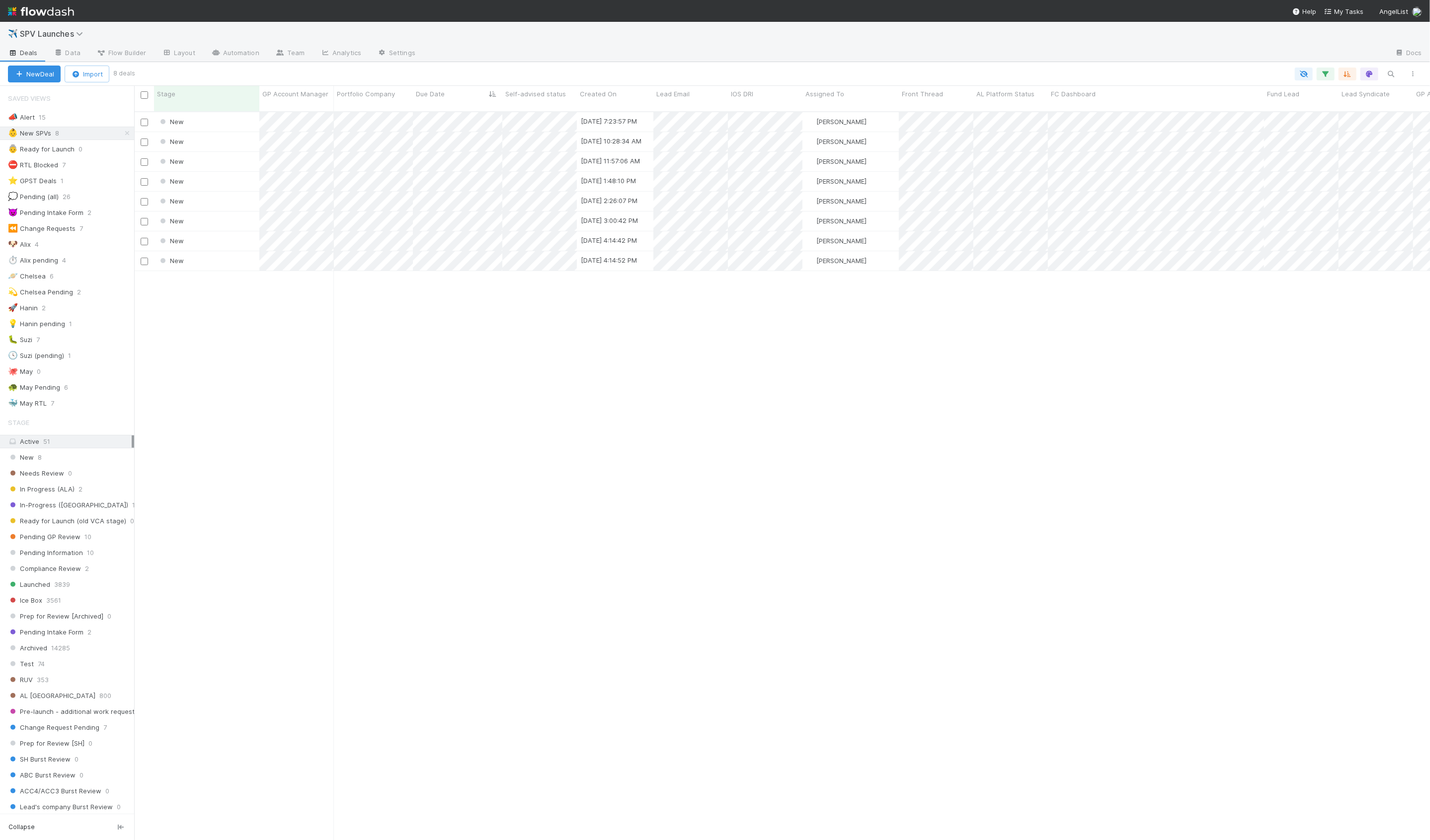
scroll to position [737, 1296]
click at [84, 304] on div "🚀 Hanin 2" at bounding box center [71, 308] width 126 height 12
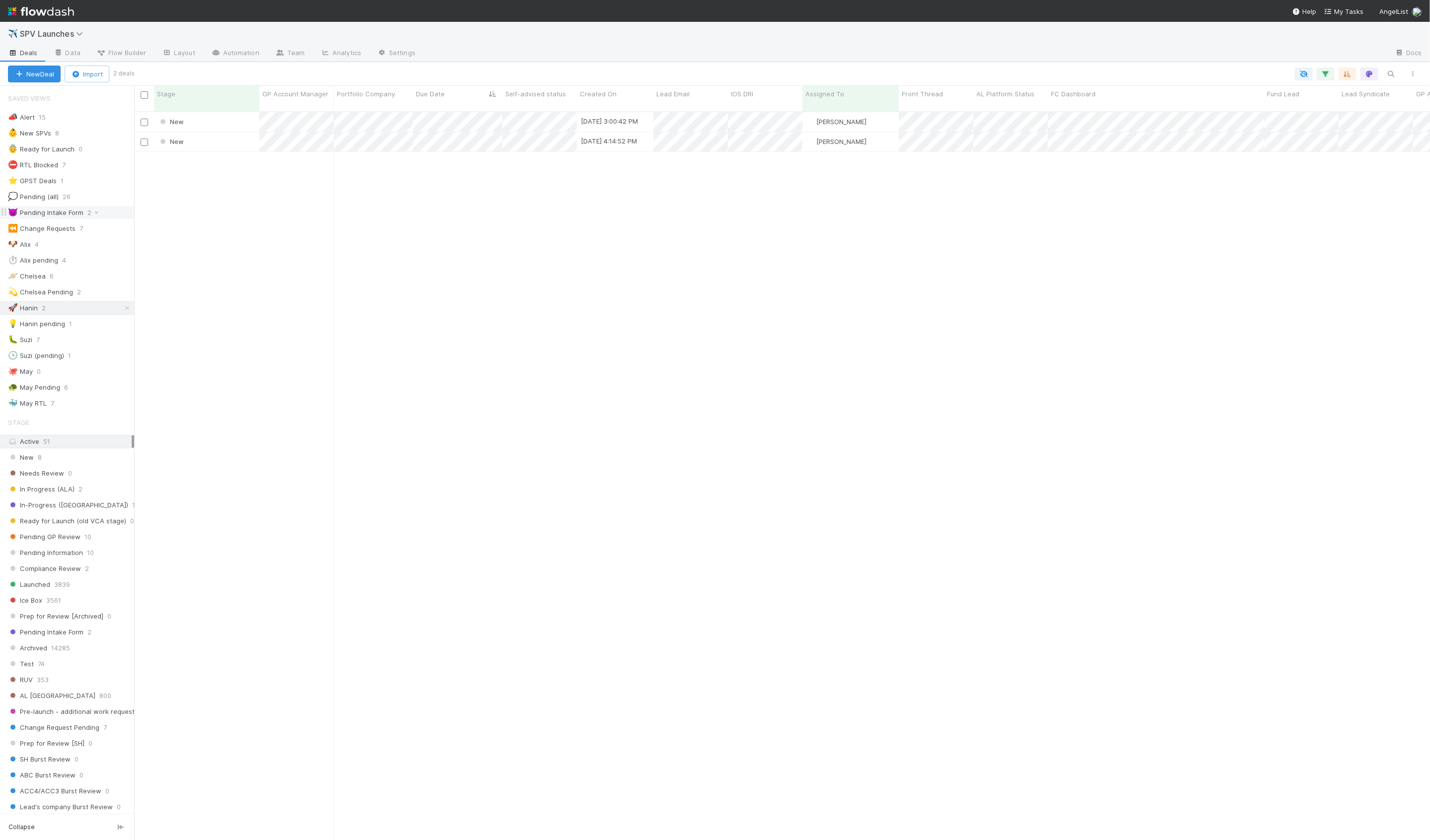
scroll to position [737, 1296]
click at [299, 357] on div "New 8/27/25, 3:00:42 PM Hanin Almoallim 0 0 0 0 0 0 0 0 1 0 0 0 New 8/27/25, 4:…" at bounding box center [782, 480] width 1296 height 736
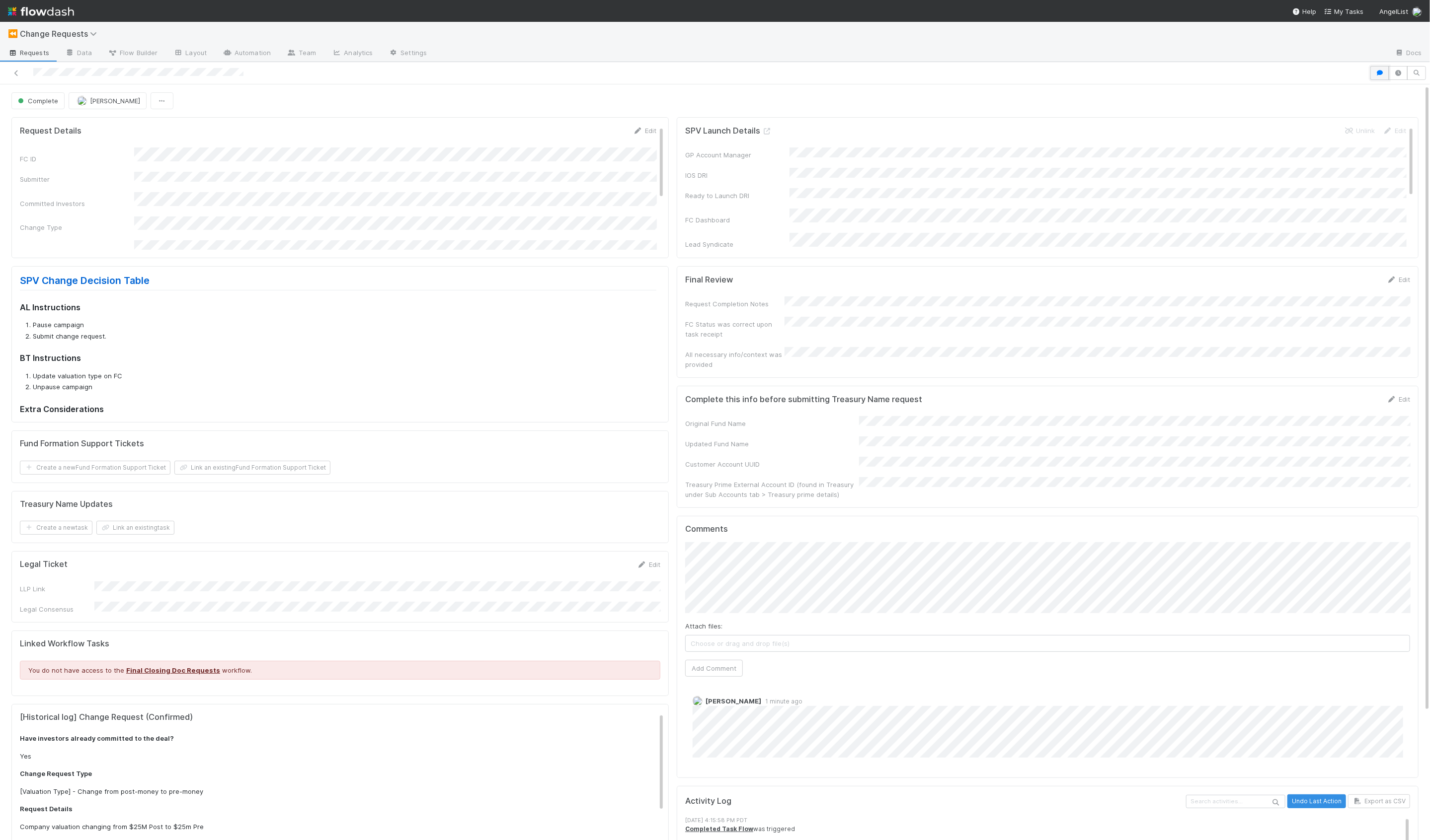
click at [1381, 74] on icon "button" at bounding box center [1380, 73] width 10 height 6
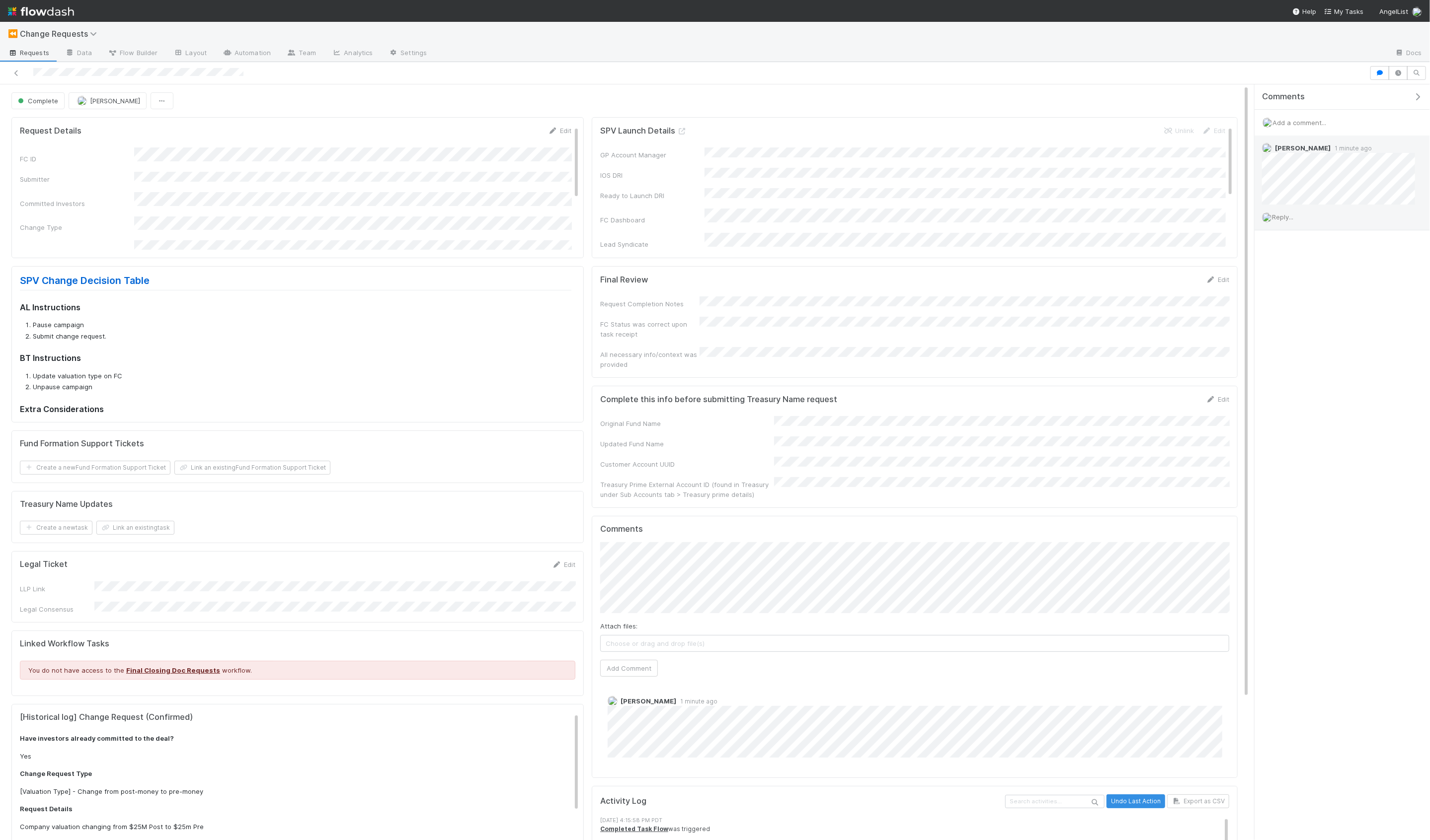
click at [1293, 216] on span "Reply..." at bounding box center [1282, 217] width 22 height 8
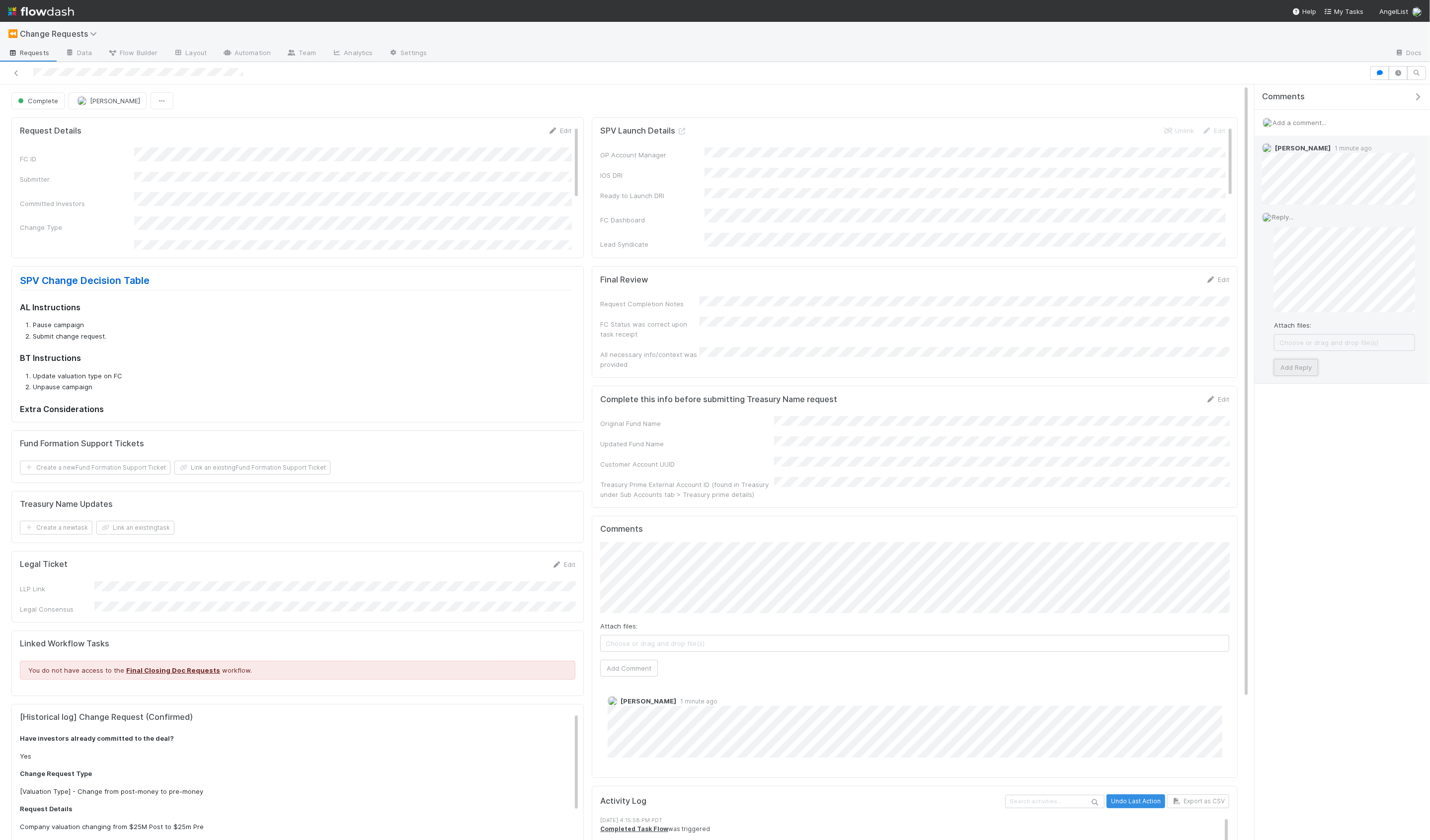
click at [1298, 366] on button "Add Reply" at bounding box center [1296, 368] width 44 height 17
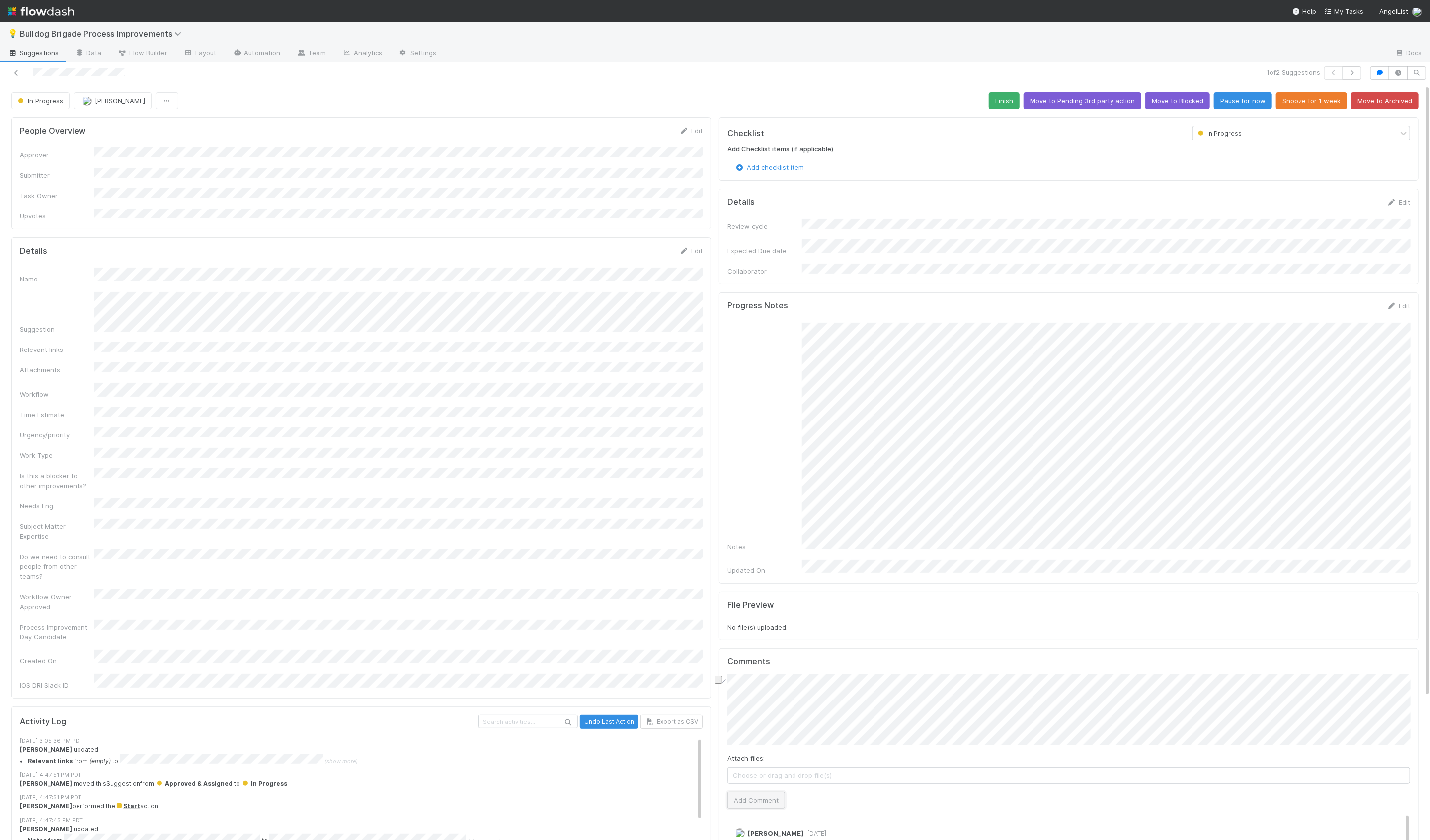
click at [752, 792] on button "Add Comment" at bounding box center [756, 801] width 58 height 17
click at [1008, 101] on button "Finish" at bounding box center [1004, 101] width 31 height 17
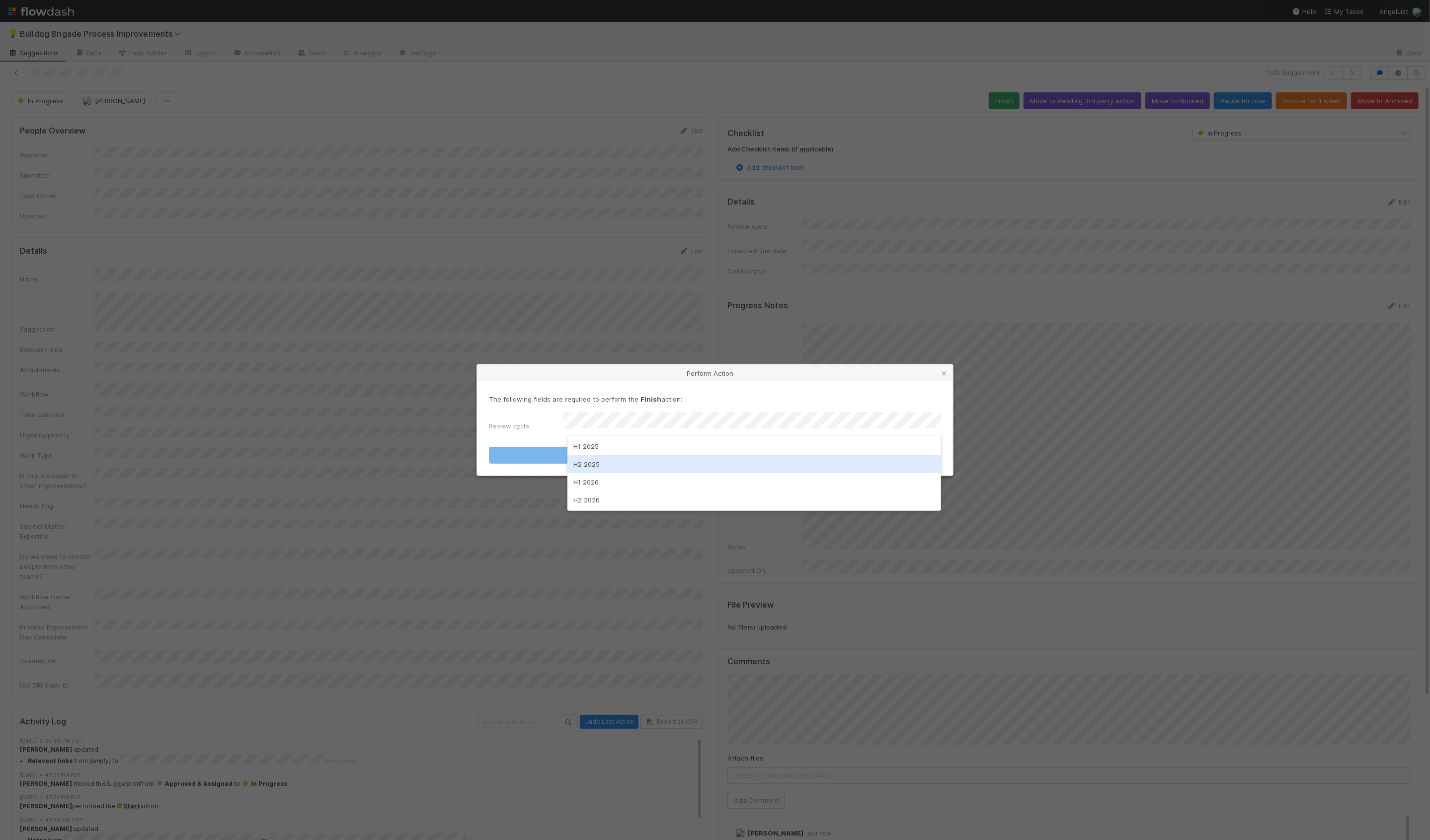
click at [609, 465] on div "H2 2025" at bounding box center [754, 464] width 374 height 18
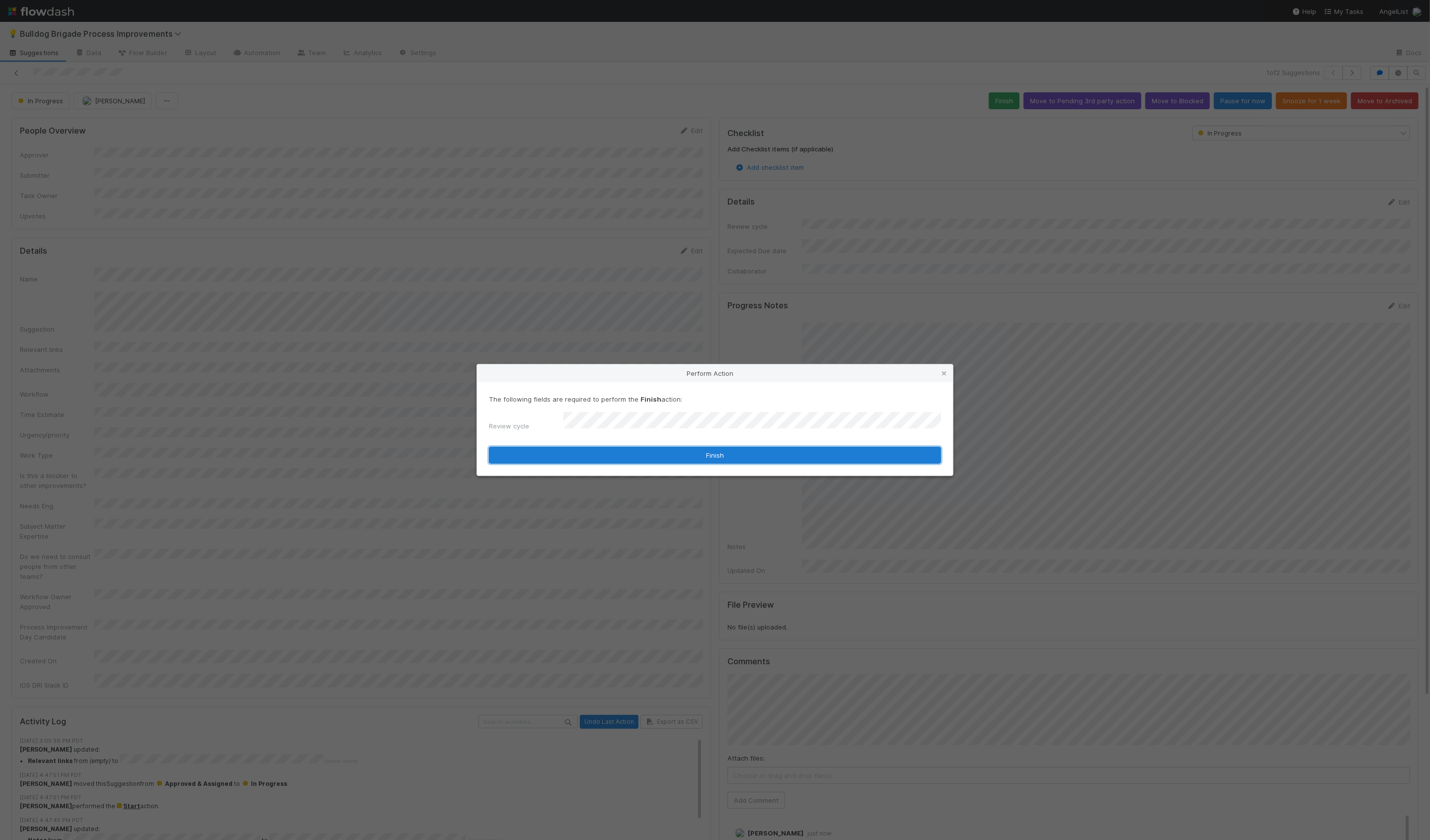
click at [621, 457] on button "Finish" at bounding box center [715, 455] width 452 height 17
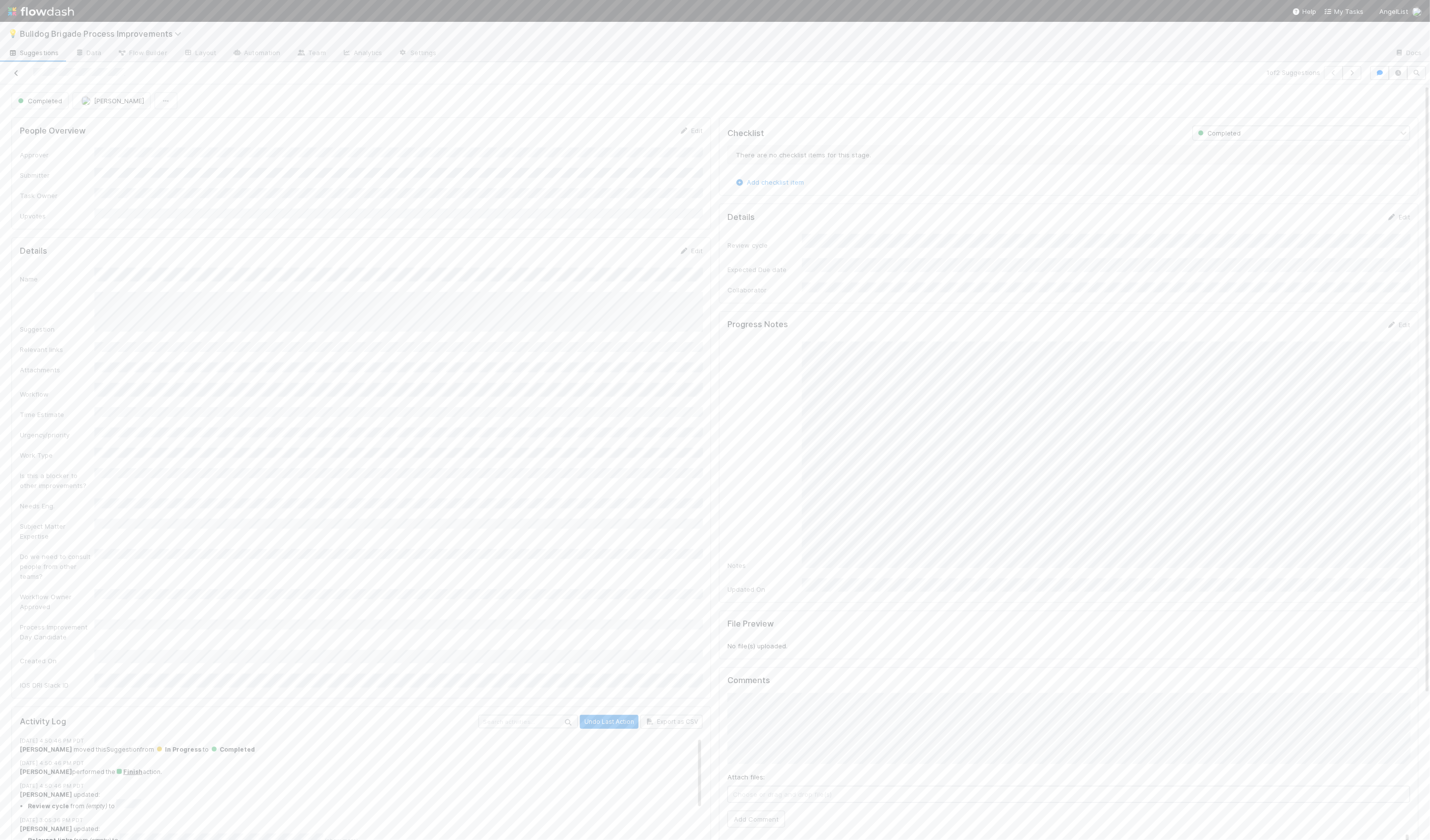
click at [16, 74] on icon at bounding box center [16, 73] width 10 height 7
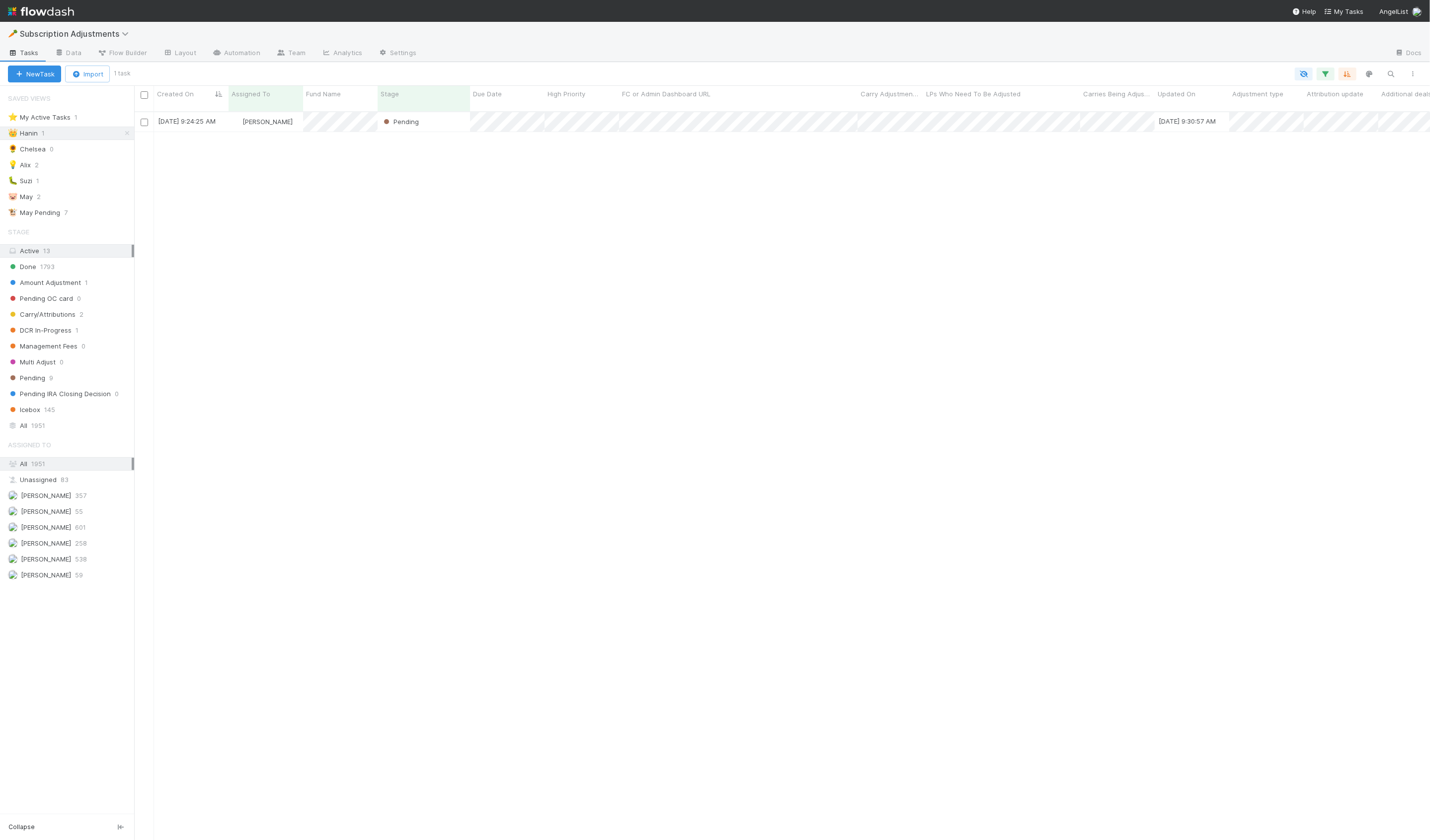
scroll to position [737, 1296]
click at [344, 215] on div "8/25/25, 9:24:25 AM Hanin Almoallim Pending 8/25/25, 9:30:57 AM 1 0 0" at bounding box center [782, 480] width 1296 height 736
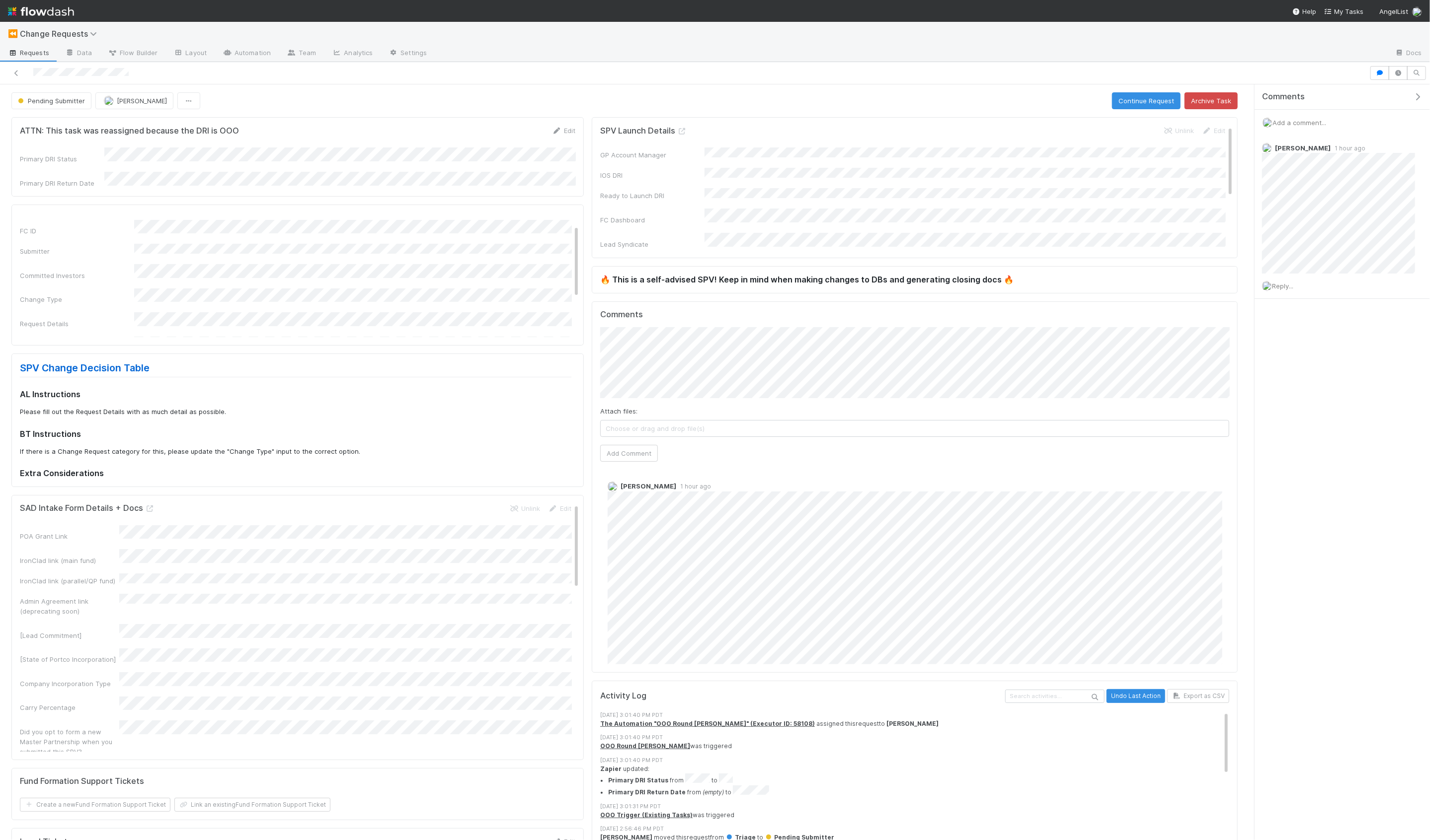
scroll to position [22, 0]
click at [21, 74] on icon at bounding box center [16, 73] width 10 height 7
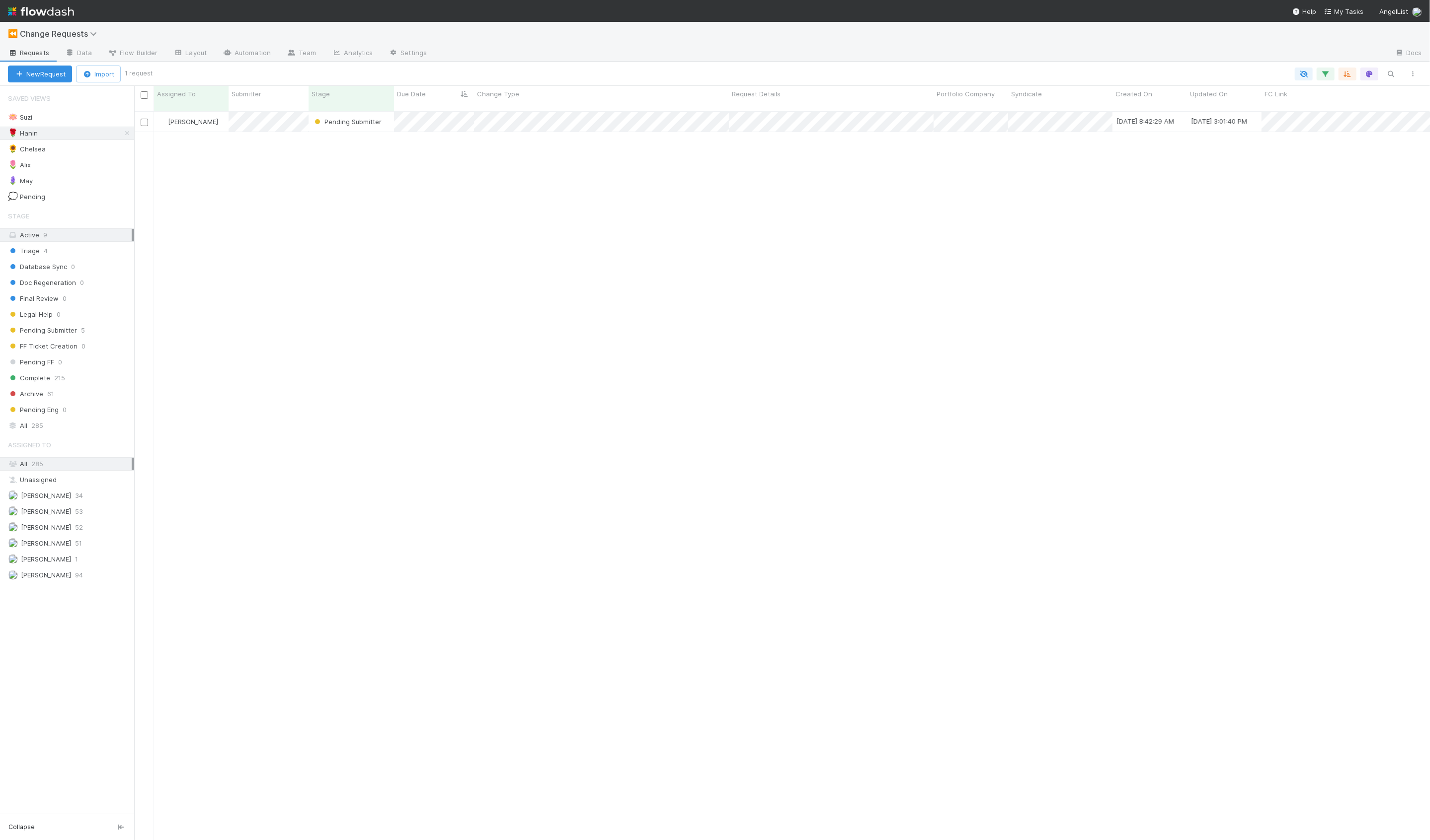
scroll to position [737, 1296]
